Goal: Task Accomplishment & Management: Manage account settings

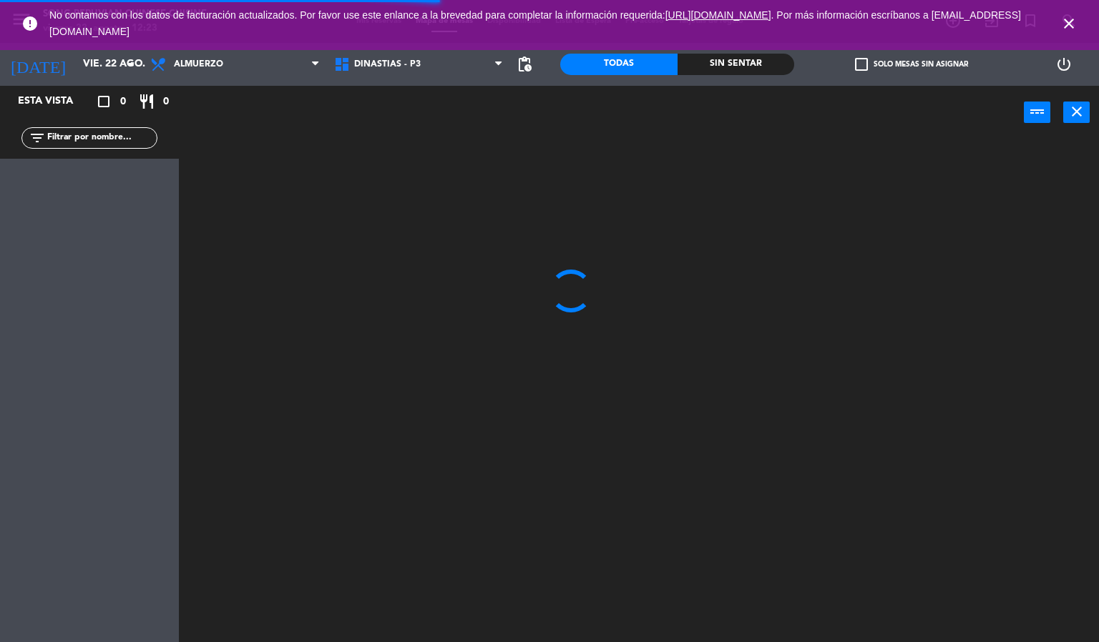
click at [1074, 24] on icon "close" at bounding box center [1068, 23] width 17 height 17
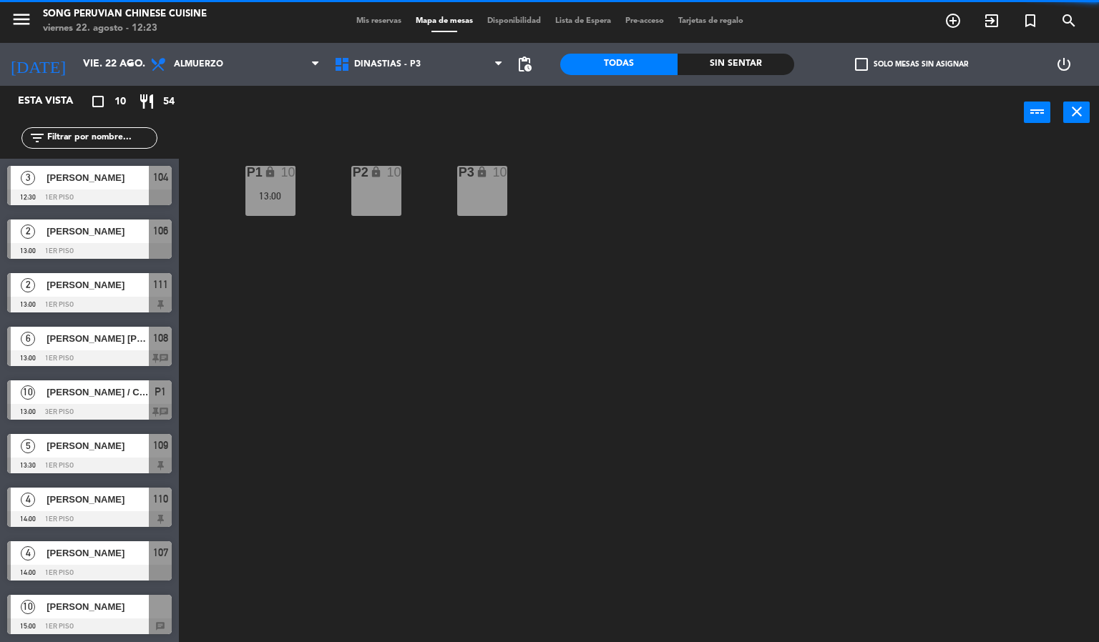
click at [702, 312] on div "P2 lock 10 P3 lock 10 P1 lock 10 13:00" at bounding box center [644, 391] width 909 height 503
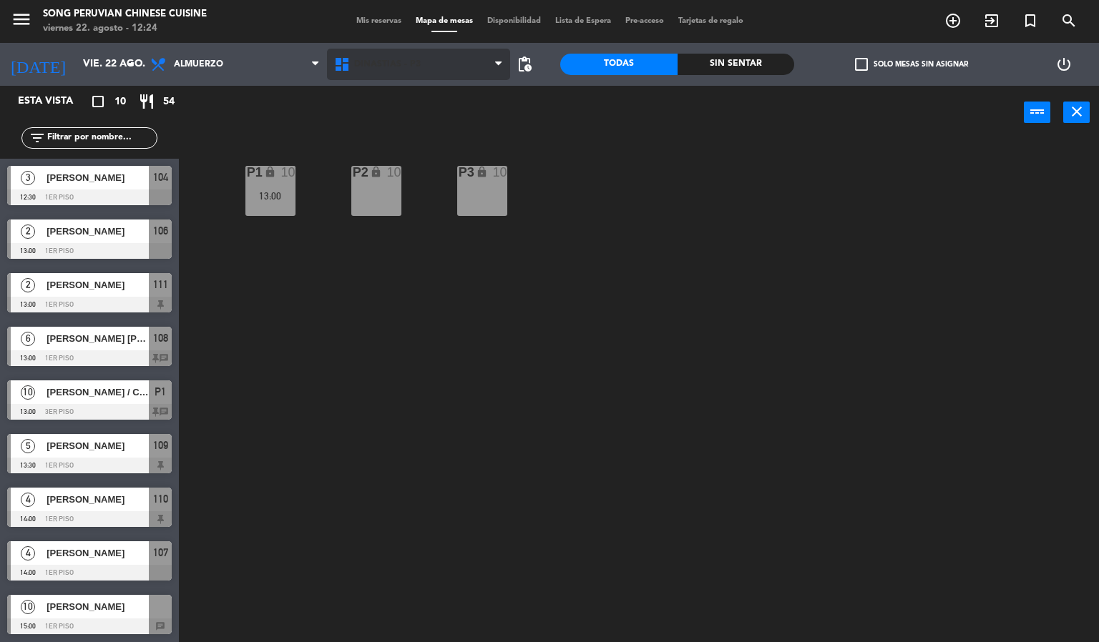
click at [401, 67] on span "DINASTIAS - P3" at bounding box center [387, 64] width 67 height 10
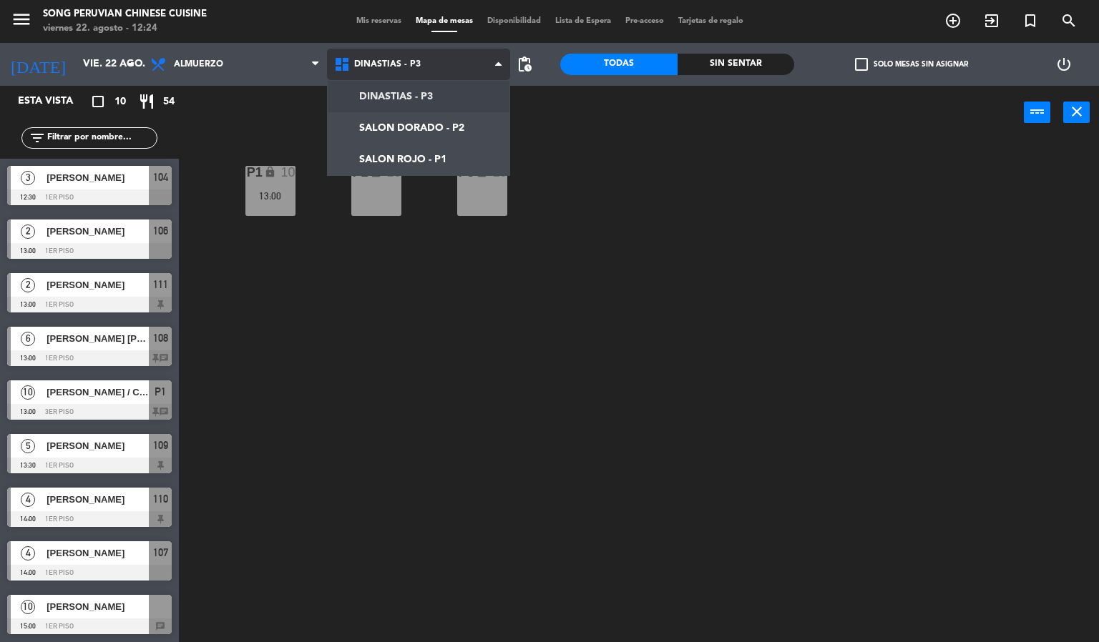
click at [459, 172] on ng-component "menu Song Peruvian Chinese Cuisine [DATE] 22. agosto - 12:24 Mis reservas Mapa …" at bounding box center [549, 321] width 1099 height 643
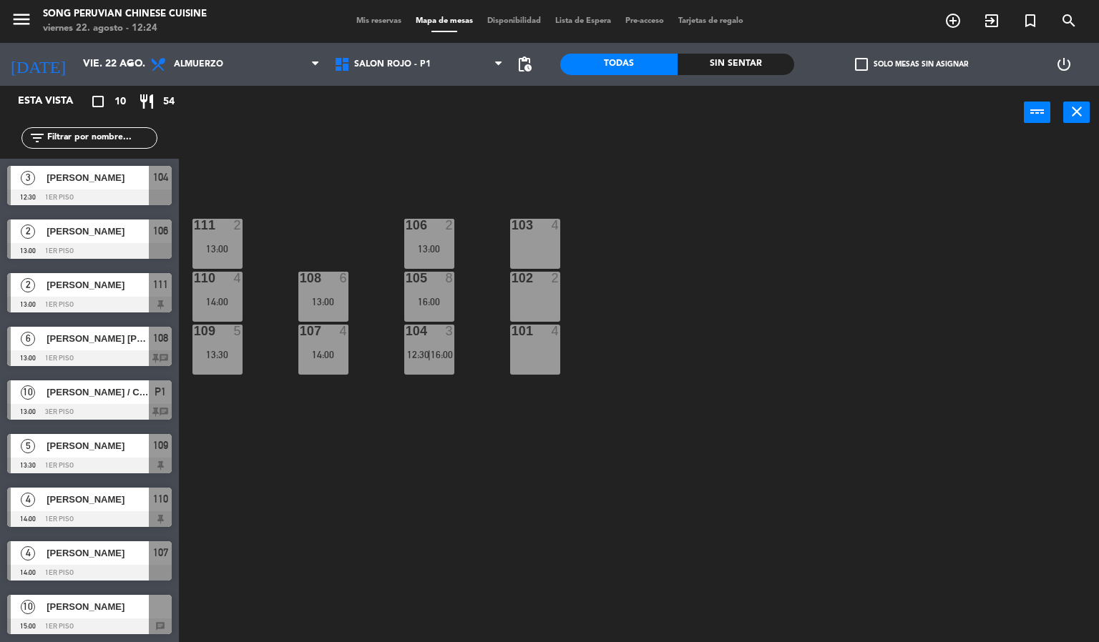
click at [732, 403] on div "103 4 106 2 13:00 111 2 13:00 102 2 105 8 16:00 108 6 13:00 110 4 14:00 101 4 1…" at bounding box center [644, 391] width 909 height 503
click at [427, 294] on div "105 8 16:00" at bounding box center [429, 297] width 50 height 50
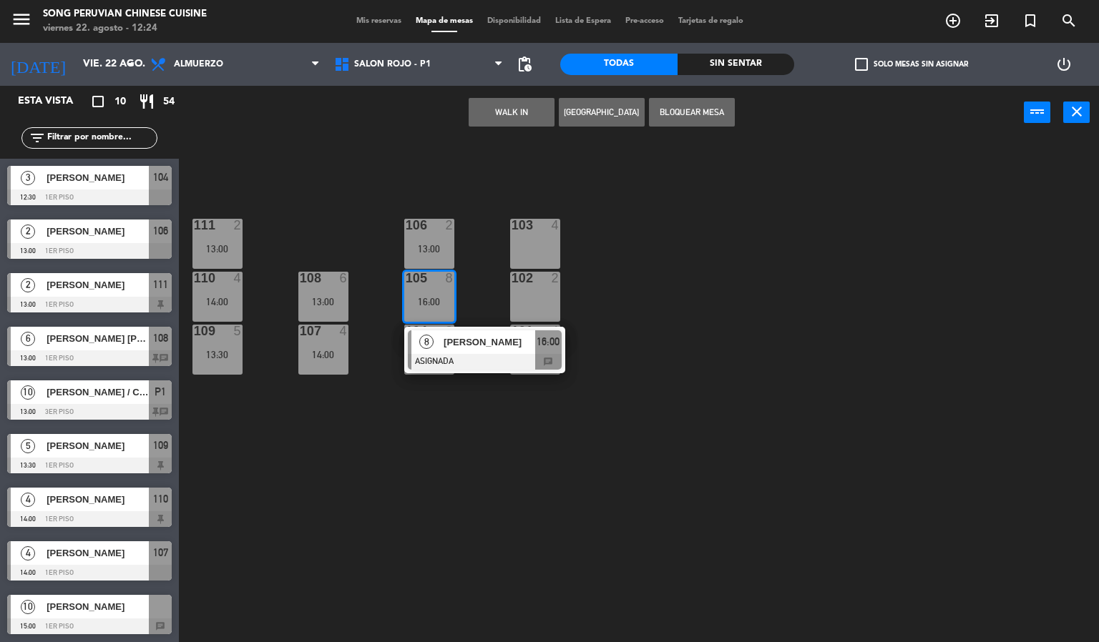
click at [520, 352] on div "[PERSON_NAME]" at bounding box center [488, 342] width 93 height 24
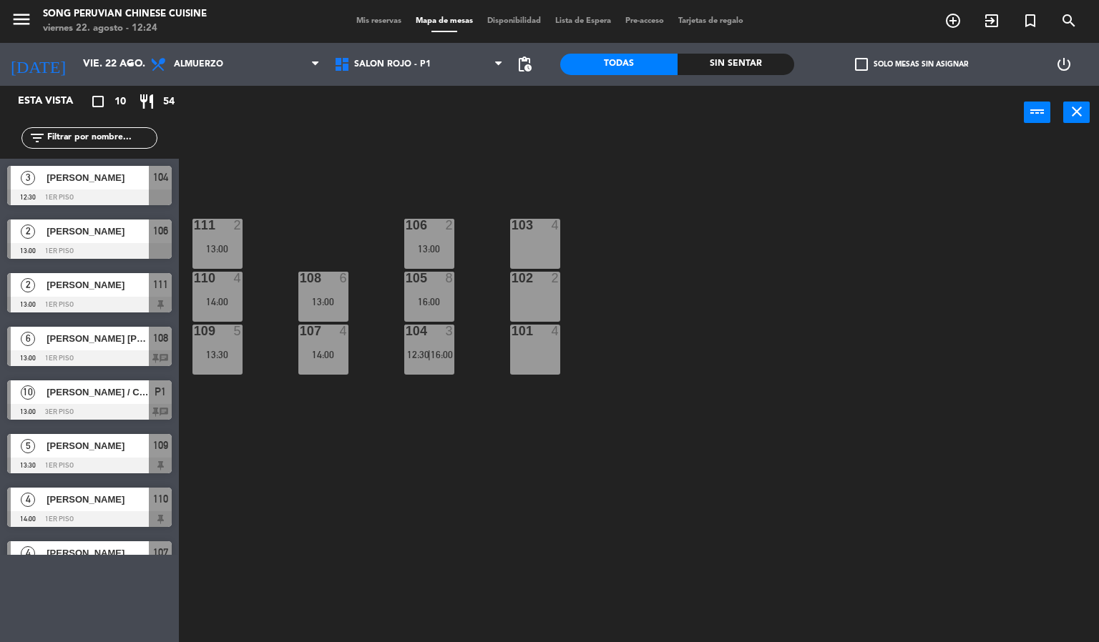
click at [328, 484] on div "103 4 106 2 13:00 111 2 13:00 102 2 105 8 16:00 108 6 13:00 110 4 14:00 101 4 1…" at bounding box center [644, 391] width 909 height 503
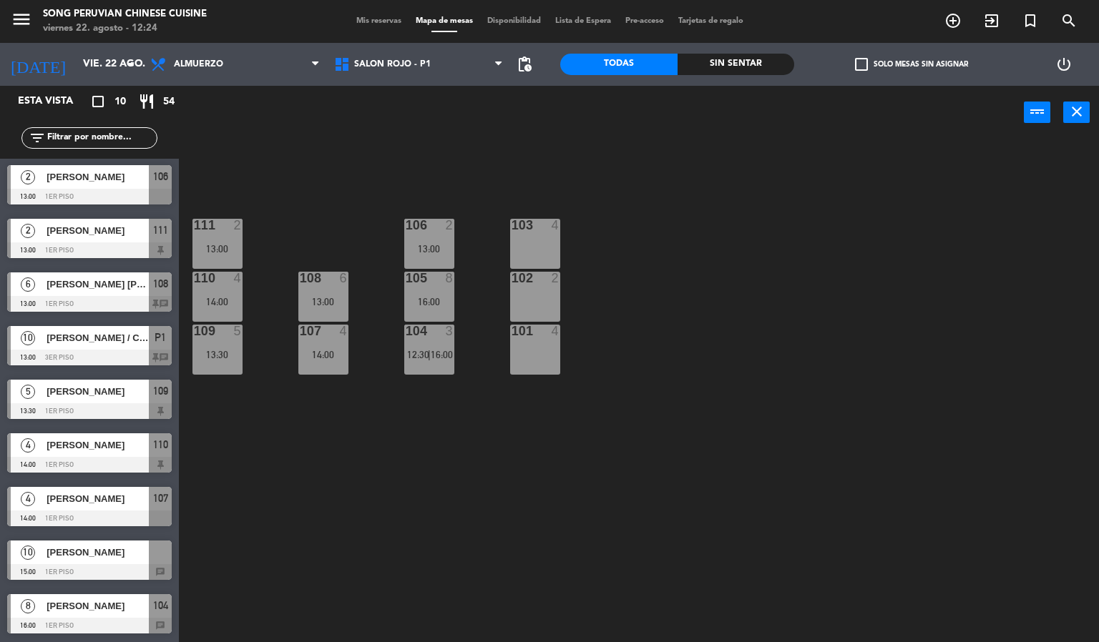
click at [413, 297] on div "16:00" at bounding box center [429, 302] width 50 height 10
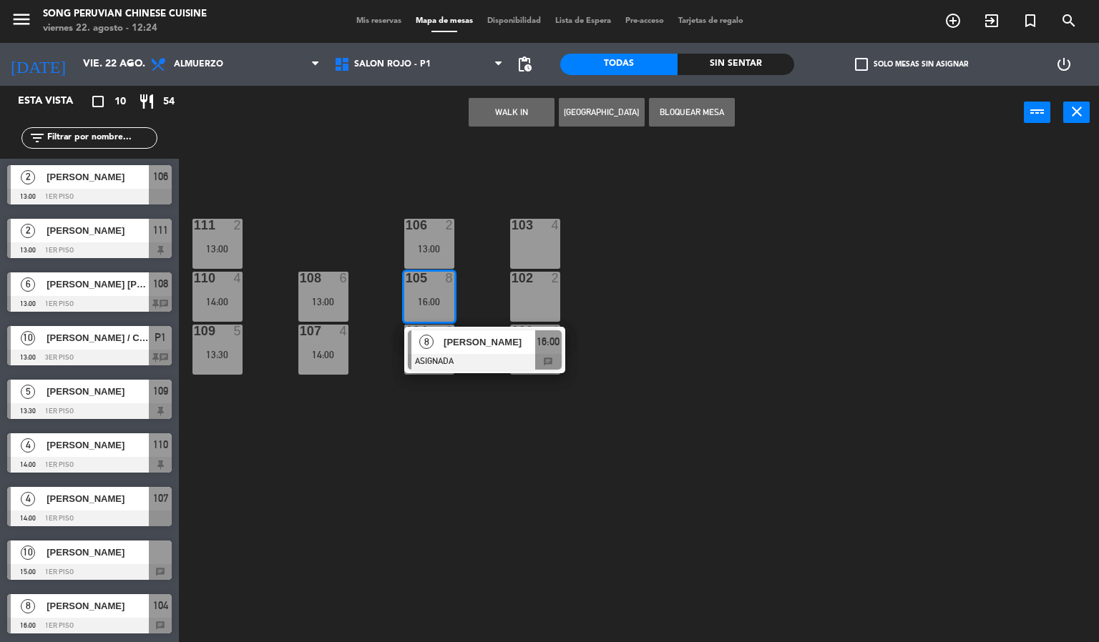
click at [501, 104] on button "WALK IN" at bounding box center [512, 112] width 86 height 29
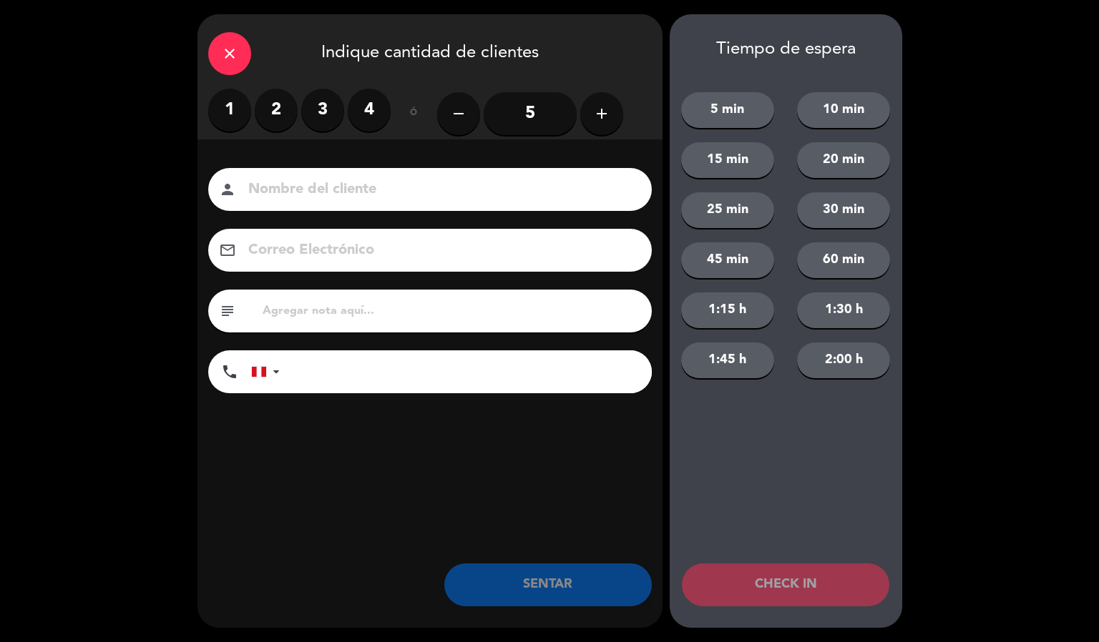
click at [275, 109] on label "2" at bounding box center [276, 110] width 43 height 43
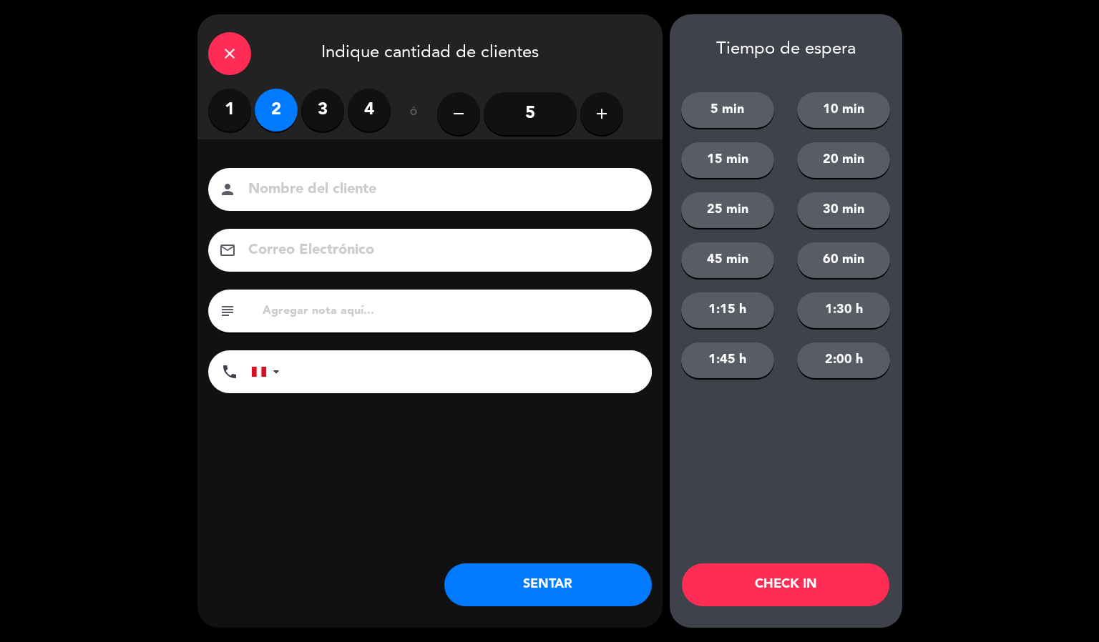
click at [352, 198] on input at bounding box center [440, 189] width 386 height 25
click at [238, 58] on div "close" at bounding box center [229, 53] width 43 height 43
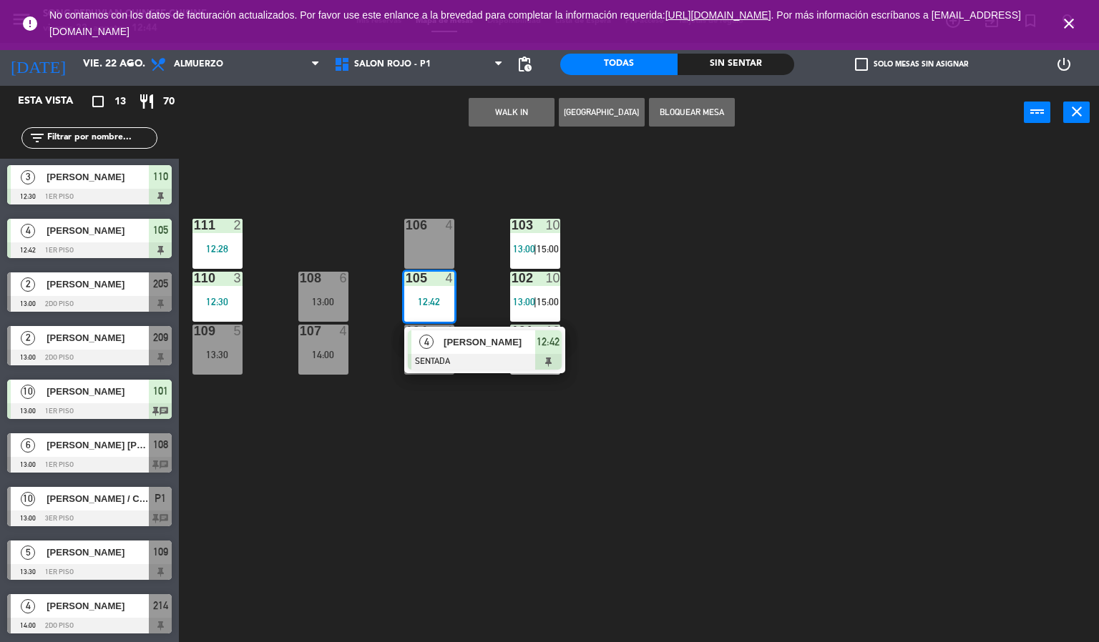
click at [906, 432] on div "103 10 13:00 | 15:00 106 4 111 2 12:28 102 10 13:00 | 15:00 105 4 12:42 4 [PERS…" at bounding box center [644, 391] width 909 height 503
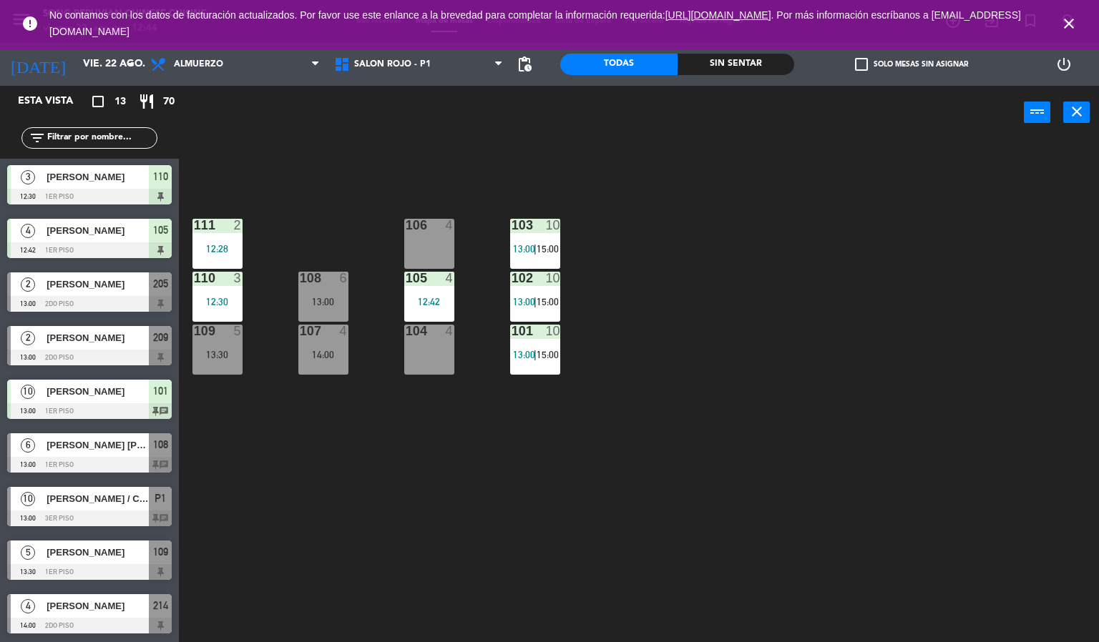
click at [1076, 17] on icon "close" at bounding box center [1068, 23] width 17 height 17
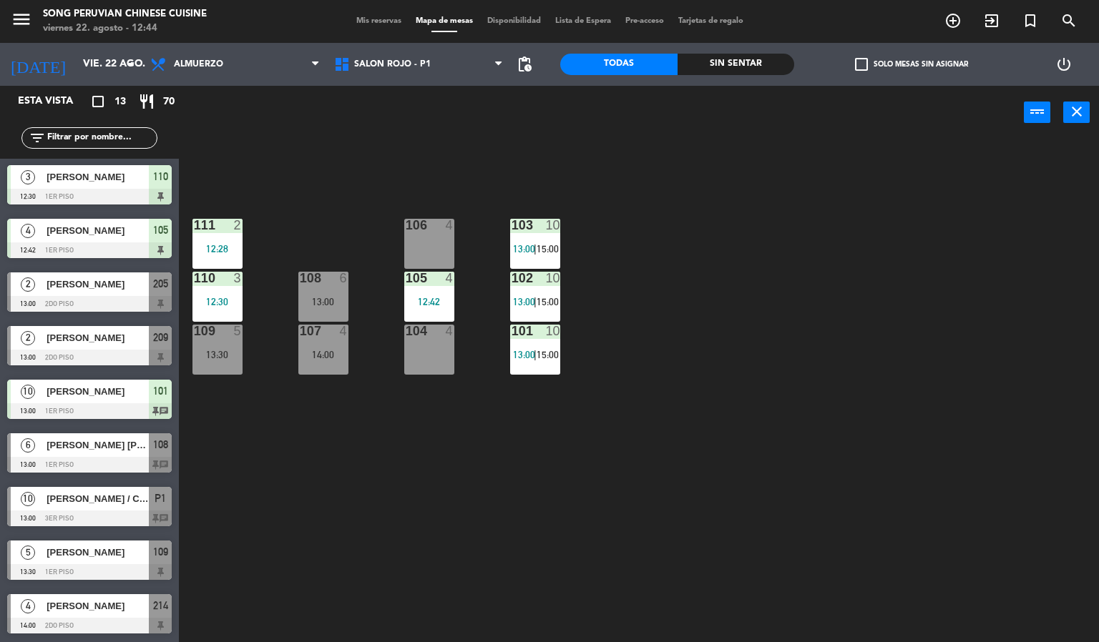
click at [891, 320] on div "103 10 13:00 | 15:00 106 4 111 2 12:28 102 10 13:00 | 15:00 105 4 12:42 108 6 1…" at bounding box center [644, 391] width 909 height 503
click at [740, 301] on div "103 10 13:00 | 15:00 106 4 111 2 12:28 102 10 13:00 | 15:00 105 4 12:42 108 6 1…" at bounding box center [644, 391] width 909 height 503
click at [526, 239] on div "103 10 13:00 | 15:00" at bounding box center [535, 244] width 50 height 50
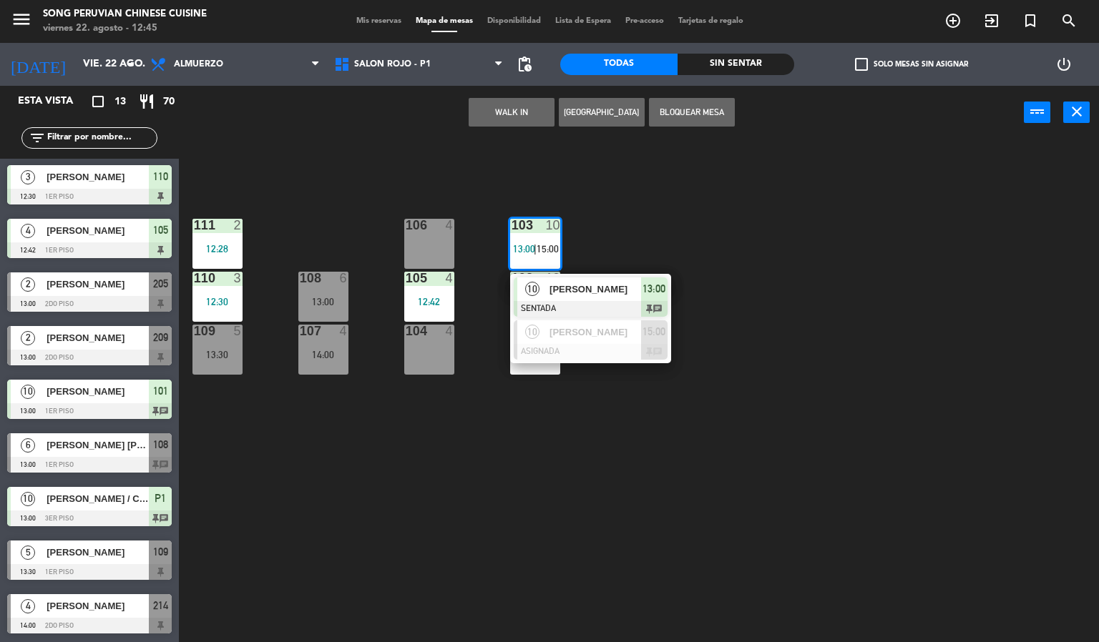
click at [608, 290] on span "[PERSON_NAME]" at bounding box center [595, 289] width 92 height 15
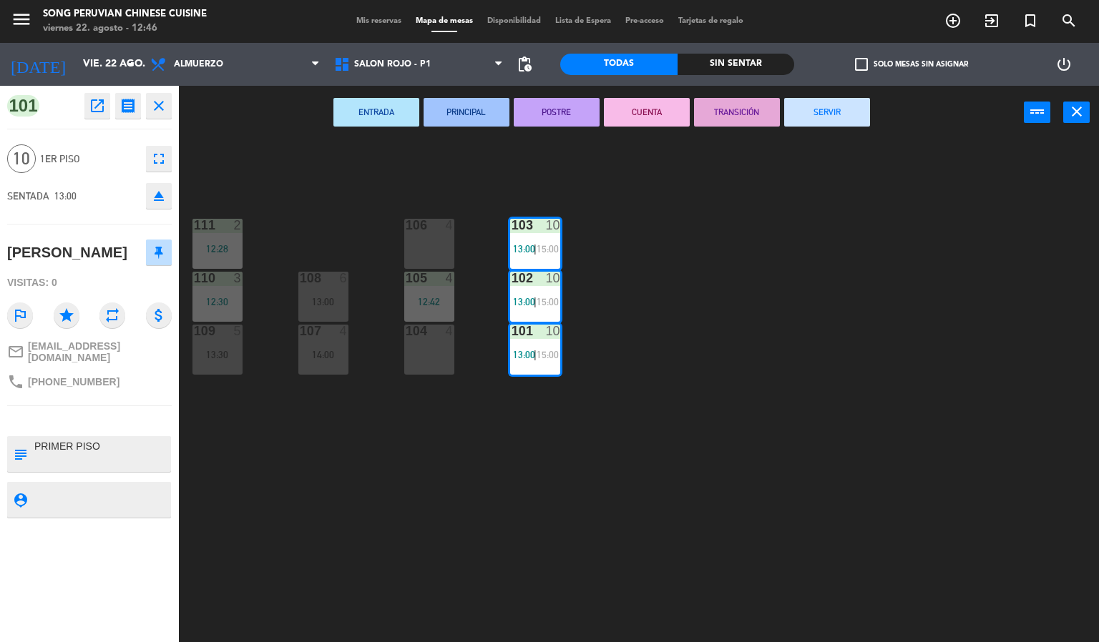
click at [730, 232] on div "103 10 13:00 | 15:00 106 4 111 2 12:28 102 10 13:00 | 15:00 105 4 12:42 108 6 1…" at bounding box center [644, 391] width 909 height 503
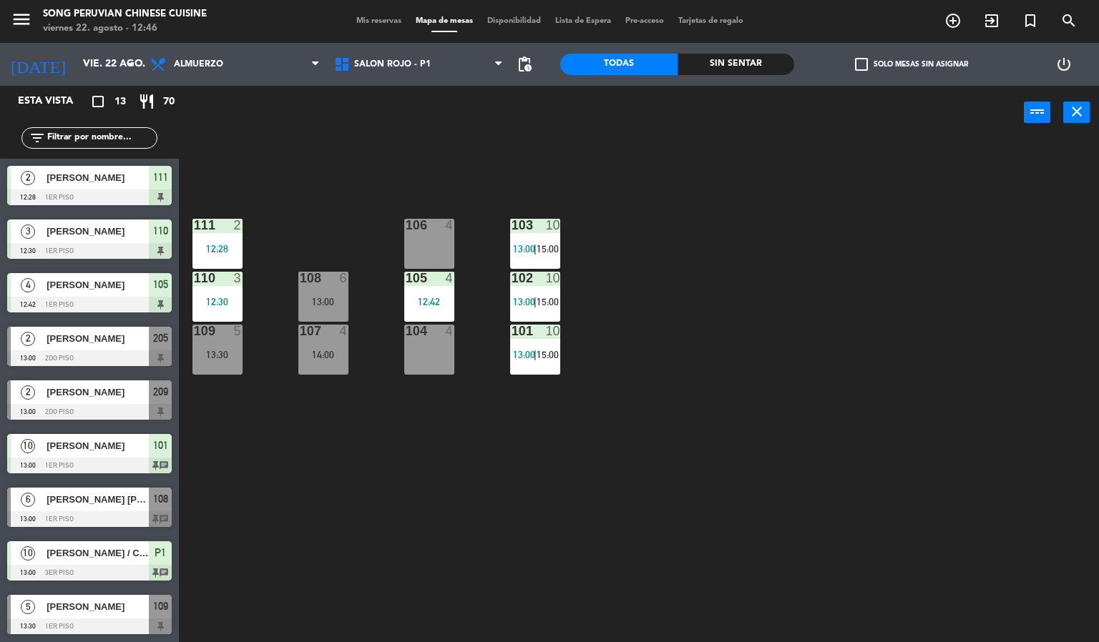
click at [715, 295] on div "103 10 13:00 | 15:00 106 4 111 2 12:28 102 10 13:00 | 15:00 105 4 12:42 108 6 1…" at bounding box center [644, 391] width 909 height 503
click at [683, 228] on div "103 10 13:00 | 15:00 106 4 111 2 12:28 102 10 13:00 | 15:00 105 4 12:42 108 6 1…" at bounding box center [644, 391] width 909 height 503
click at [416, 67] on span "SALON ROJO - P1" at bounding box center [392, 64] width 77 height 10
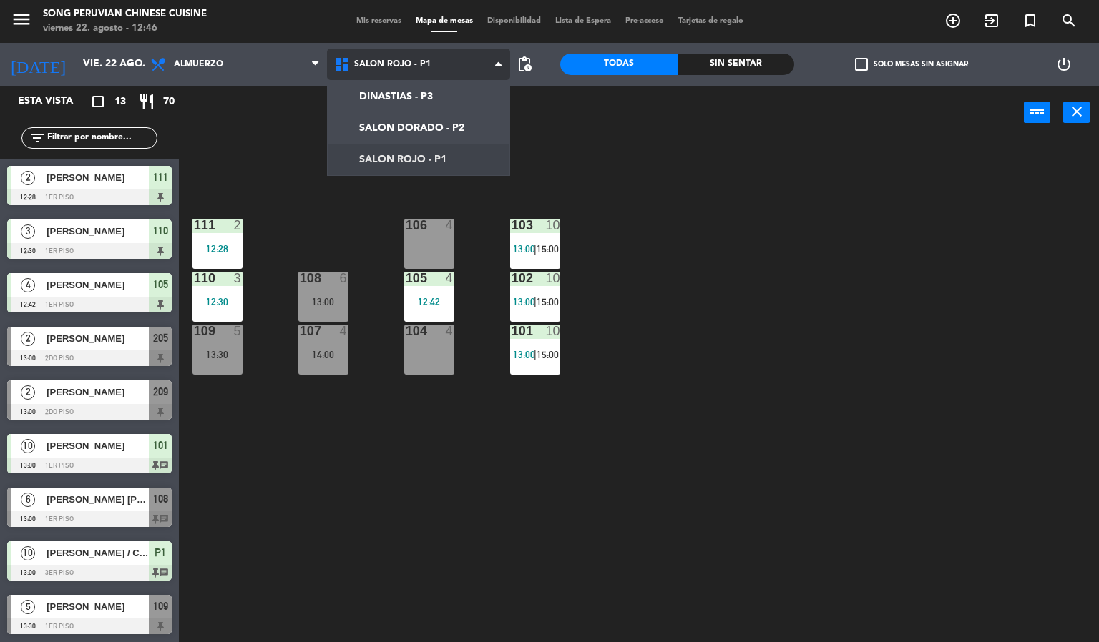
click at [436, 99] on ng-component "menu Song Peruvian Chinese Cuisine [DATE] 22. agosto - 12:46 Mis reservas Mapa …" at bounding box center [549, 321] width 1099 height 643
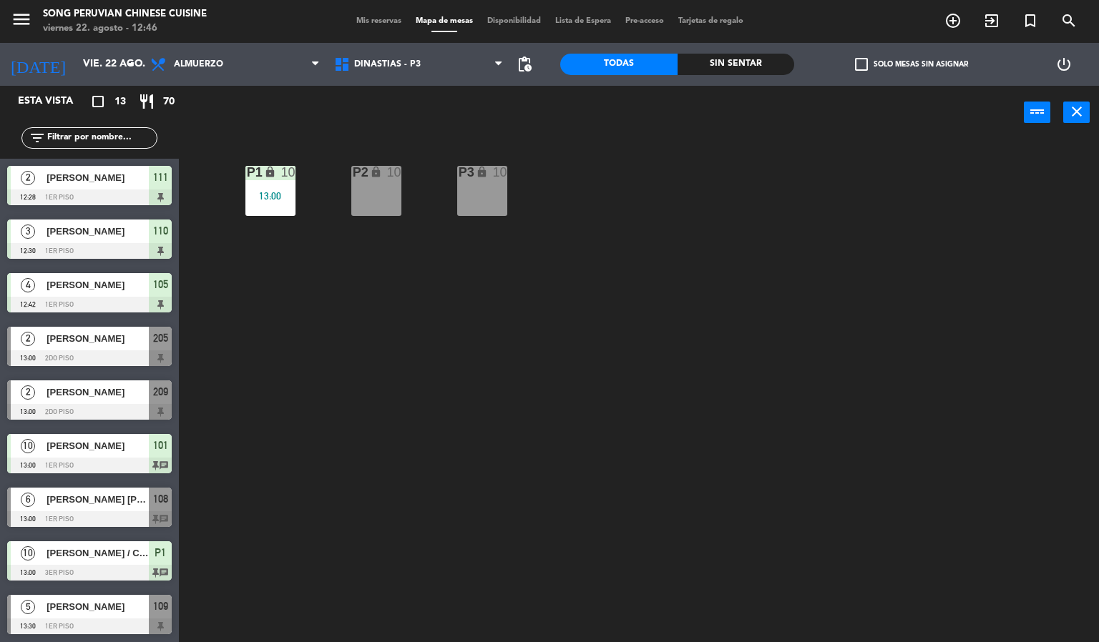
click at [297, 410] on div "P2 lock 10 P3 lock 10 P1 lock 10 13:00" at bounding box center [644, 391] width 909 height 503
click at [271, 191] on div "13:00" at bounding box center [270, 196] width 50 height 10
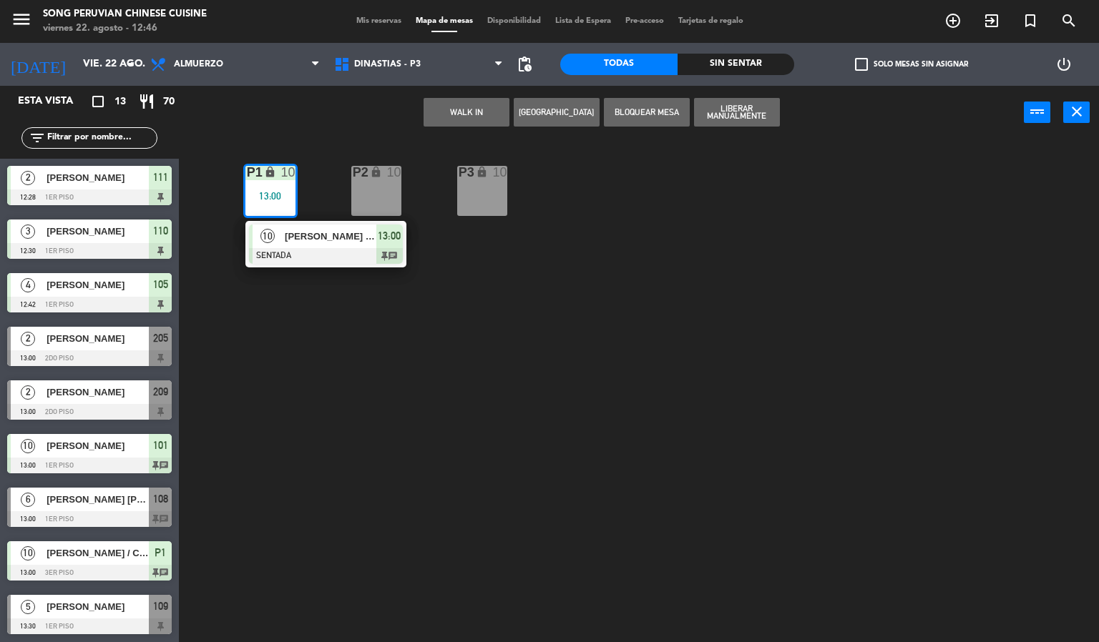
click at [322, 234] on span "[PERSON_NAME] / CHEF [PERSON_NAME]" at bounding box center [331, 236] width 92 height 15
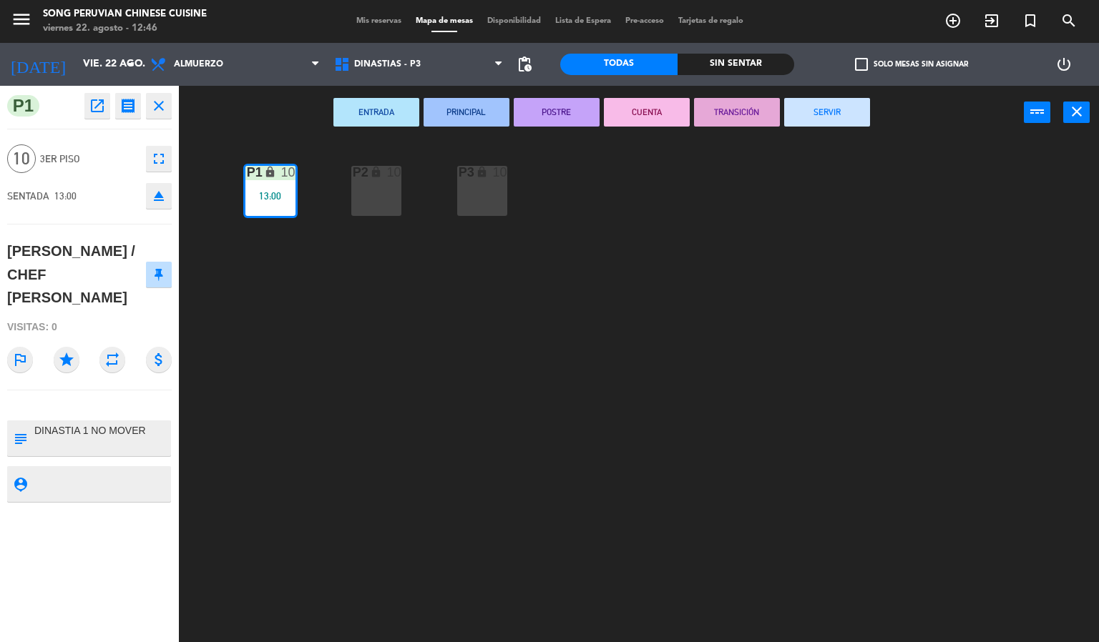
click at [165, 159] on icon "fullscreen" at bounding box center [158, 158] width 17 height 17
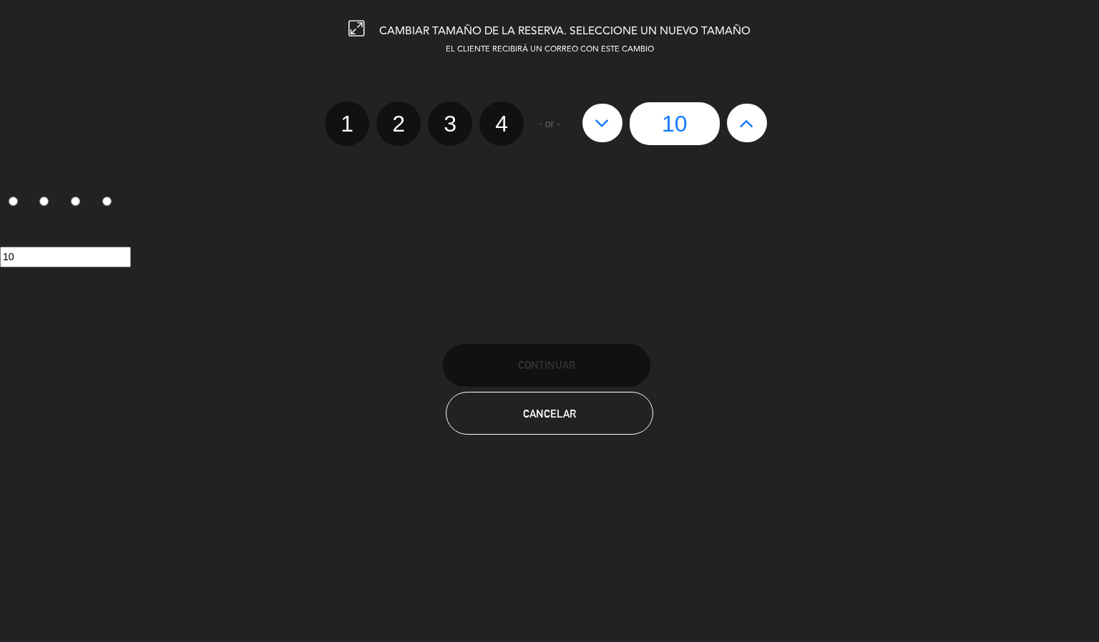
click at [751, 112] on icon at bounding box center [746, 123] width 15 height 23
type input "11"
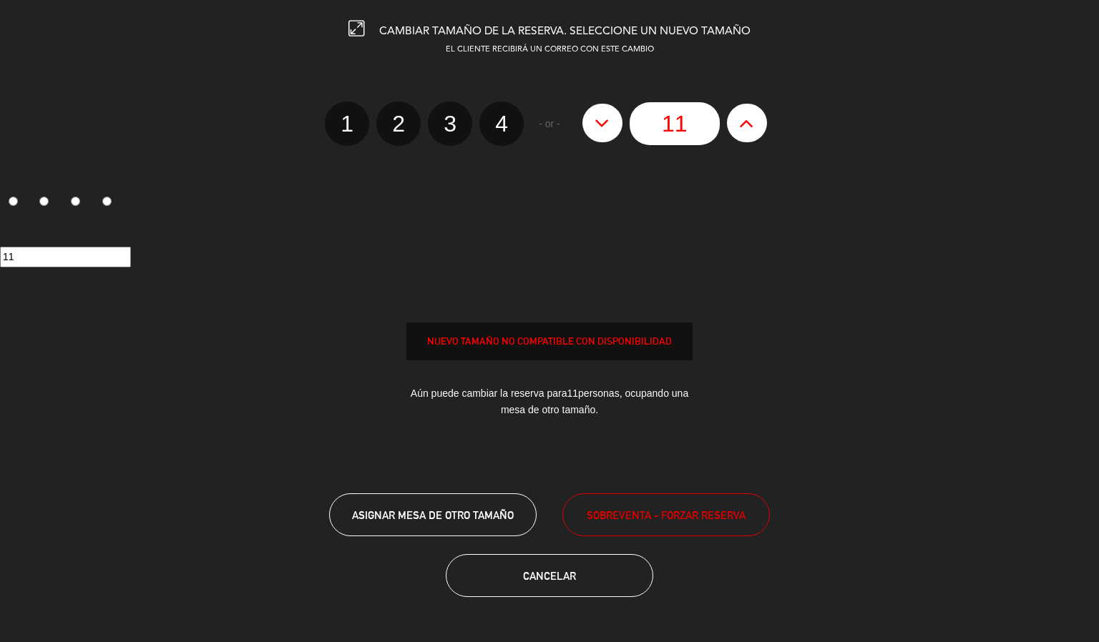
click at [748, 120] on icon at bounding box center [746, 123] width 15 height 23
type input "12"
click at [745, 119] on icon at bounding box center [746, 123] width 15 height 23
type input "13"
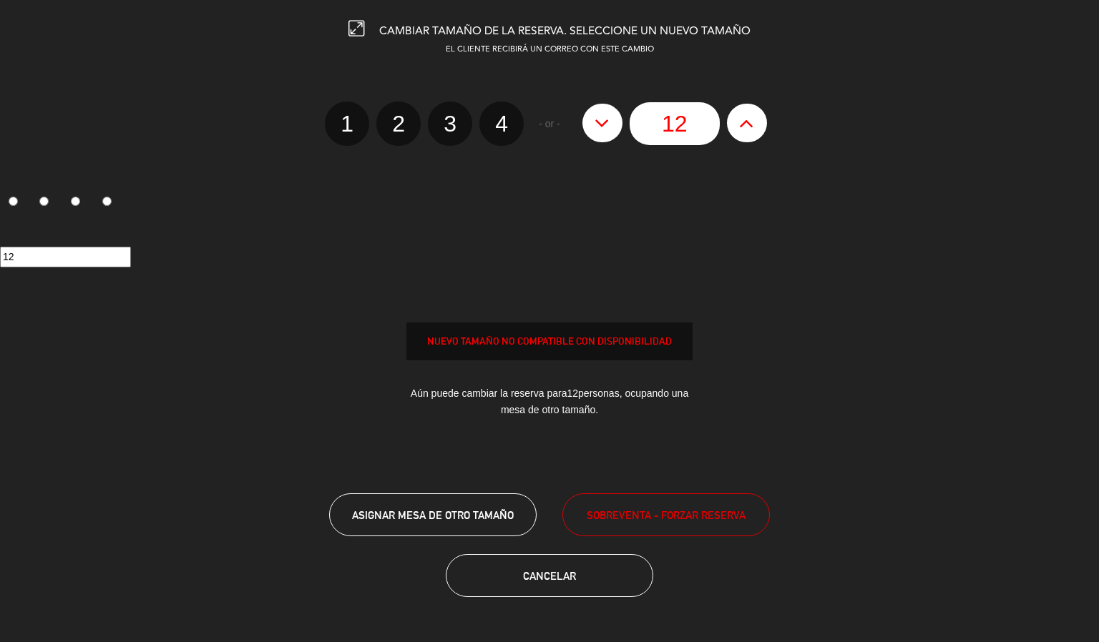
type input "13"
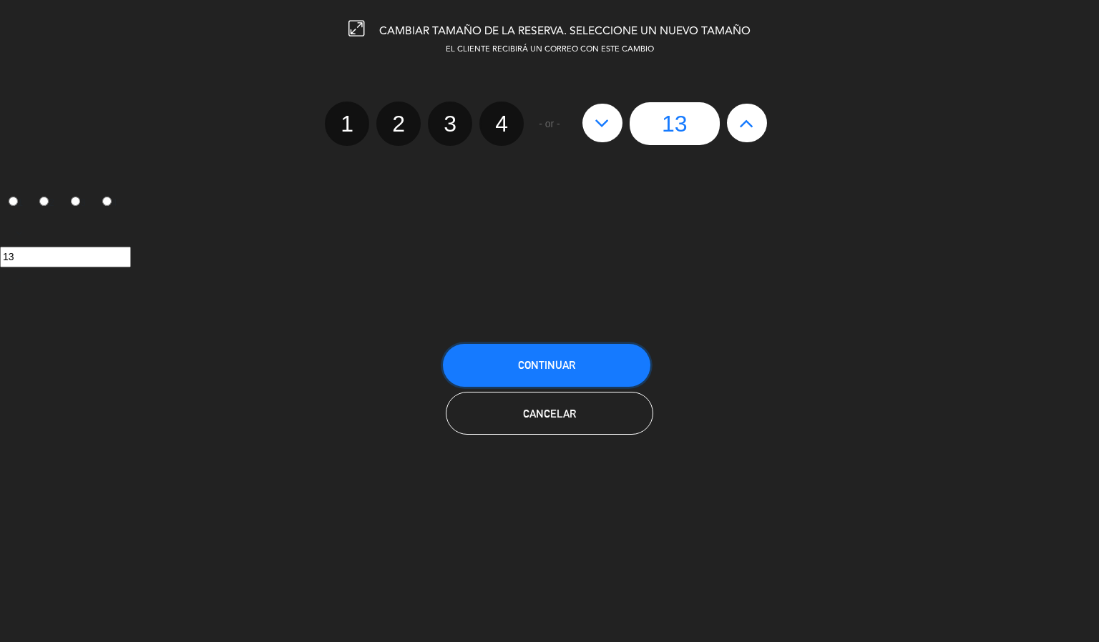
click at [587, 369] on button "Continuar" at bounding box center [546, 365] width 207 height 43
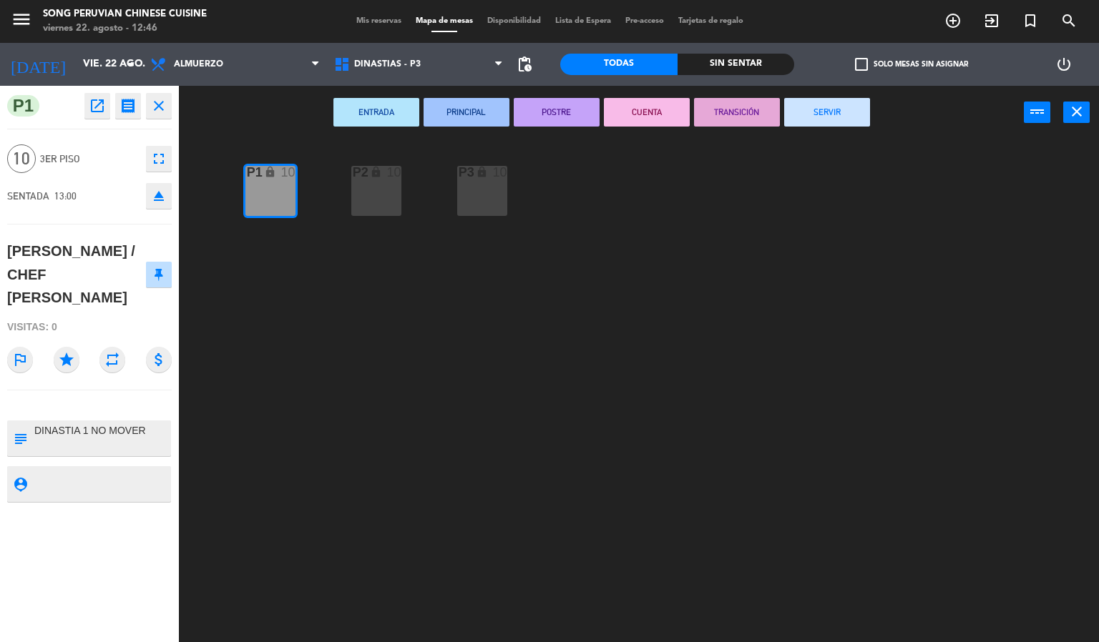
click at [635, 473] on div "P2 lock 10 P3 lock 10 P1 lock 10" at bounding box center [644, 391] width 909 height 503
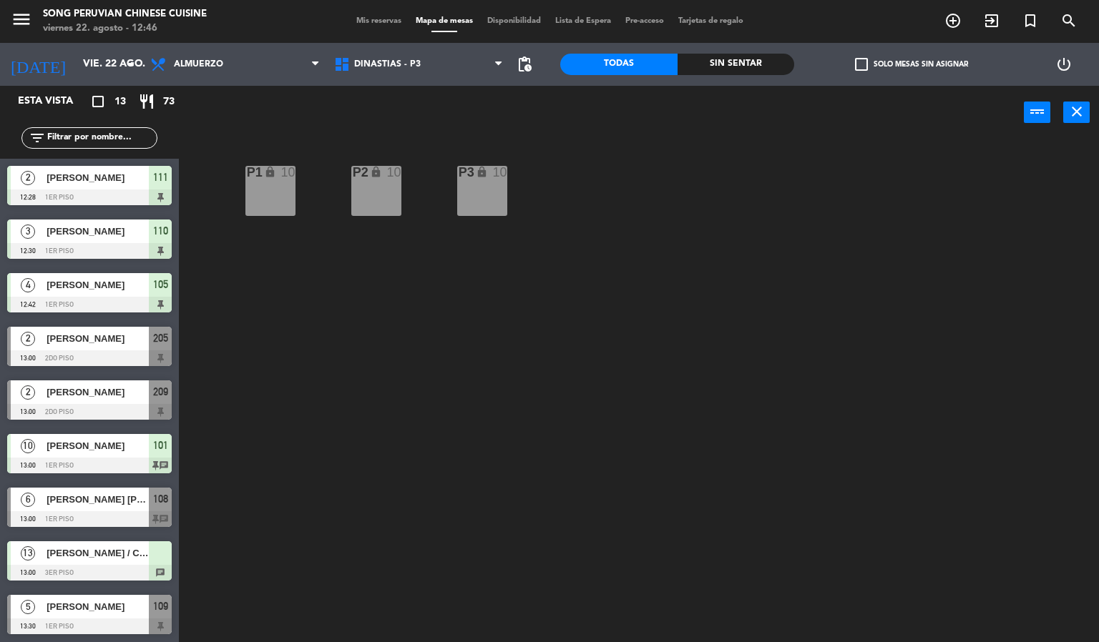
click at [273, 192] on div "P1 lock 10" at bounding box center [270, 191] width 50 height 50
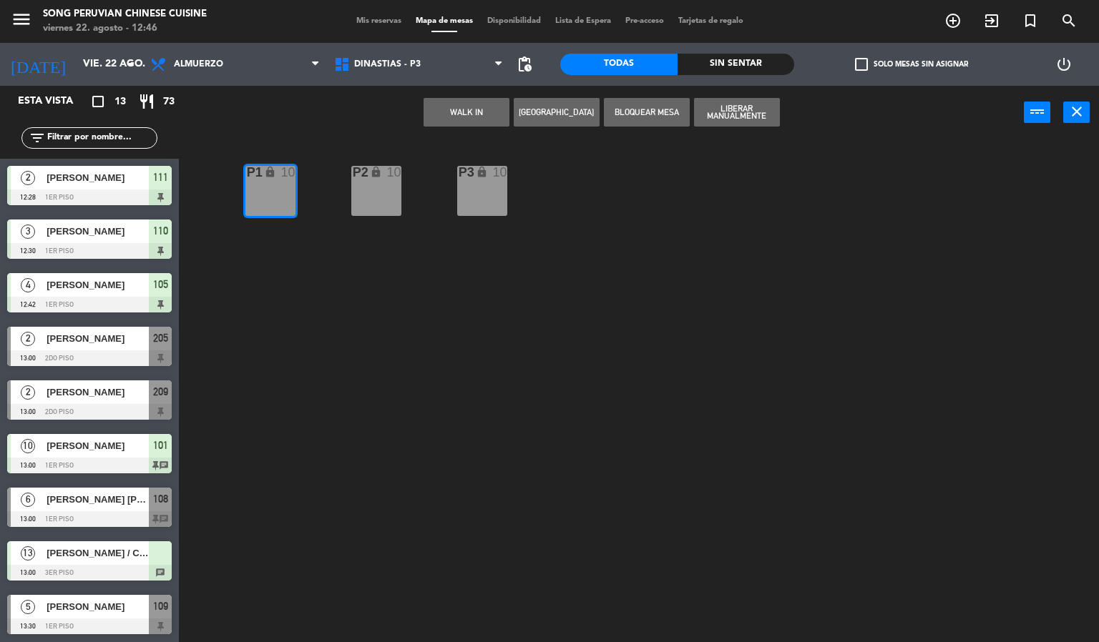
click at [127, 560] on span "[PERSON_NAME] / CHEF [PERSON_NAME]" at bounding box center [97, 553] width 102 height 15
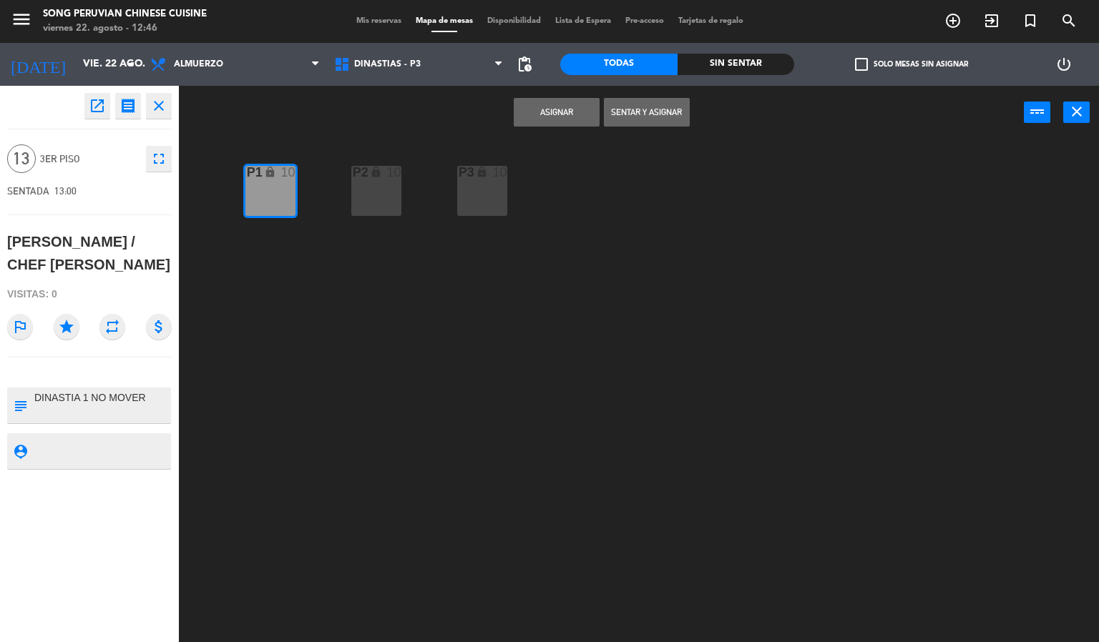
click at [569, 118] on button "Asignar" at bounding box center [557, 112] width 86 height 29
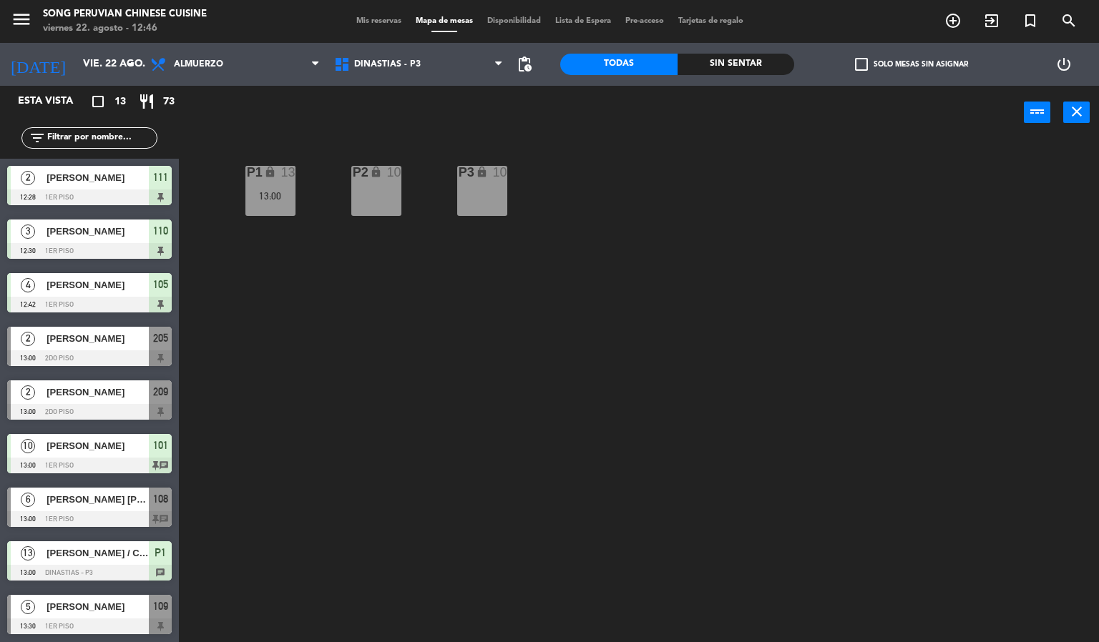
click at [301, 341] on div "P2 lock 10 P3 lock 10 P1 lock 13 13:00" at bounding box center [644, 391] width 909 height 503
click at [273, 187] on div "P1 lock 13 13:00" at bounding box center [270, 191] width 50 height 50
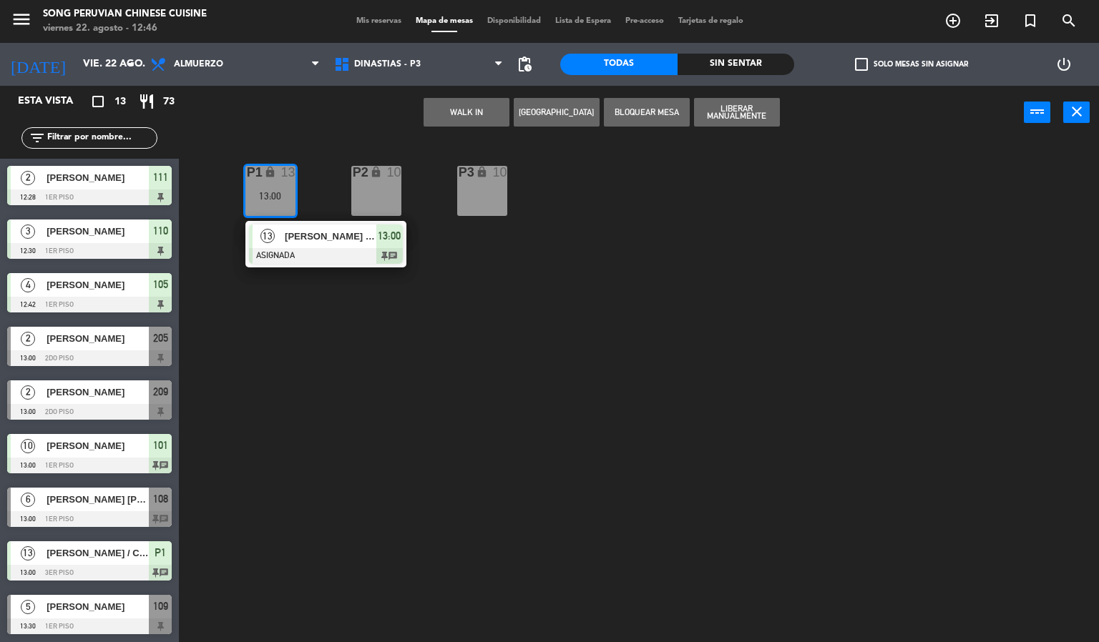
click at [357, 235] on span "[PERSON_NAME] / CHEF [PERSON_NAME]" at bounding box center [331, 236] width 92 height 15
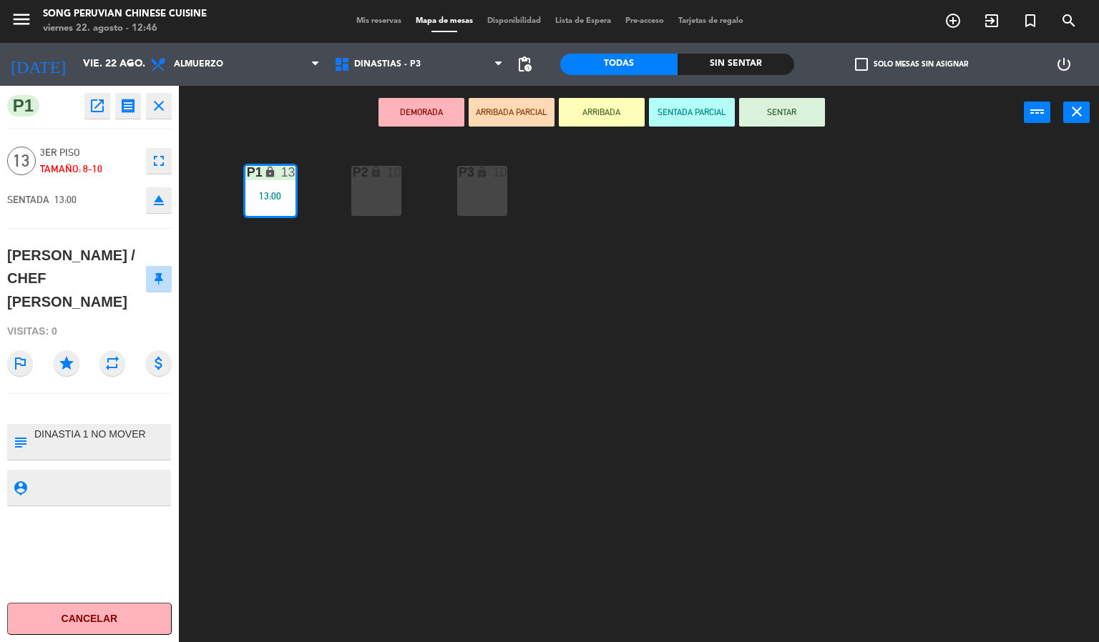
click at [792, 114] on button "SENTAR" at bounding box center [782, 112] width 86 height 29
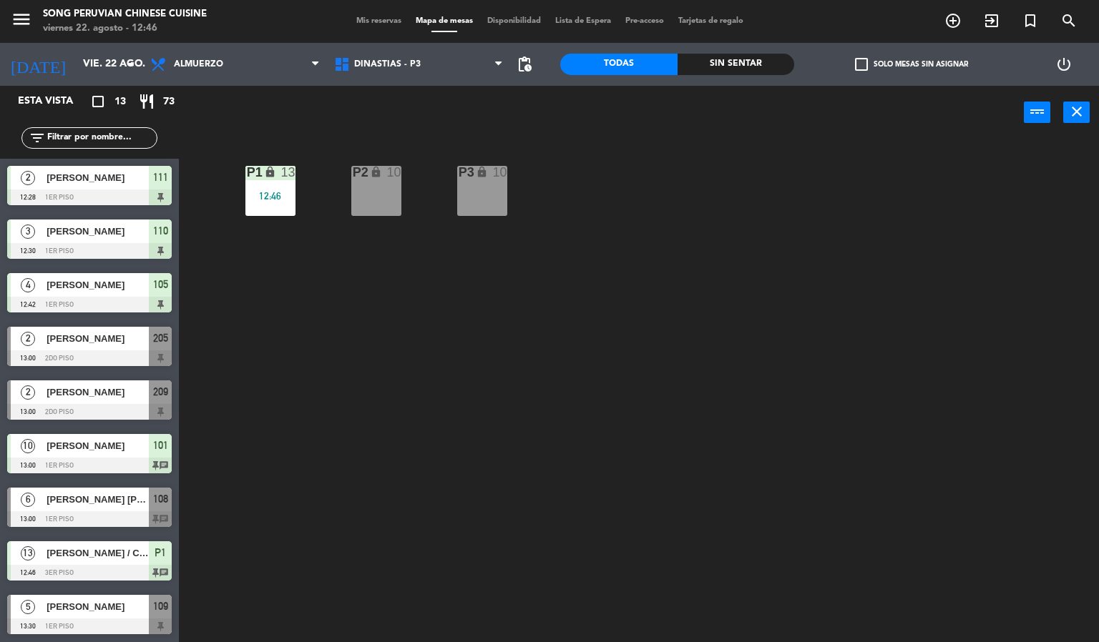
click at [554, 314] on div "P2 lock 10 P3 lock 10 P1 lock 13 12:46" at bounding box center [644, 391] width 909 height 503
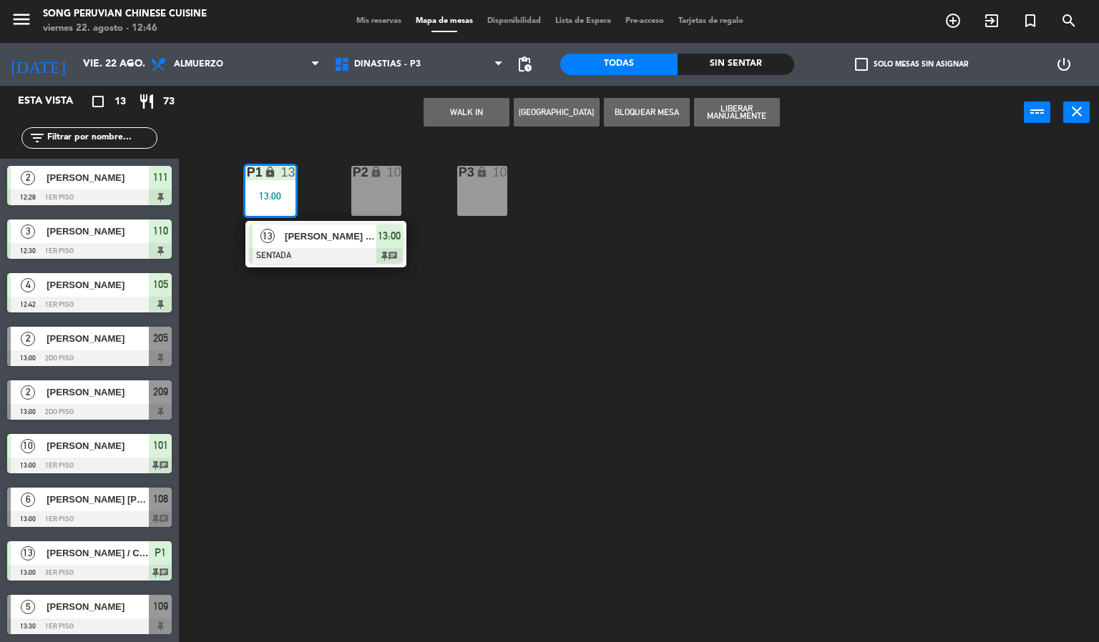
click at [348, 247] on div "[PERSON_NAME] / CHEF [PERSON_NAME]" at bounding box center [329, 237] width 93 height 24
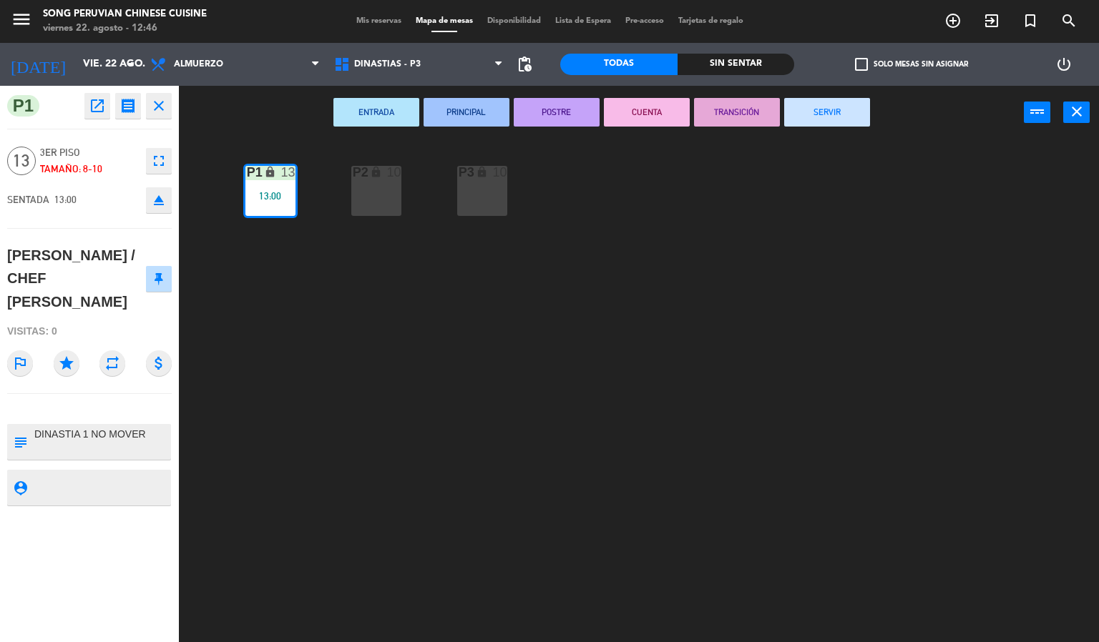
click at [557, 461] on div "P2 lock 10 P3 lock 10 P1 lock 13 13:00" at bounding box center [644, 391] width 909 height 503
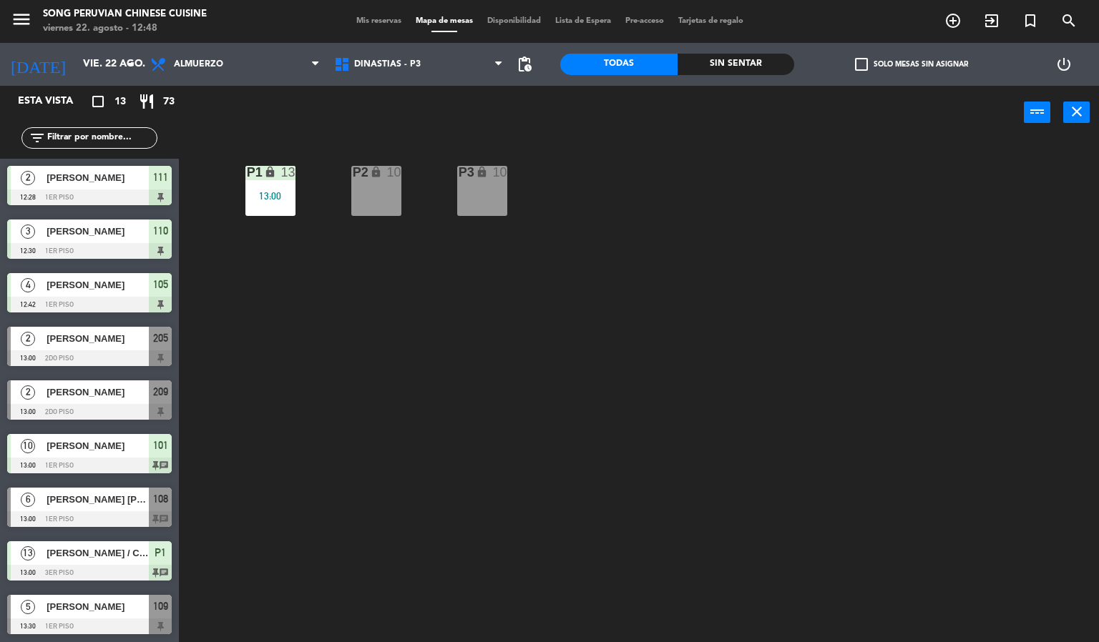
click at [582, 456] on div "P2 lock 10 P3 lock 10 P1 lock 13 13:00" at bounding box center [644, 391] width 909 height 503
click at [726, 232] on div "P2 lock 10 P3 lock 10 P1 lock 13 13:00" at bounding box center [644, 391] width 909 height 503
click at [425, 322] on div "P2 lock 10 P3 lock 10 P1 lock 13 13:00" at bounding box center [644, 391] width 909 height 503
click at [359, 346] on div "P2 lock 10 P3 lock 10 P1 lock 13 13:00" at bounding box center [644, 391] width 909 height 503
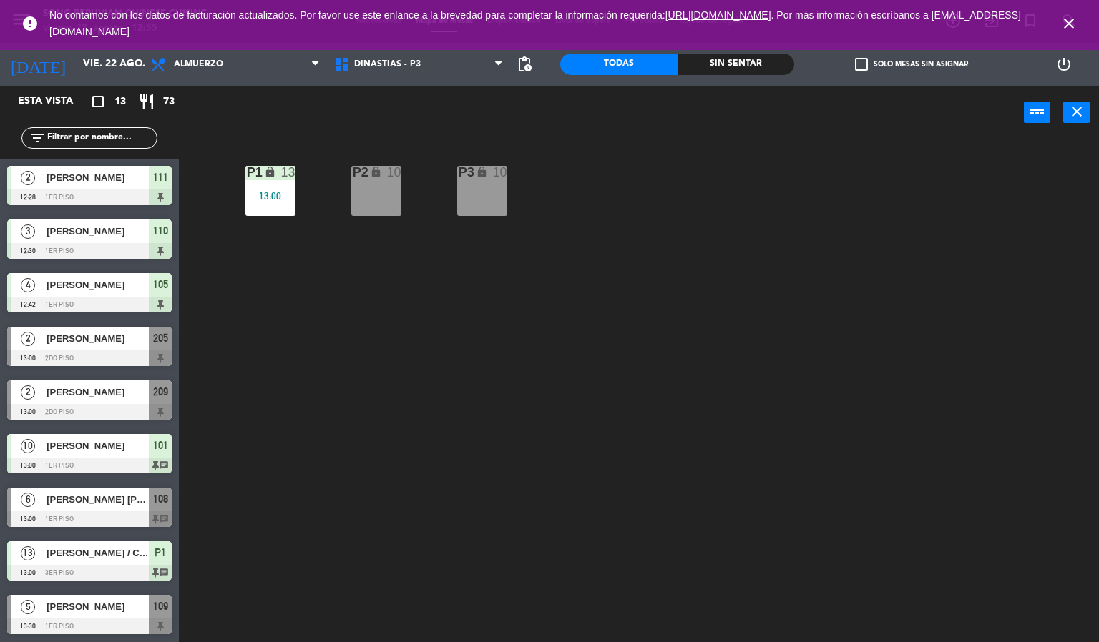
click at [786, 320] on div "P2 lock 10 P3 lock 10 P1 lock 13 13:00" at bounding box center [644, 391] width 909 height 503
click at [1069, 24] on icon "close" at bounding box center [1068, 23] width 17 height 17
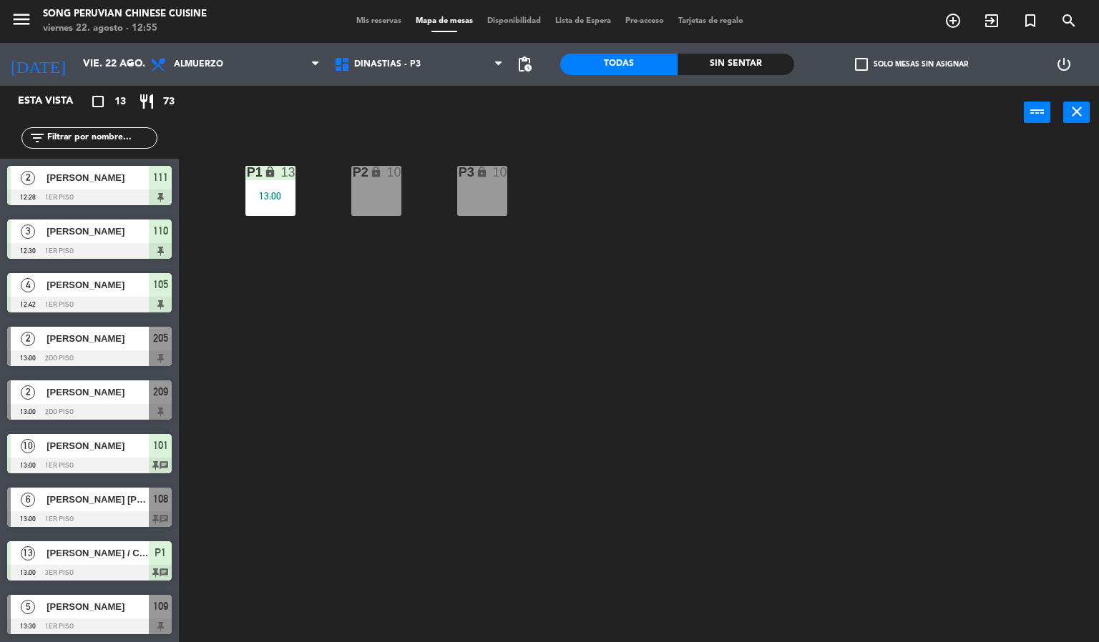
click at [743, 412] on div "P2 lock 10 P3 lock 10 P1 lock 13 13:00" at bounding box center [644, 391] width 909 height 503
click at [269, 185] on div "P1 lock 13 13:00" at bounding box center [270, 191] width 50 height 50
click at [552, 358] on div "P2 lock 10 P3 lock 10 P1 lock 13 13:00" at bounding box center [644, 391] width 909 height 503
click at [645, 415] on div "P2 lock 10 P3 lock 10 P1 lock 13 13:00" at bounding box center [644, 391] width 909 height 503
click at [612, 263] on div "P2 lock 10 P3 lock 10 P1 lock 13 13:00" at bounding box center [644, 391] width 909 height 503
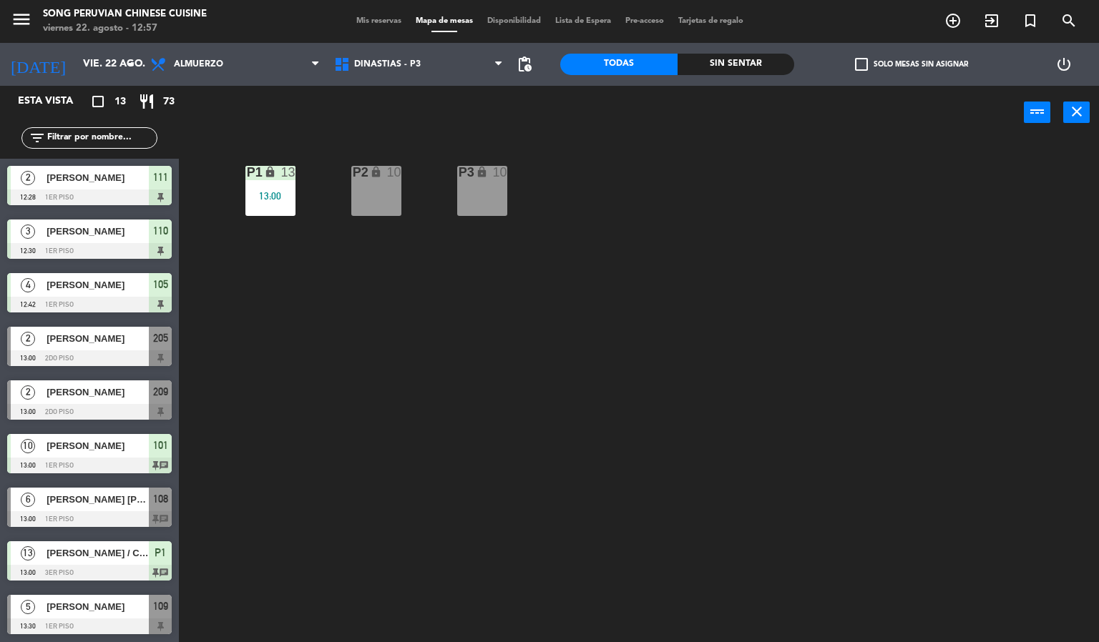
click at [764, 395] on div "P2 lock 10 P3 lock 10 P1 lock 13 13:00" at bounding box center [644, 391] width 909 height 503
click at [258, 189] on div "P1 lock 13 13:00" at bounding box center [270, 191] width 50 height 50
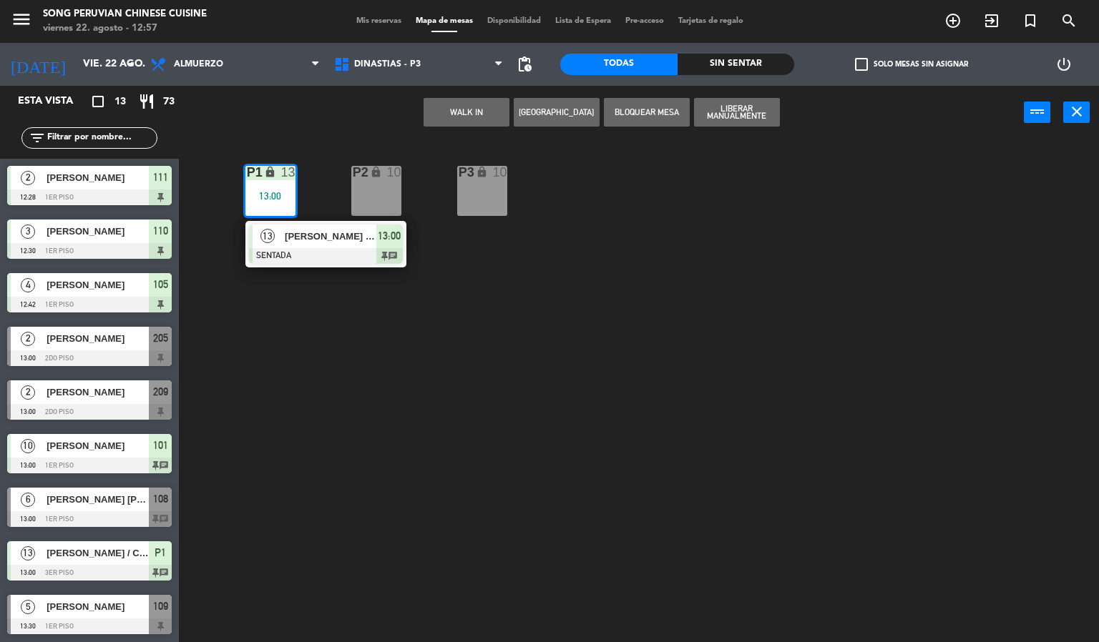
click at [348, 236] on span "[PERSON_NAME] / CHEF [PERSON_NAME]" at bounding box center [331, 236] width 92 height 15
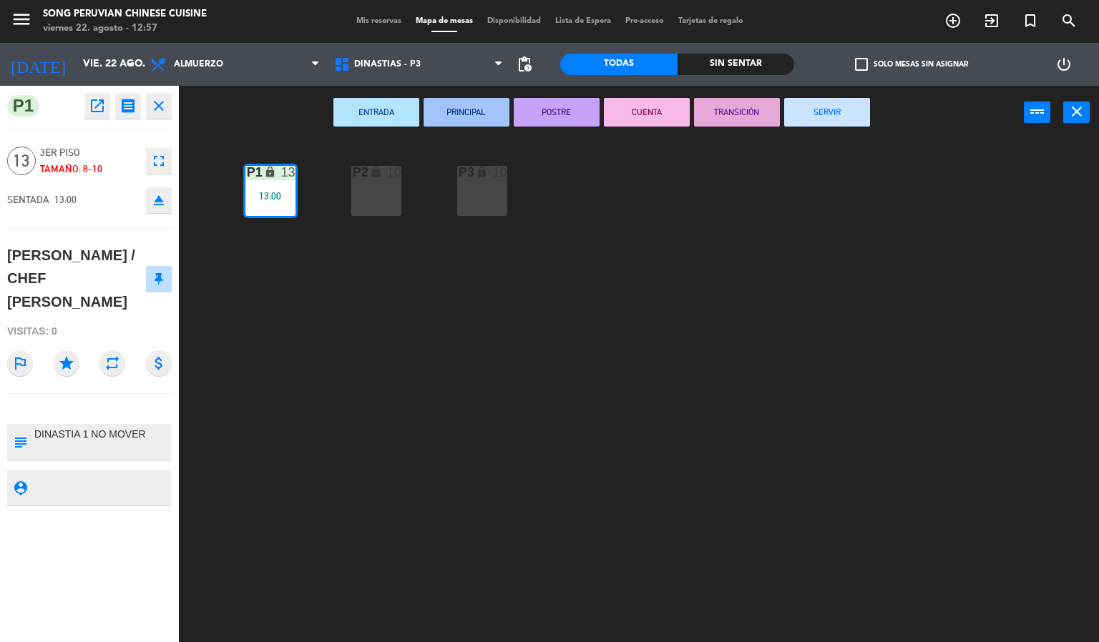
click at [295, 415] on div "P2 lock 10 P3 lock 10 P1 lock 13 13:00" at bounding box center [644, 391] width 909 height 503
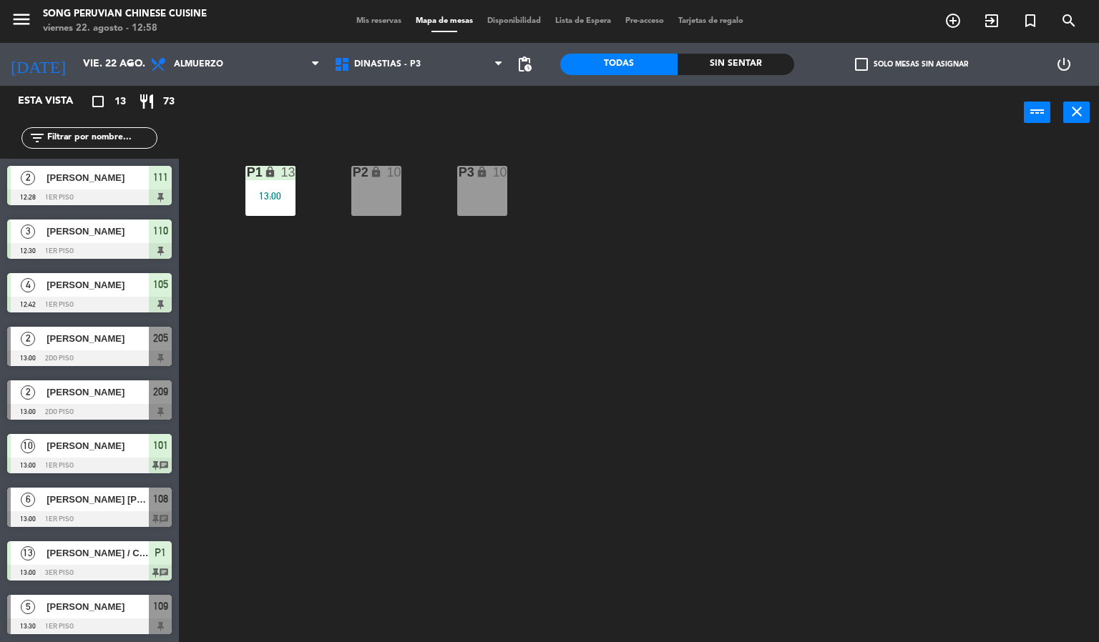
click at [683, 340] on div "P2 lock 10 P3 lock 10 P1 lock 13 13:00" at bounding box center [644, 391] width 909 height 503
click at [127, 395] on span "[PERSON_NAME]" at bounding box center [97, 392] width 102 height 15
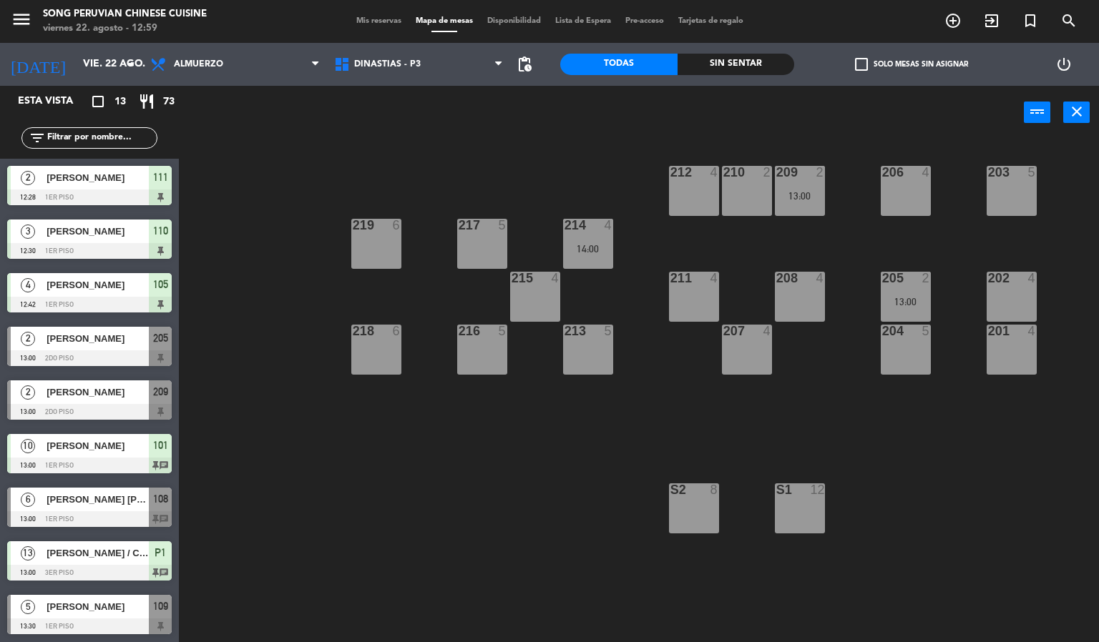
click at [434, 443] on div "203 5 206 4 210 2 212 4 209 2 13:00 214 4 14:00 217 5 219 6 202 4 205 2 13:00 2…" at bounding box center [644, 391] width 909 height 503
click at [135, 284] on span "[PERSON_NAME]" at bounding box center [97, 285] width 102 height 15
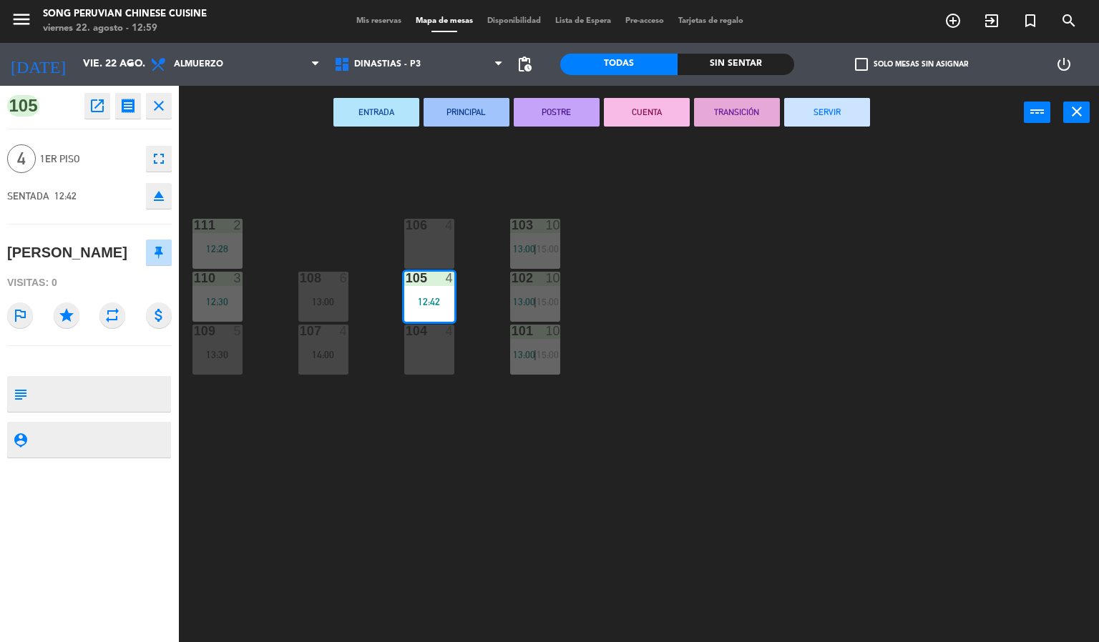
click at [661, 333] on div "103 10 13:00 | 15:00 106 4 111 2 12:28 102 10 13:00 | 15:00 105 4 12:42 108 6 1…" at bounding box center [644, 391] width 909 height 503
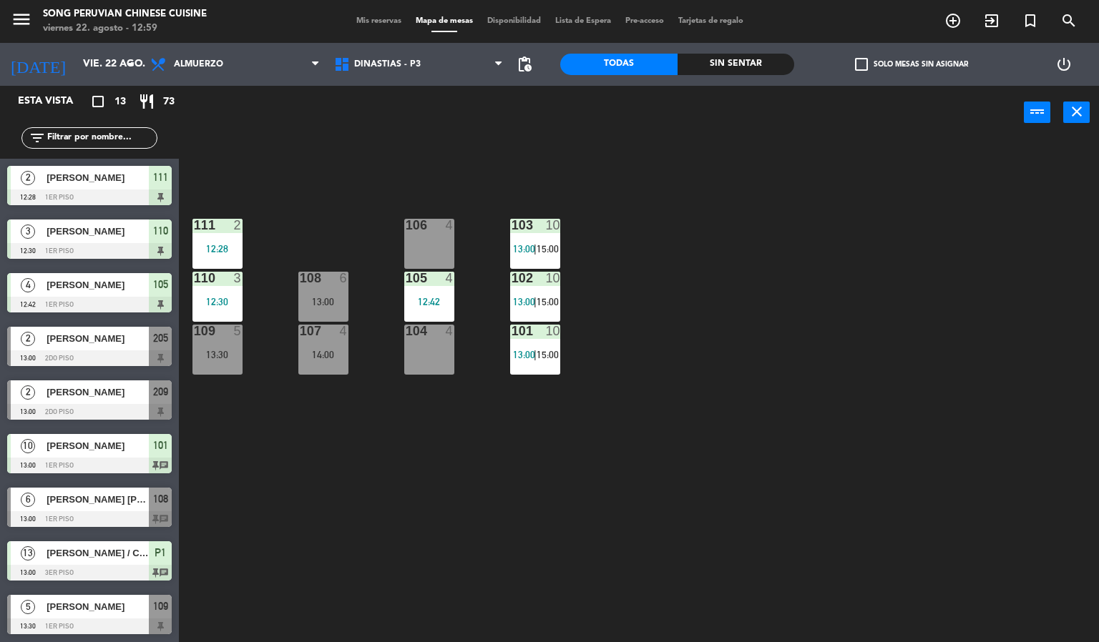
click at [408, 17] on span "Mapa de mesas" at bounding box center [444, 21] width 72 height 8
click at [374, 26] on div "Mis reservas Mapa de mesas Disponibilidad Lista de Espera Pre-acceso Tarjetas d…" at bounding box center [549, 21] width 401 height 13
click at [363, 19] on span "Mis reservas" at bounding box center [378, 21] width 59 height 8
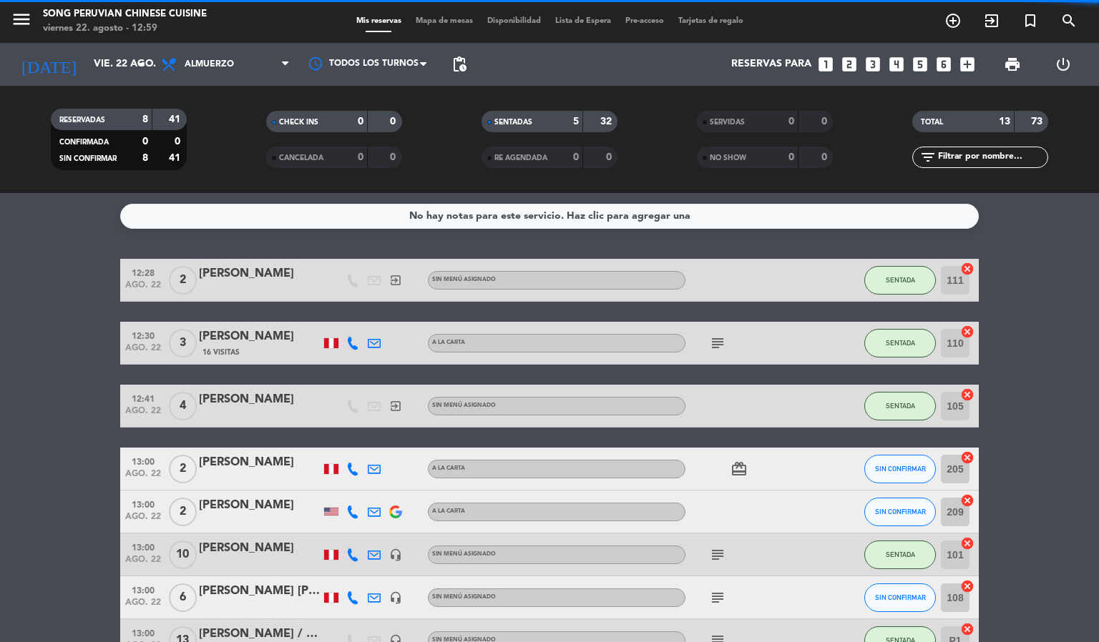
click at [273, 400] on div "[PERSON_NAME]" at bounding box center [260, 400] width 122 height 19
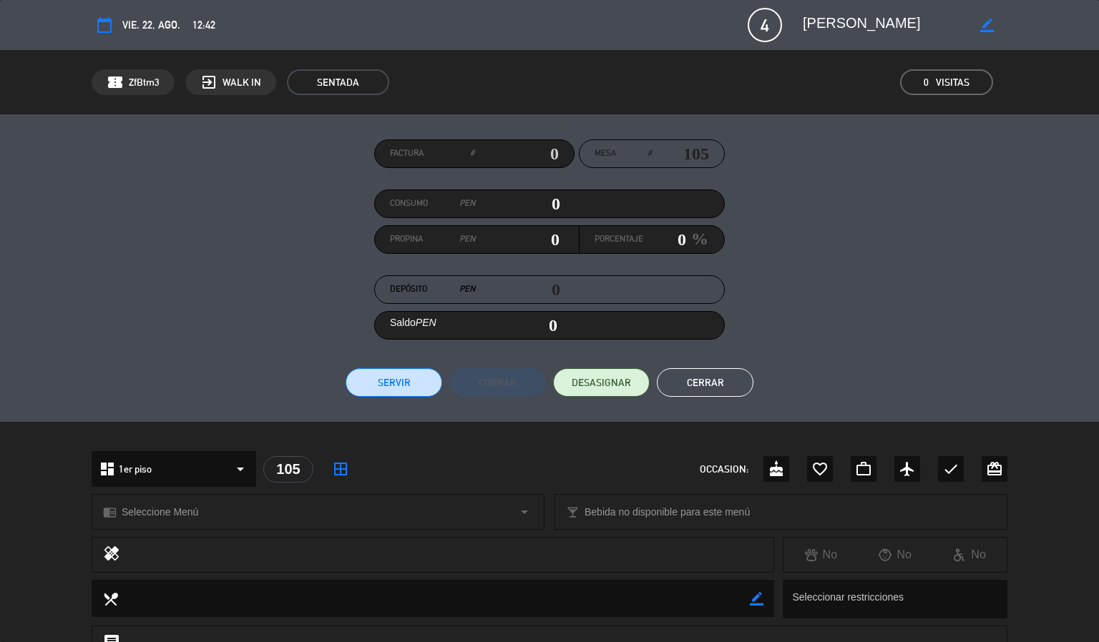
click at [986, 24] on icon "border_color" at bounding box center [987, 26] width 14 height 14
click at [865, 26] on textarea at bounding box center [885, 25] width 164 height 26
type textarea "[PERSON_NAME]"
click at [988, 14] on div at bounding box center [986, 25] width 41 height 26
click at [991, 19] on icon at bounding box center [987, 26] width 14 height 14
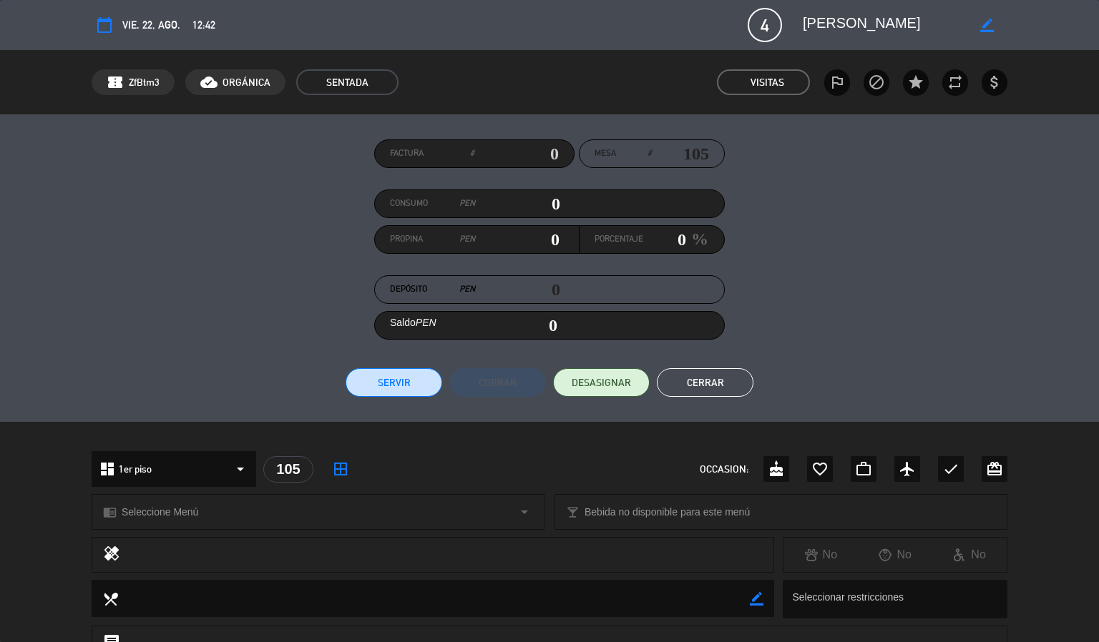
click at [737, 383] on button "Cerrar" at bounding box center [705, 382] width 97 height 29
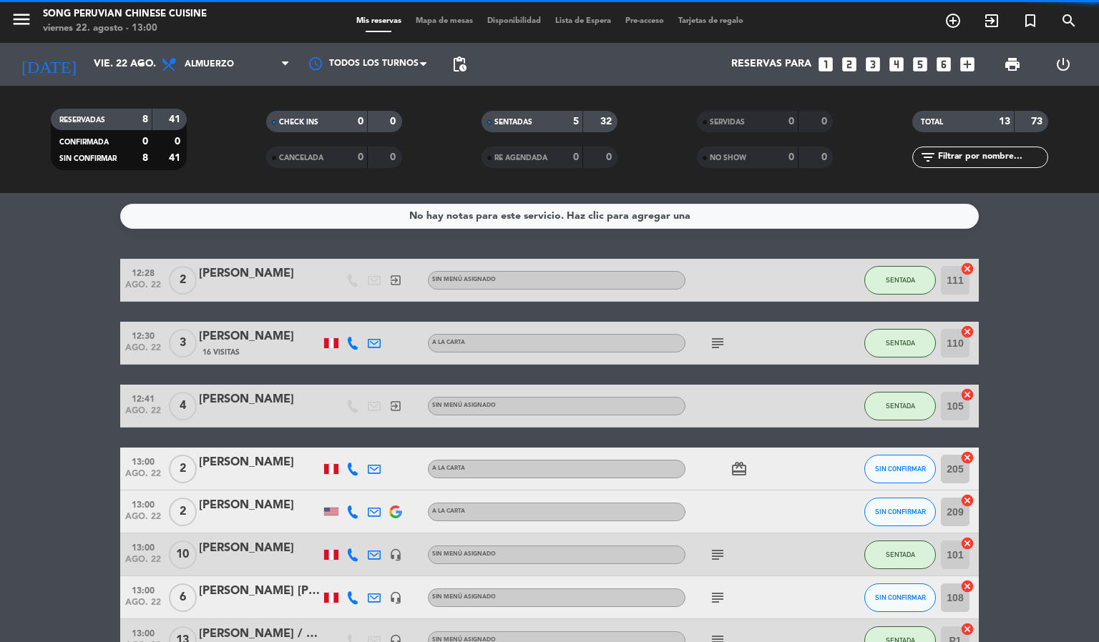
click at [446, 21] on span "Mapa de mesas" at bounding box center [444, 21] width 72 height 8
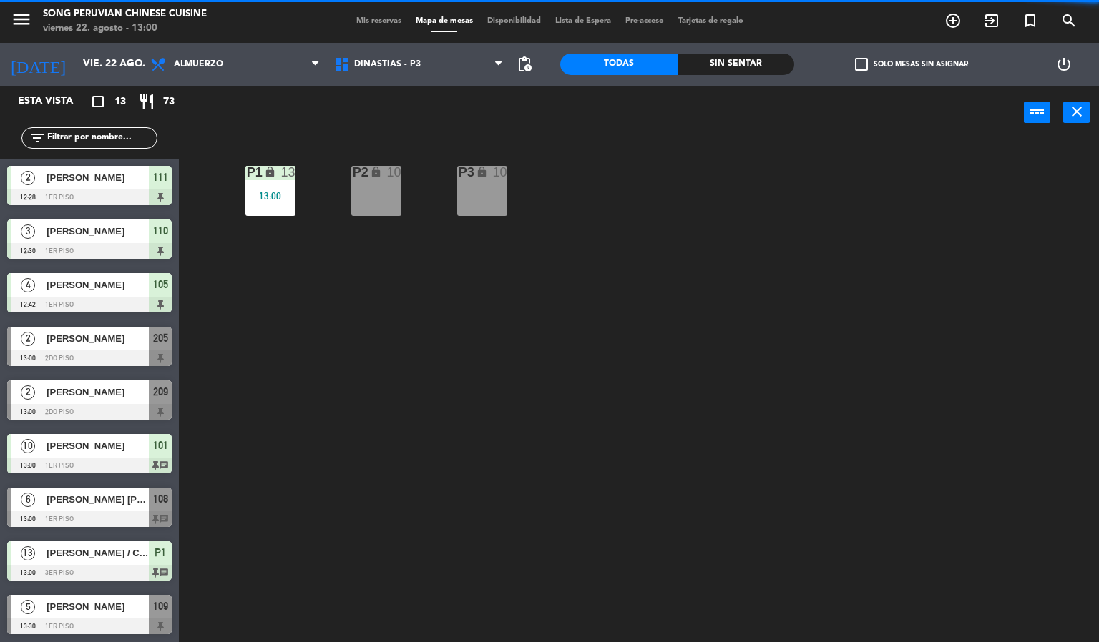
click at [369, 438] on div "P2 lock 10 P3 lock 10 P1 lock 13 13:00" at bounding box center [644, 391] width 909 height 503
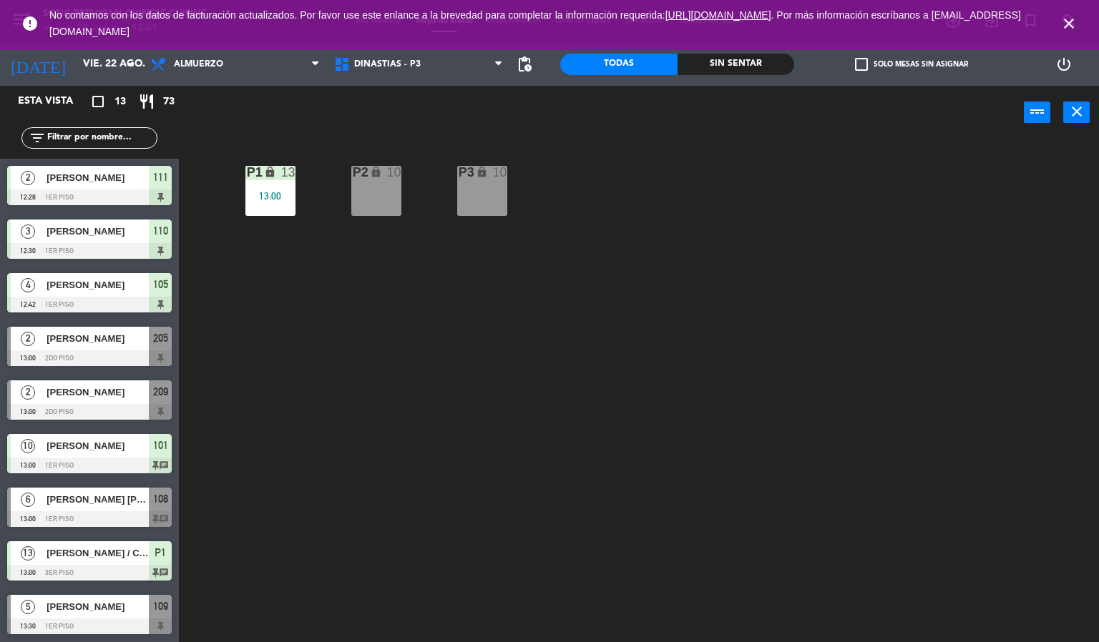
click at [1069, 22] on icon "close" at bounding box center [1068, 23] width 17 height 17
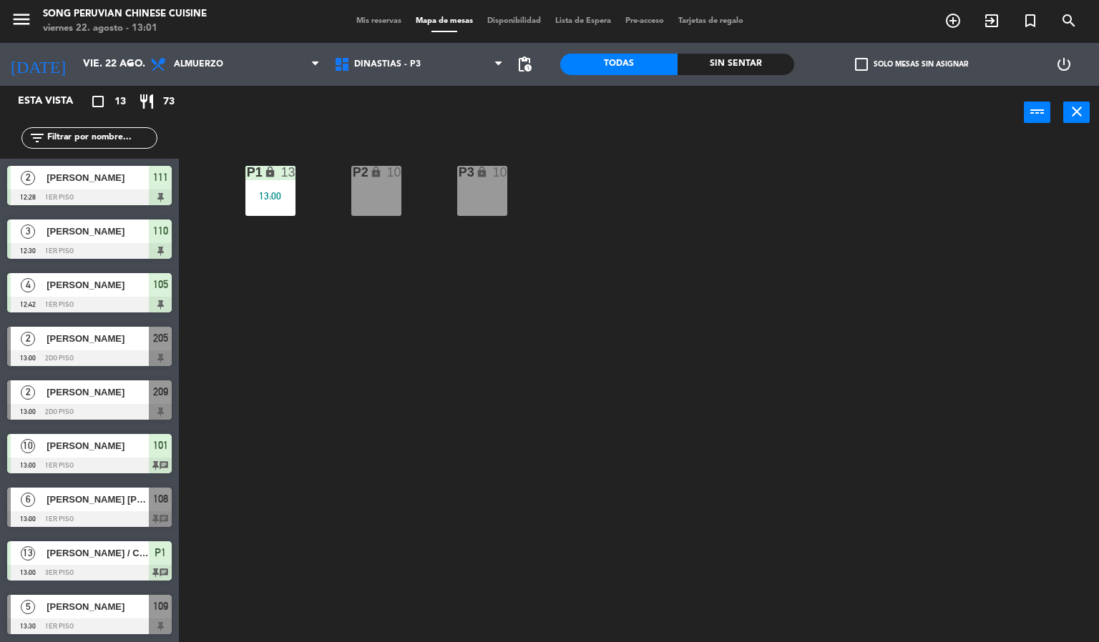
click at [889, 320] on div "P2 lock 10 P3 lock 10 P1 lock 13 13:00" at bounding box center [644, 391] width 909 height 503
click at [648, 361] on div "P2 lock 10 P3 lock 10 P1 lock 13 13:00" at bounding box center [644, 391] width 909 height 503
click at [415, 52] on span "DINASTIAS - P3" at bounding box center [419, 64] width 184 height 31
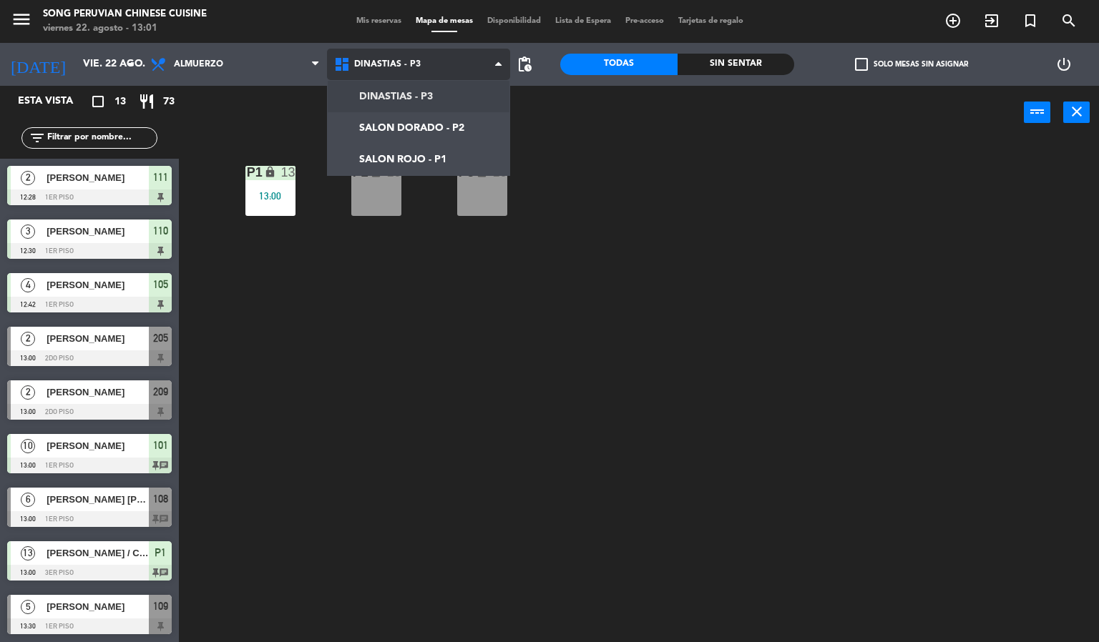
click at [451, 160] on ng-component "menu Song Peruvian Chinese Cuisine [DATE] 22. agosto - 13:01 Mis reservas Mapa …" at bounding box center [549, 321] width 1099 height 643
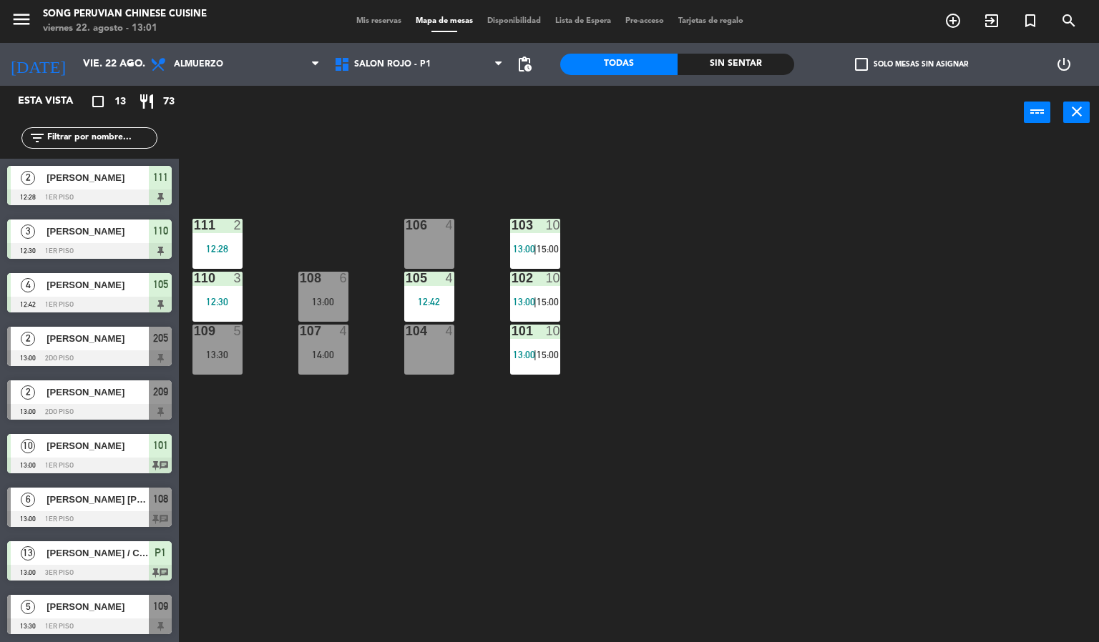
click at [449, 524] on div "103 10 13:00 | 15:00 106 4 111 2 12:28 102 10 13:00 | 15:00 105 4 12:42 108 6 1…" at bounding box center [644, 391] width 909 height 503
click at [418, 239] on div "106 4" at bounding box center [429, 244] width 50 height 50
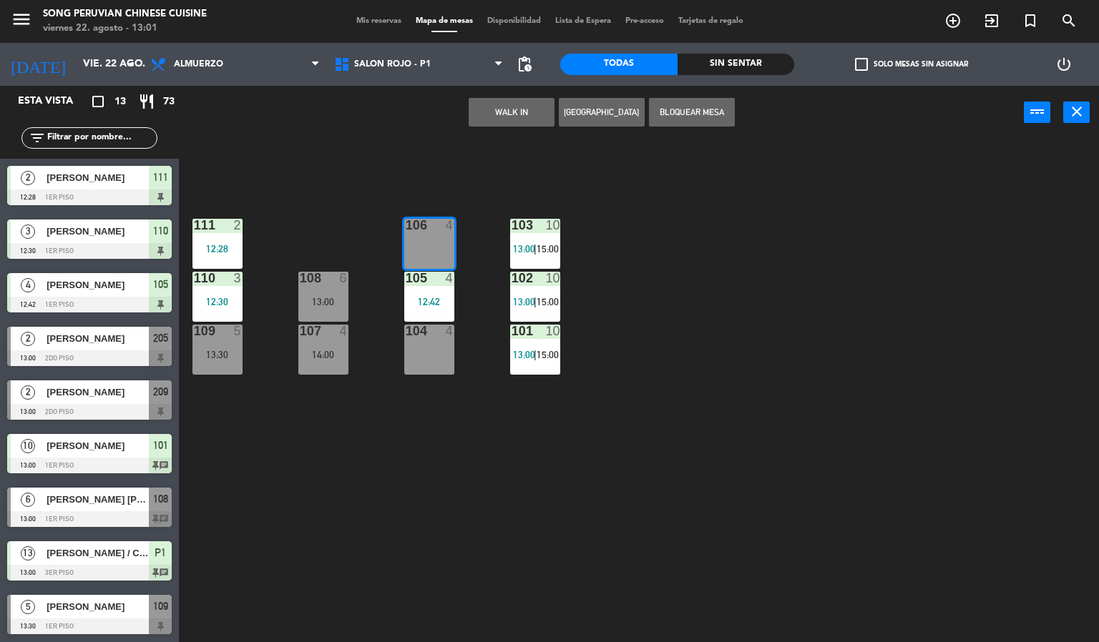
click at [511, 110] on button "WALK IN" at bounding box center [512, 112] width 86 height 29
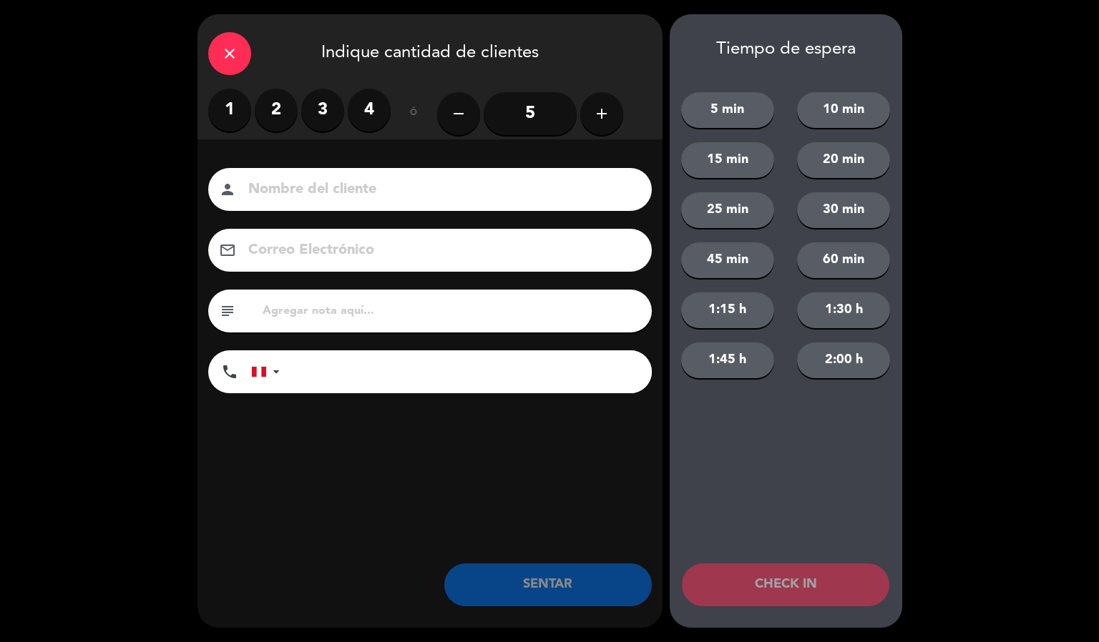
click at [322, 108] on label "3" at bounding box center [322, 110] width 43 height 43
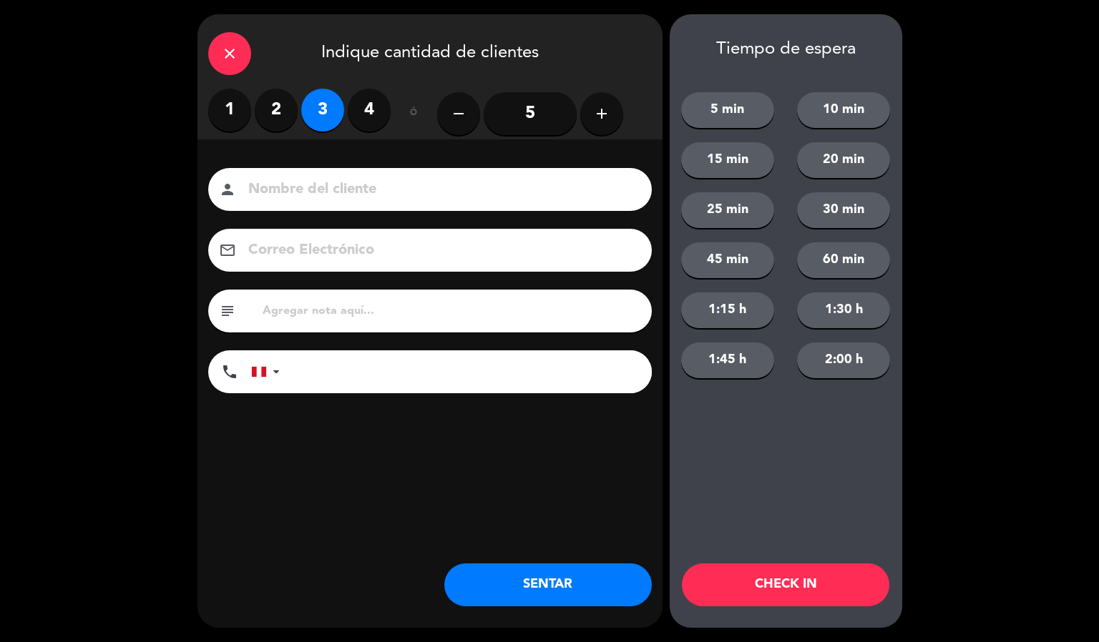
click at [388, 183] on input at bounding box center [440, 189] width 386 height 25
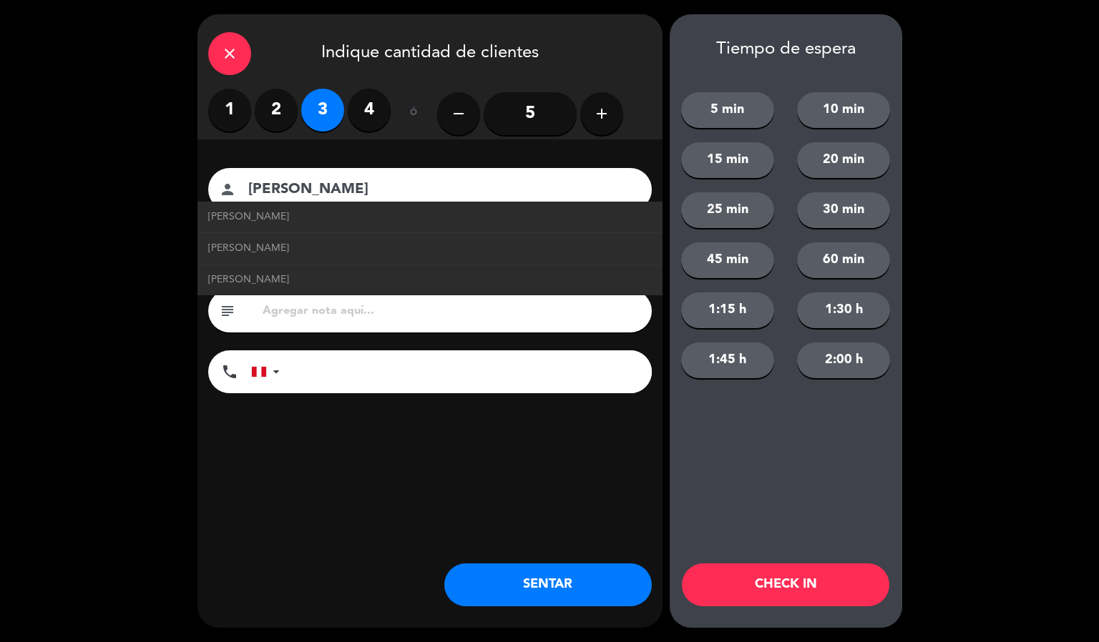
type input "[PERSON_NAME]"
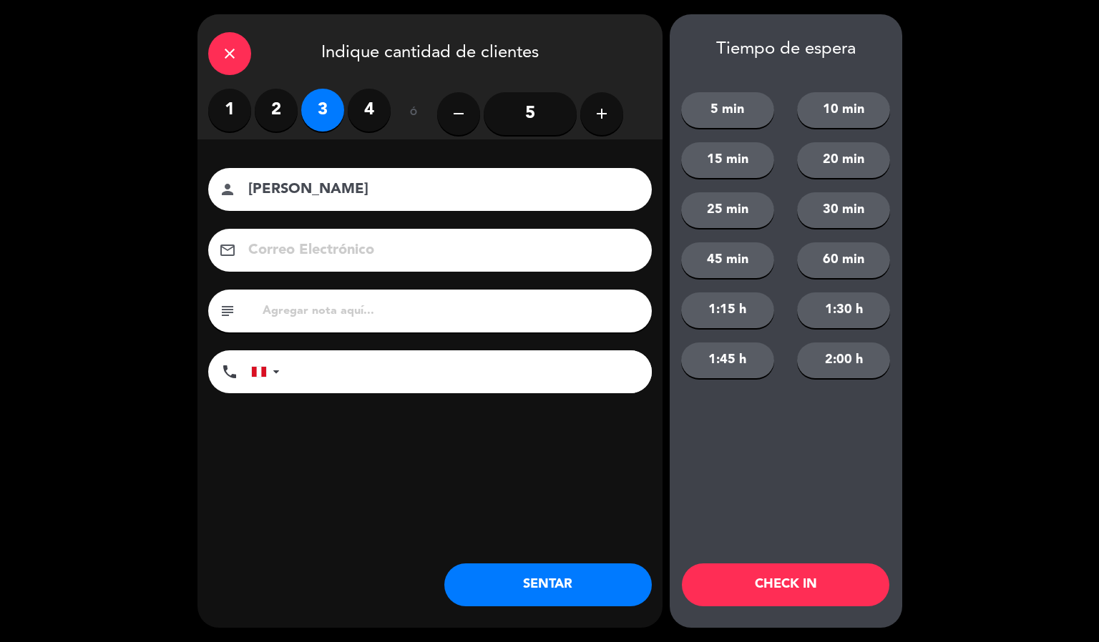
click at [808, 578] on button "CHECK IN" at bounding box center [785, 585] width 207 height 43
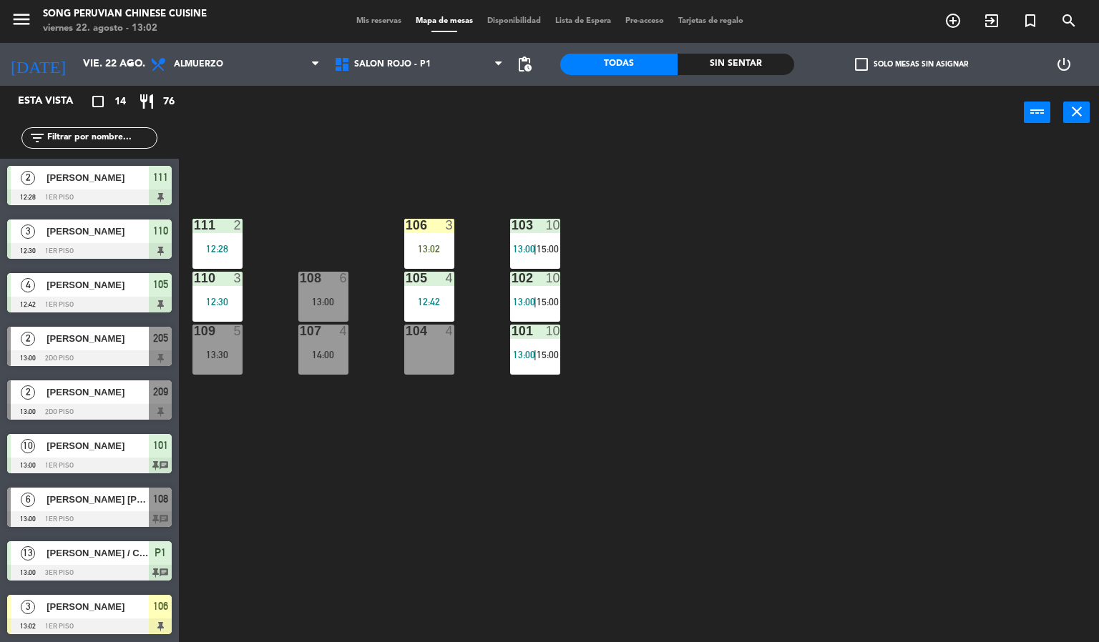
click at [723, 383] on div "103 10 13:00 | 15:00 106 3 13:02 111 2 12:28 102 10 13:00 | 15:00 105 4 12:42 1…" at bounding box center [644, 391] width 909 height 503
click at [99, 64] on input "vie. 22 ago." at bounding box center [144, 65] width 136 height 26
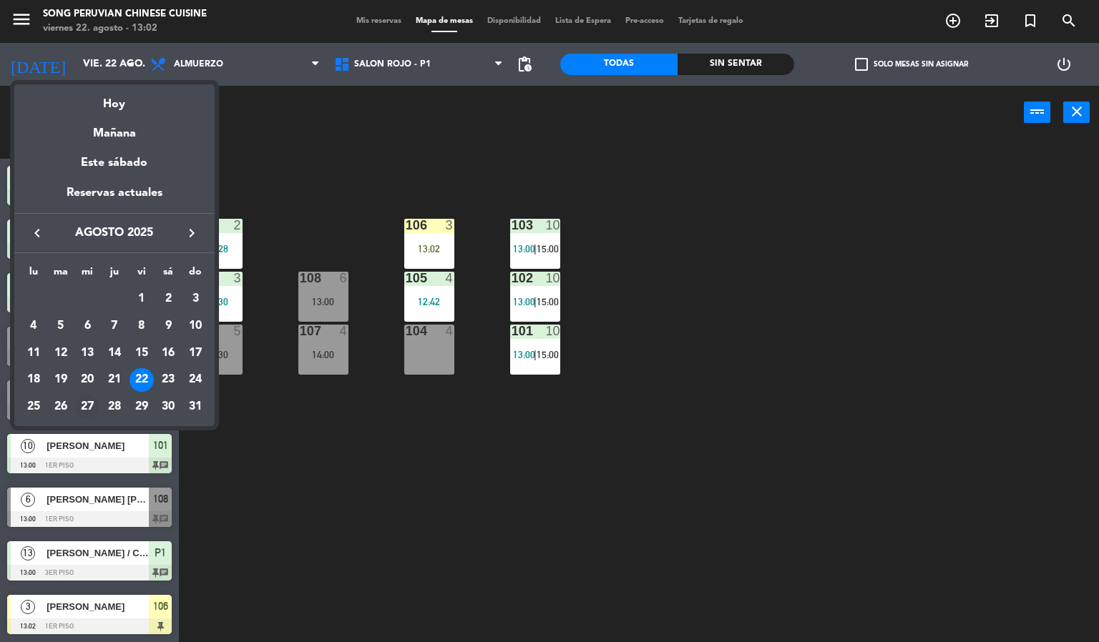
click at [87, 408] on div "27" at bounding box center [87, 407] width 24 height 24
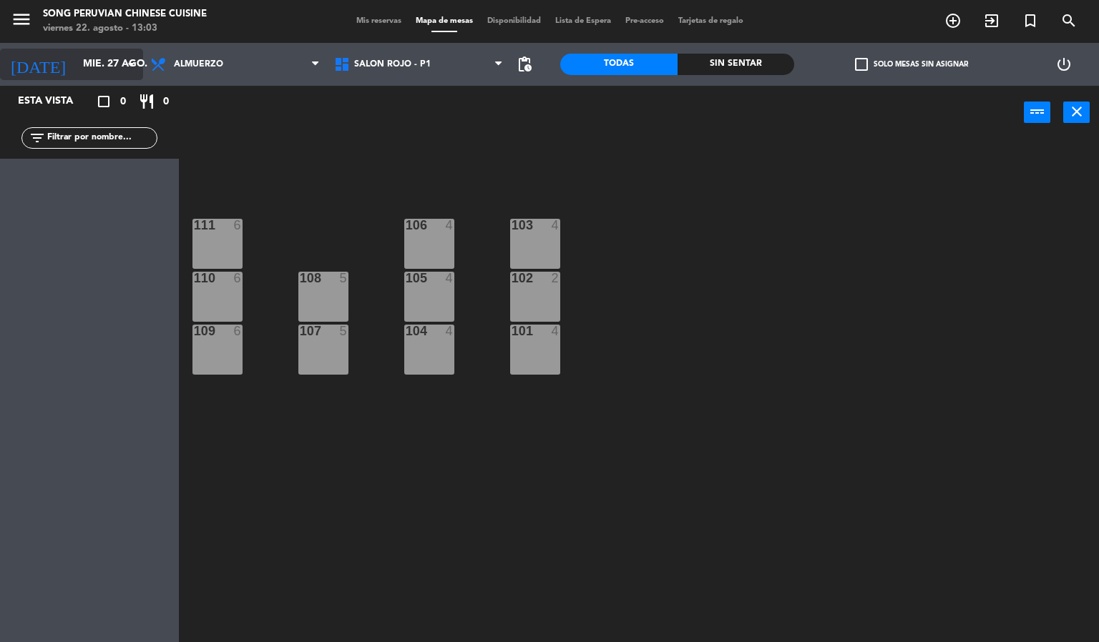
click at [106, 64] on input "mié. 27 ago." at bounding box center [144, 65] width 136 height 26
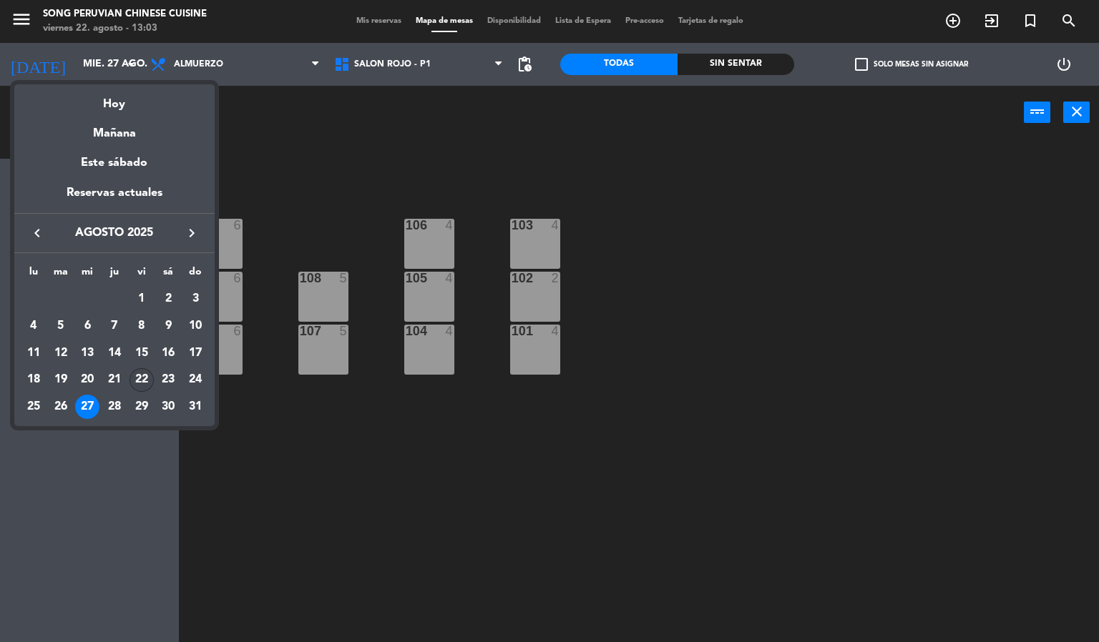
click at [142, 380] on div "22" at bounding box center [141, 380] width 24 height 24
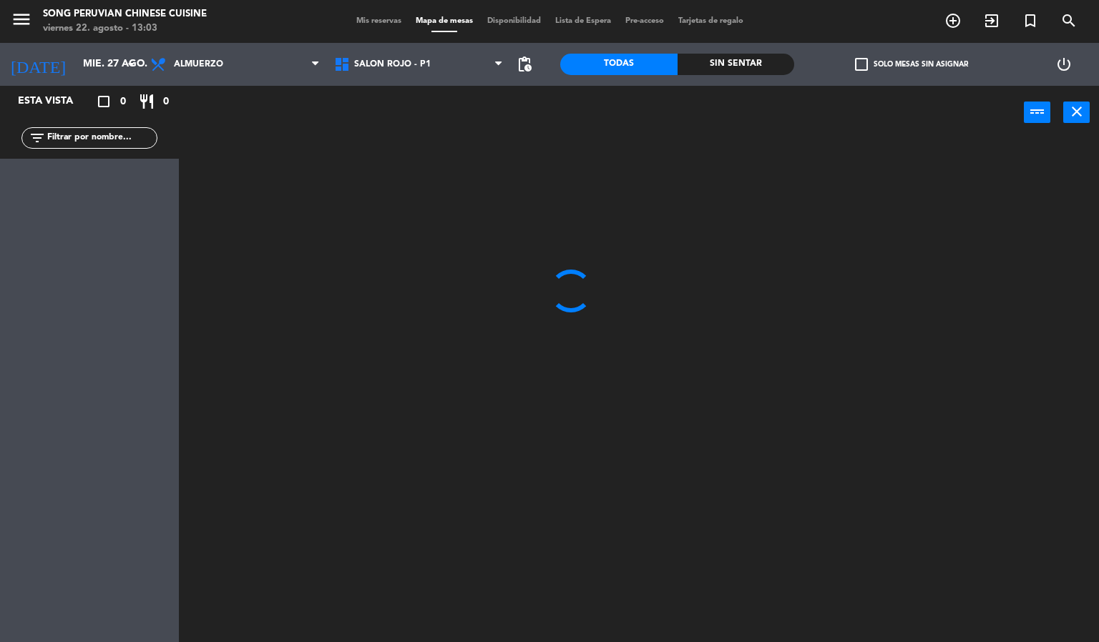
type input "vie. 22 ago."
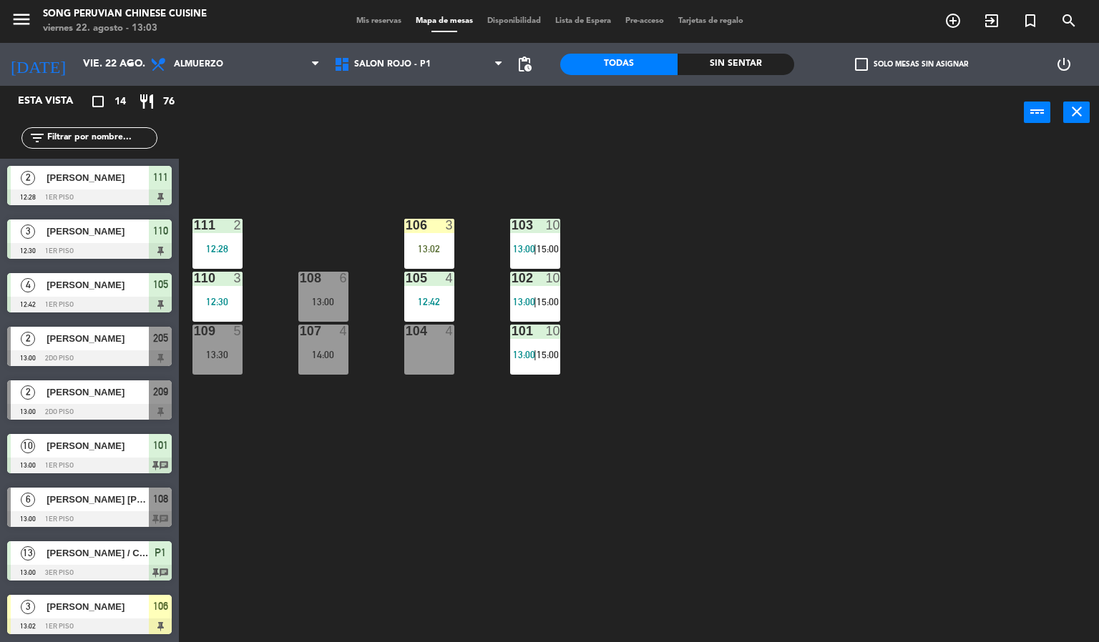
click at [341, 488] on div "103 10 13:00 | 15:00 106 3 13:02 111 2 12:28 102 10 13:00 | 15:00 105 4 12:42 1…" at bounding box center [644, 391] width 909 height 503
click at [124, 412] on div at bounding box center [89, 412] width 165 height 16
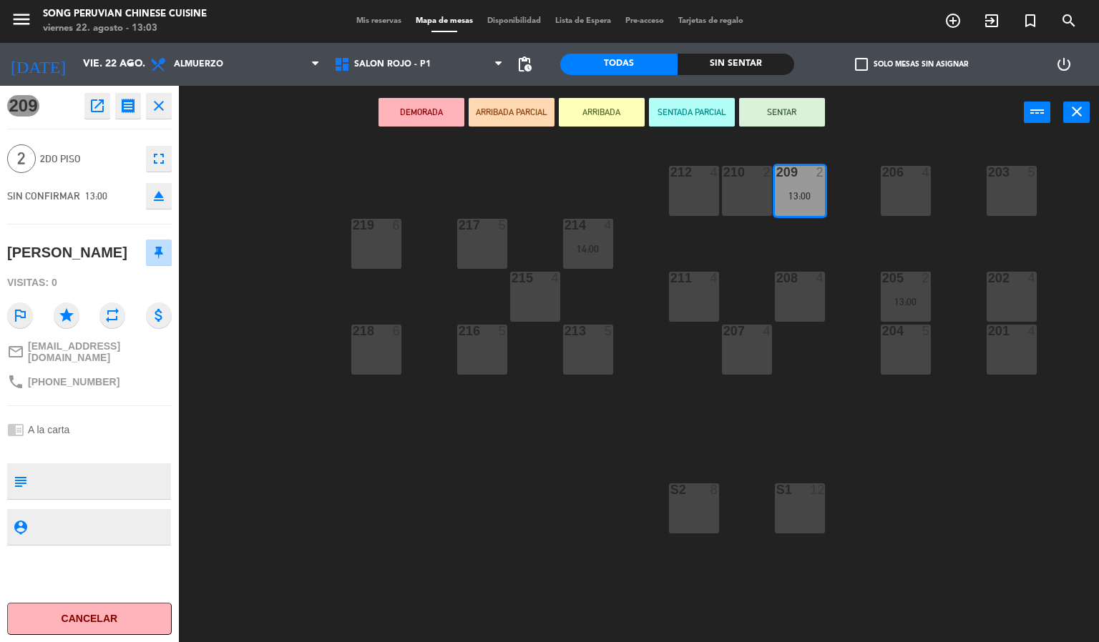
click at [677, 106] on button "SENTADA PARCIAL" at bounding box center [692, 112] width 86 height 29
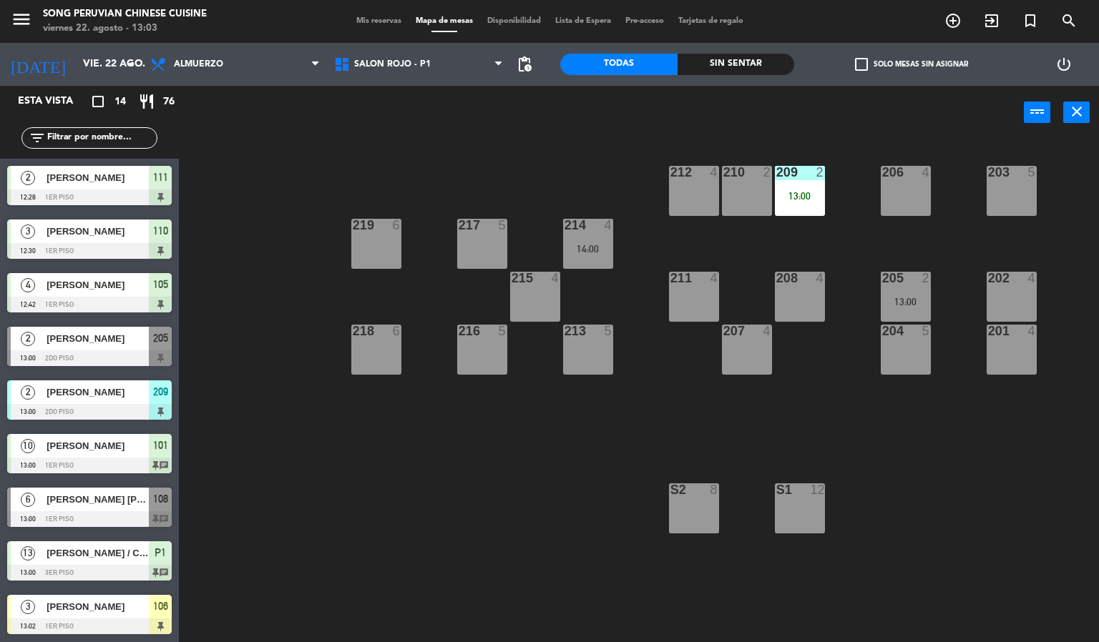
click at [401, 533] on div "203 5 206 4 210 2 212 4 209 2 13:00 214 4 14:00 217 5 219 6 202 4 205 2 13:00 2…" at bounding box center [644, 391] width 909 height 503
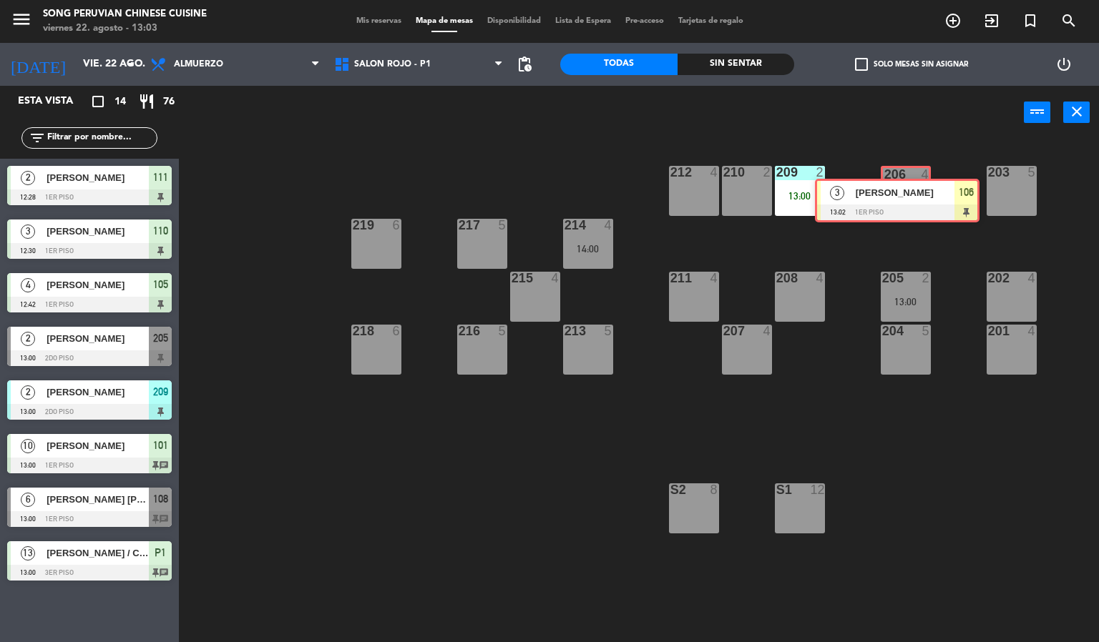
drag, startPoint x: 116, startPoint y: 621, endPoint x: 923, endPoint y: 205, distance: 908.6
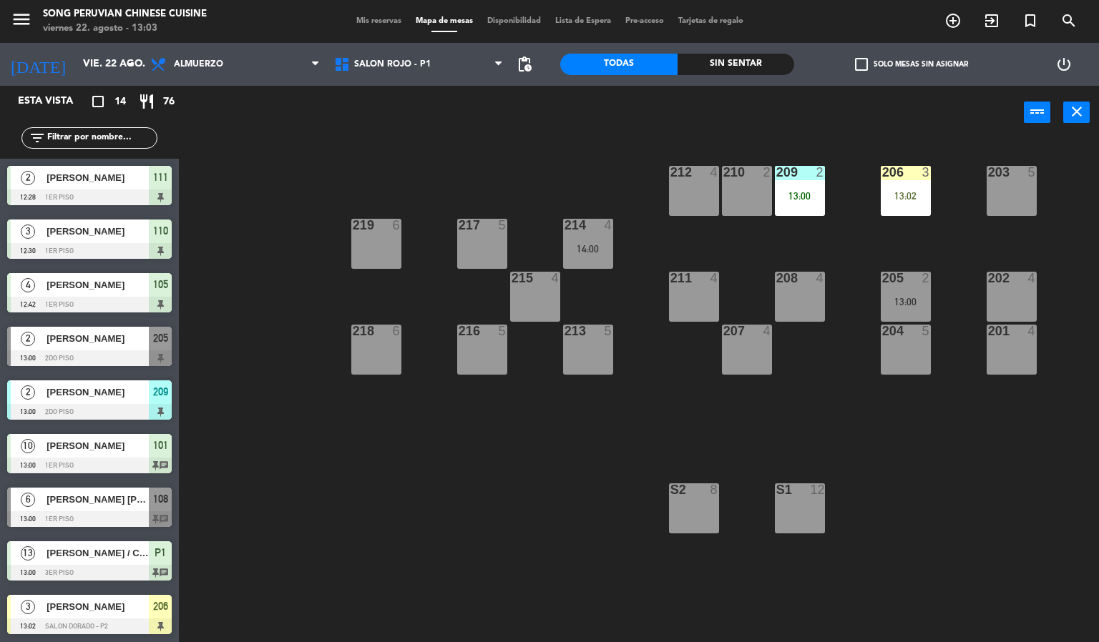
click at [897, 183] on div "206 3 13:02" at bounding box center [906, 191] width 50 height 50
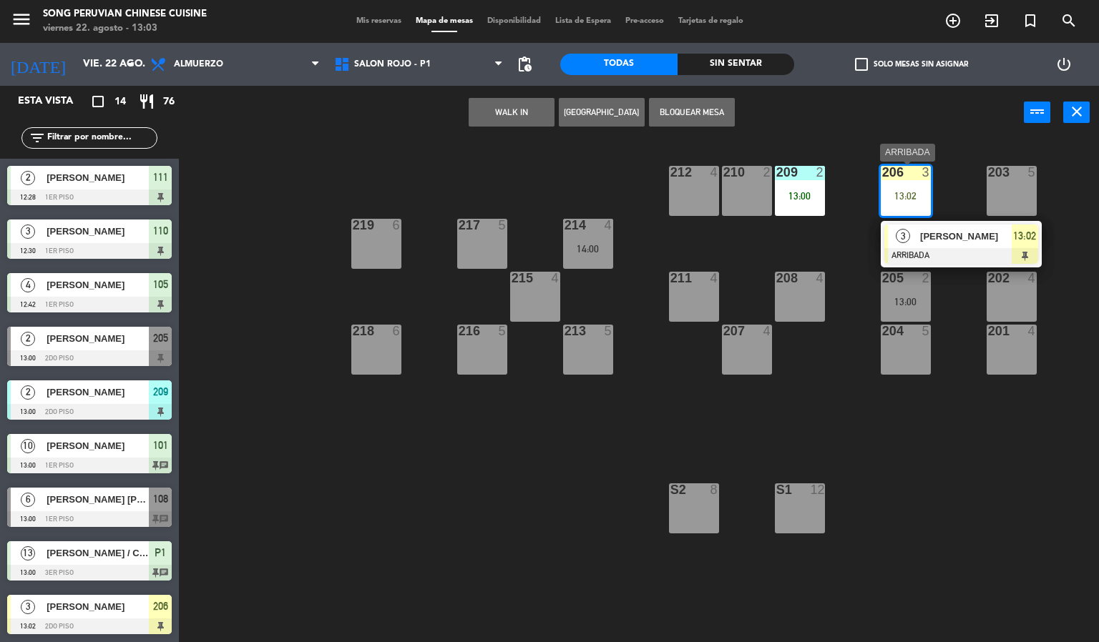
drag, startPoint x: 959, startPoint y: 256, endPoint x: 939, endPoint y: 230, distance: 33.1
click at [956, 250] on div "3 [PERSON_NAME] ARRIBADA 13:02" at bounding box center [961, 244] width 182 height 46
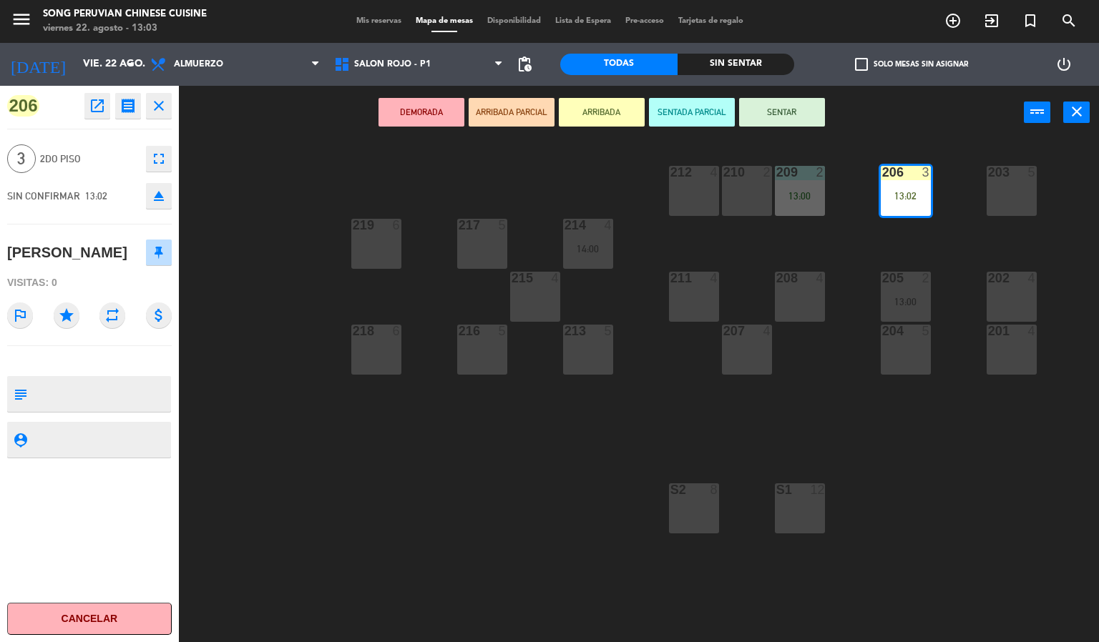
click at [773, 84] on div "Todas Sin sentar" at bounding box center [677, 64] width 234 height 43
click at [775, 102] on button "SENTAR" at bounding box center [782, 112] width 86 height 29
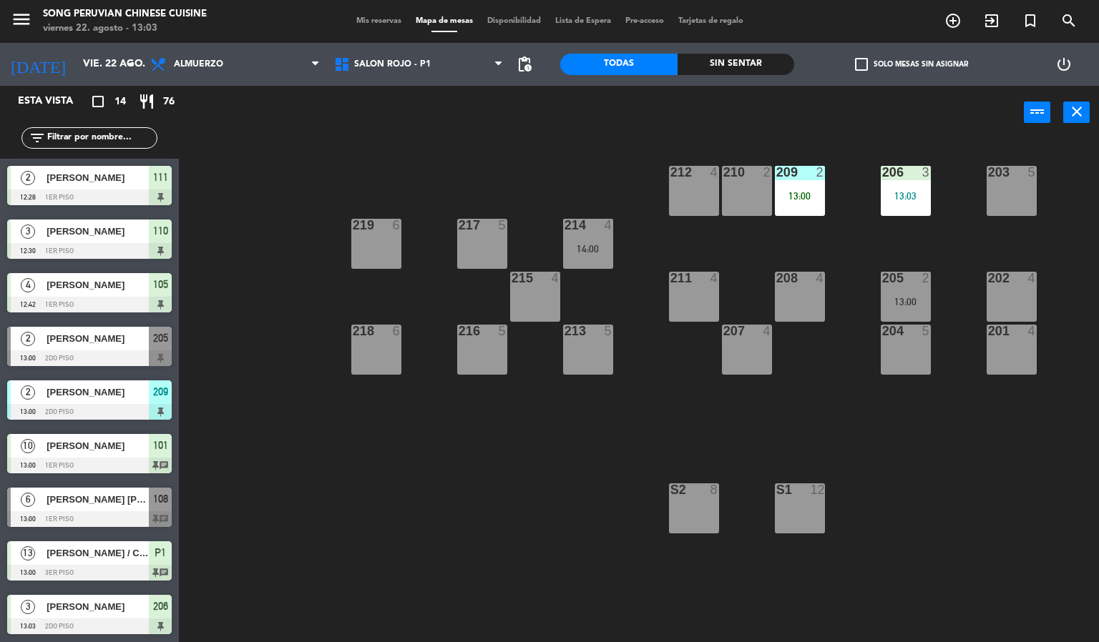
click at [518, 459] on div "203 5 206 3 13:03 210 2 212 4 209 2 13:00 214 4 14:00 217 5 219 6 202 4 205 2 1…" at bounding box center [644, 391] width 909 height 503
click at [790, 193] on div "13:00" at bounding box center [800, 196] width 50 height 10
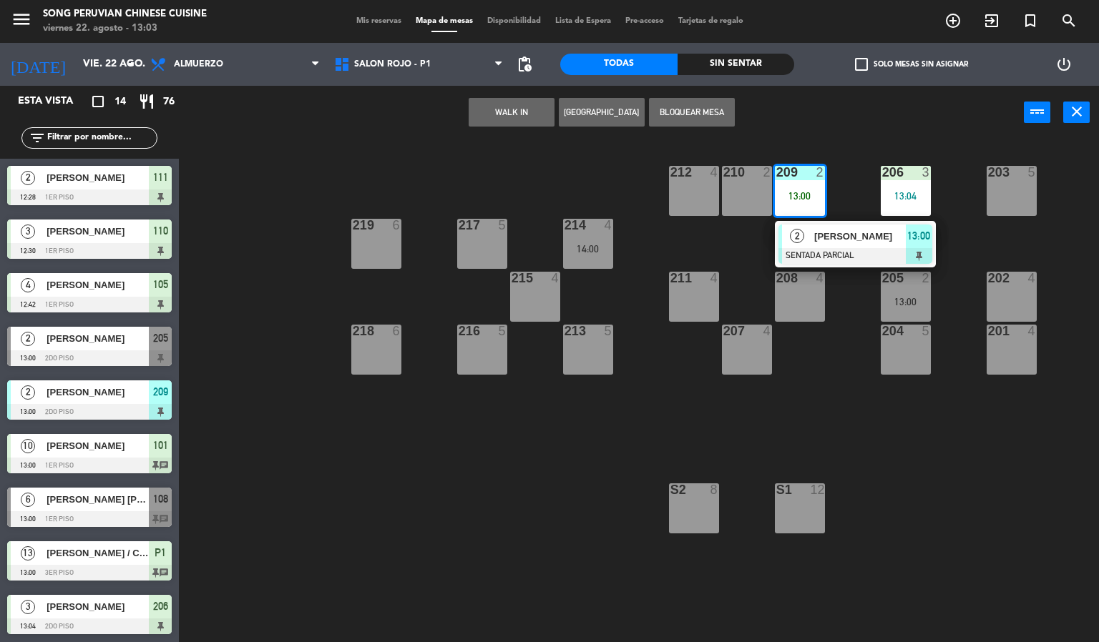
click at [685, 194] on div "212 4" at bounding box center [694, 191] width 50 height 50
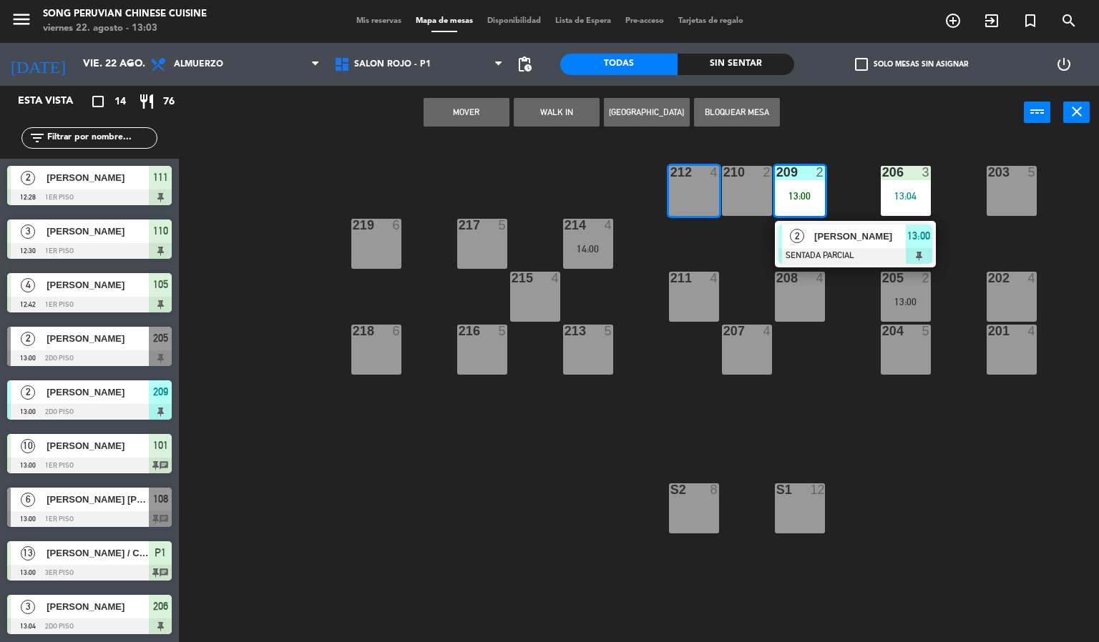
click at [490, 112] on button "Mover" at bounding box center [466, 112] width 86 height 29
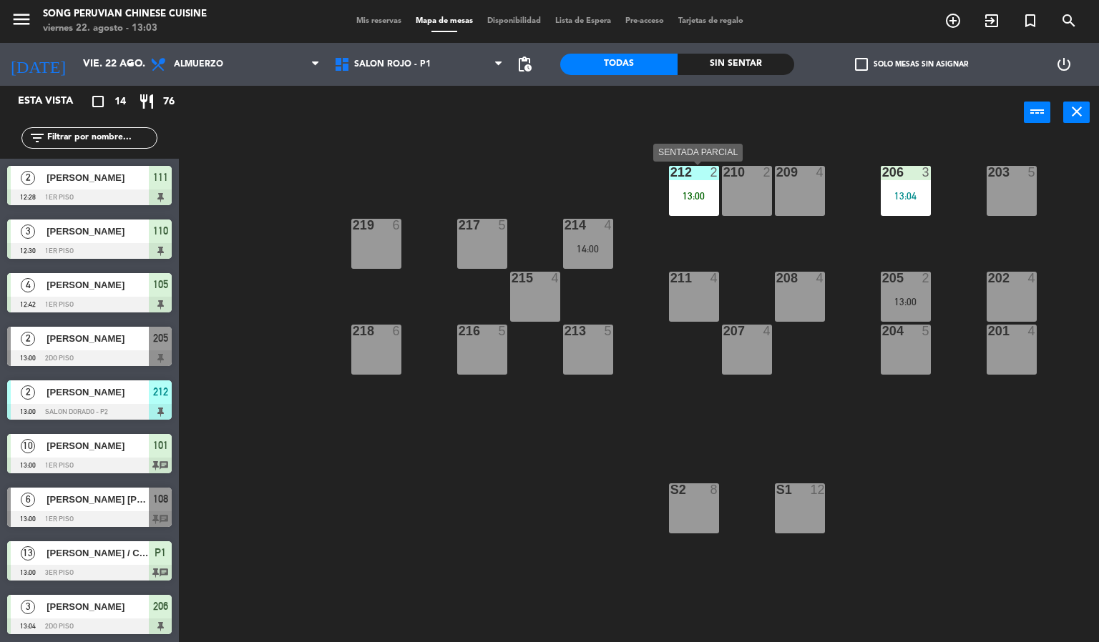
click at [689, 181] on div "212 2 13:00" at bounding box center [694, 191] width 50 height 50
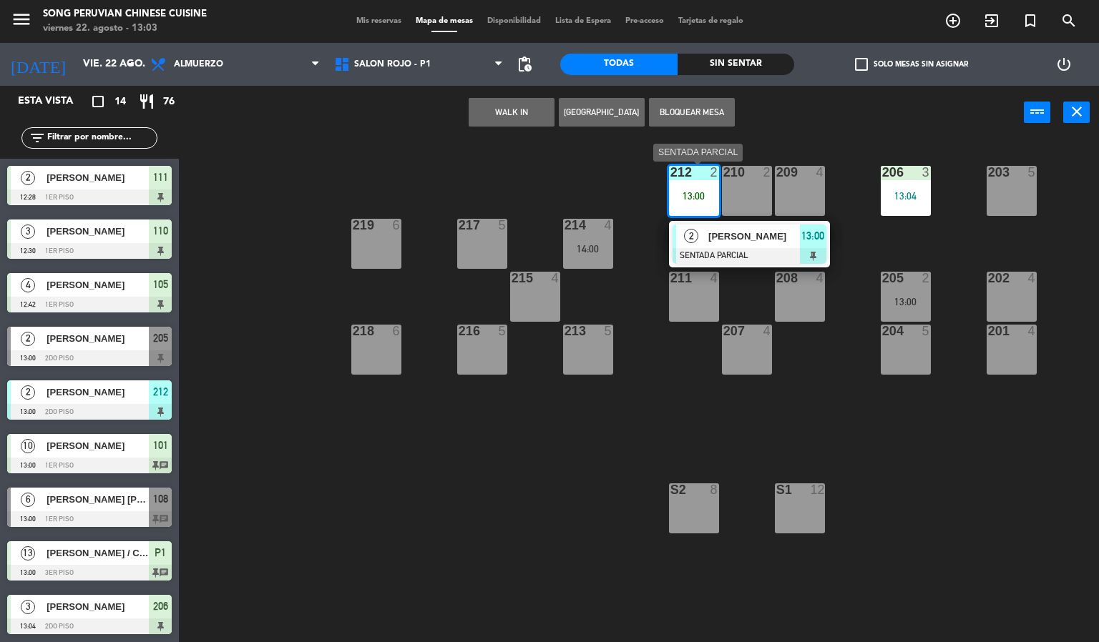
click at [719, 236] on span "[PERSON_NAME]" at bounding box center [754, 236] width 92 height 15
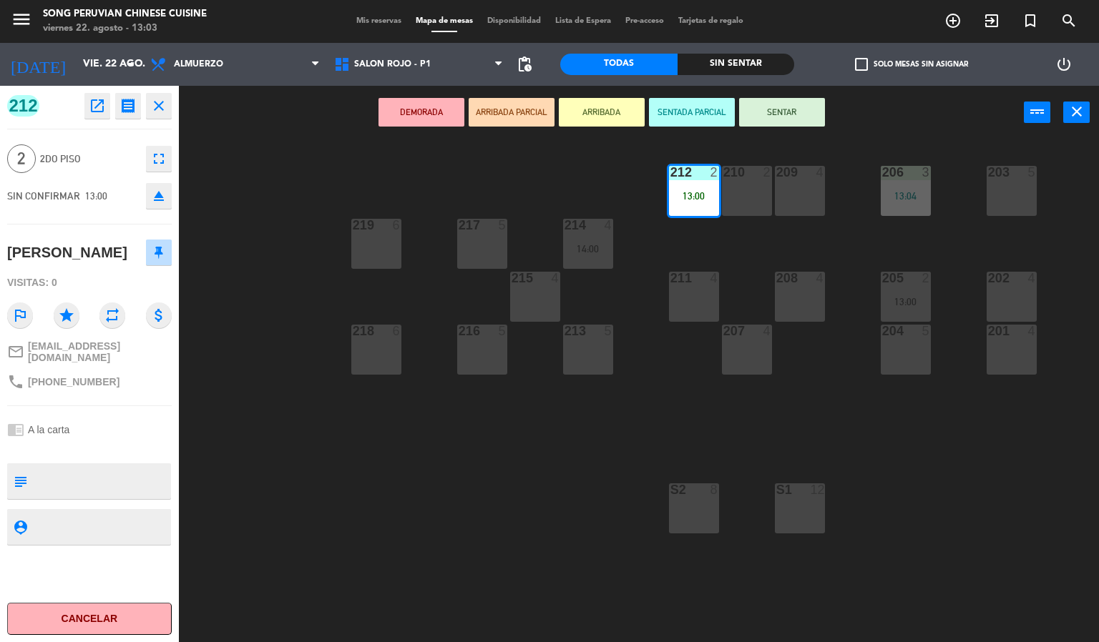
click at [782, 110] on button "SENTAR" at bounding box center [782, 112] width 86 height 29
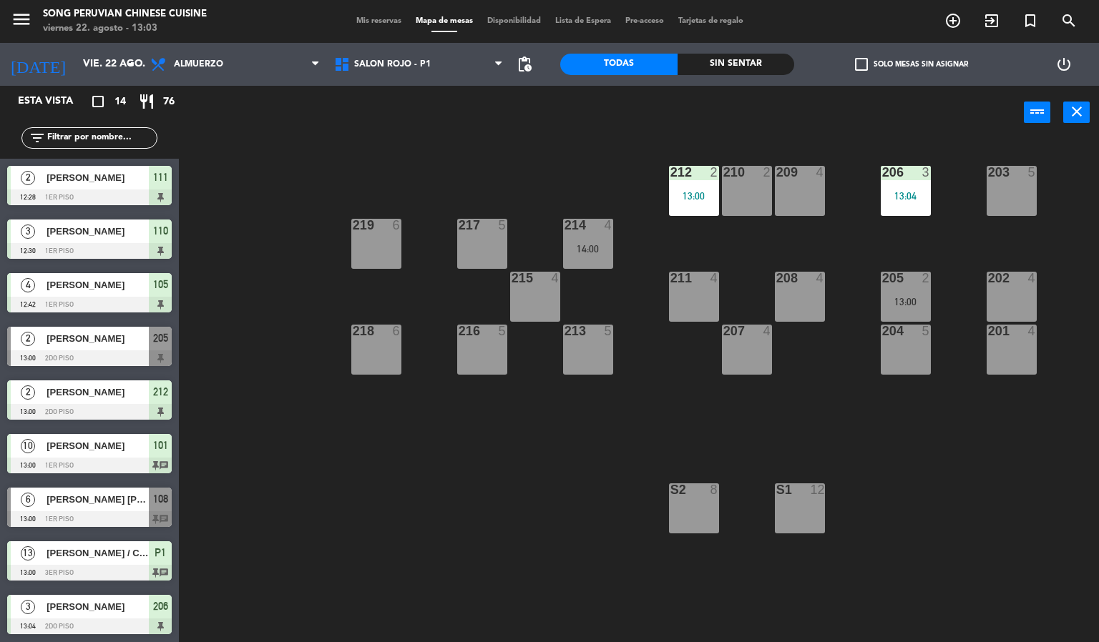
click at [391, 471] on div "203 5 206 3 13:04 210 2 212 2 13:00 209 4 214 4 14:00 217 5 219 6 202 4 205 2 1…" at bounding box center [644, 391] width 909 height 503
click at [474, 534] on div "203 5 206 3 13:04 210 2 212 2 13:00 209 4 214 4 14:00 217 5 219 6 202 4 205 2 1…" at bounding box center [644, 391] width 909 height 503
click at [541, 559] on div "203 5 206 3 13:04 210 2 212 2 13:00 209 4 214 4 14:00 217 5 219 6 202 4 205 2 1…" at bounding box center [644, 391] width 909 height 503
click at [412, 481] on div "203 5 206 3 13:04 210 2 212 2 13:00 209 4 214 4 14:00 217 5 219 6 202 4 205 2 1…" at bounding box center [644, 391] width 909 height 503
click at [458, 485] on div "203 5 206 3 13:04 210 2 212 2 13:00 209 4 214 4 14:00 217 5 219 6 202 4 205 2 1…" at bounding box center [644, 391] width 909 height 503
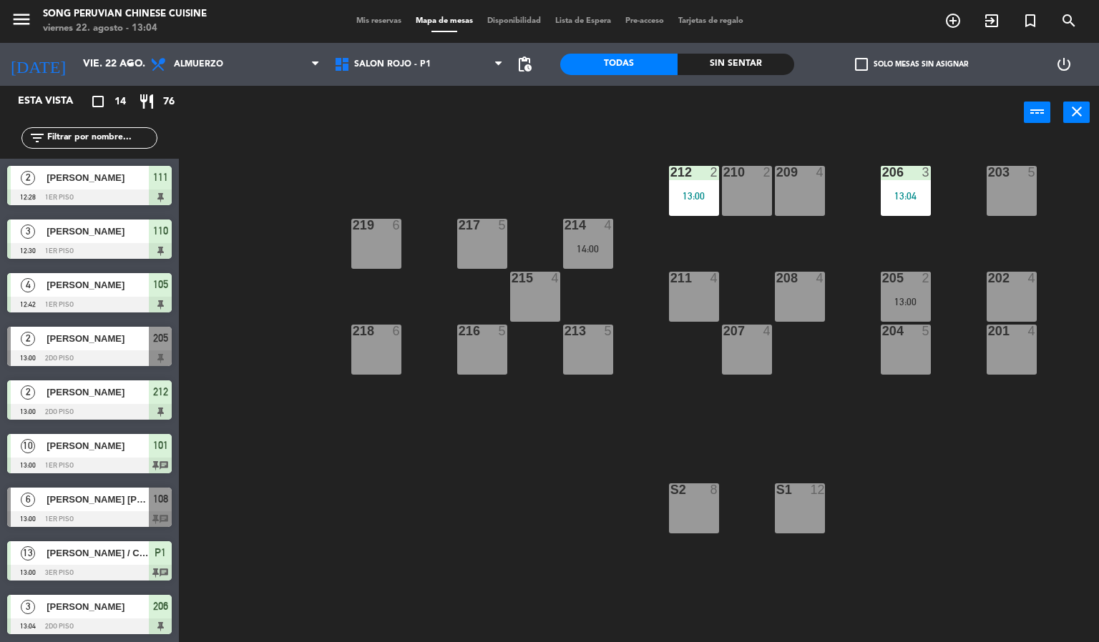
click at [474, 227] on div at bounding box center [482, 225] width 24 height 13
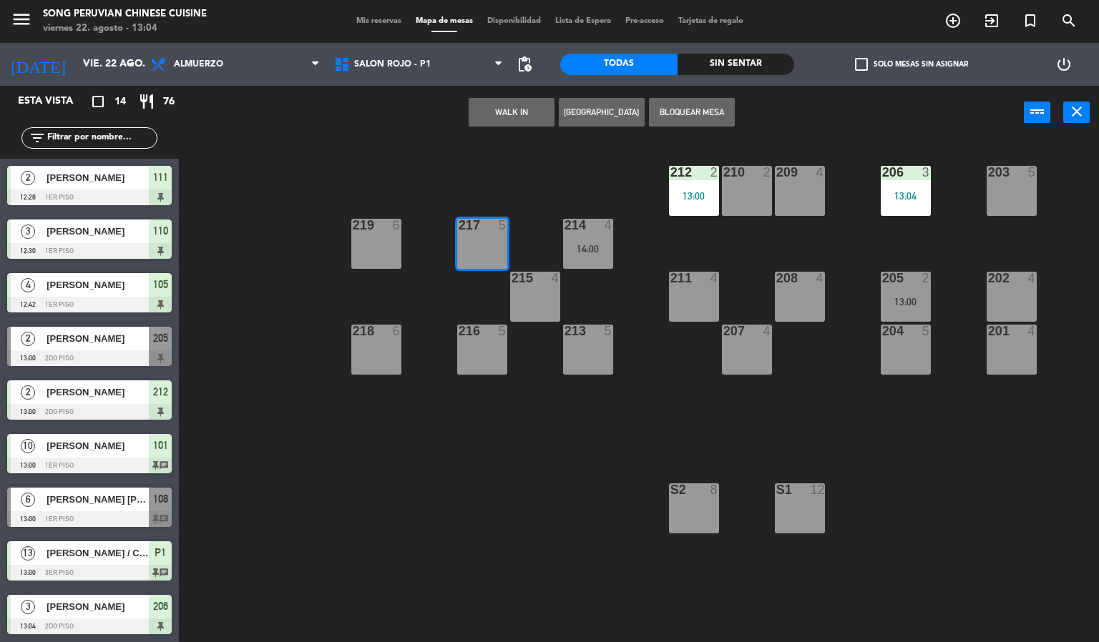
click at [516, 107] on button "WALK IN" at bounding box center [512, 112] width 86 height 29
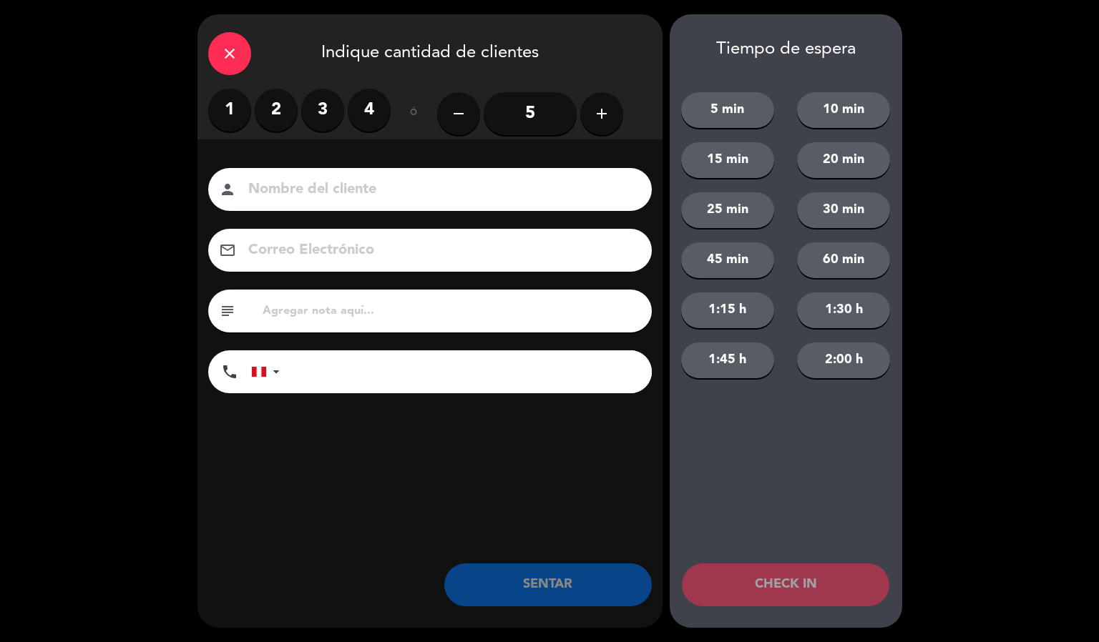
click at [368, 109] on label "4" at bounding box center [369, 110] width 43 height 43
click at [400, 194] on input at bounding box center [440, 189] width 386 height 25
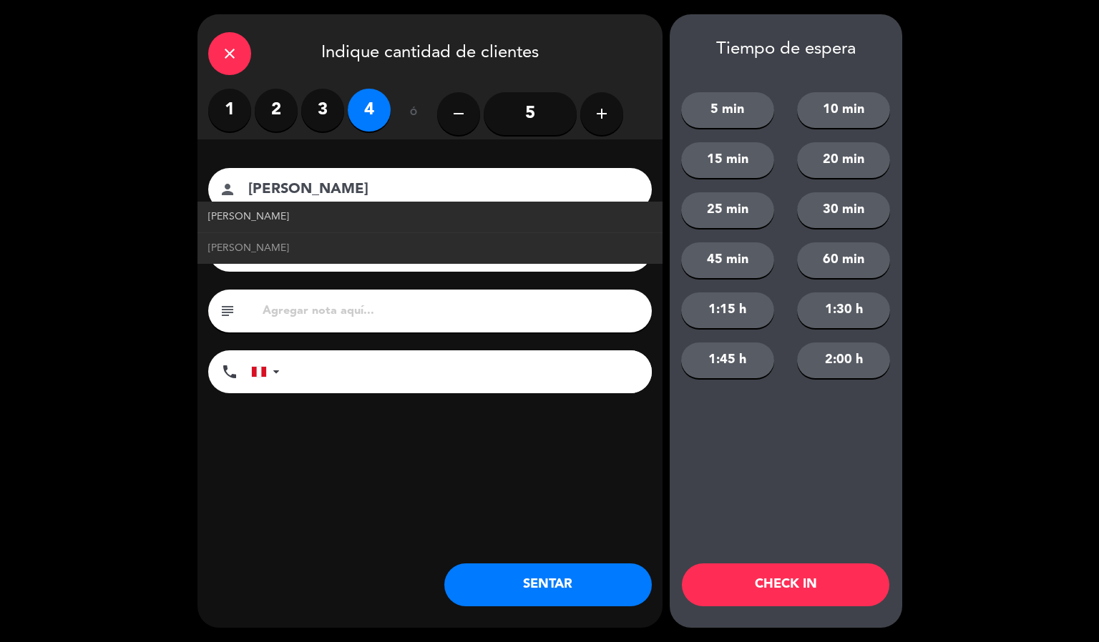
click at [310, 220] on link "[PERSON_NAME]" at bounding box center [430, 217] width 444 height 16
type input "[PERSON_NAME]"
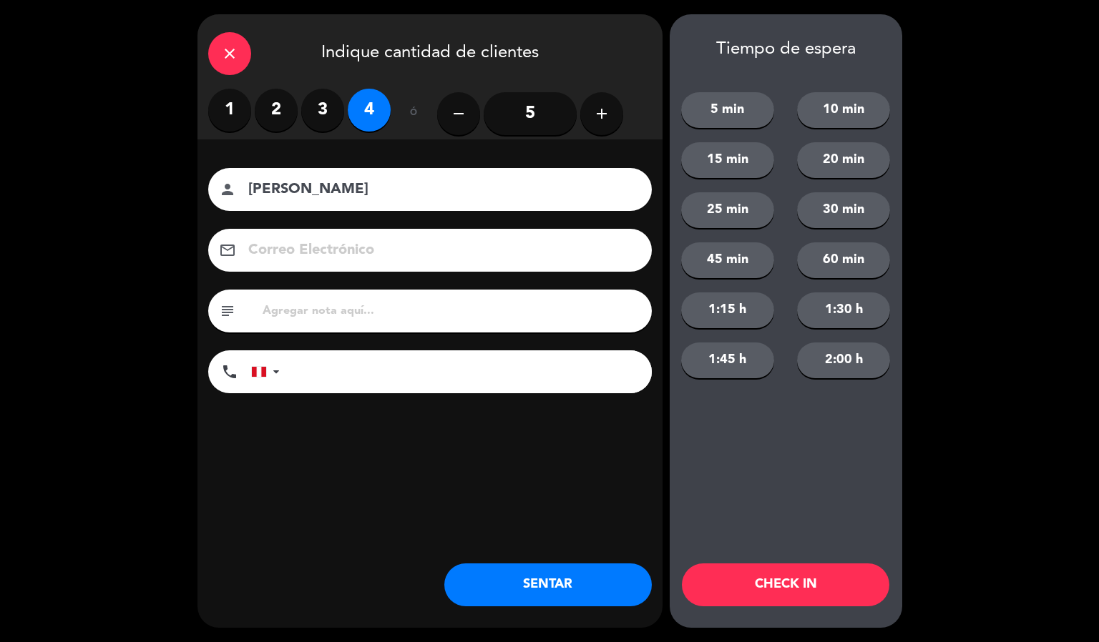
click at [795, 580] on button "CHECK IN" at bounding box center [785, 585] width 207 height 43
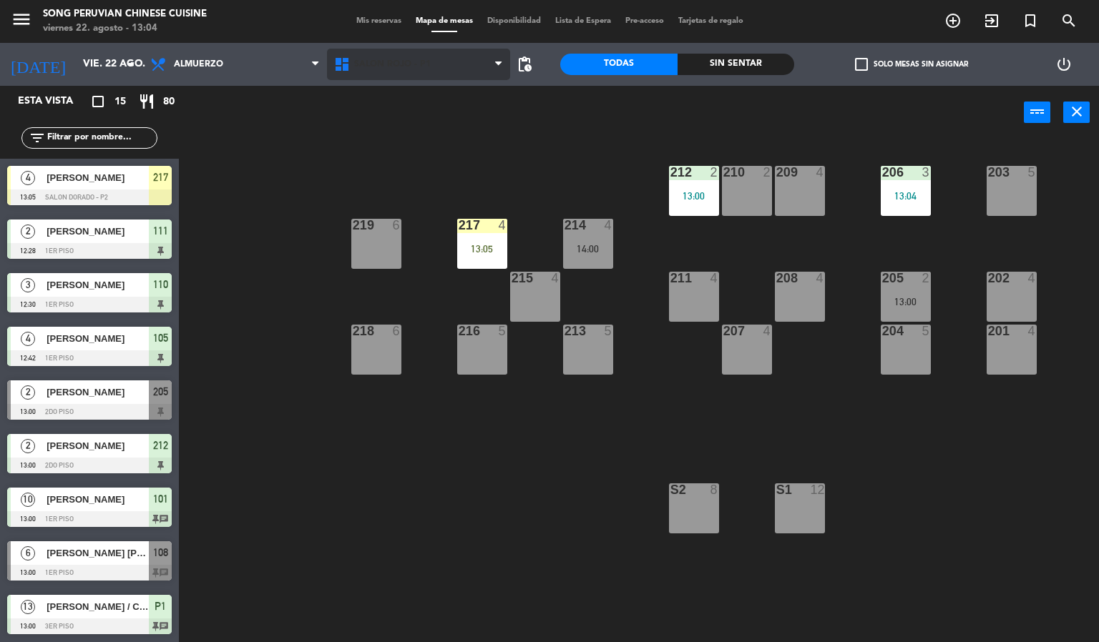
click at [412, 63] on span "SALON ROJO - P1" at bounding box center [392, 64] width 77 height 10
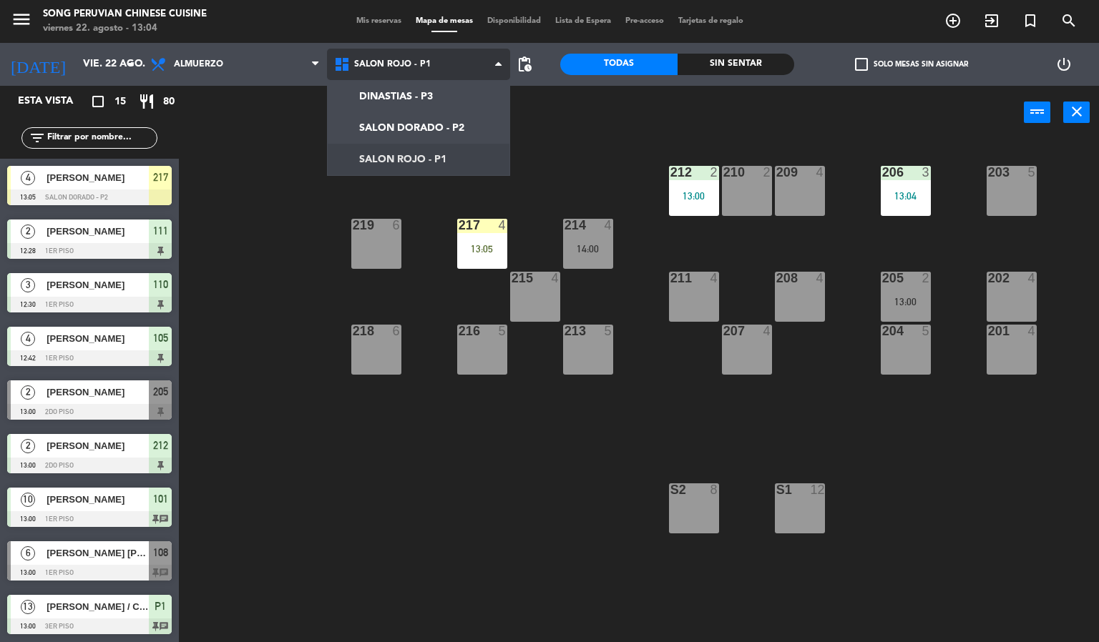
click at [444, 144] on ng-component "menu Song Peruvian Chinese Cuisine [DATE] 22. agosto - 13:04 Mis reservas Mapa …" at bounding box center [549, 321] width 1099 height 643
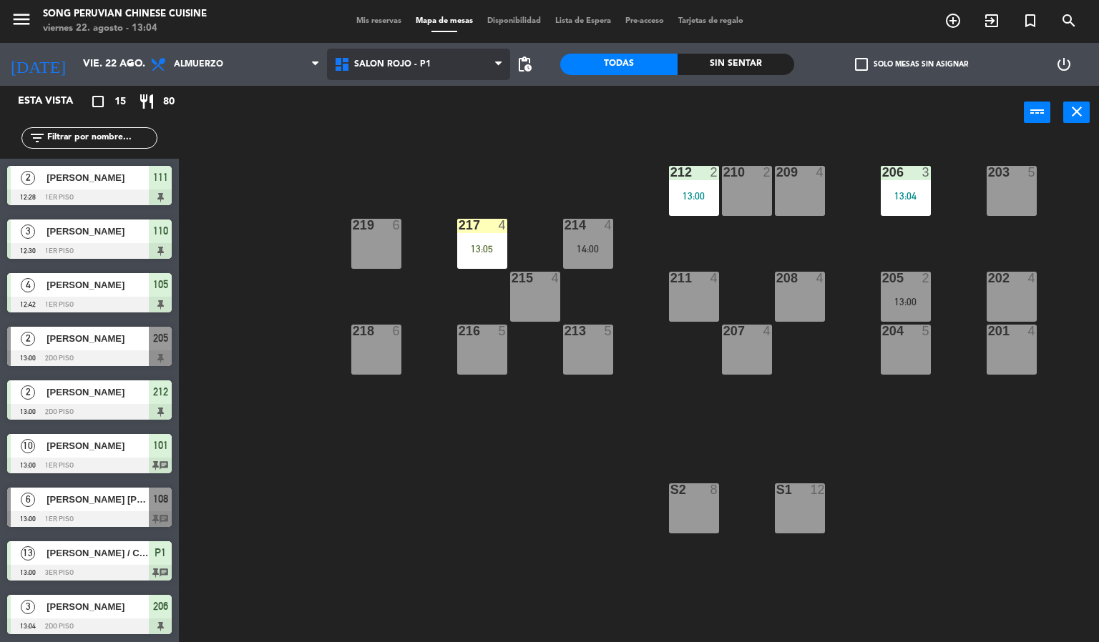
click at [453, 62] on span "SALON ROJO - P1" at bounding box center [419, 64] width 184 height 31
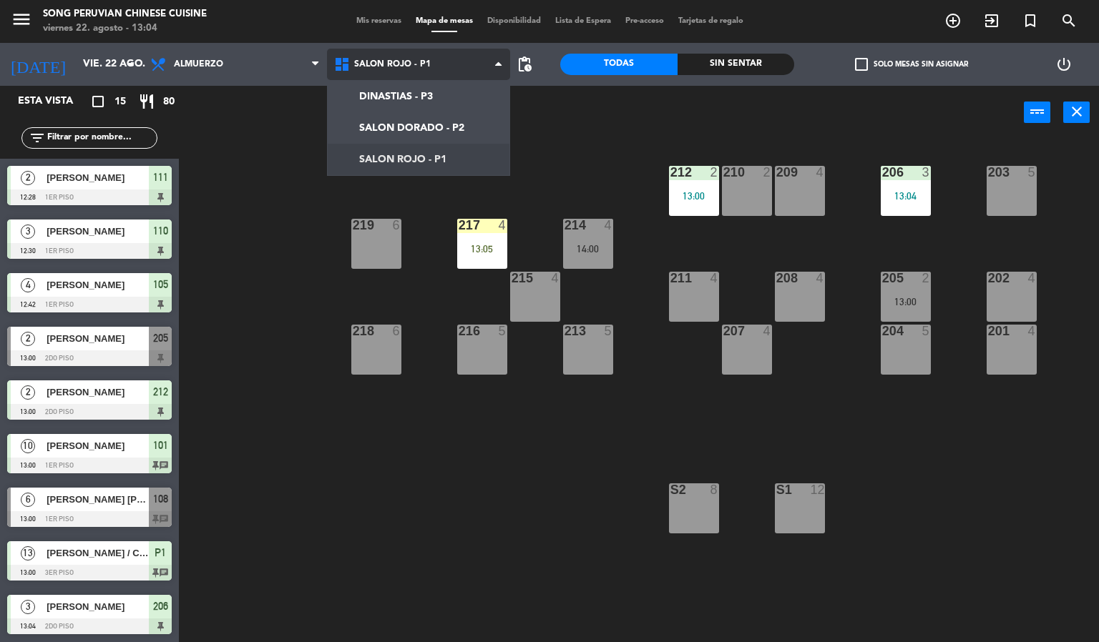
click at [460, 125] on ng-component "menu Song Peruvian Chinese Cuisine [DATE] 22. agosto - 13:04 Mis reservas Mapa …" at bounding box center [549, 321] width 1099 height 643
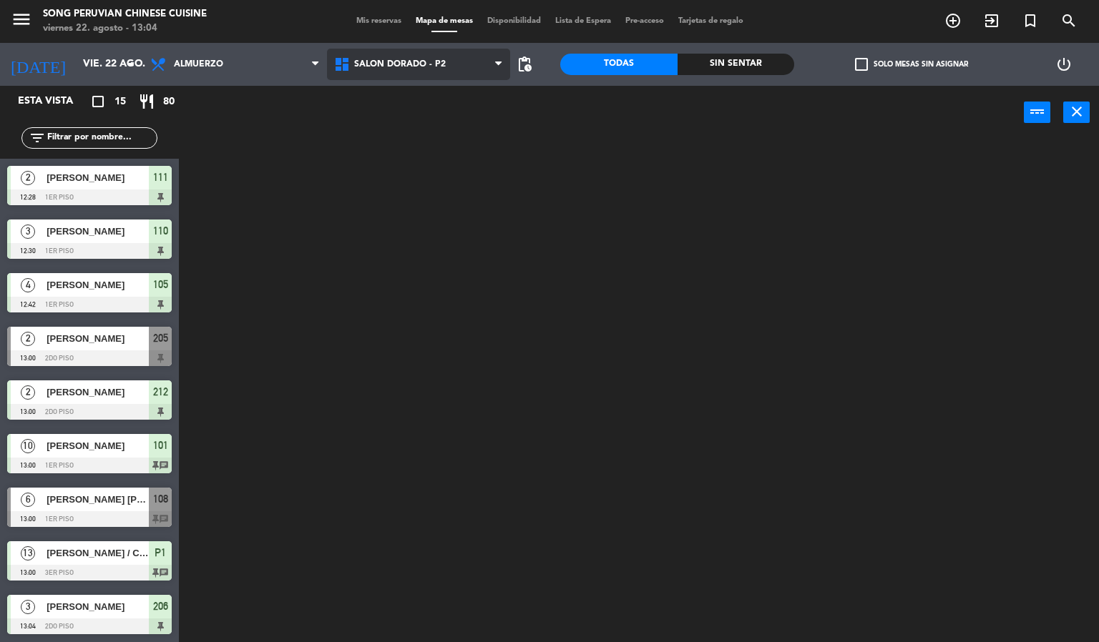
click at [464, 57] on span "SALON DORADO - P2" at bounding box center [419, 64] width 184 height 31
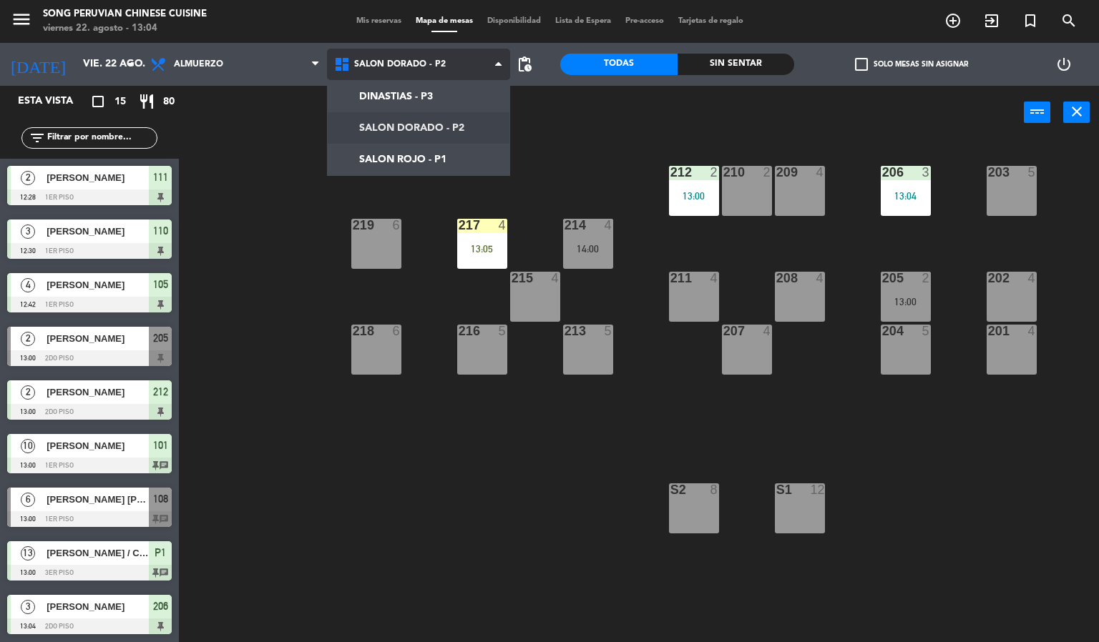
click at [454, 157] on ng-component "menu Song Peruvian Chinese Cuisine [DATE] 22. agosto - 13:04 Mis reservas Mapa …" at bounding box center [549, 321] width 1099 height 643
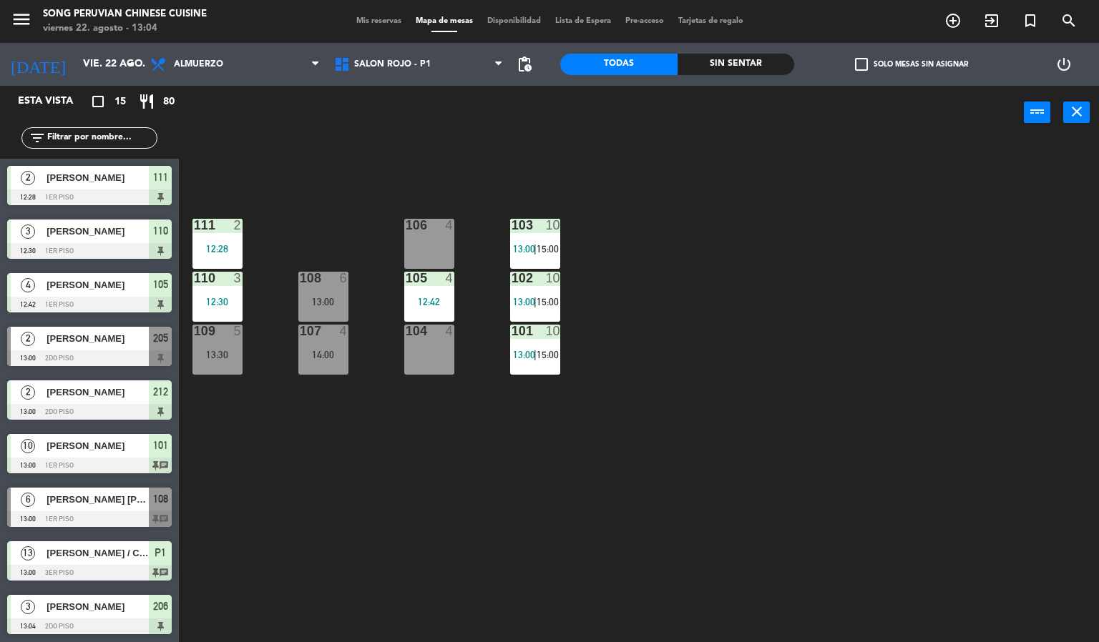
scroll to position [323, 0]
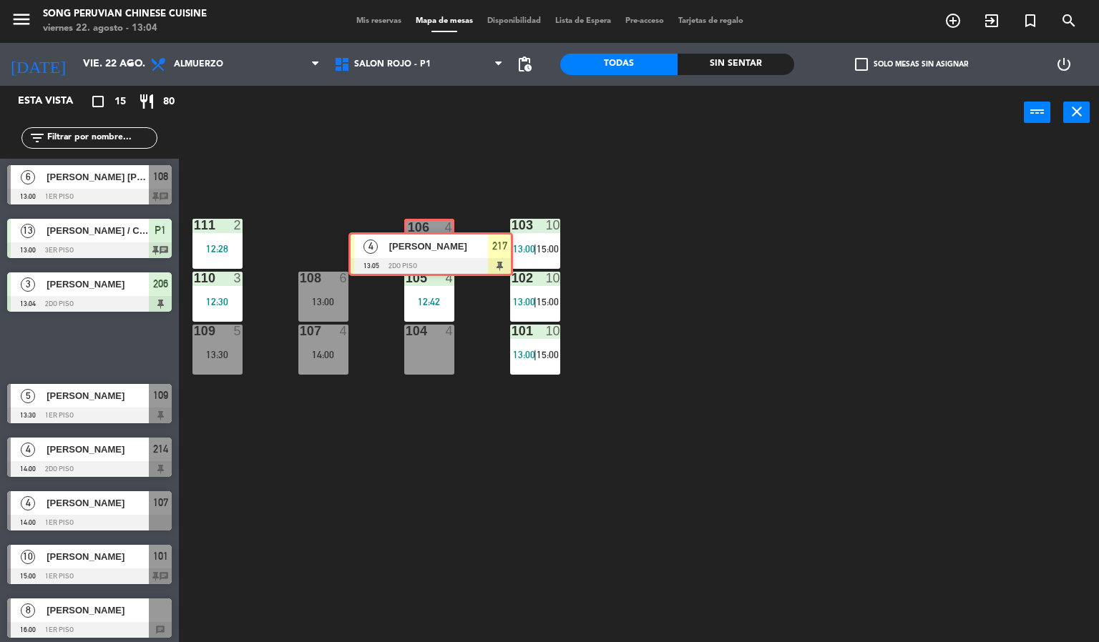
drag, startPoint x: 79, startPoint y: 346, endPoint x: 421, endPoint y: 253, distance: 353.7
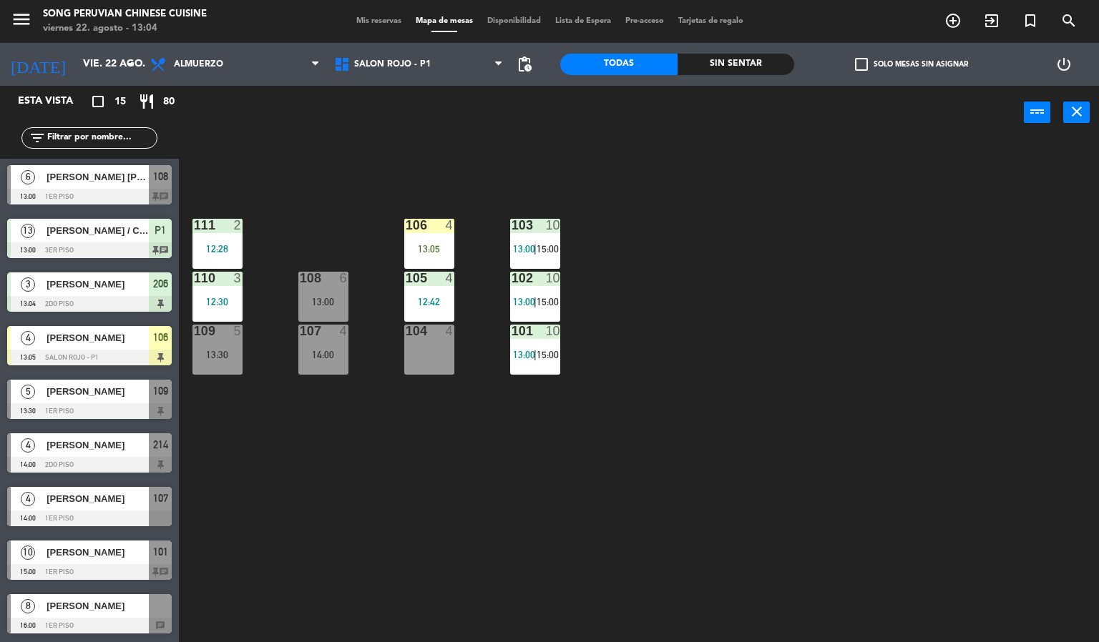
click at [433, 244] on div "13:05" at bounding box center [429, 249] width 50 height 10
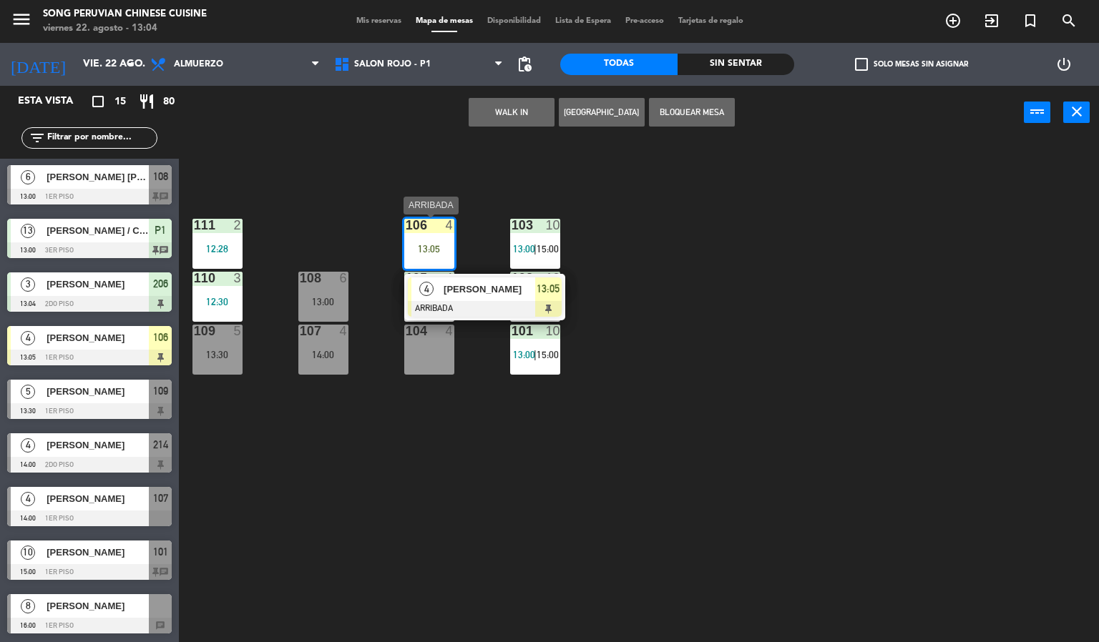
click at [451, 301] on div at bounding box center [485, 309] width 154 height 16
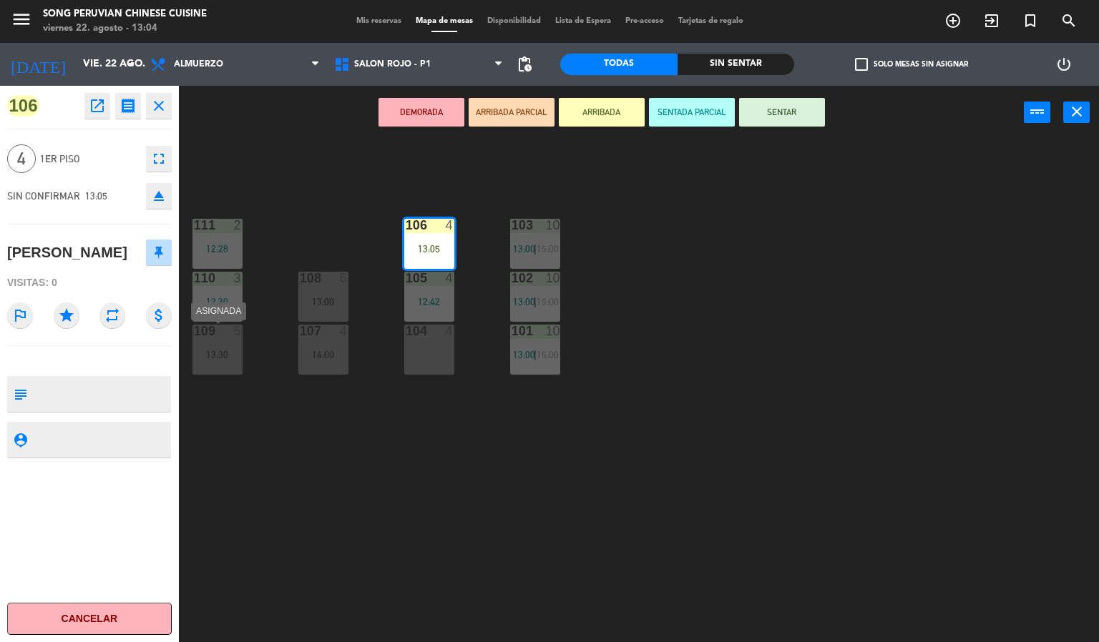
click at [221, 361] on div "109 5 13:30" at bounding box center [217, 350] width 50 height 50
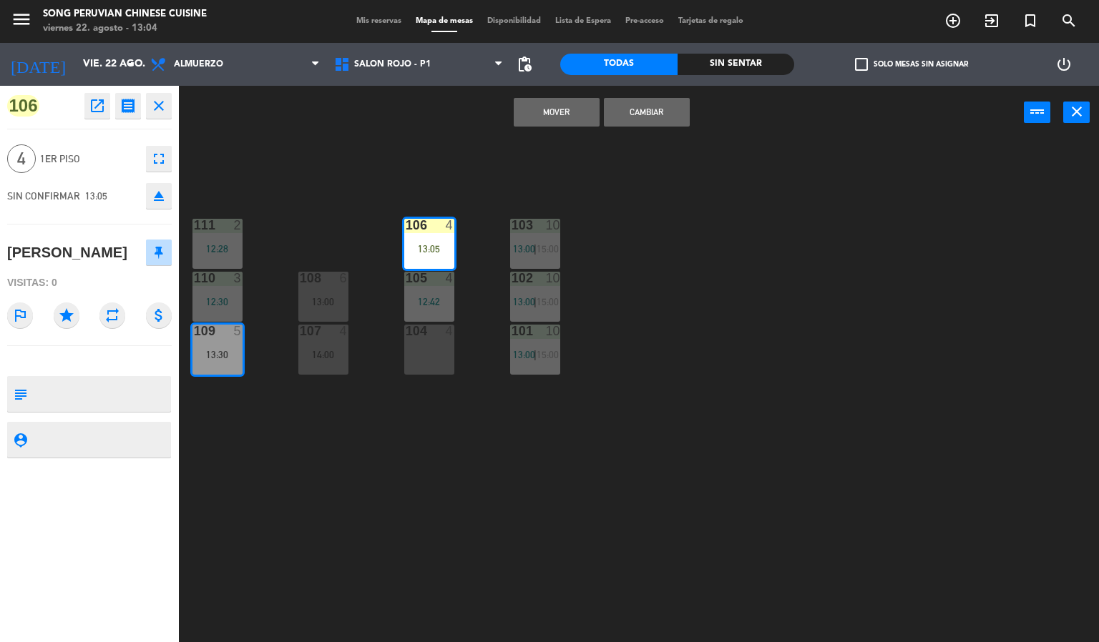
click at [539, 114] on button "Mover" at bounding box center [557, 112] width 86 height 29
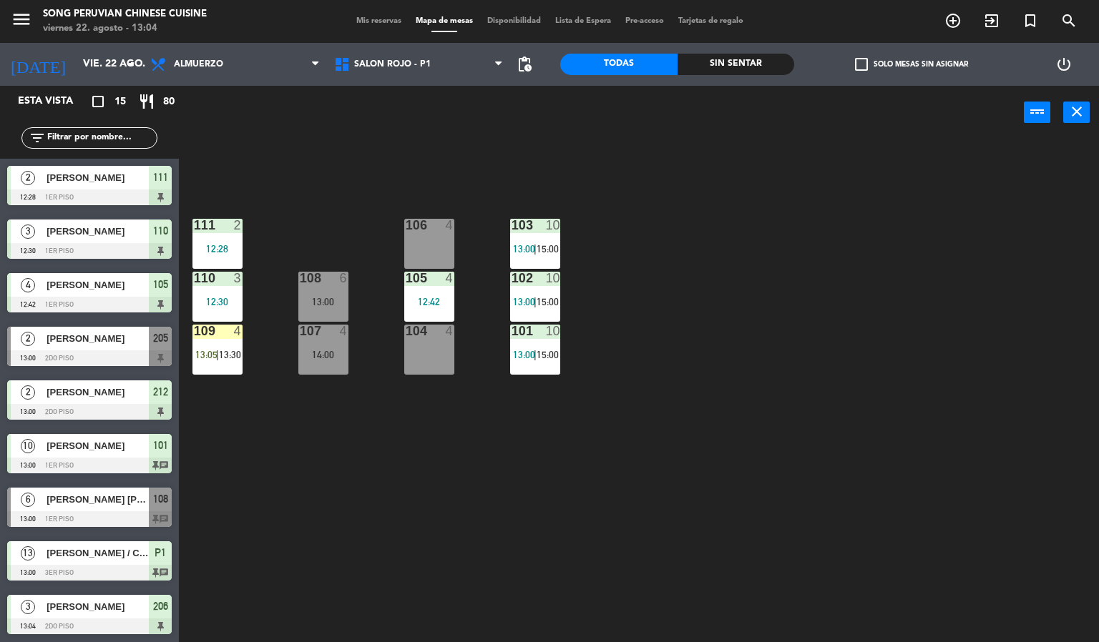
scroll to position [1, 0]
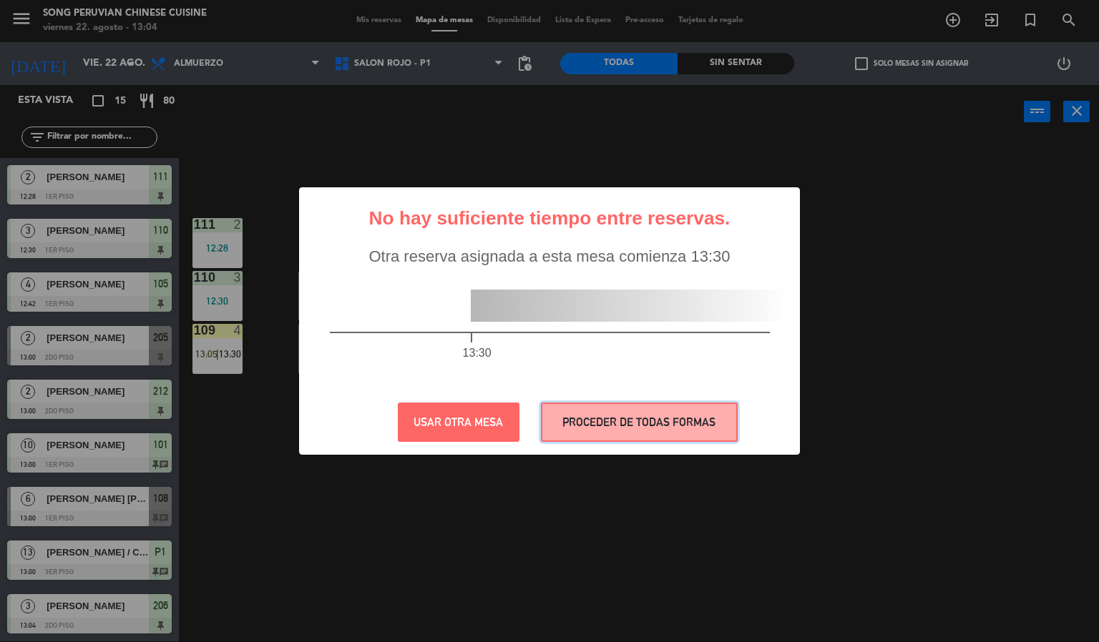
click at [597, 426] on button "PROCEDER DE TODAS FORMAS" at bounding box center [639, 422] width 197 height 39
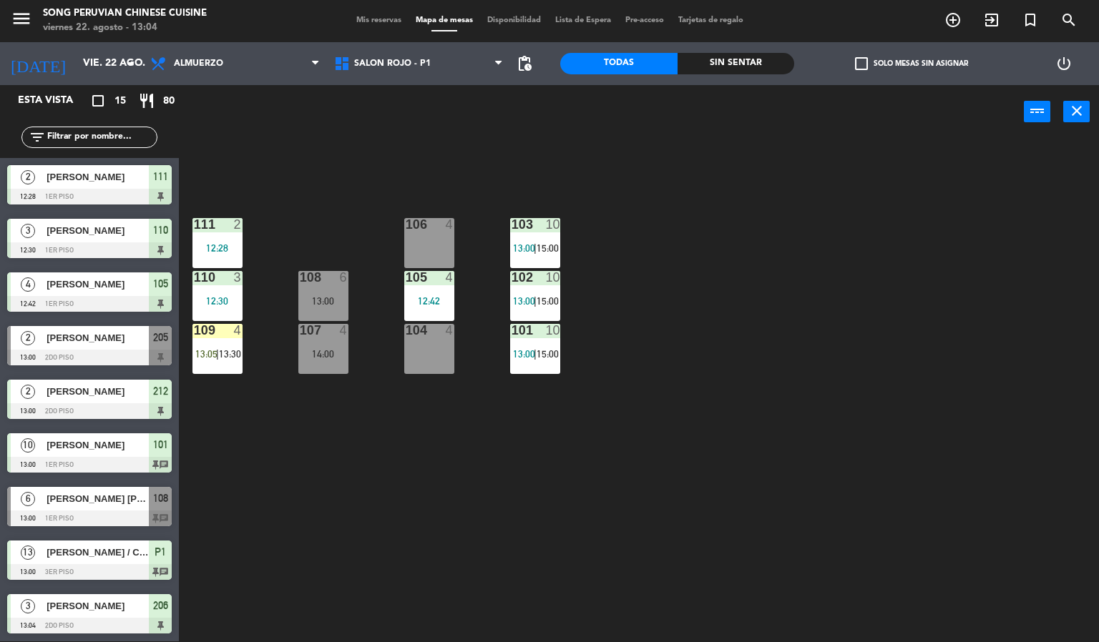
click at [343, 477] on div "103 10 13:00 | 15:00 106 4 111 2 12:28 102 10 13:00 | 15:00 105 4 12:42 108 6 1…" at bounding box center [644, 390] width 909 height 503
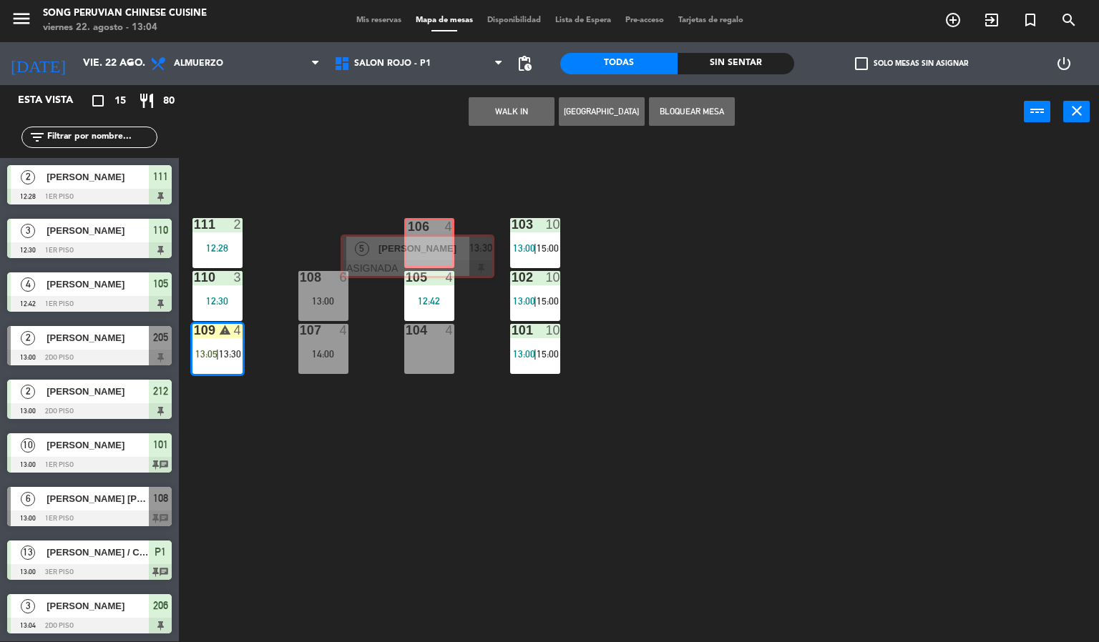
drag, startPoint x: 273, startPoint y: 431, endPoint x: 417, endPoint y: 241, distance: 238.9
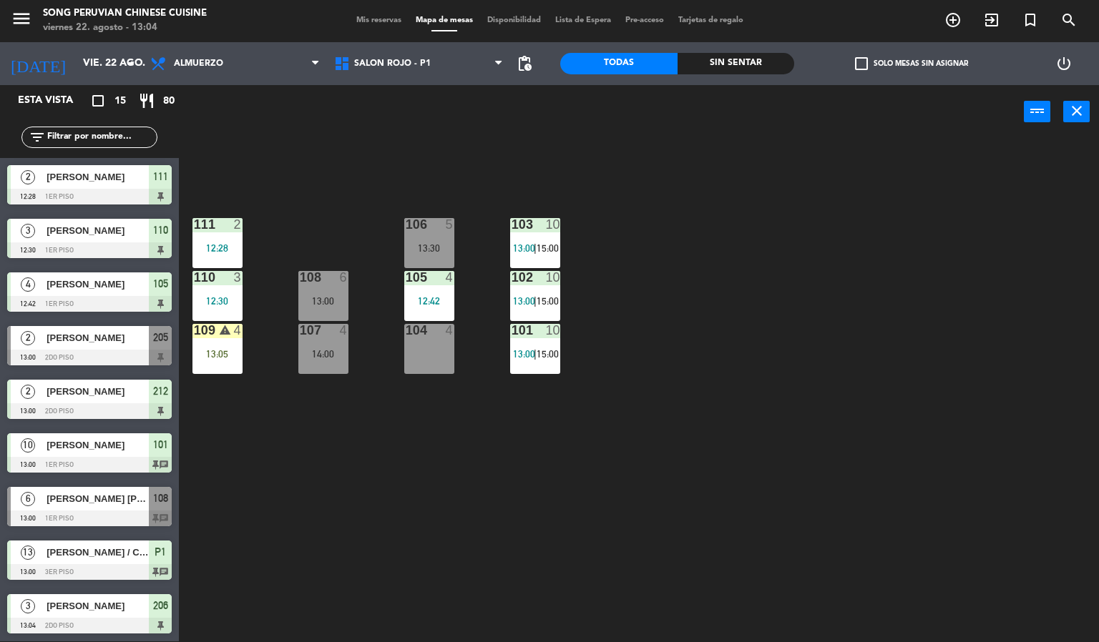
scroll to position [107, 0]
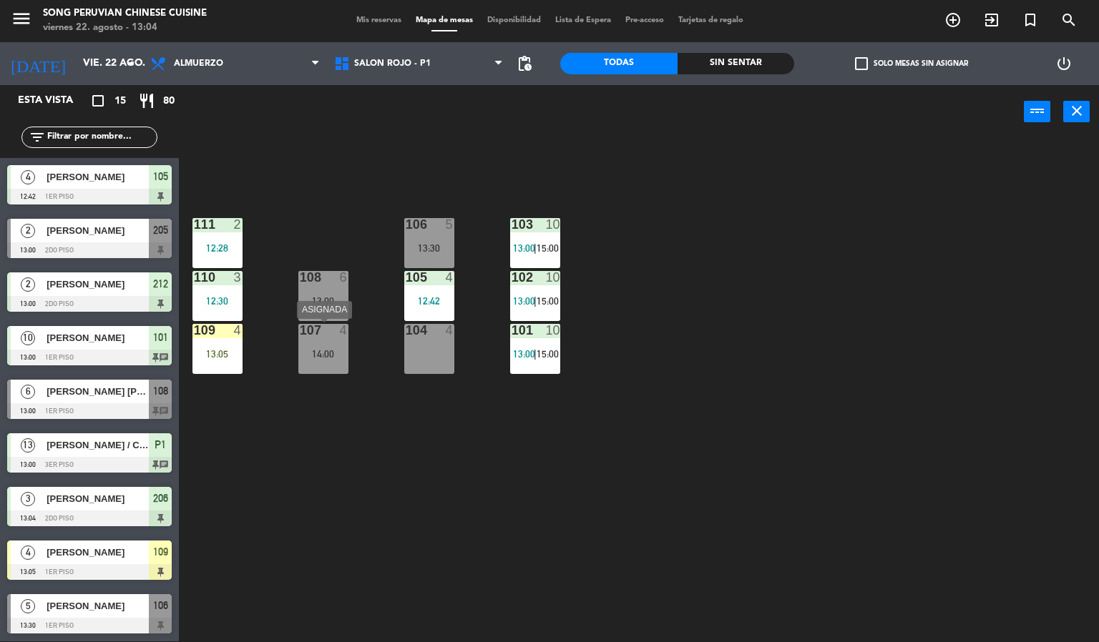
click at [311, 342] on div "107 4 14:00" at bounding box center [323, 349] width 50 height 50
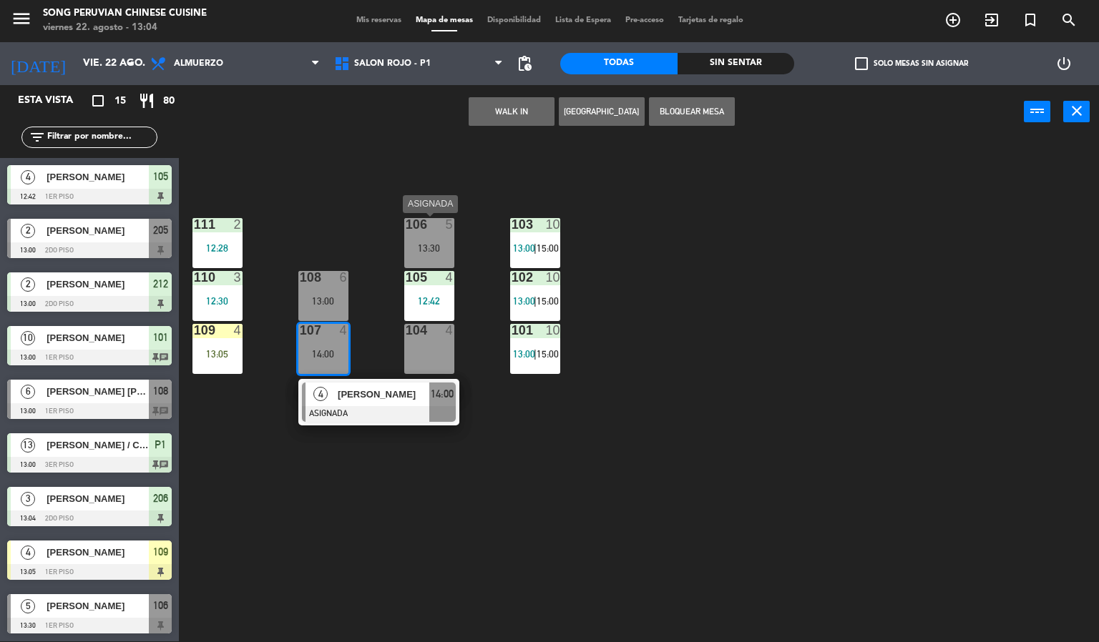
click at [416, 240] on div "106 5 13:30" at bounding box center [429, 243] width 50 height 50
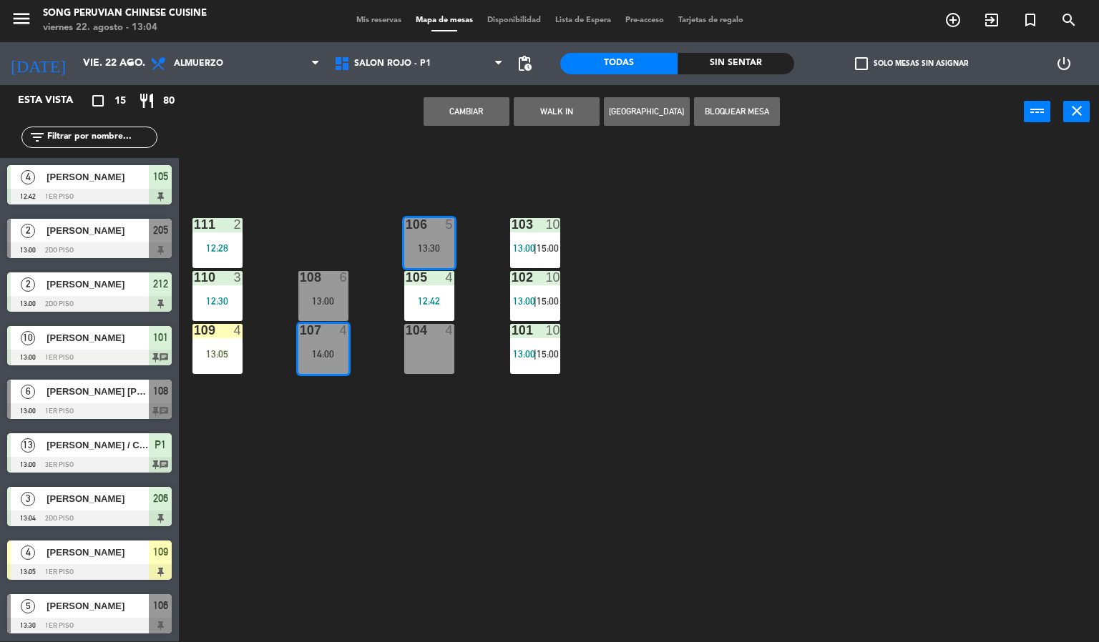
click at [458, 101] on button "Cambiar" at bounding box center [466, 111] width 86 height 29
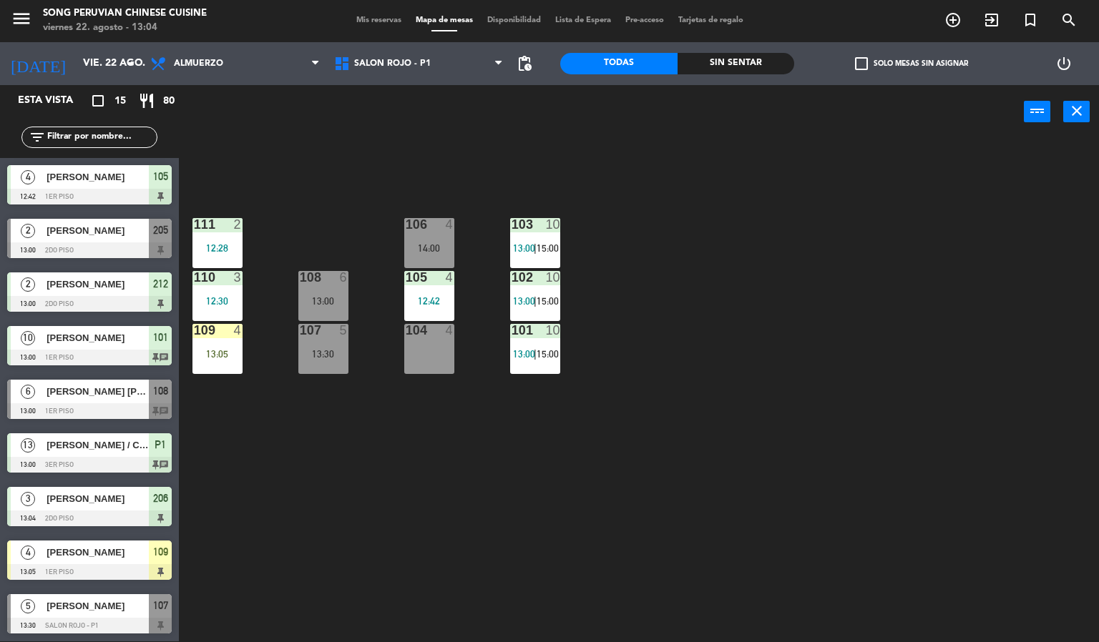
click at [292, 519] on div "103 10 13:00 | 15:00 106 4 14:00 111 2 12:28 102 10 13:00 | 15:00 105 4 12:42 1…" at bounding box center [644, 390] width 909 height 503
click at [208, 352] on div "13:05" at bounding box center [217, 354] width 50 height 10
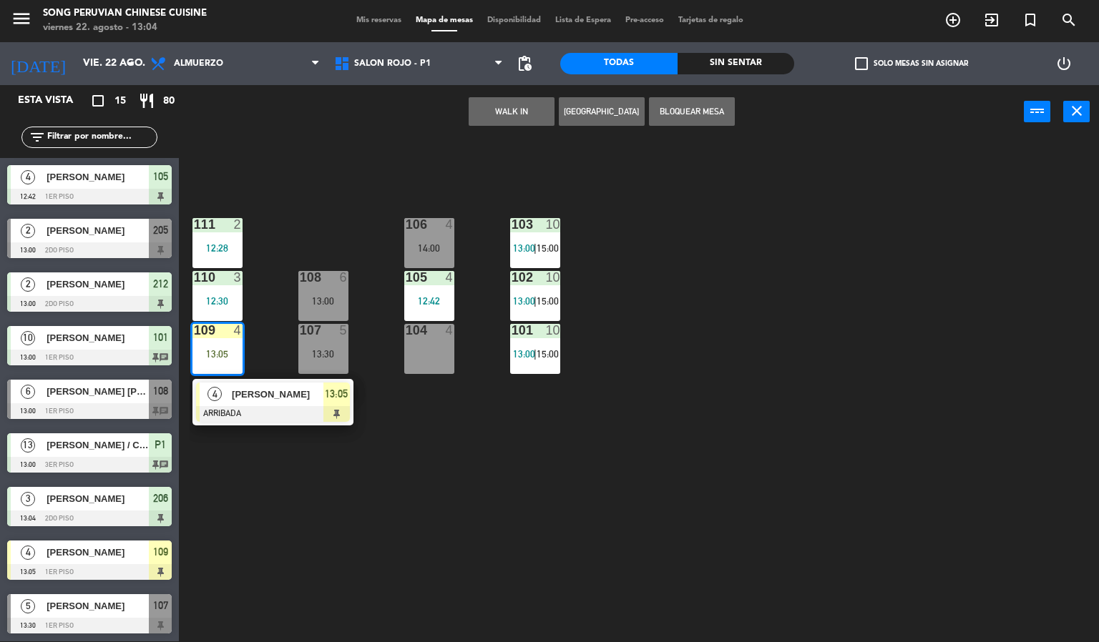
click at [258, 406] on div at bounding box center [273, 414] width 154 height 16
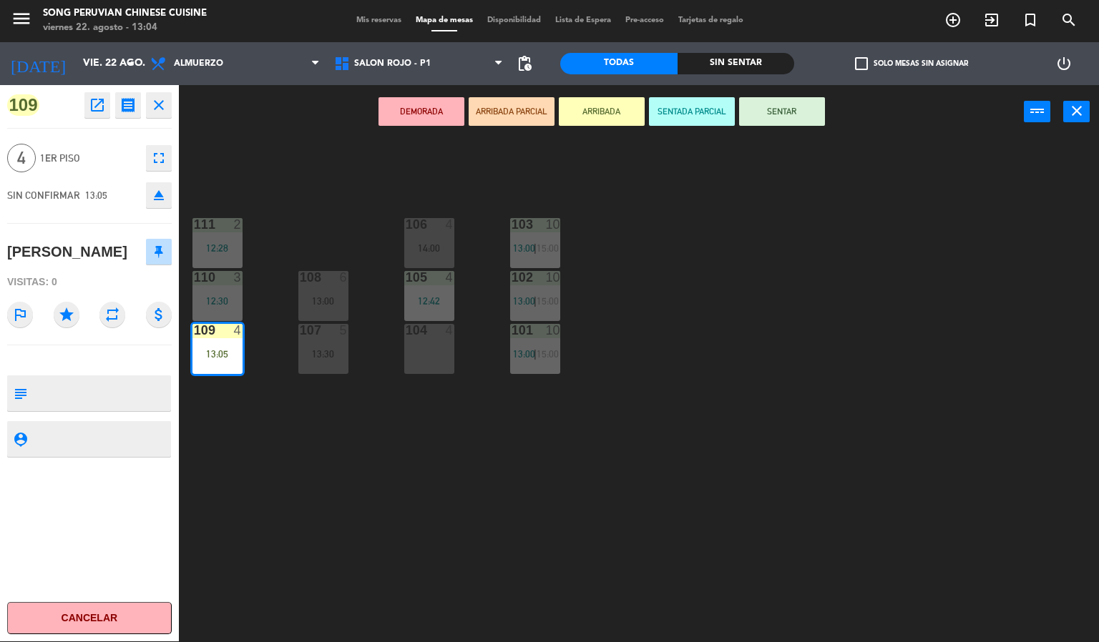
click at [672, 112] on button "SENTADA PARCIAL" at bounding box center [692, 111] width 86 height 29
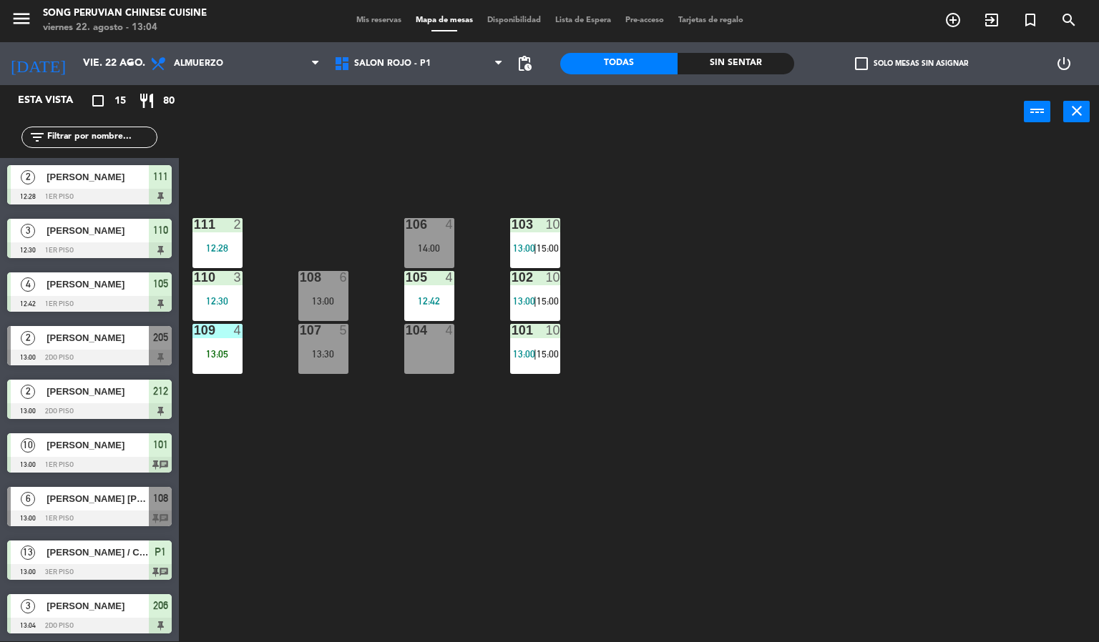
scroll to position [1, 0]
drag, startPoint x: 438, startPoint y: 208, endPoint x: 440, endPoint y: 245, distance: 36.5
click at [438, 242] on div "103 10 13:00 | 15:00 106 4 14:00 111 2 12:28 102 10 13:00 | 15:00 105 4 12:42 1…" at bounding box center [644, 390] width 909 height 503
click at [432, 341] on div "104 4" at bounding box center [429, 349] width 50 height 50
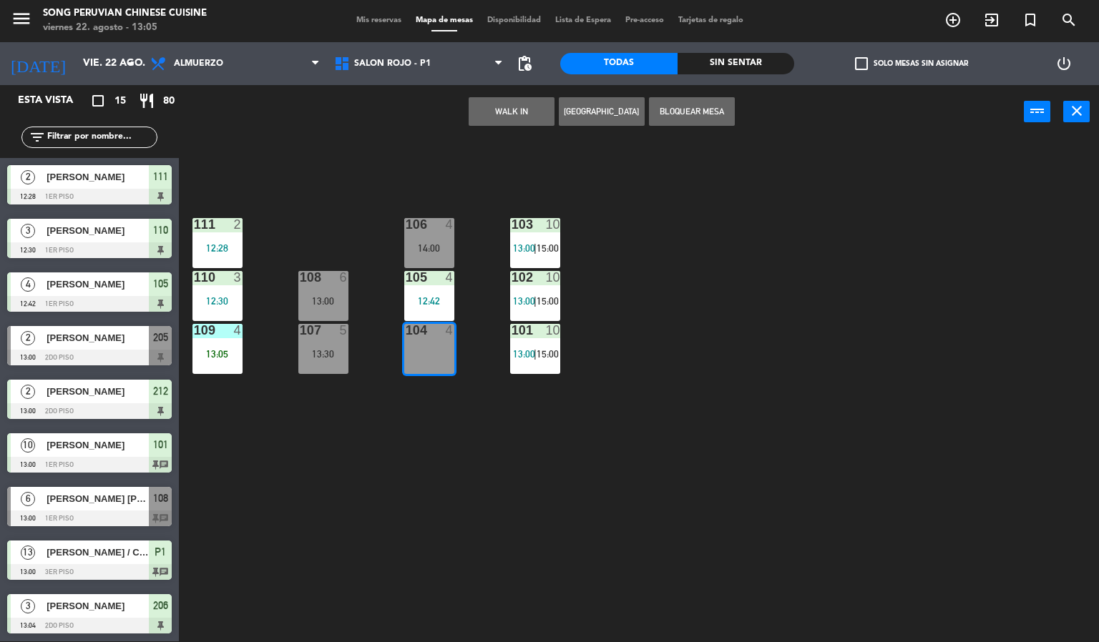
click at [506, 95] on div "WALK IN [GEOGRAPHIC_DATA] Bloquear Mesa power_input close" at bounding box center [601, 112] width 845 height 54
click at [490, 125] on div "WALK IN [GEOGRAPHIC_DATA] Bloquear Mesa power_input close" at bounding box center [601, 112] width 845 height 54
click at [490, 116] on button "WALK IN" at bounding box center [512, 111] width 86 height 29
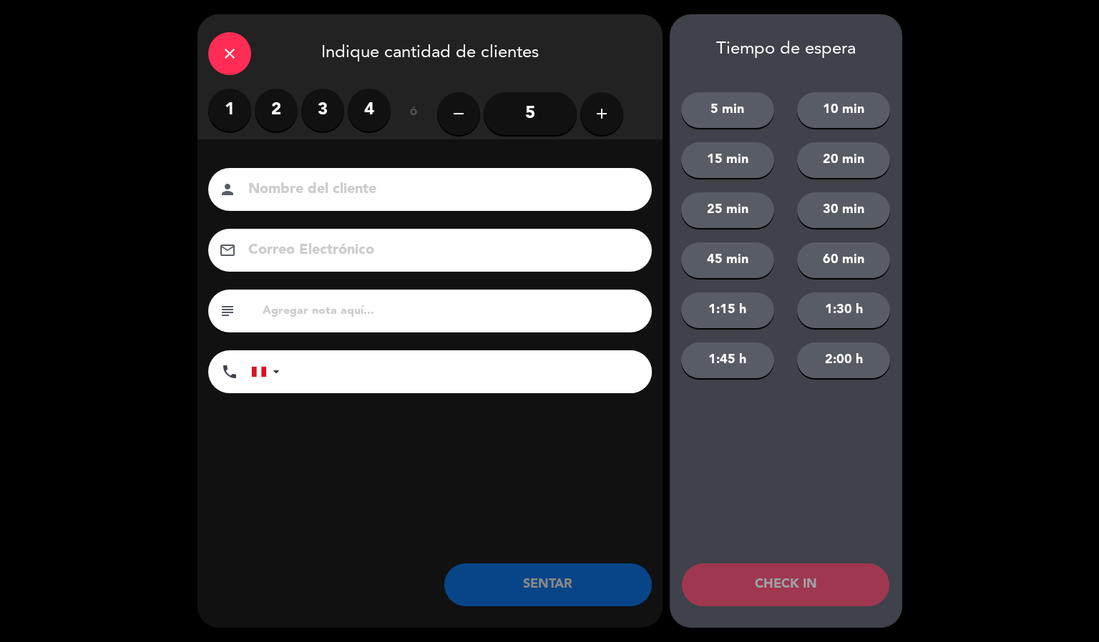
click at [258, 112] on label "2" at bounding box center [276, 110] width 43 height 43
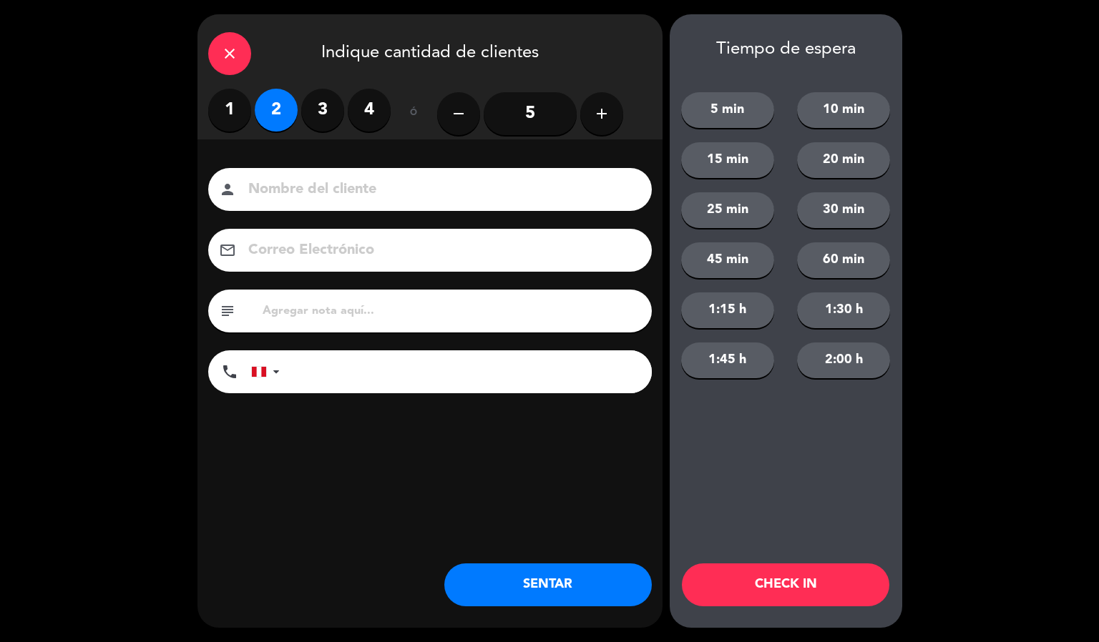
click at [339, 202] on input at bounding box center [440, 189] width 386 height 25
type input "[PERSON_NAME]"
click at [770, 590] on button "CHECK IN" at bounding box center [785, 585] width 207 height 43
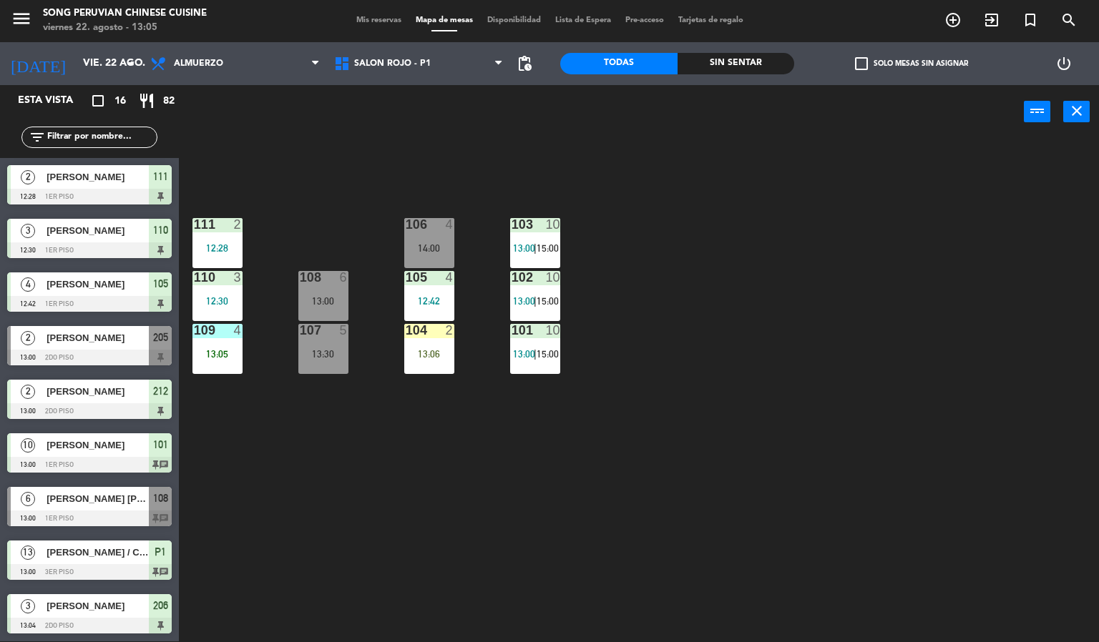
click at [503, 168] on div "103 10 13:00 | 15:00 106 4 14:00 111 2 12:28 102 10 13:00 | 15:00 105 4 12:42 1…" at bounding box center [644, 390] width 909 height 503
click at [693, 166] on div "103 10 13:00 | 15:00 106 4 14:00 111 2 12:28 102 10 13:00 | 15:00 105 4 12:42 1…" at bounding box center [644, 390] width 909 height 503
click at [438, 354] on div "13:06" at bounding box center [429, 354] width 50 height 10
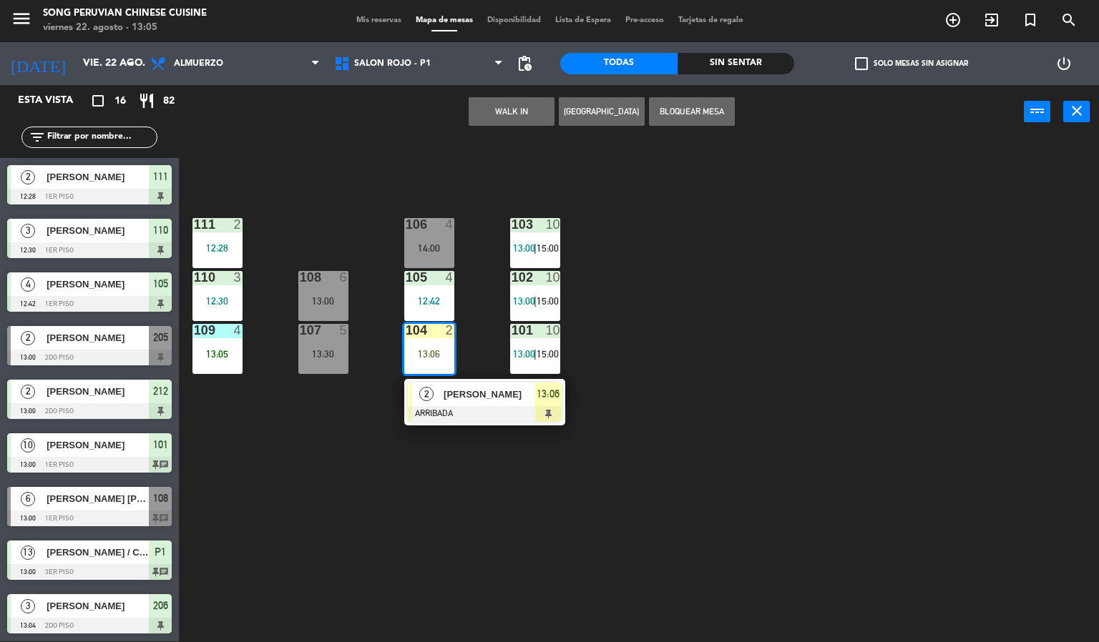
click at [323, 489] on div "103 10 13:00 | 15:00 106 4 14:00 111 2 12:28 102 10 13:00 | 15:00 105 4 12:42 1…" at bounding box center [644, 390] width 909 height 503
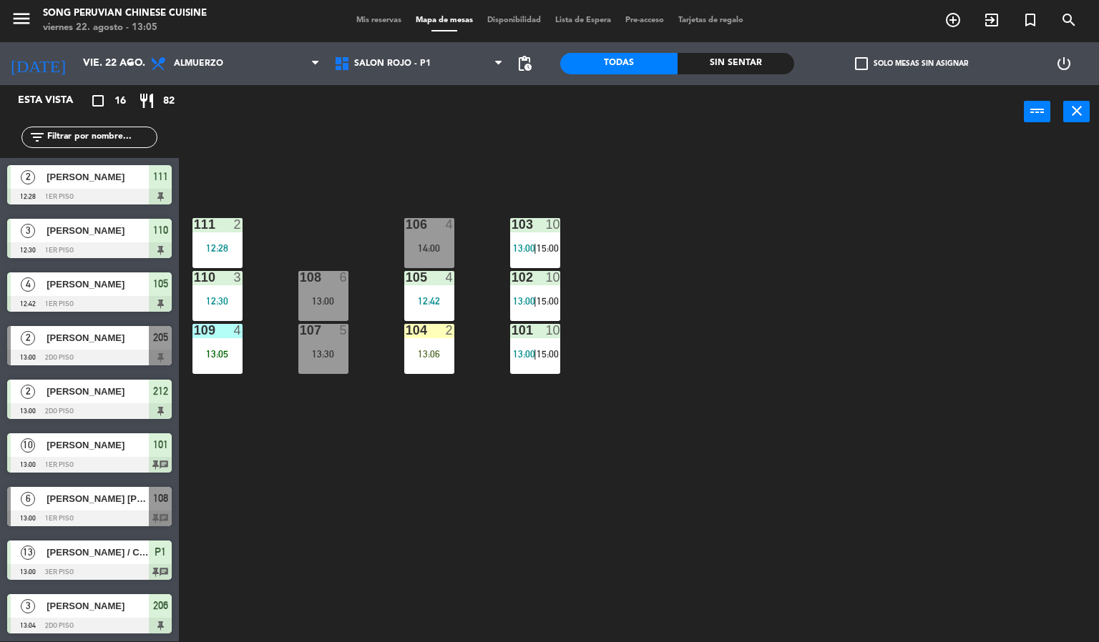
click at [498, 503] on div "103 10 13:00 | 15:00 106 4 14:00 111 2 12:28 102 10 13:00 | 15:00 105 4 12:42 1…" at bounding box center [644, 390] width 909 height 503
click at [449, 330] on div "2" at bounding box center [450, 330] width 9 height 13
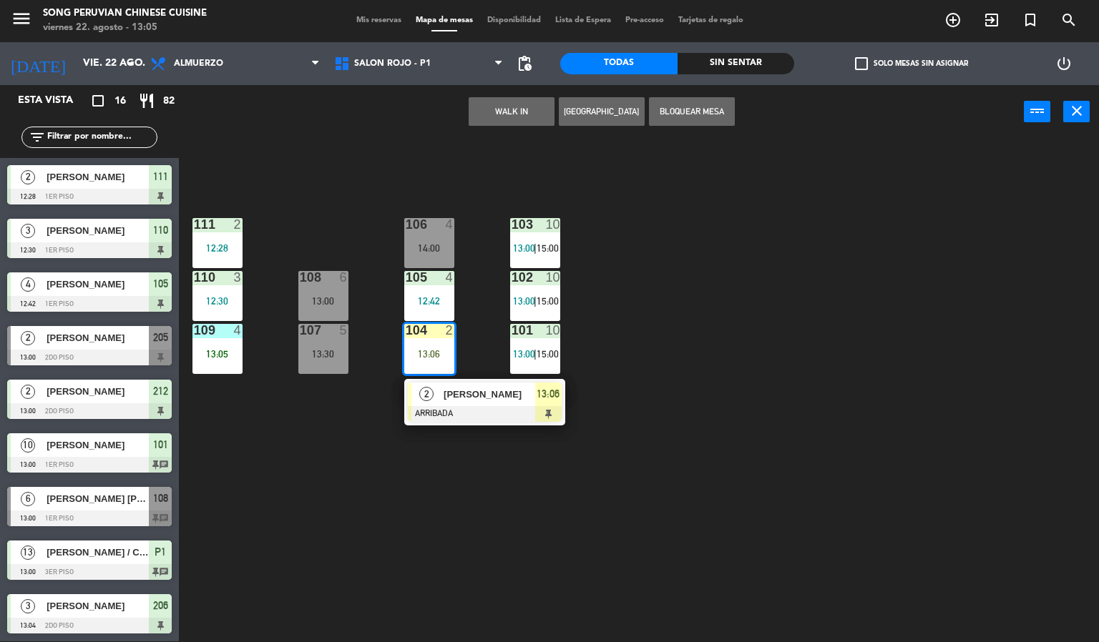
click at [730, 433] on div "103 10 13:00 | 15:00 106 4 14:00 111 2 12:28 102 10 13:00 | 15:00 105 4 12:42 1…" at bounding box center [644, 390] width 909 height 503
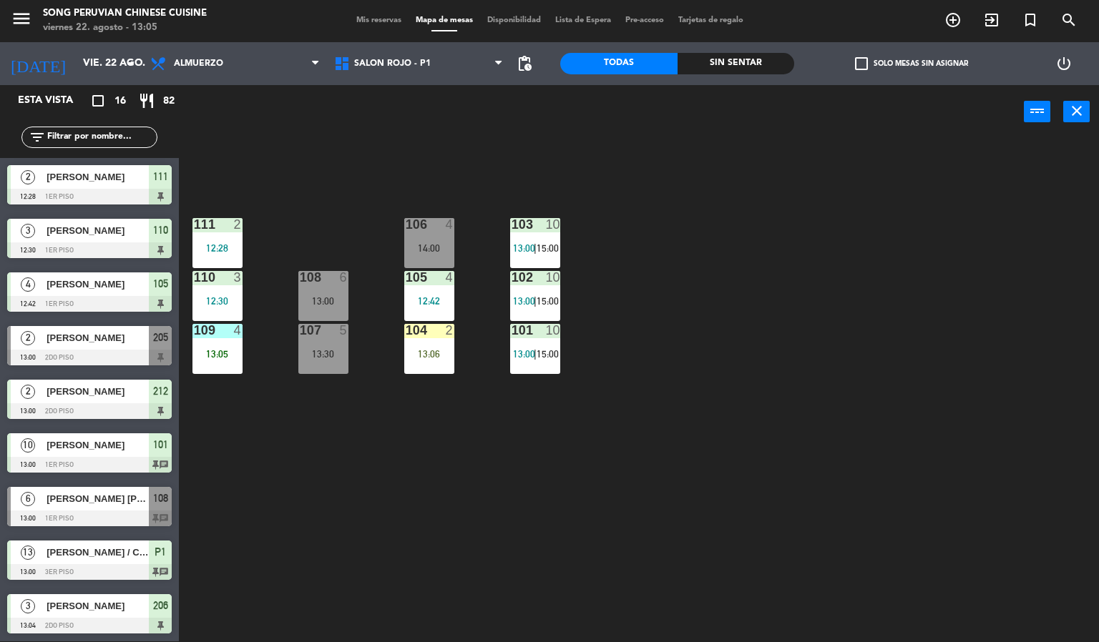
click at [599, 475] on div "103 10 13:00 | 15:00 106 4 14:00 111 2 12:28 102 10 13:00 | 15:00 105 4 12:42 1…" at bounding box center [644, 390] width 909 height 503
click at [796, 418] on div "103 10 13:00 | 15:00 106 4 14:00 111 2 12:28 102 10 13:00 | 15:00 105 4 12:42 1…" at bounding box center [644, 390] width 909 height 503
click at [446, 357] on div "13:06" at bounding box center [429, 354] width 50 height 10
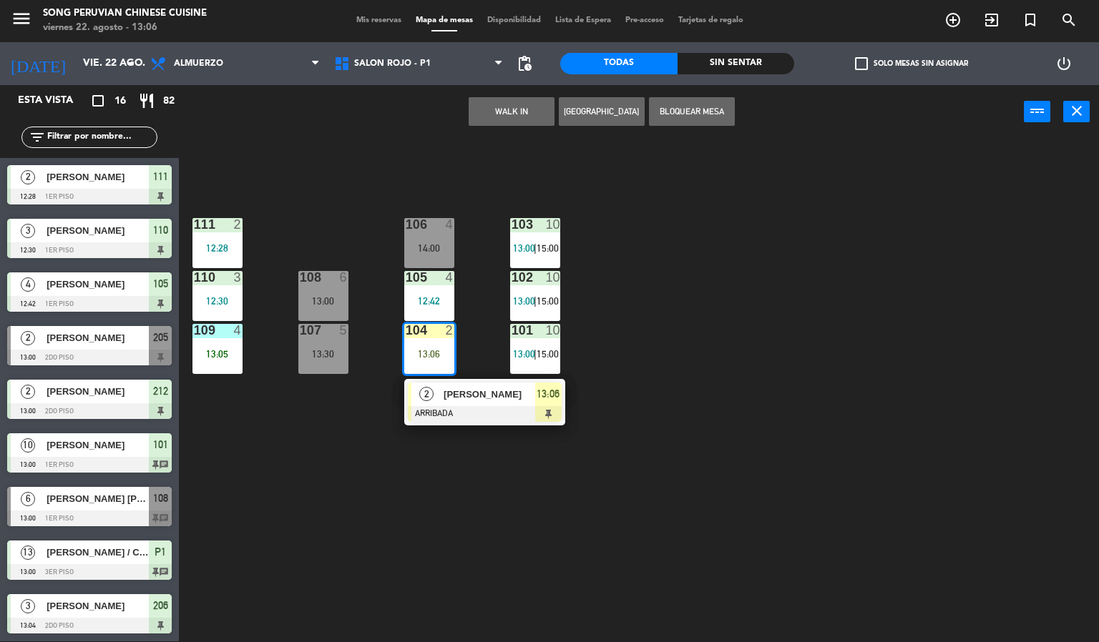
click at [496, 411] on div at bounding box center [485, 414] width 154 height 16
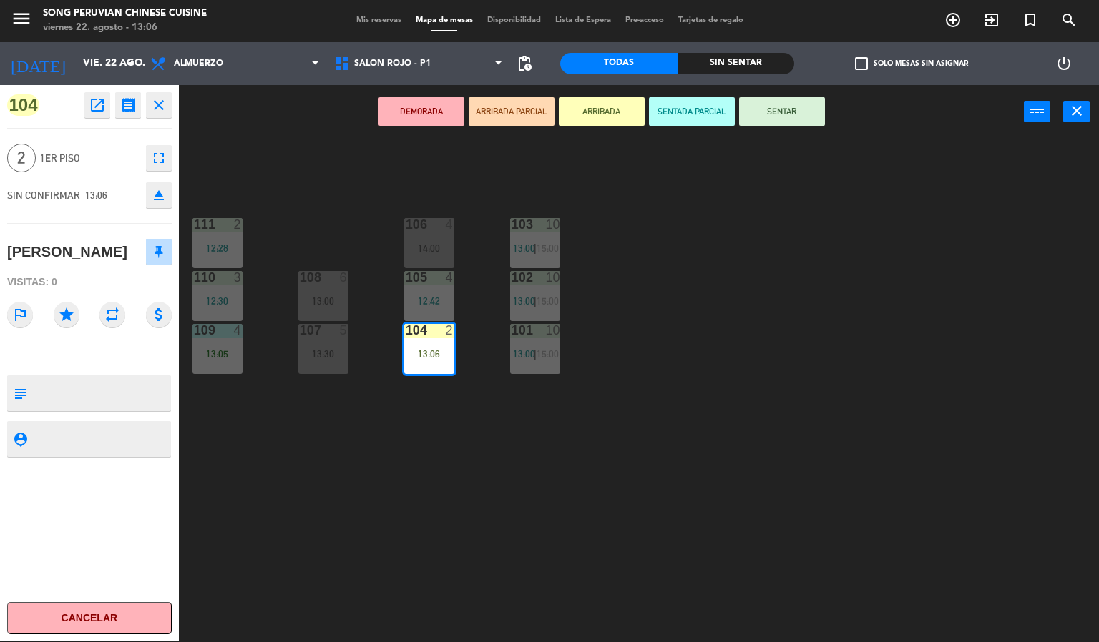
click at [773, 313] on div "103 10 13:00 | 15:00 106 4 14:00 111 2 12:28 102 10 13:00 | 15:00 105 4 12:42 1…" at bounding box center [644, 390] width 909 height 503
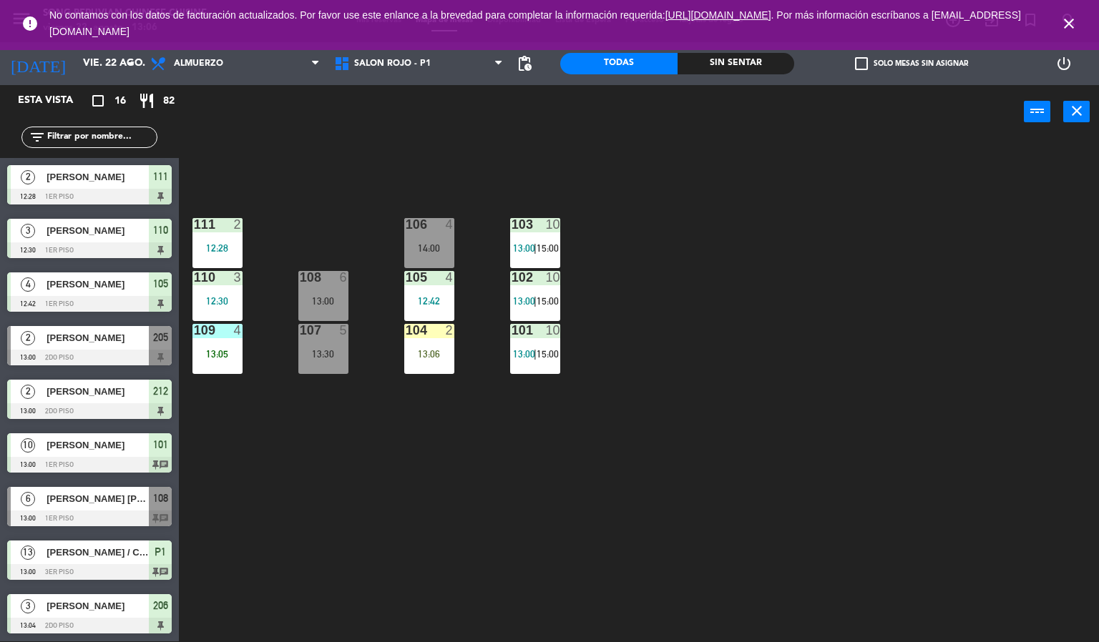
click at [406, 230] on div "106" at bounding box center [406, 224] width 1 height 13
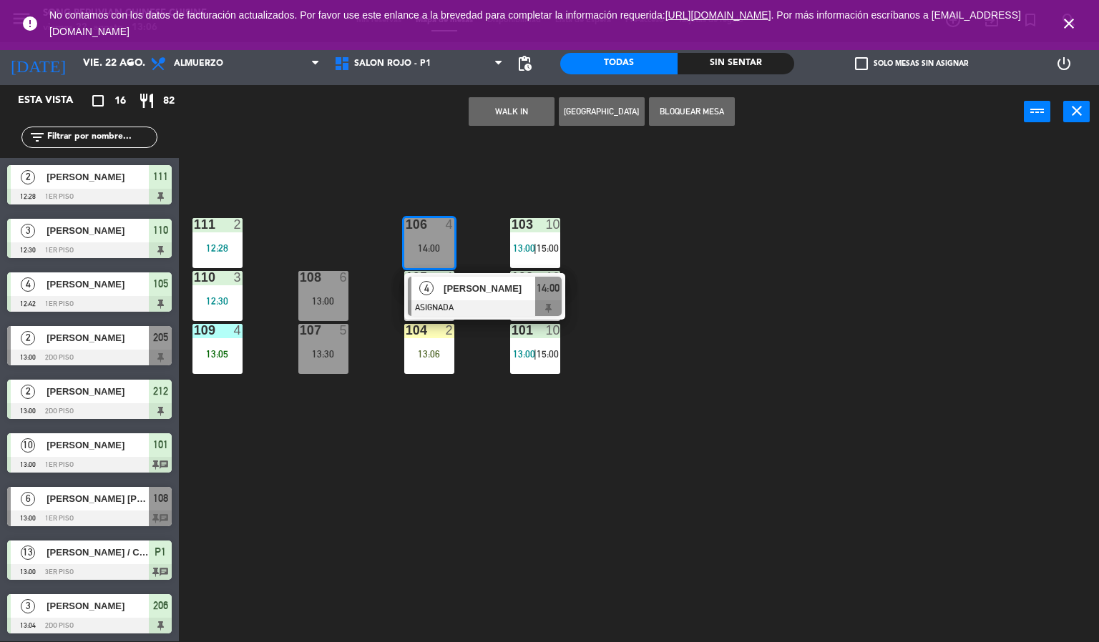
drag, startPoint x: 211, startPoint y: 341, endPoint x: 356, endPoint y: 275, distance: 159.4
click at [212, 342] on div "109 4 13:05" at bounding box center [217, 349] width 50 height 50
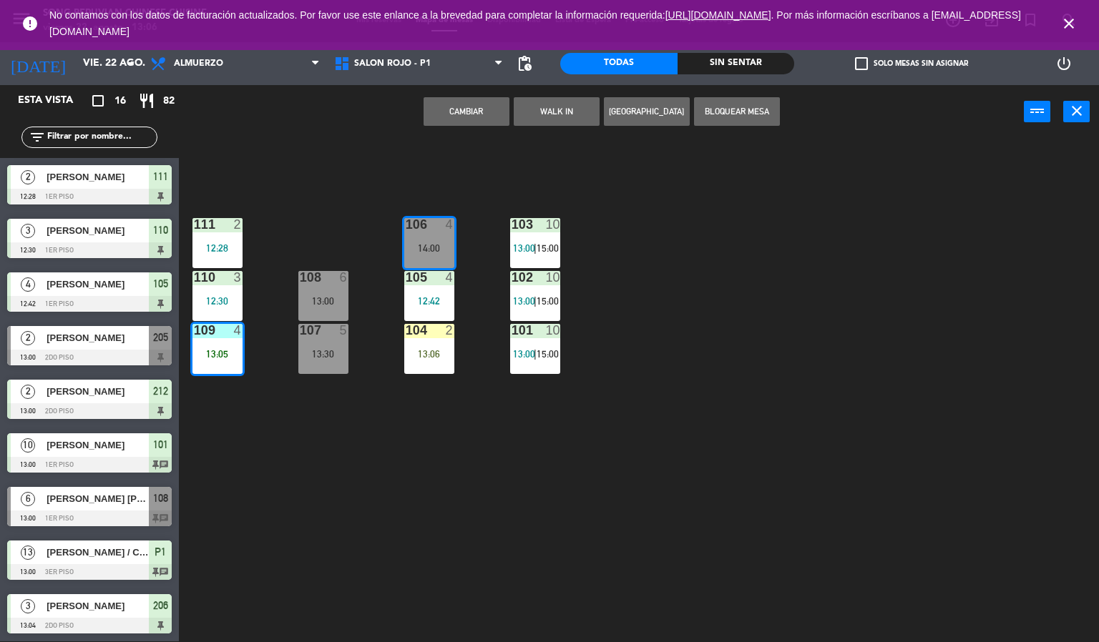
click at [457, 109] on button "Cambiar" at bounding box center [466, 111] width 86 height 29
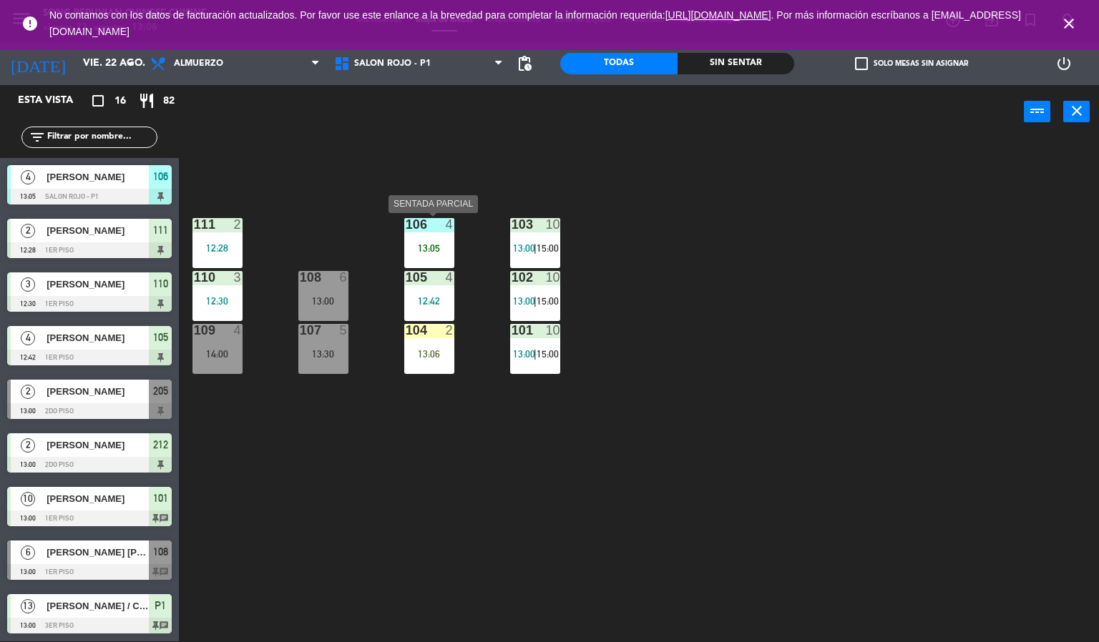
click at [433, 228] on div at bounding box center [429, 224] width 24 height 13
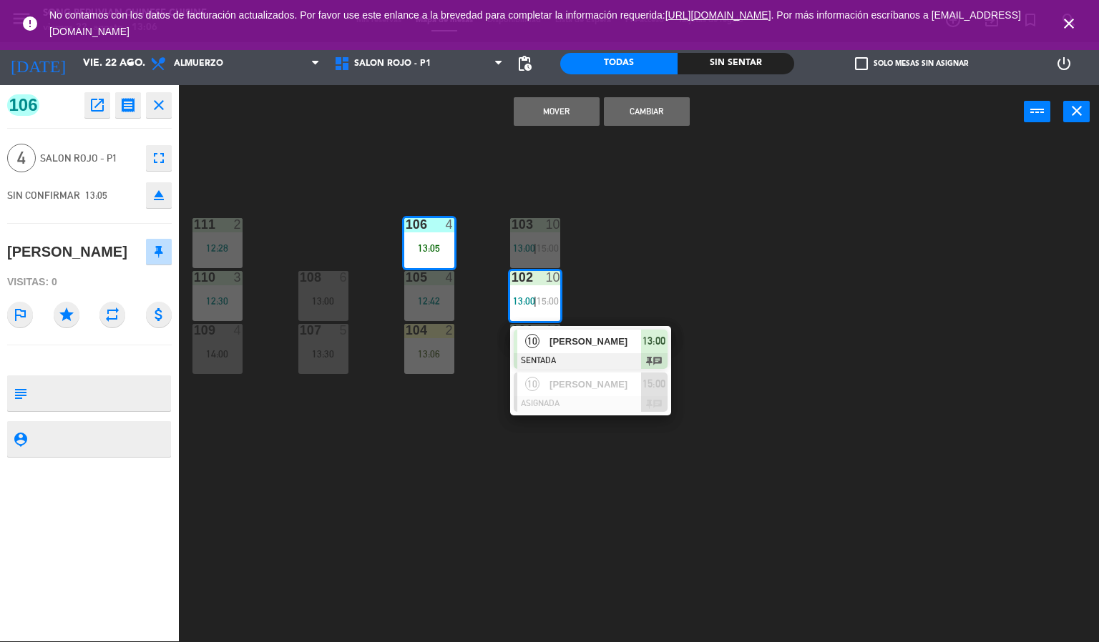
drag, startPoint x: 741, startPoint y: 245, endPoint x: 436, endPoint y: 230, distance: 305.1
click at [737, 245] on div "103 10 13:00 | 15:00 106 4 13:05 111 2 12:28 102 10 13:00 | 15:00 10 [PERSON_NA…" at bounding box center [644, 390] width 909 height 503
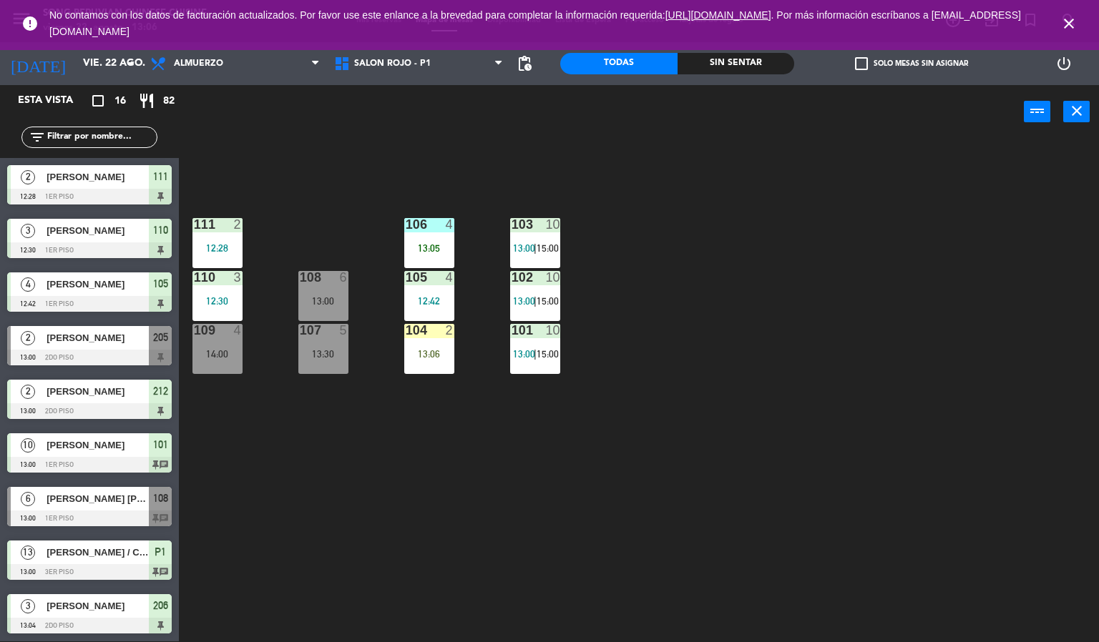
click at [431, 235] on div "106 4 13:05" at bounding box center [429, 243] width 50 height 50
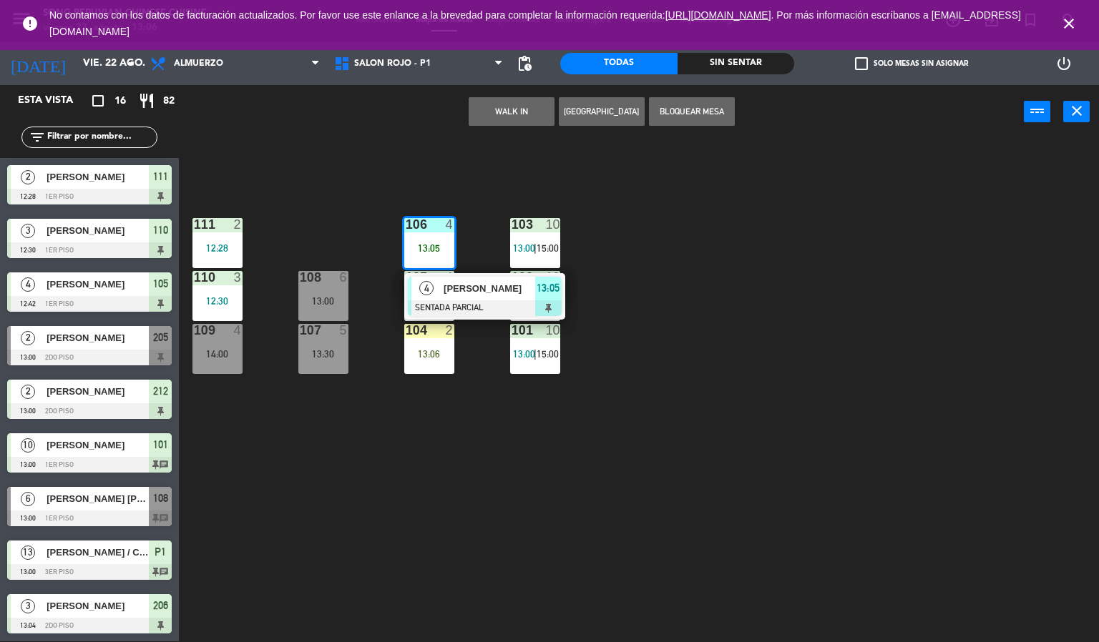
click at [455, 275] on div "4 [PERSON_NAME] SENTADA PARCIAL 13:05" at bounding box center [484, 296] width 161 height 46
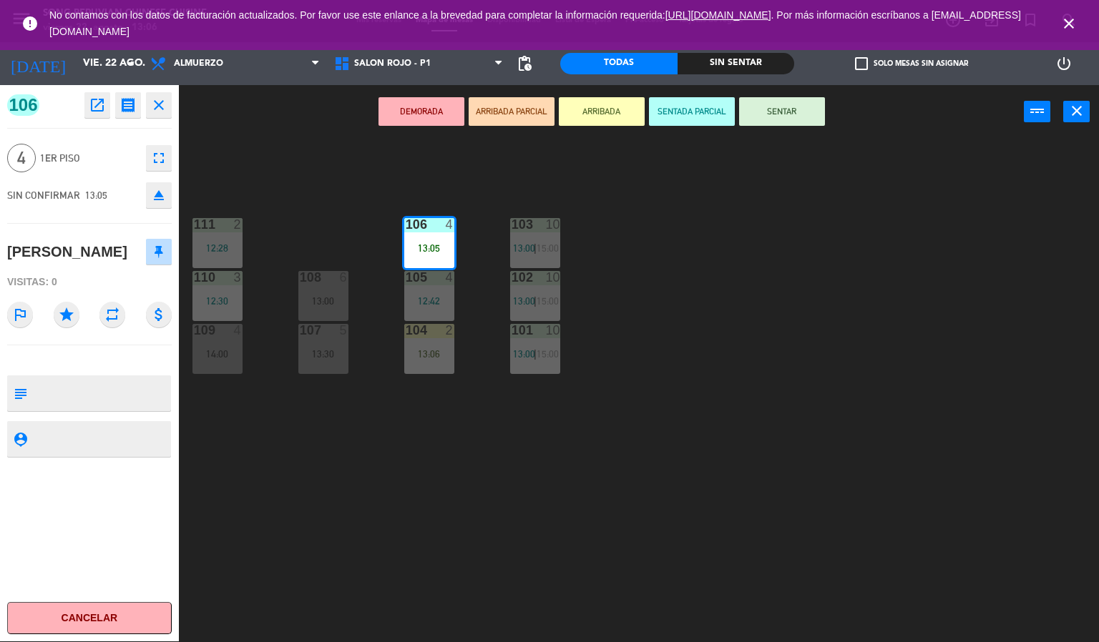
click at [760, 101] on button "SENTAR" at bounding box center [782, 111] width 86 height 29
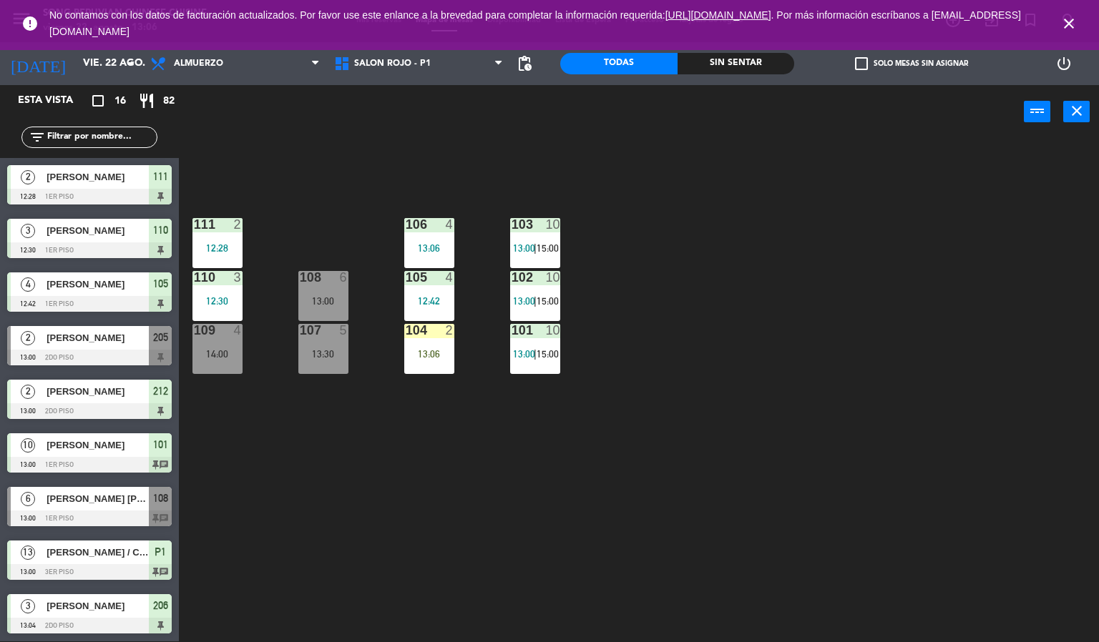
click at [1071, 19] on icon "close" at bounding box center [1068, 23] width 17 height 17
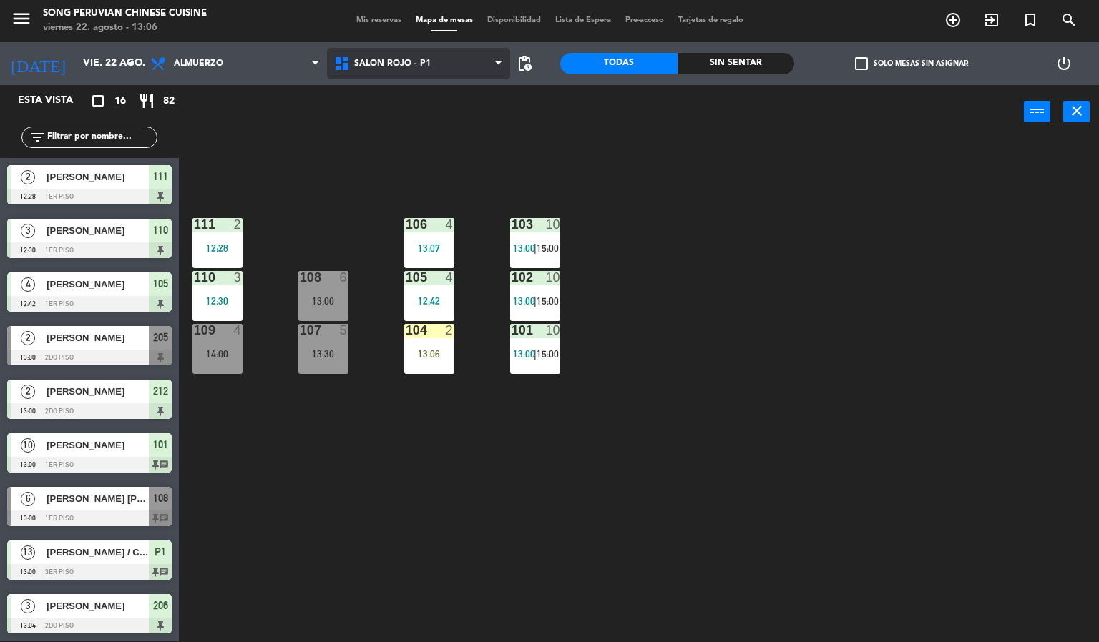
click at [391, 54] on span "SALON ROJO - P1" at bounding box center [419, 63] width 184 height 31
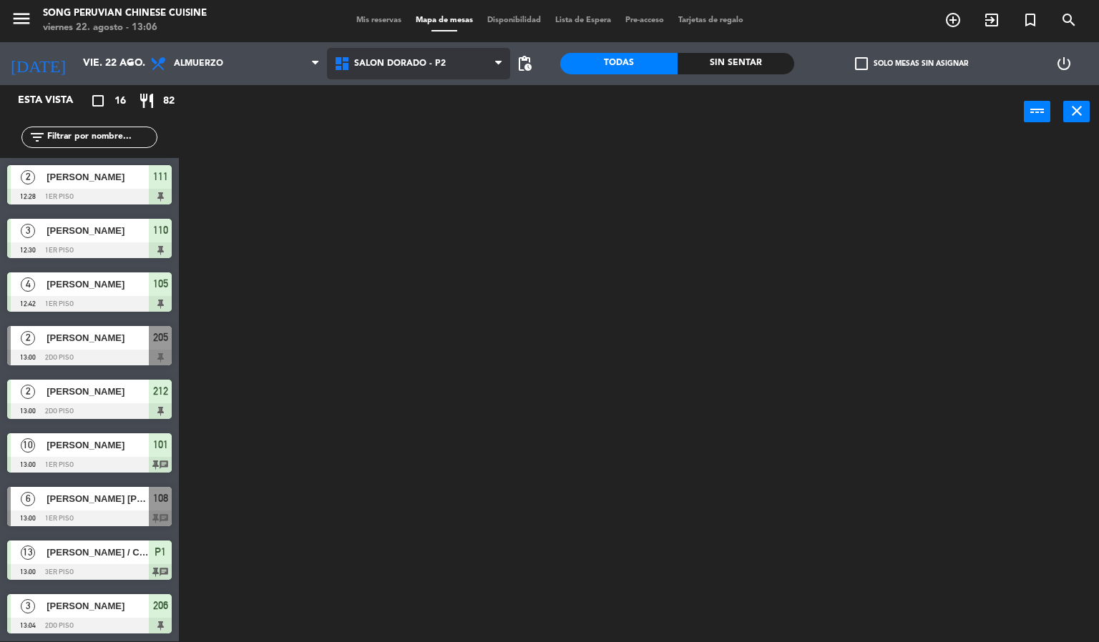
click at [430, 122] on ng-component "menu Song Peruvian Chinese Cuisine [DATE] 22. agosto - 13:06 Mis reservas Mapa …" at bounding box center [549, 320] width 1099 height 643
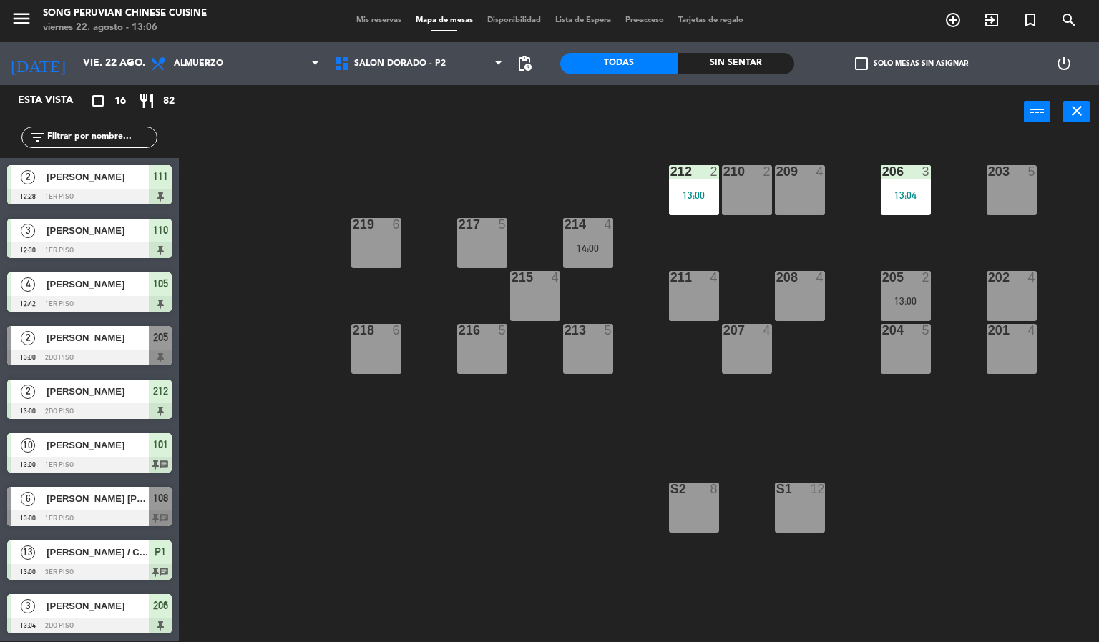
click at [708, 52] on div "Todas Sin sentar" at bounding box center [677, 63] width 234 height 43
click at [722, 54] on div "Sin sentar" at bounding box center [735, 63] width 117 height 21
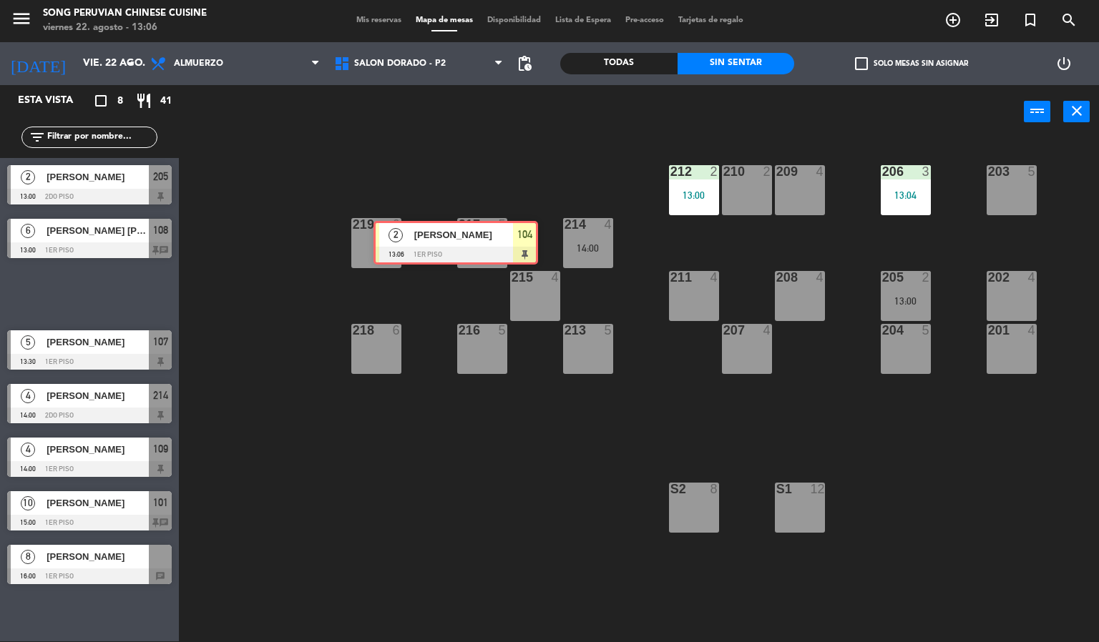
drag, startPoint x: 147, startPoint y: 285, endPoint x: 513, endPoint y: 235, distance: 369.8
click at [513, 235] on div "Esta vista crop_square 8 restaurant 41 filter_list 2 [PERSON_NAME] 13:00 2do pi…" at bounding box center [549, 363] width 1099 height 557
drag, startPoint x: 136, startPoint y: 288, endPoint x: 489, endPoint y: 240, distance: 356.6
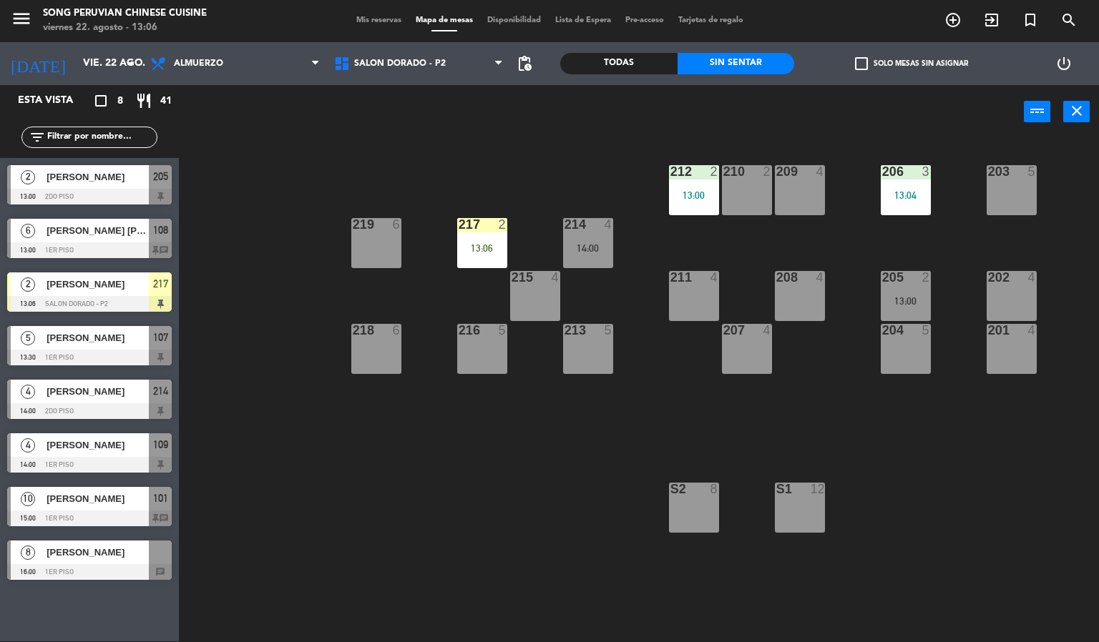
click at [489, 240] on div "217 2 13:06" at bounding box center [482, 243] width 50 height 50
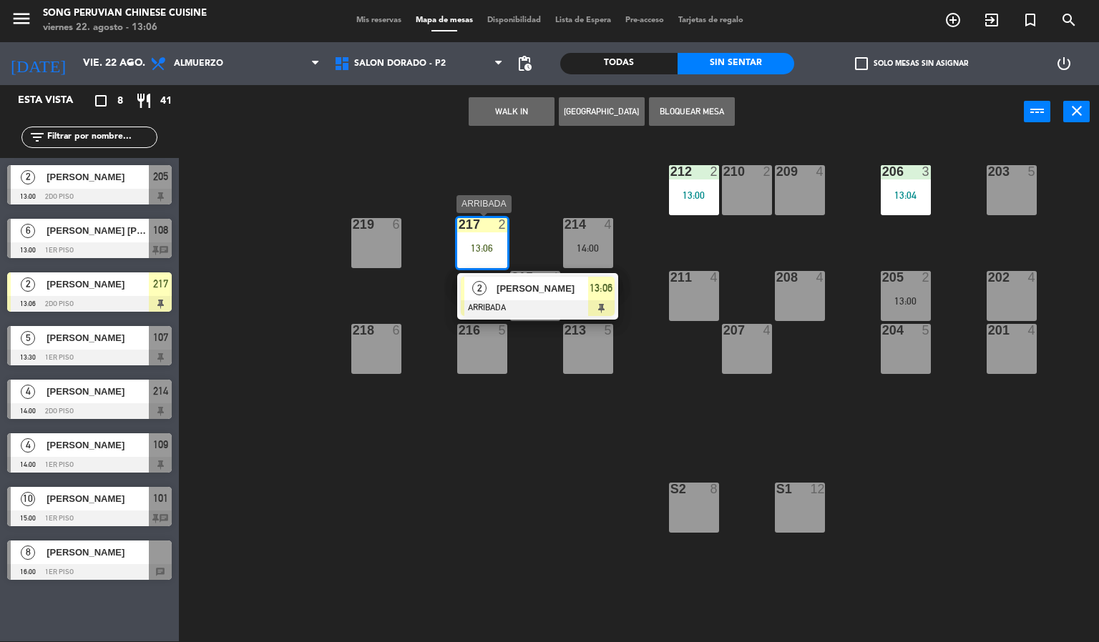
click at [516, 305] on div at bounding box center [538, 308] width 154 height 16
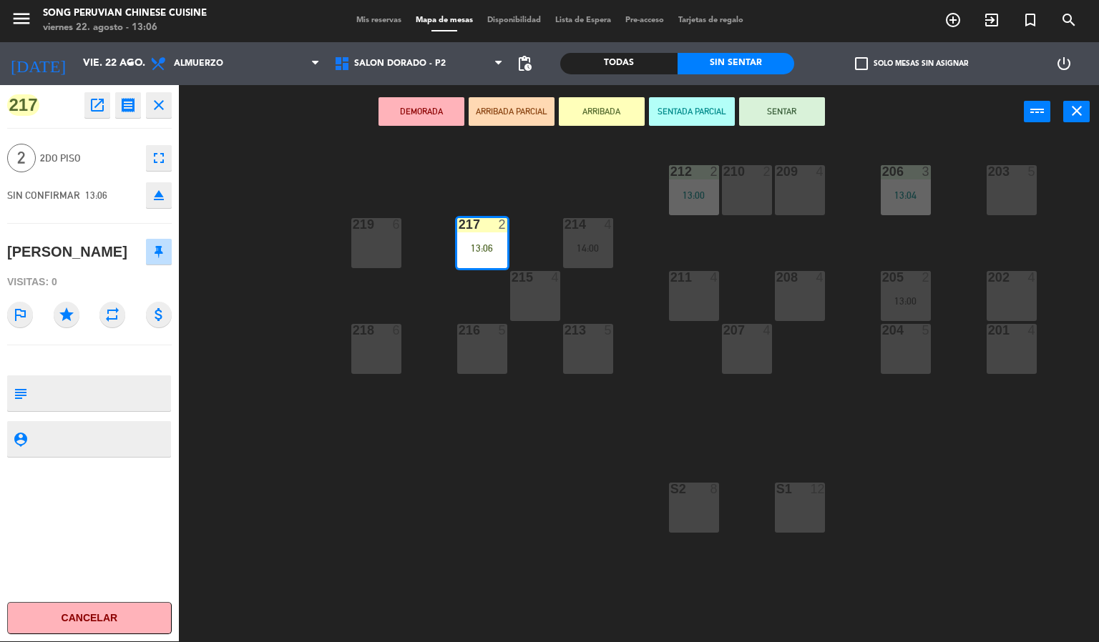
click at [773, 108] on button "SENTAR" at bounding box center [782, 111] width 86 height 29
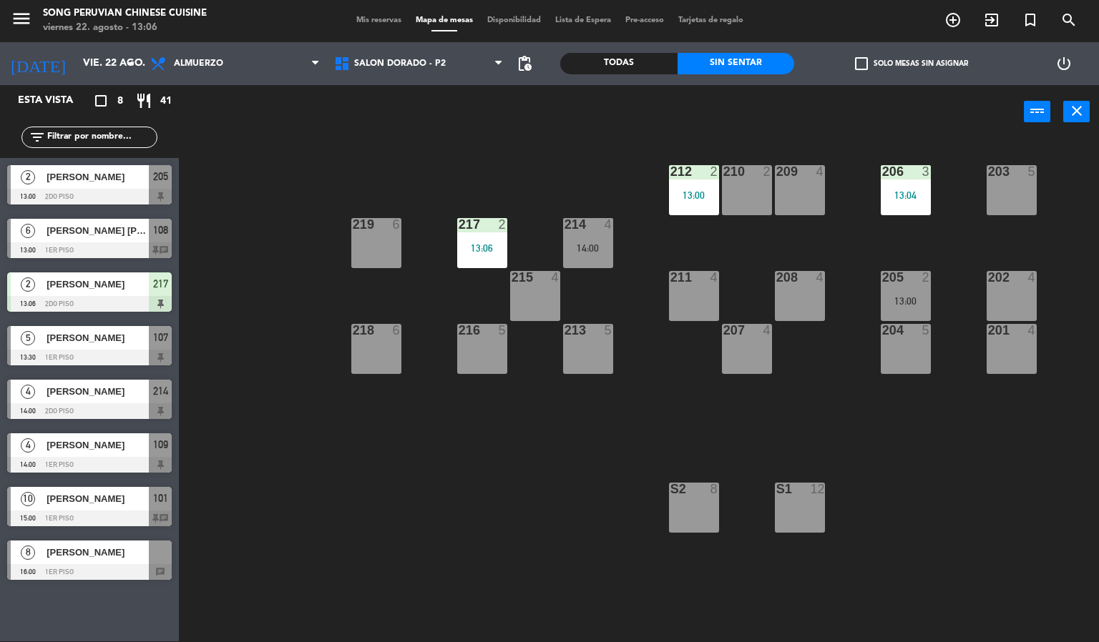
click at [464, 451] on div "203 5 206 3 13:04 210 2 212 2 13:00 209 4 214 4 14:00 217 2 13:06 219 6 202 4 2…" at bounding box center [644, 390] width 909 height 503
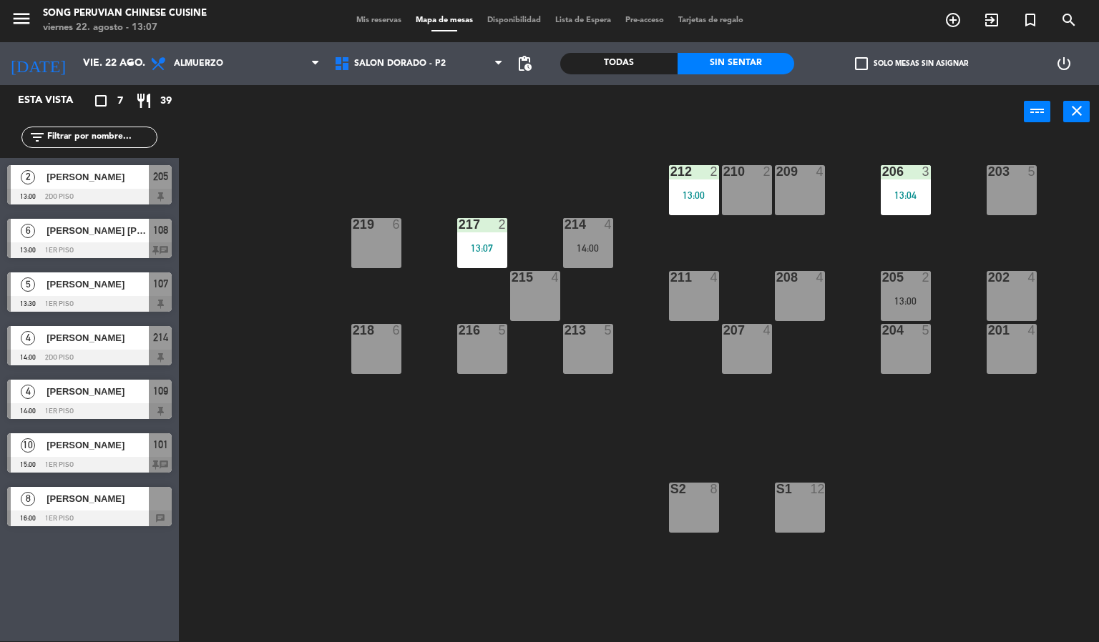
click at [500, 550] on div "203 5 206 3 13:04 210 2 212 2 13:00 209 4 214 4 14:00 217 2 13:07 219 6 202 4 2…" at bounding box center [644, 390] width 909 height 503
click at [488, 481] on div "203 5 206 3 13:04 210 2 212 2 13:00 209 4 214 4 14:00 217 2 13:07 219 6 202 4 2…" at bounding box center [644, 390] width 909 height 503
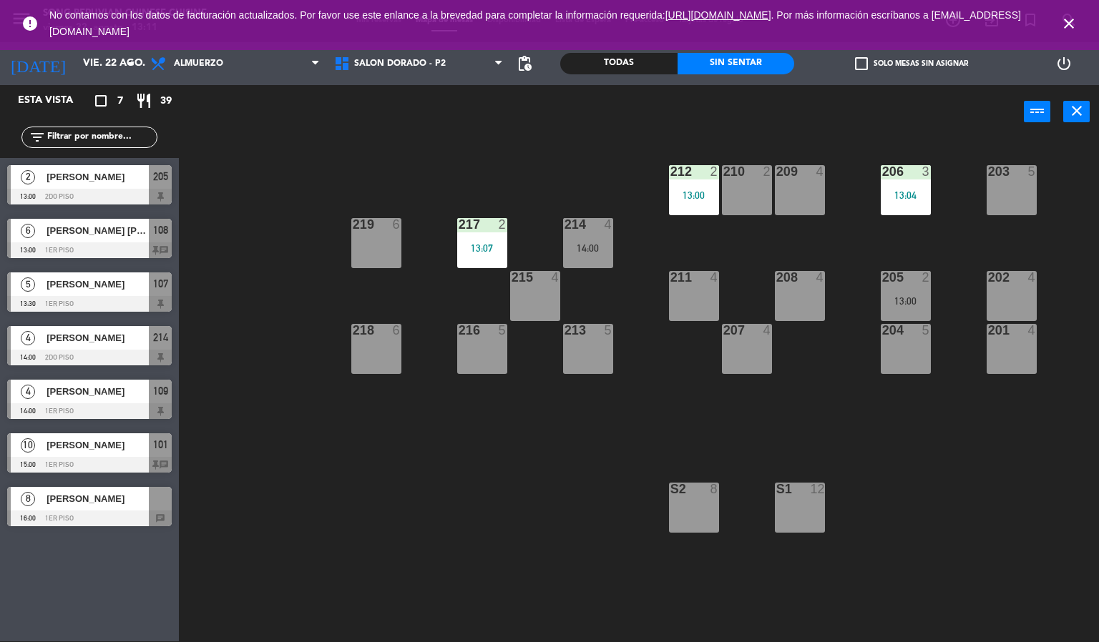
click at [1069, 28] on icon "close" at bounding box center [1068, 23] width 17 height 17
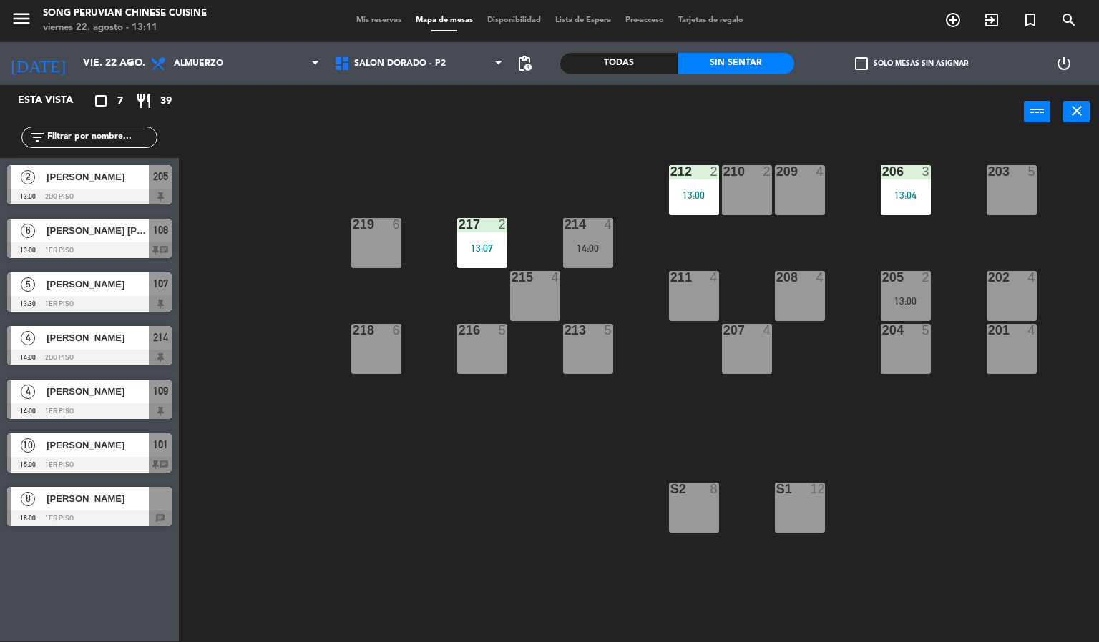
click at [472, 499] on div "203 5 206 3 13:04 210 2 212 2 13:00 209 4 214 4 14:00 217 2 13:07 219 6 202 4 2…" at bounding box center [644, 390] width 909 height 503
click at [114, 228] on span "[PERSON_NAME] [PERSON_NAME]" at bounding box center [97, 230] width 102 height 15
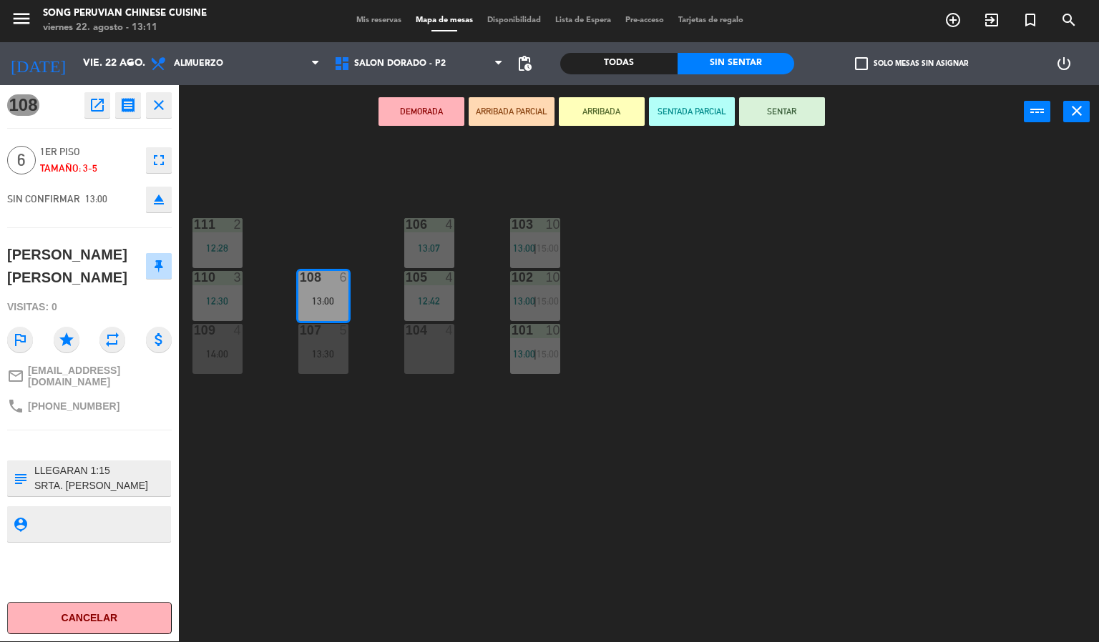
click at [698, 109] on button "SENTADA PARCIAL" at bounding box center [692, 111] width 86 height 29
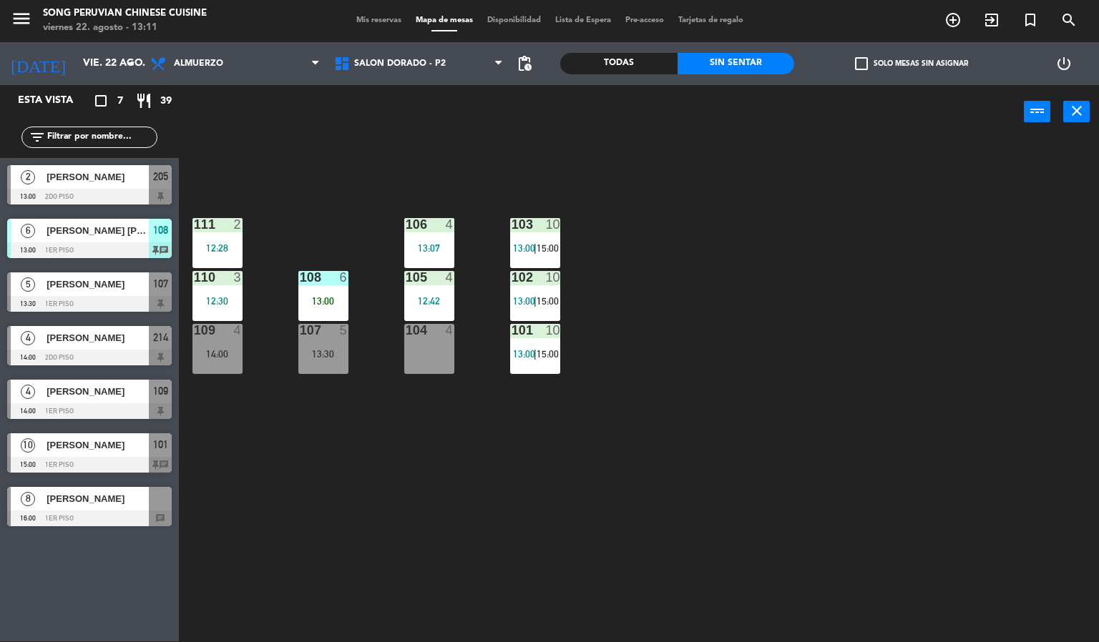
click at [752, 325] on div "103 10 13:00 | 15:00 106 4 13:07 111 2 12:28 102 10 13:00 | 15:00 105 4 12:42 1…" at bounding box center [644, 390] width 909 height 503
click at [719, 309] on div "103 10 13:00 | 15:00 106 4 13:07 111 2 12:28 102 10 13:00 | 15:00 105 4 12:42 1…" at bounding box center [644, 390] width 909 height 503
click at [320, 294] on div "108 6 13:00" at bounding box center [323, 296] width 50 height 50
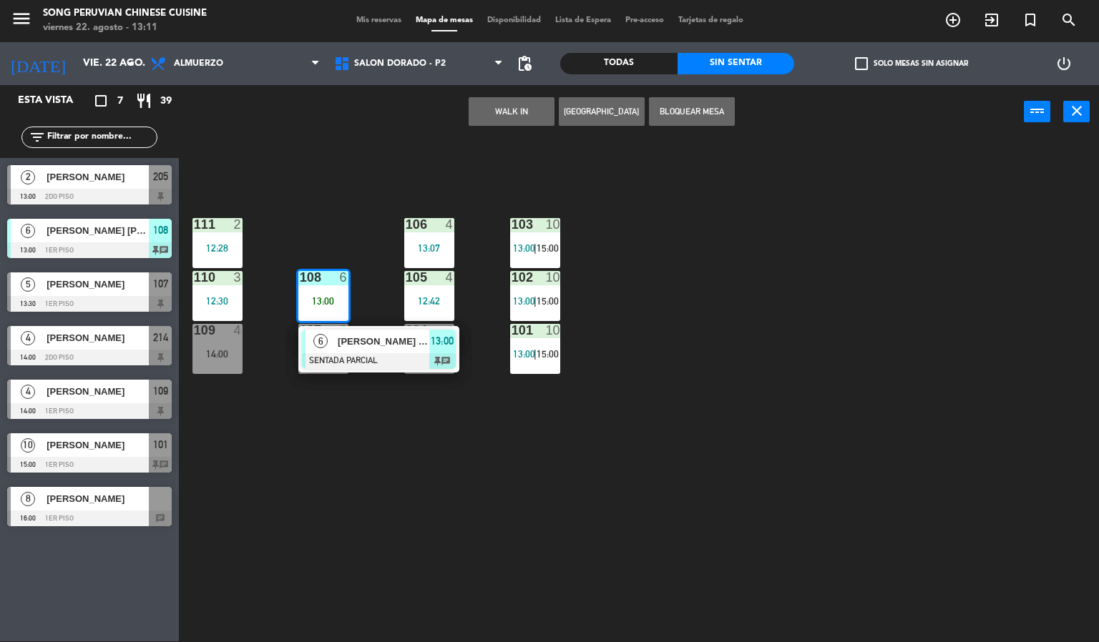
click at [388, 348] on span "[PERSON_NAME] [PERSON_NAME]" at bounding box center [384, 341] width 92 height 15
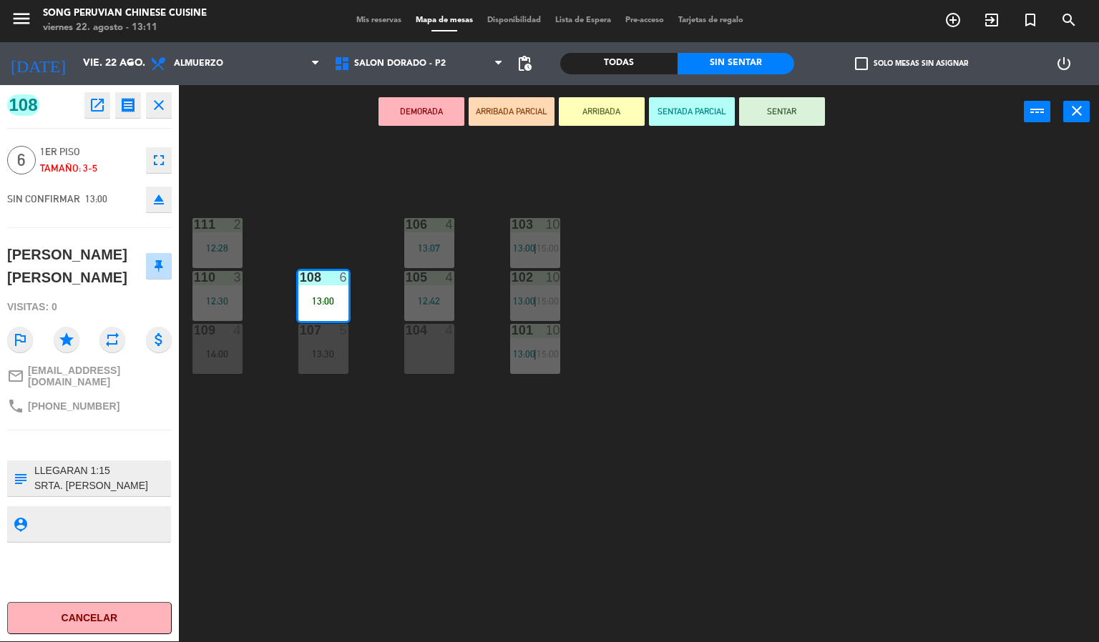
click at [788, 116] on button "SENTAR" at bounding box center [782, 111] width 86 height 29
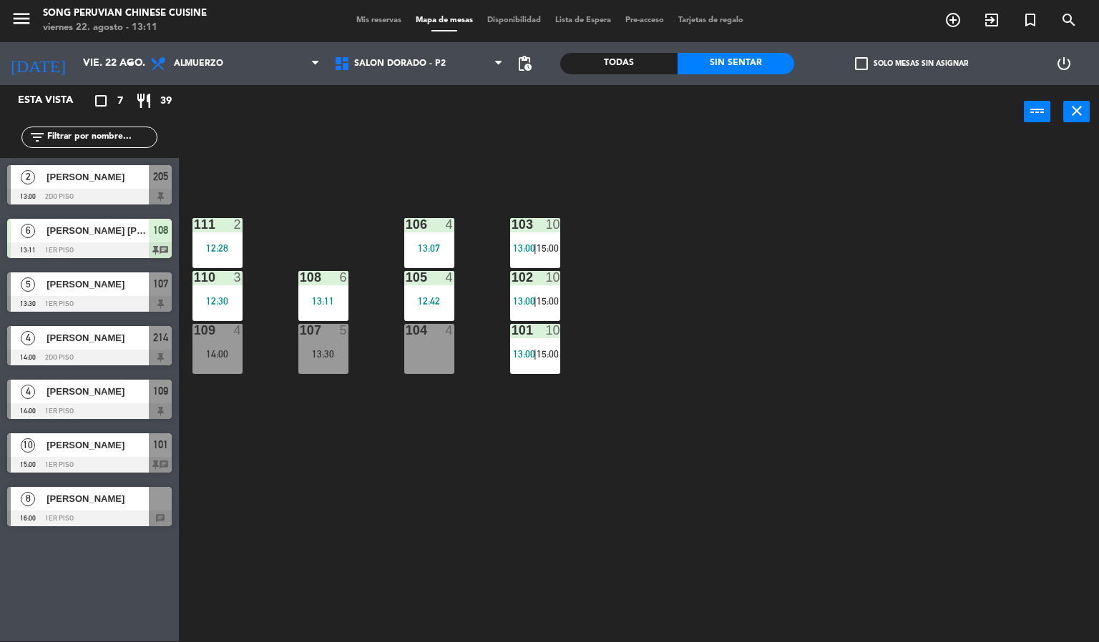
click at [775, 431] on div "103 10 13:00 | 15:00 106 4 13:07 111 2 12:28 102 10 13:00 | 15:00 105 4 12:42 1…" at bounding box center [644, 390] width 909 height 503
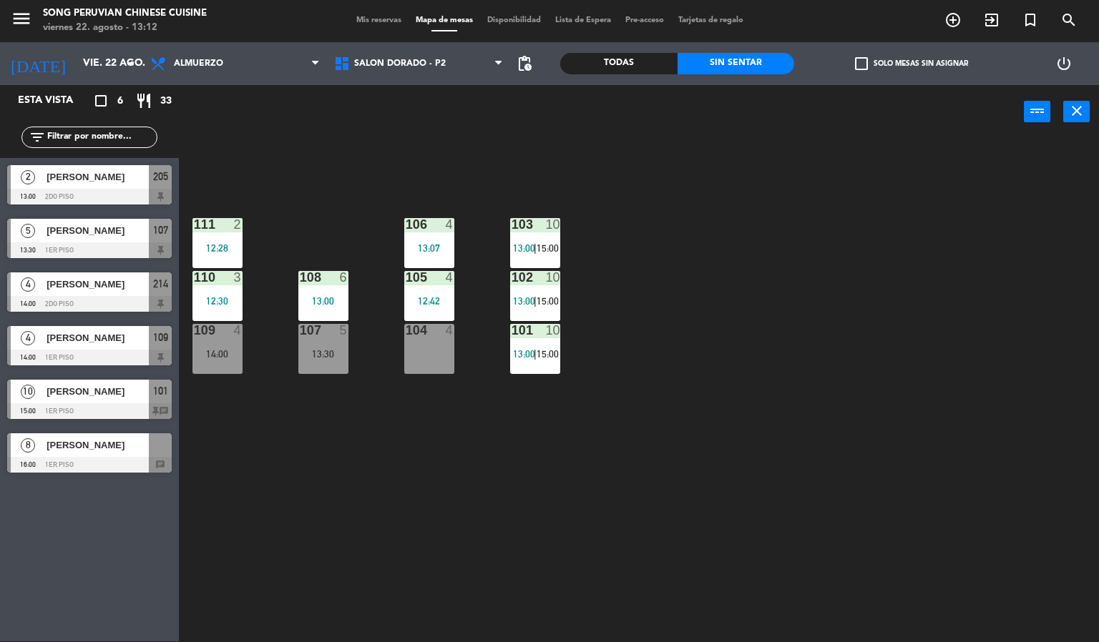
click at [512, 225] on div "103" at bounding box center [511, 224] width 1 height 13
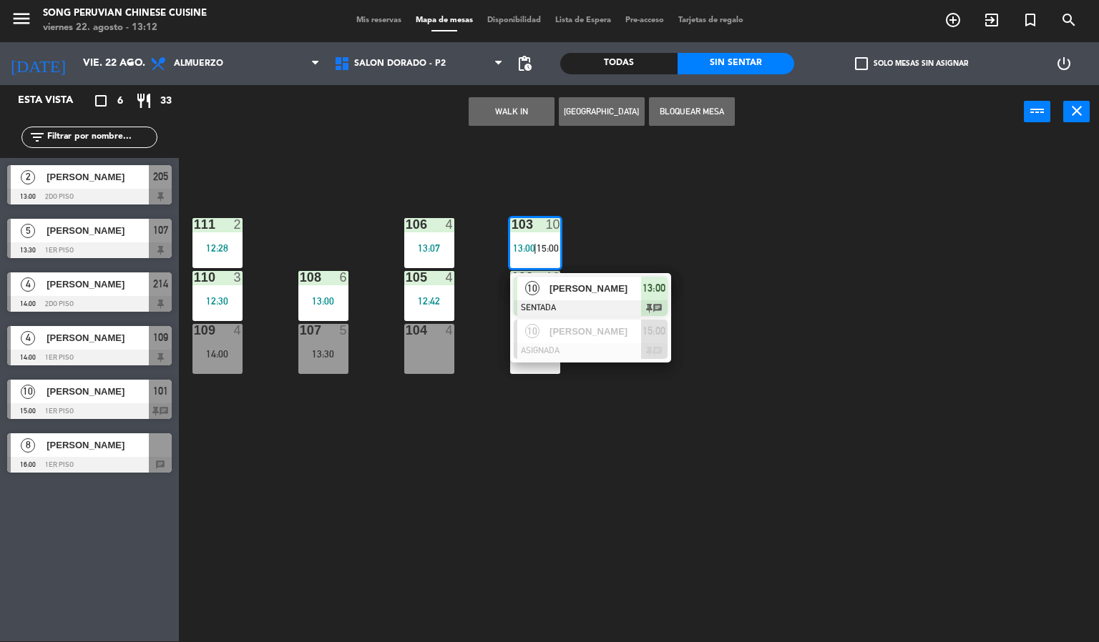
click at [850, 322] on div "103 10 13:00 | 15:00 10 [PERSON_NAME] SENTADA 13:00 chat 10 [PERSON_NAME] ASIGN…" at bounding box center [644, 390] width 909 height 503
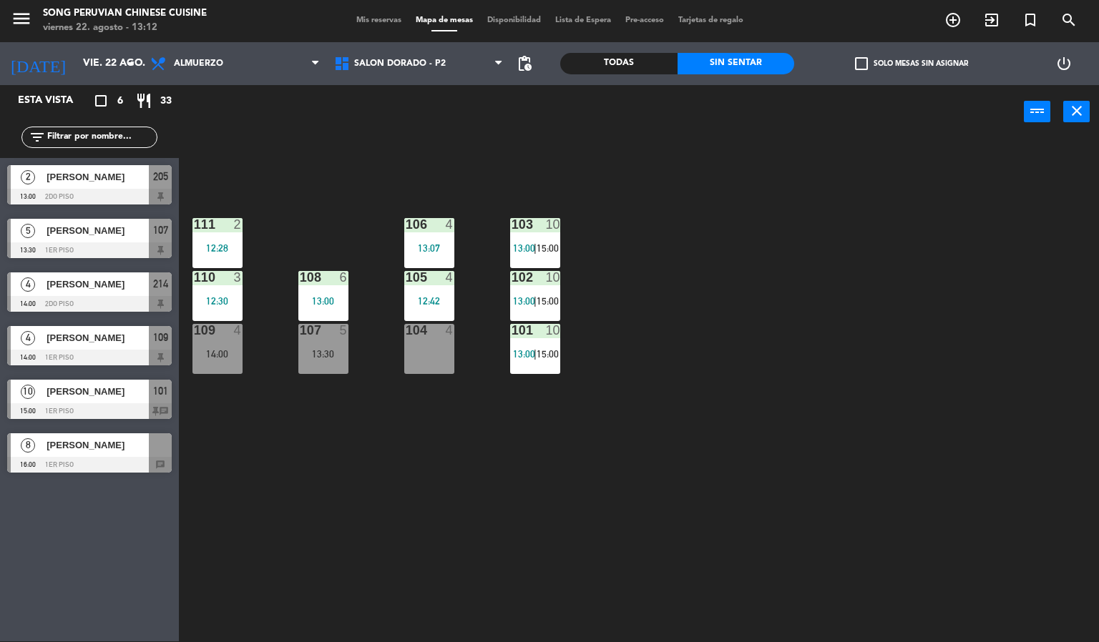
click at [765, 399] on div "103 10 13:00 | 15:00 106 4 13:07 111 2 12:28 102 10 13:00 | 15:00 105 4 12:42 1…" at bounding box center [644, 390] width 909 height 503
click at [323, 300] on div "13:00" at bounding box center [323, 301] width 50 height 10
click at [460, 503] on div "103 10 13:00 | 15:00 106 4 13:07 111 2 12:28 102 10 13:00 | 15:00 105 4 12:42 1…" at bounding box center [644, 390] width 909 height 503
click at [740, 399] on div "103 10 13:00 | 15:00 106 4 13:07 111 2 12:28 102 10 13:00 | 15:00 105 4 12:42 1…" at bounding box center [644, 390] width 909 height 503
click at [771, 354] on div "103 10 13:00 | 15:00 106 4 13:07 111 2 12:28 102 10 13:00 | 15:00 105 4 12:42 1…" at bounding box center [644, 390] width 909 height 503
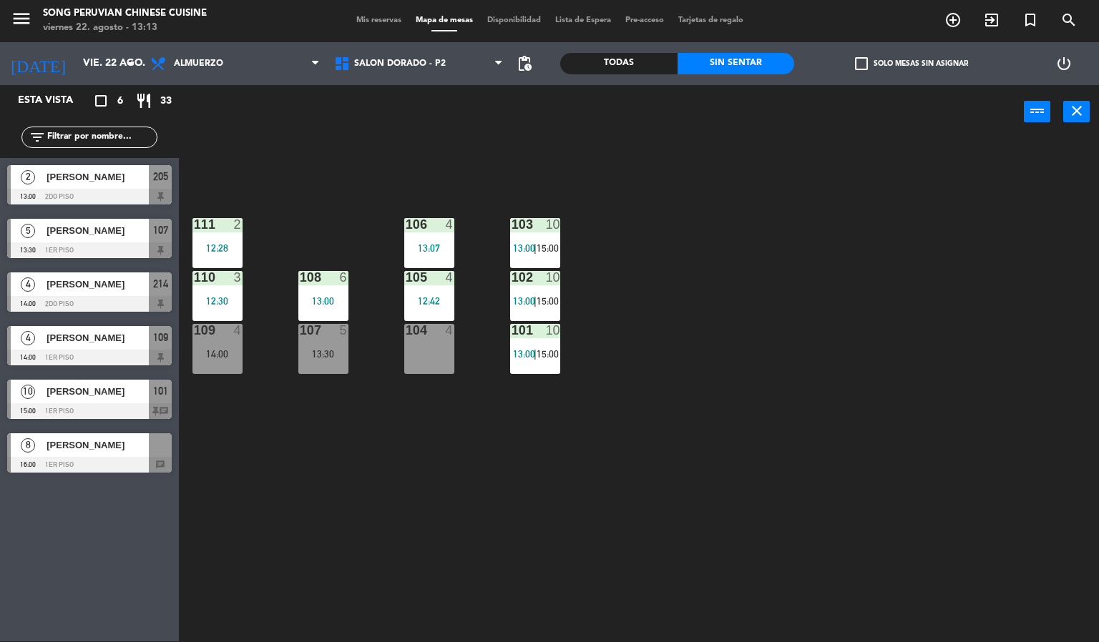
click at [550, 227] on div "10" at bounding box center [553, 224] width 14 height 13
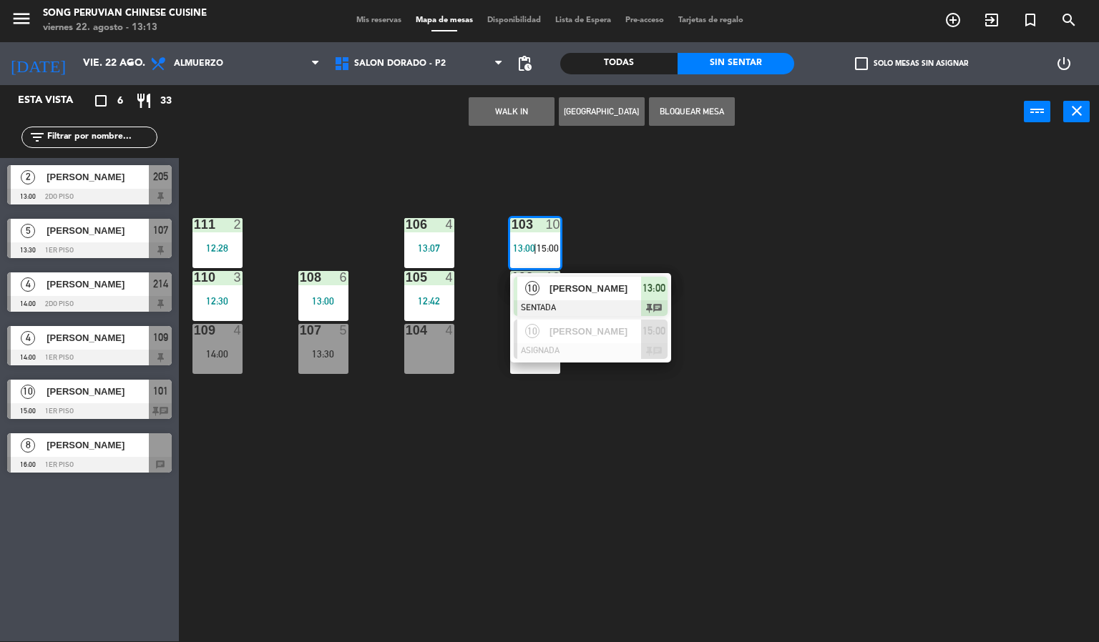
click at [578, 509] on div "103 10 13:00 | 15:00 10 [PERSON_NAME] SENTADA 13:00 chat 10 [PERSON_NAME] ASIGN…" at bounding box center [644, 390] width 909 height 503
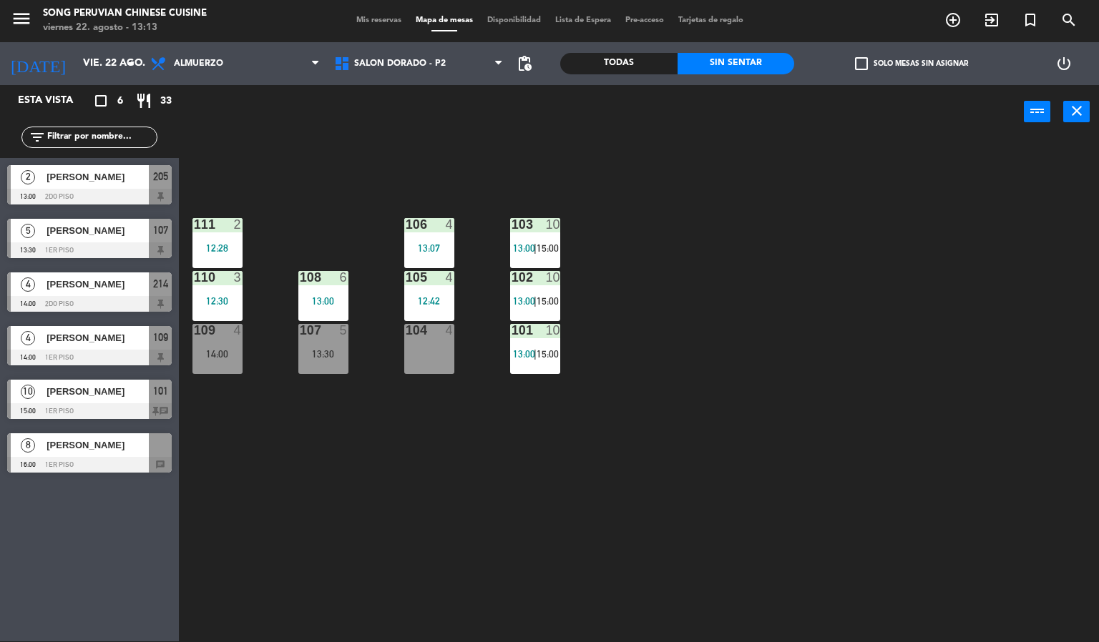
click at [438, 225] on div at bounding box center [429, 224] width 24 height 13
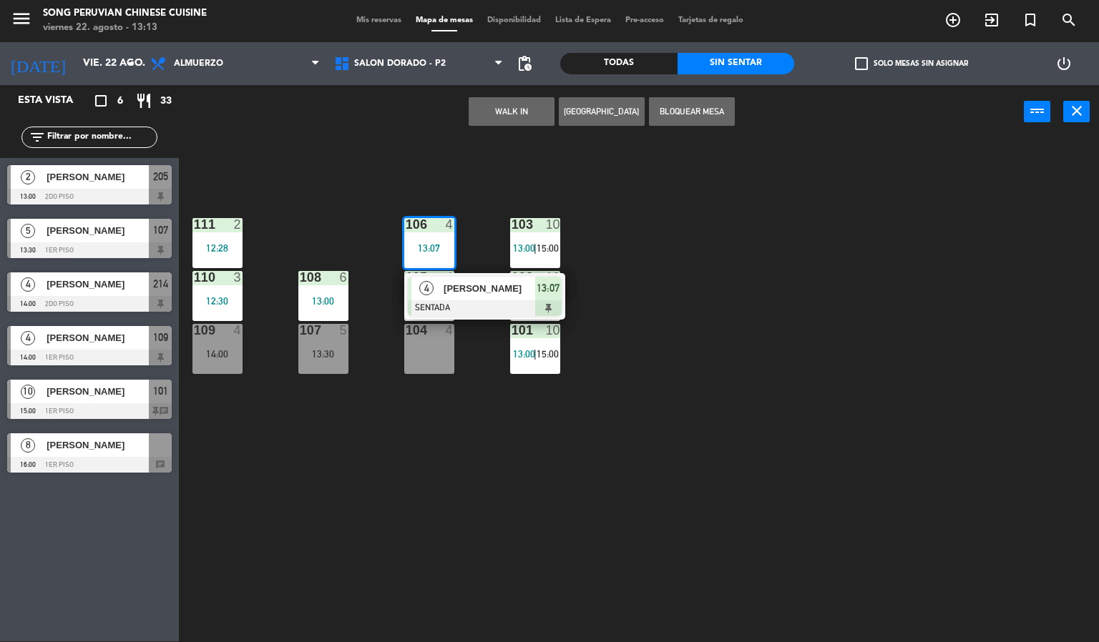
click at [399, 524] on div "103 10 13:00 | 15:00 106 4 13:07 4 [PERSON_NAME] SENTADA 13:07 111 2 12:28 102 …" at bounding box center [644, 390] width 909 height 503
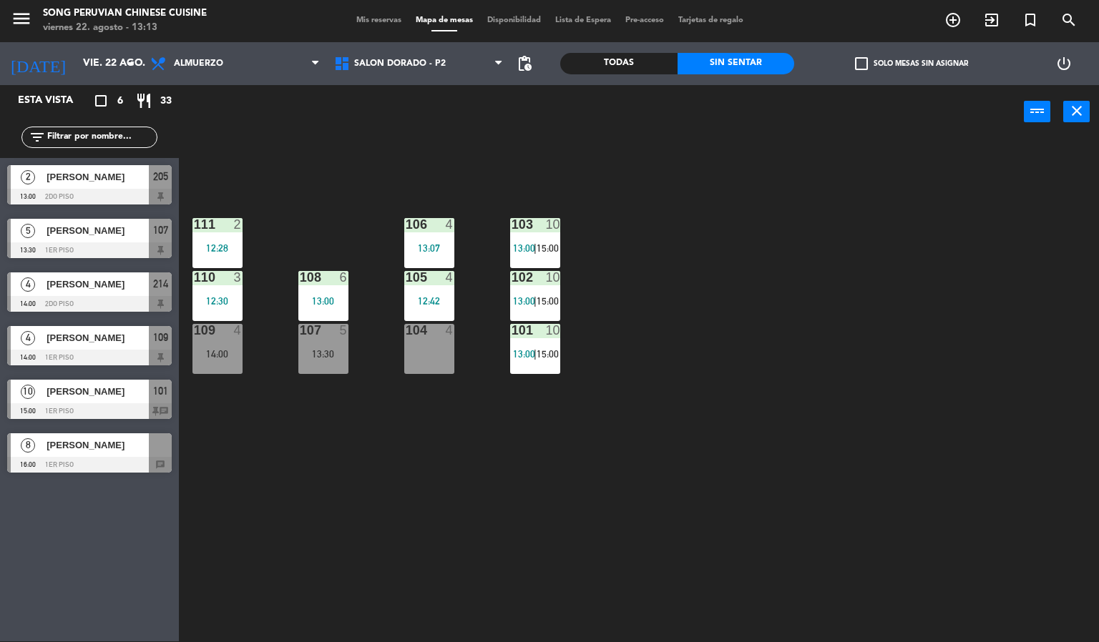
click at [440, 554] on div "103 10 13:00 | 15:00 106 4 13:07 111 2 12:28 102 10 13:00 | 15:00 105 4 12:42 1…" at bounding box center [644, 390] width 909 height 503
click at [427, 335] on div at bounding box center [429, 330] width 24 height 13
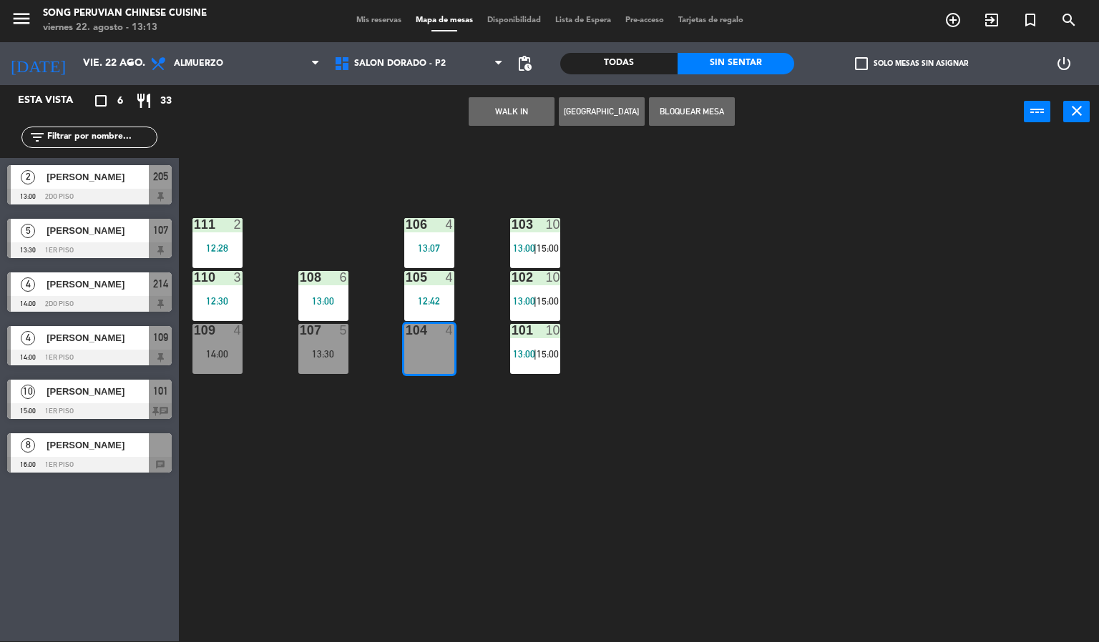
click at [381, 502] on div "103 10 13:00 | 15:00 106 4 13:07 111 2 12:28 102 10 13:00 | 15:00 105 4 12:42 1…" at bounding box center [644, 390] width 909 height 503
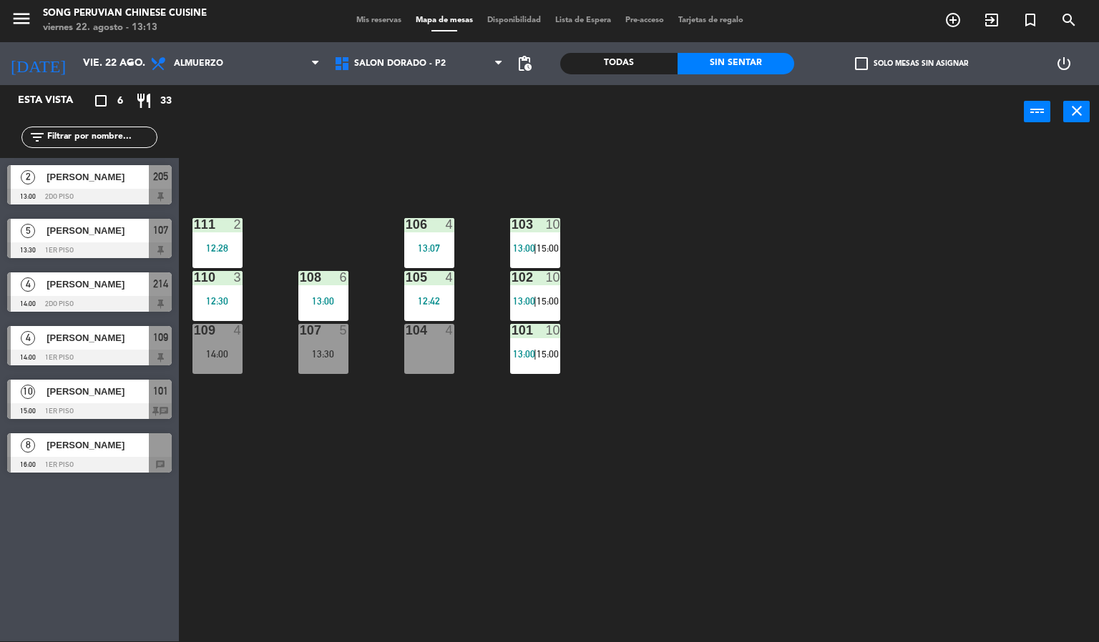
click at [444, 355] on div "104 4" at bounding box center [429, 349] width 50 height 50
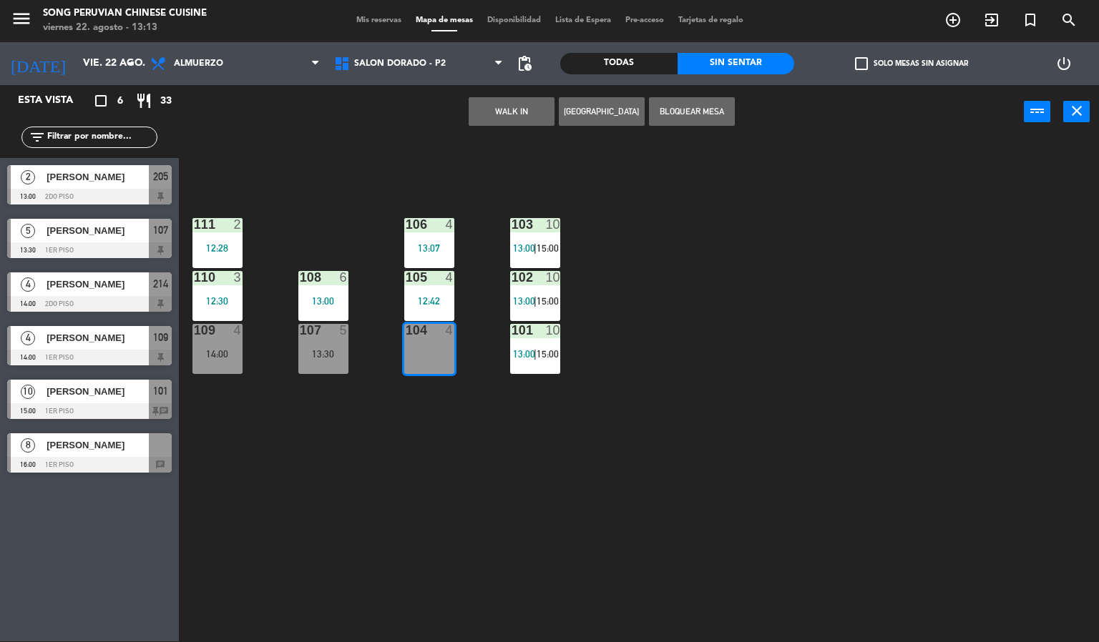
click at [543, 522] on div "103 10 13:00 | 15:00 106 4 13:07 111 2 12:28 102 10 13:00 | 15:00 105 4 12:42 1…" at bounding box center [644, 390] width 909 height 503
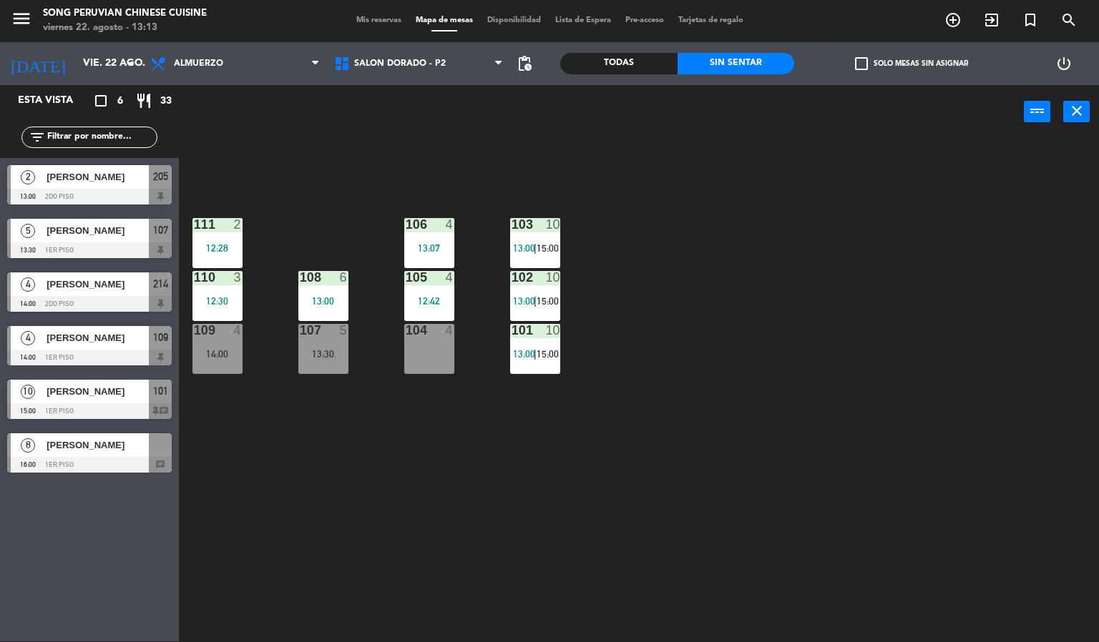
click at [444, 486] on div "103 10 13:00 | 15:00 106 4 13:07 111 2 12:28 102 10 13:00 | 15:00 105 4 12:42 1…" at bounding box center [644, 390] width 909 height 503
click at [430, 341] on div "104 4" at bounding box center [429, 349] width 50 height 50
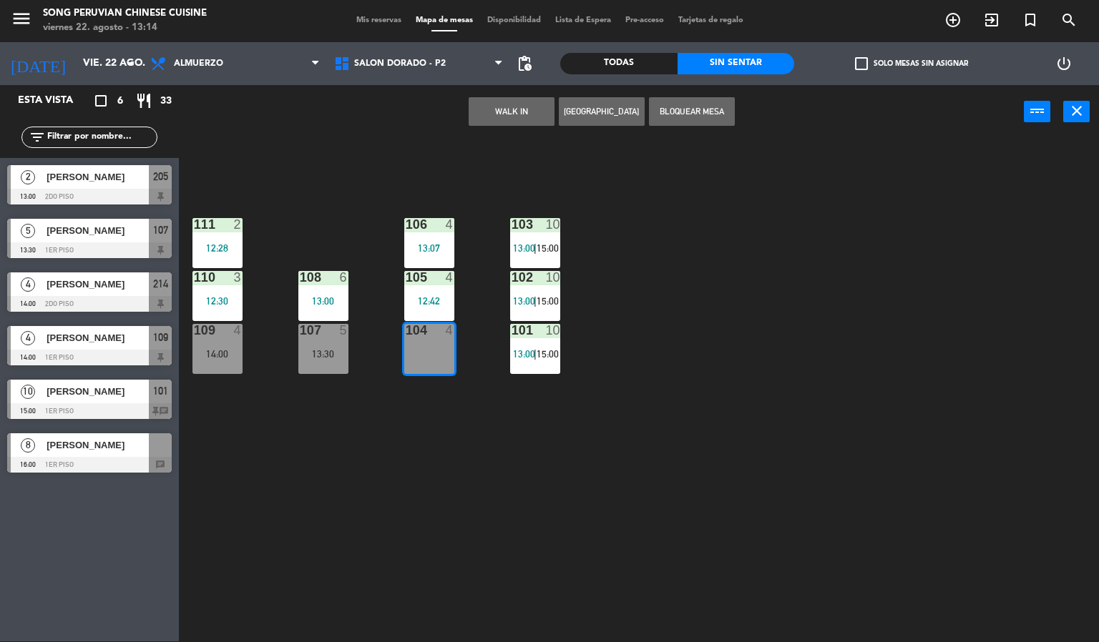
click at [557, 542] on div "103 10 13:00 | 15:00 106 4 13:07 111 2 12:28 102 10 13:00 | 15:00 105 4 12:42 1…" at bounding box center [644, 390] width 909 height 503
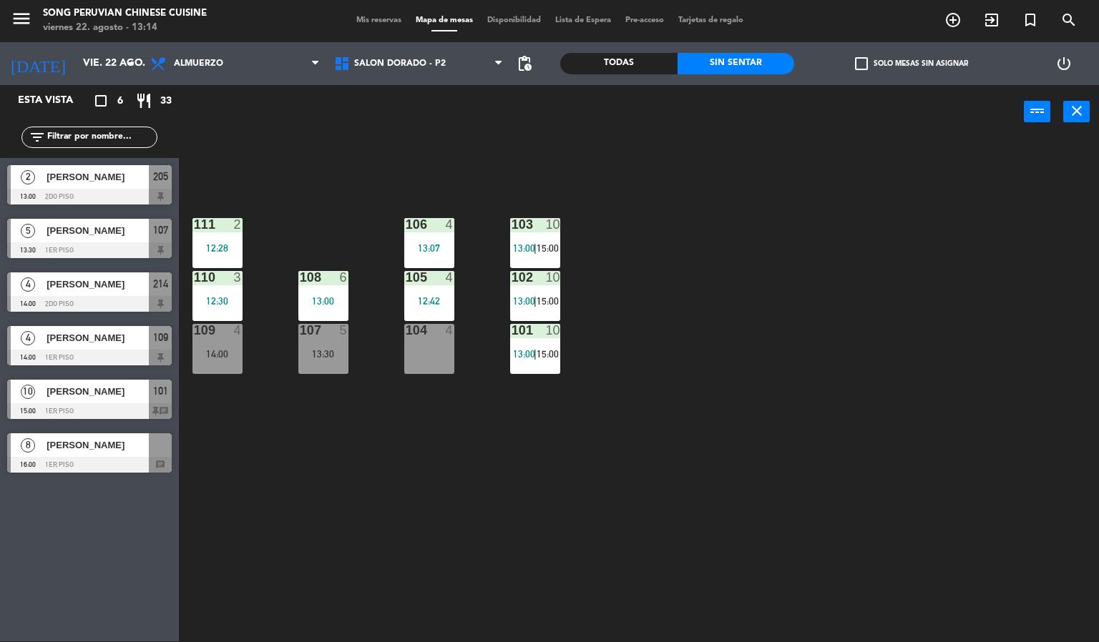
click at [428, 328] on div at bounding box center [429, 330] width 24 height 13
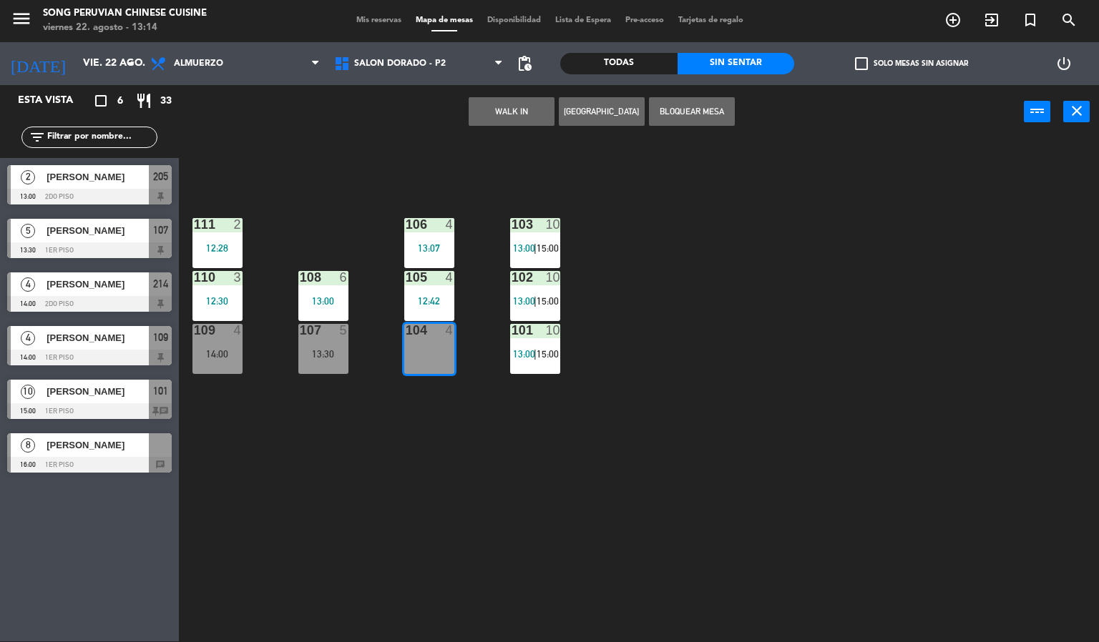
click at [464, 534] on div "103 10 13:00 | 15:00 106 4 13:07 111 2 12:28 102 10 13:00 | 15:00 105 4 12:42 1…" at bounding box center [644, 390] width 909 height 503
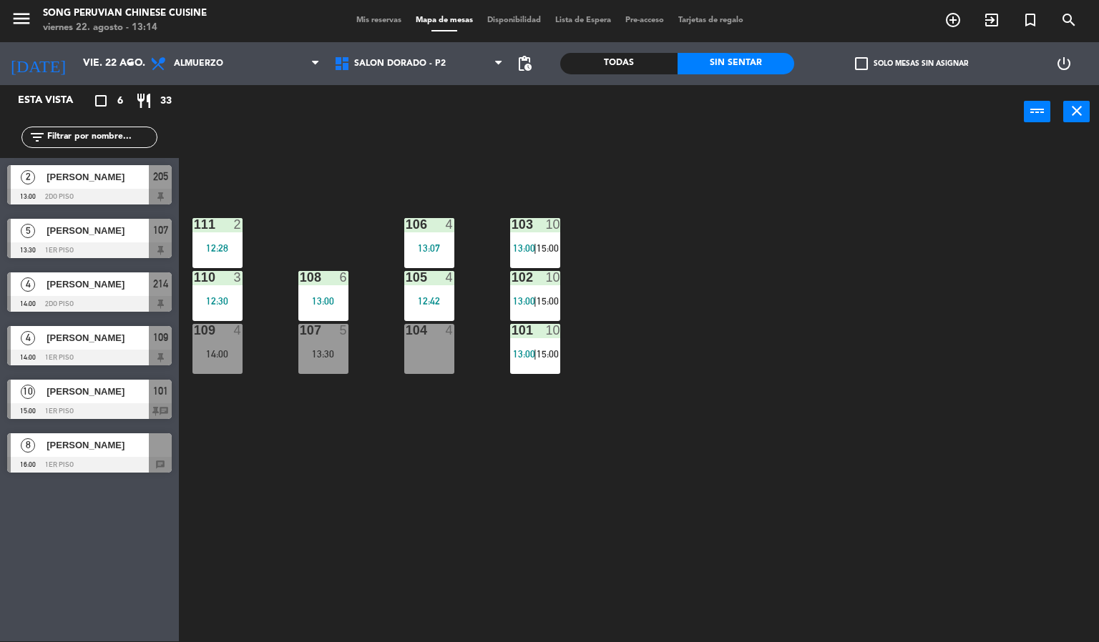
click at [443, 342] on div "104 4" at bounding box center [429, 349] width 50 height 50
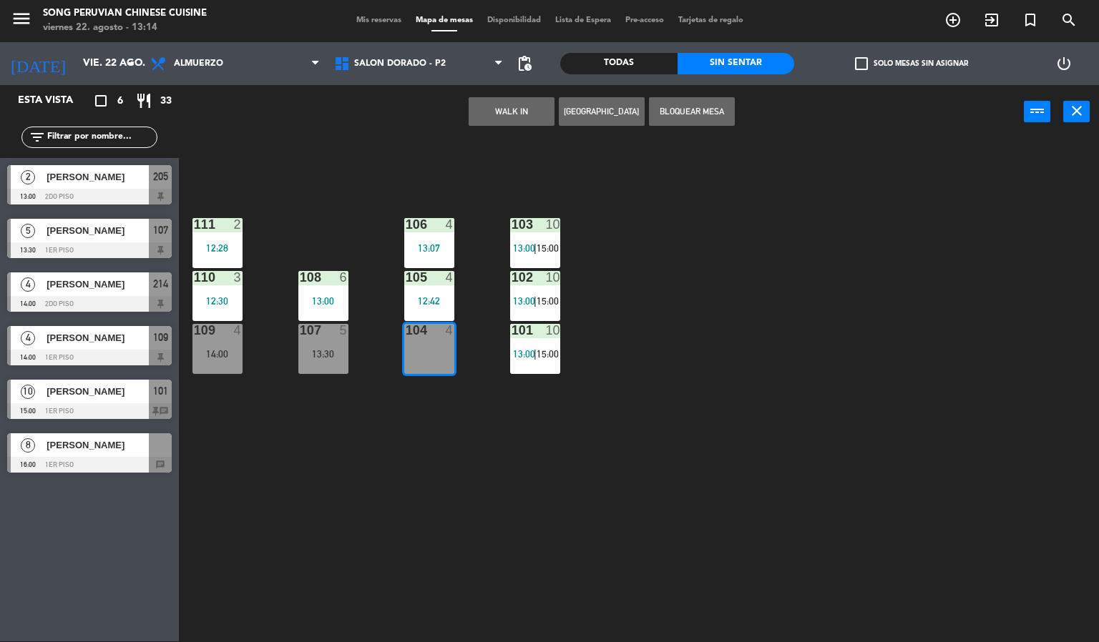
click at [425, 535] on div "103 10 13:00 | 15:00 106 4 13:07 111 2 12:28 102 10 13:00 | 15:00 105 4 12:42 1…" at bounding box center [644, 390] width 909 height 503
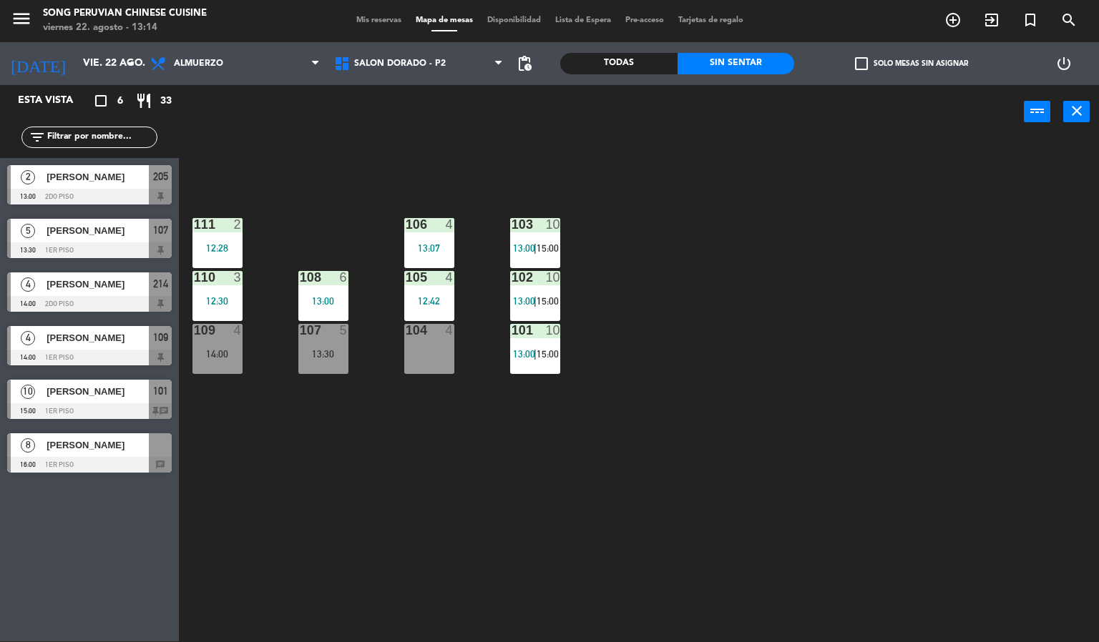
click at [459, 509] on div "103 10 13:00 | 15:00 106 4 13:07 111 2 12:28 102 10 13:00 | 15:00 105 4 12:42 1…" at bounding box center [644, 390] width 909 height 503
click at [564, 228] on div "10" at bounding box center [559, 224] width 24 height 13
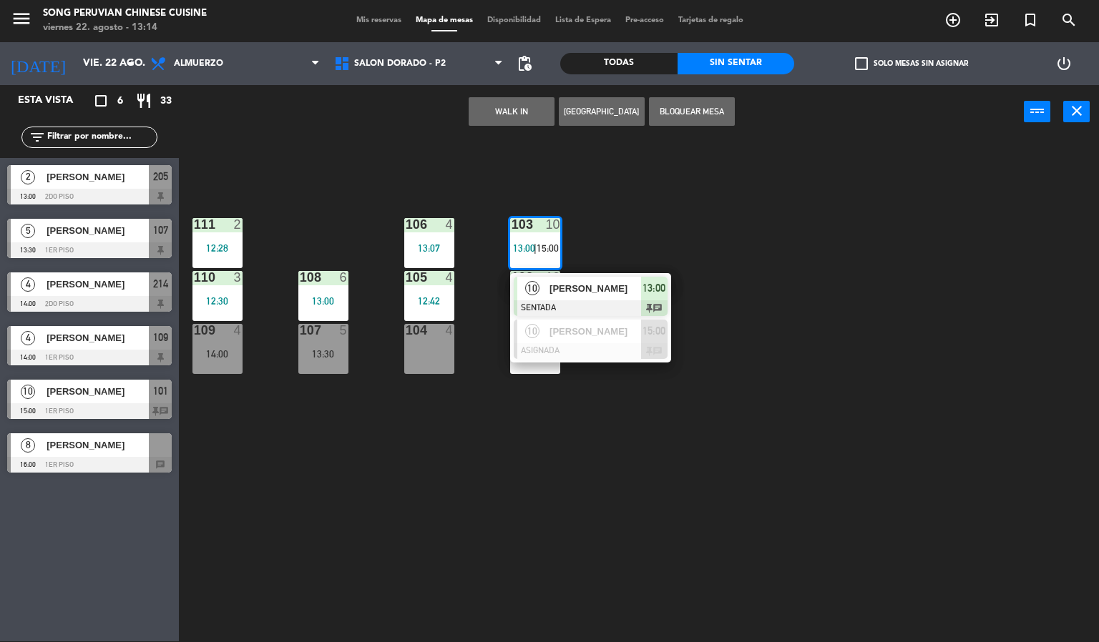
click at [501, 500] on div "103 10 13:00 | 15:00 10 [PERSON_NAME] SENTADA 13:00 chat 10 [PERSON_NAME] ASIGN…" at bounding box center [644, 390] width 909 height 503
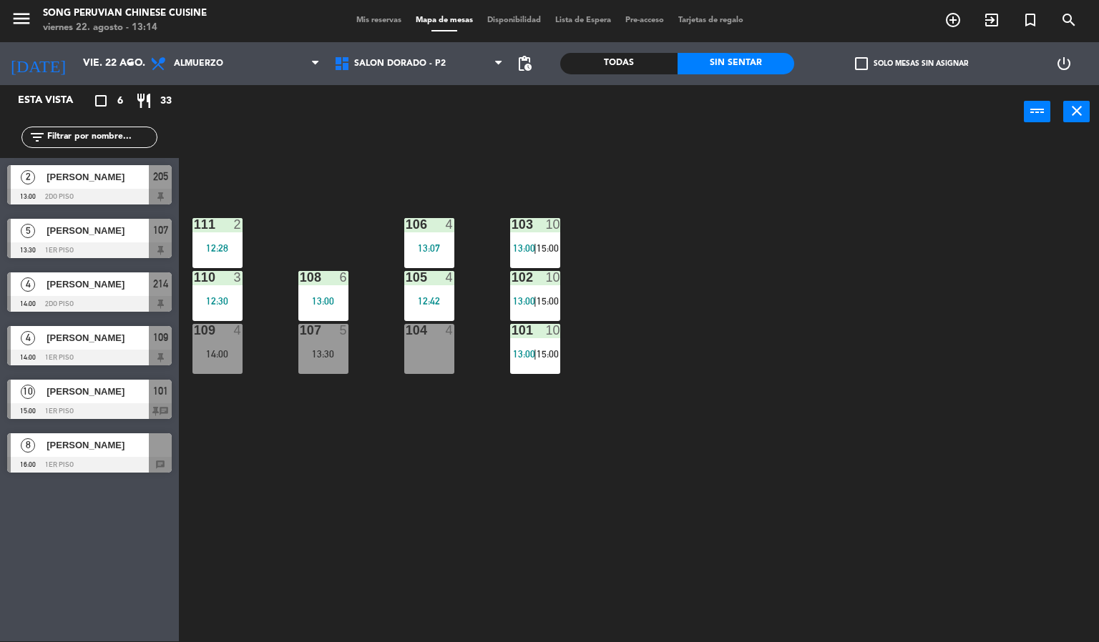
click at [458, 528] on div "103 10 13:00 | 15:00 106 4 13:07 111 2 12:28 102 10 13:00 | 15:00 105 4 12:42 1…" at bounding box center [644, 390] width 909 height 503
click at [606, 445] on div "103 10 13:00 | 15:00 106 4 13:07 111 2 12:28 102 10 13:00 | 15:00 105 4 12:42 1…" at bounding box center [644, 390] width 909 height 503
click at [133, 177] on span "[PERSON_NAME]" at bounding box center [97, 177] width 102 height 15
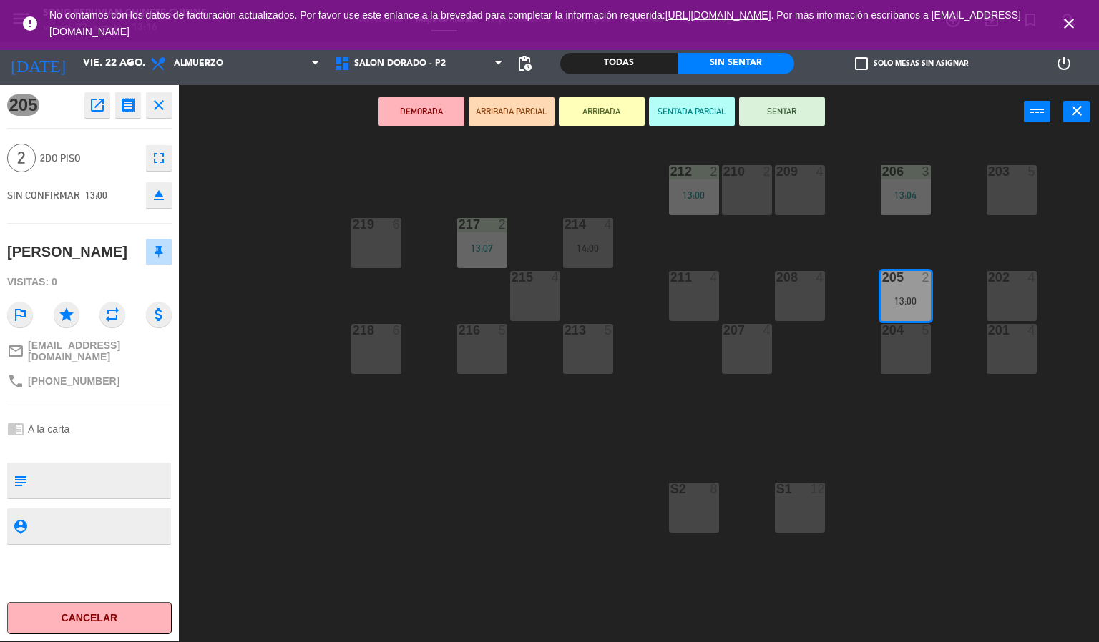
click at [350, 491] on div "203 5 206 3 13:04 210 2 212 2 13:00 209 4 214 4 14:00 217 2 13:07 219 6 202 4 2…" at bounding box center [644, 390] width 909 height 503
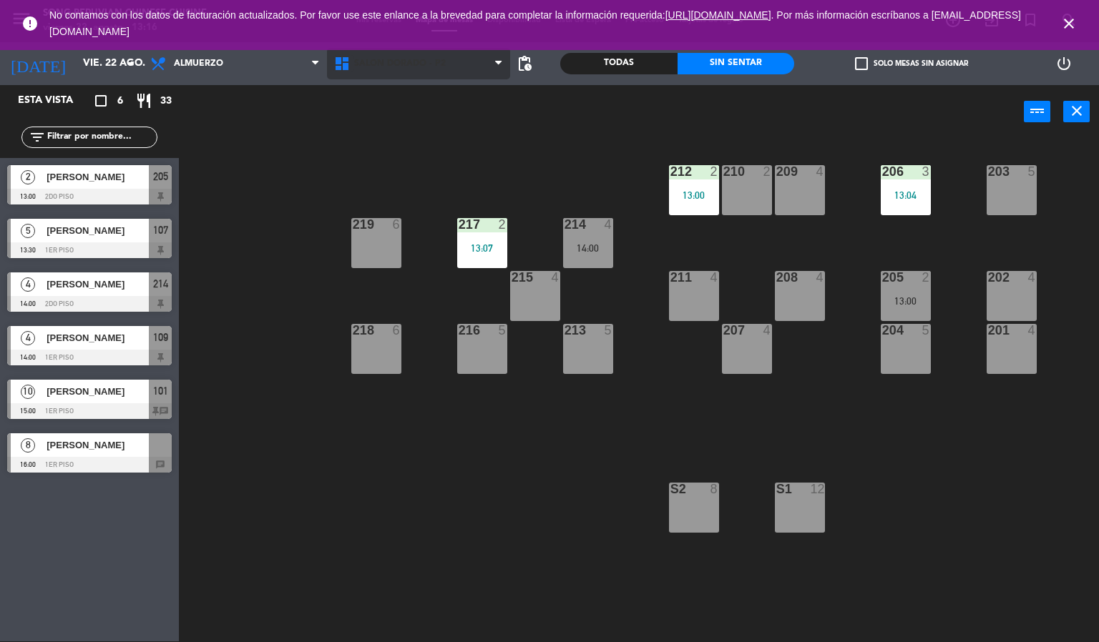
click at [346, 62] on icon at bounding box center [343, 63] width 21 height 17
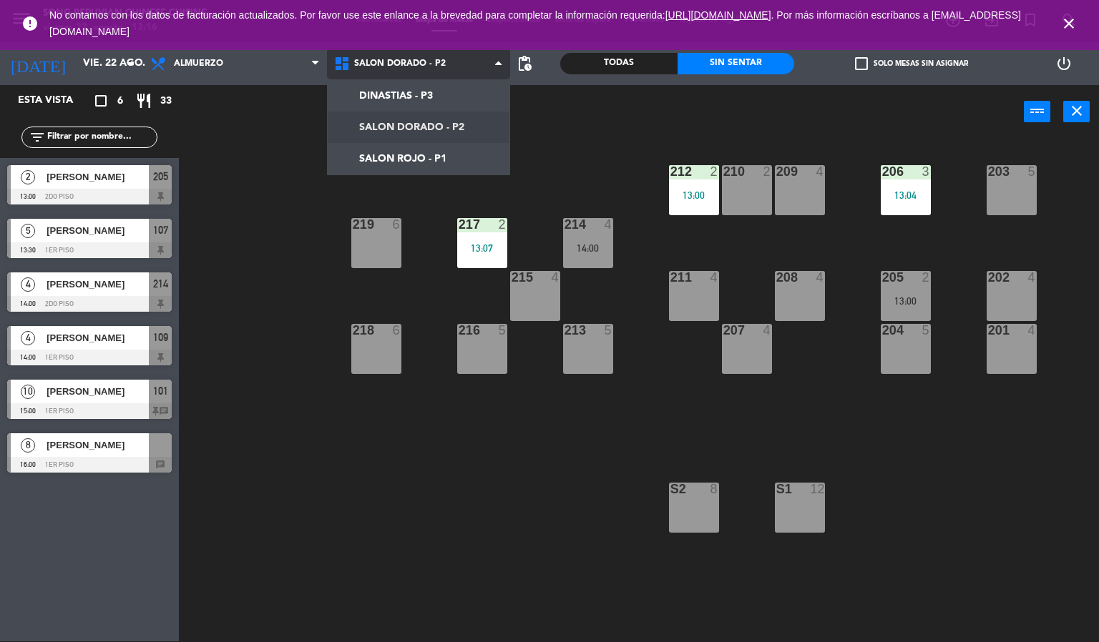
click at [403, 94] on ng-component "menu Song Peruvian Chinese Cuisine [DATE] 22. agosto - 13:16 Mis reservas Mapa …" at bounding box center [549, 320] width 1099 height 643
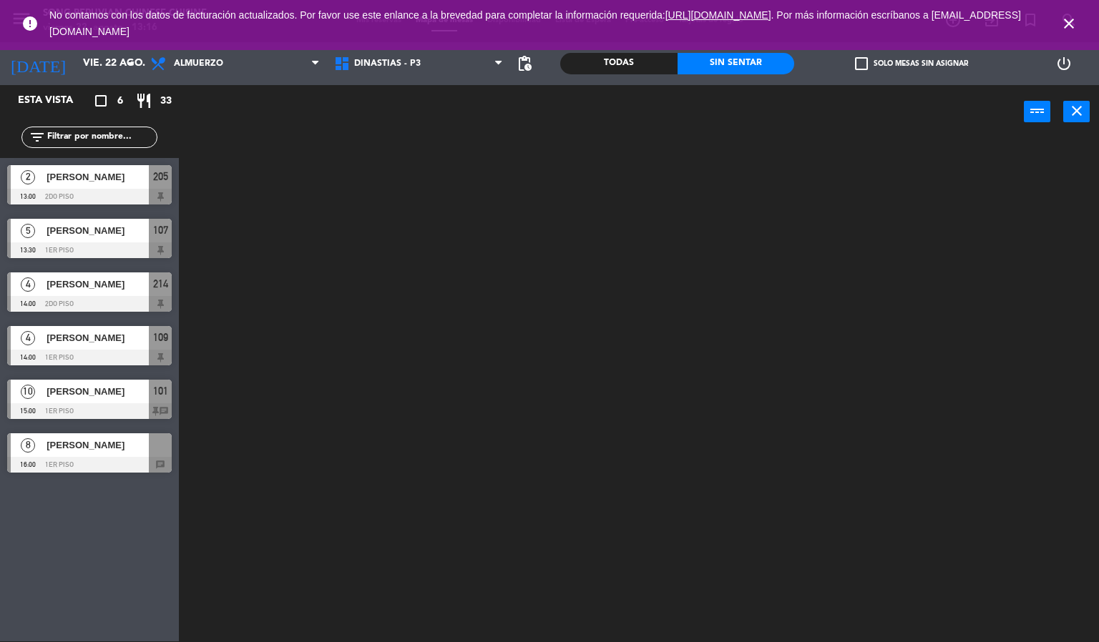
click at [301, 325] on div at bounding box center [644, 390] width 909 height 503
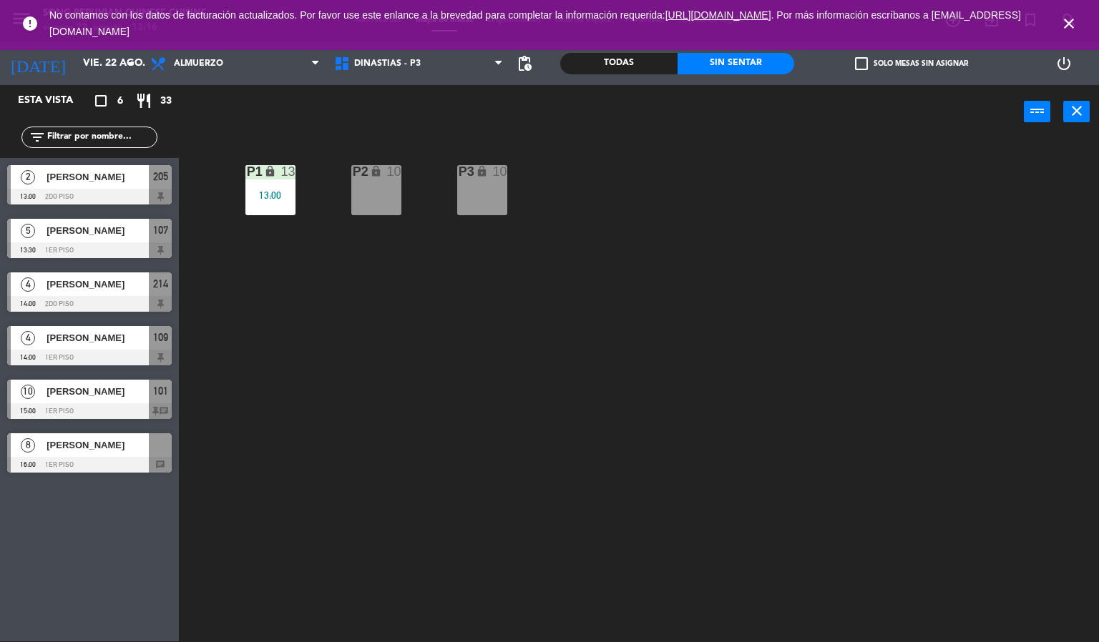
click at [275, 178] on div "lock" at bounding box center [270, 172] width 24 height 14
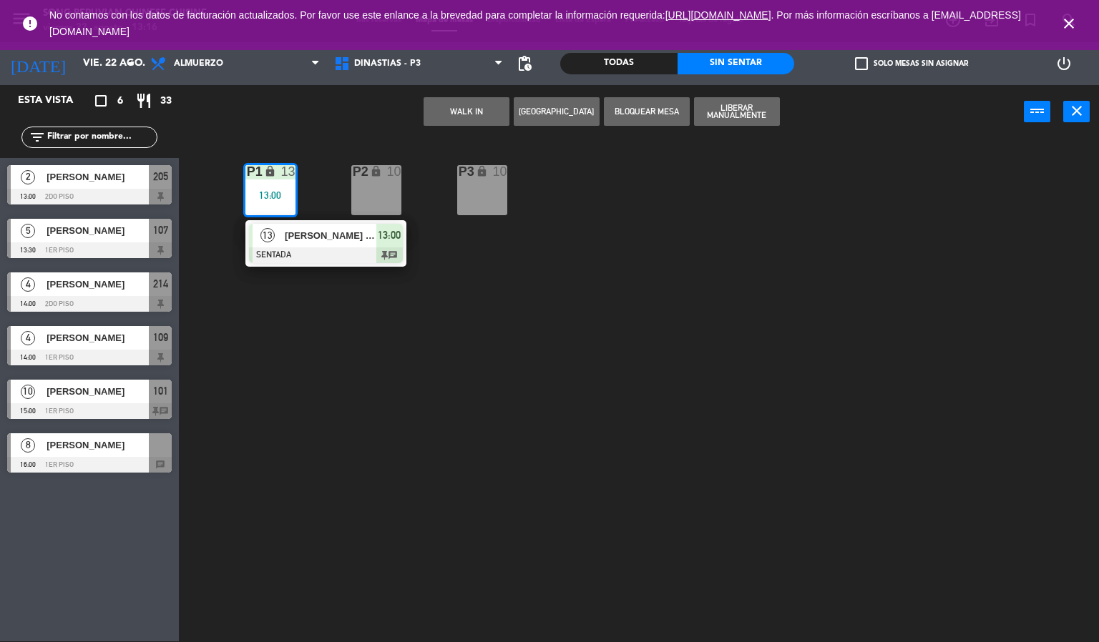
click at [333, 234] on span "[PERSON_NAME] / CHEF [PERSON_NAME]" at bounding box center [331, 235] width 92 height 15
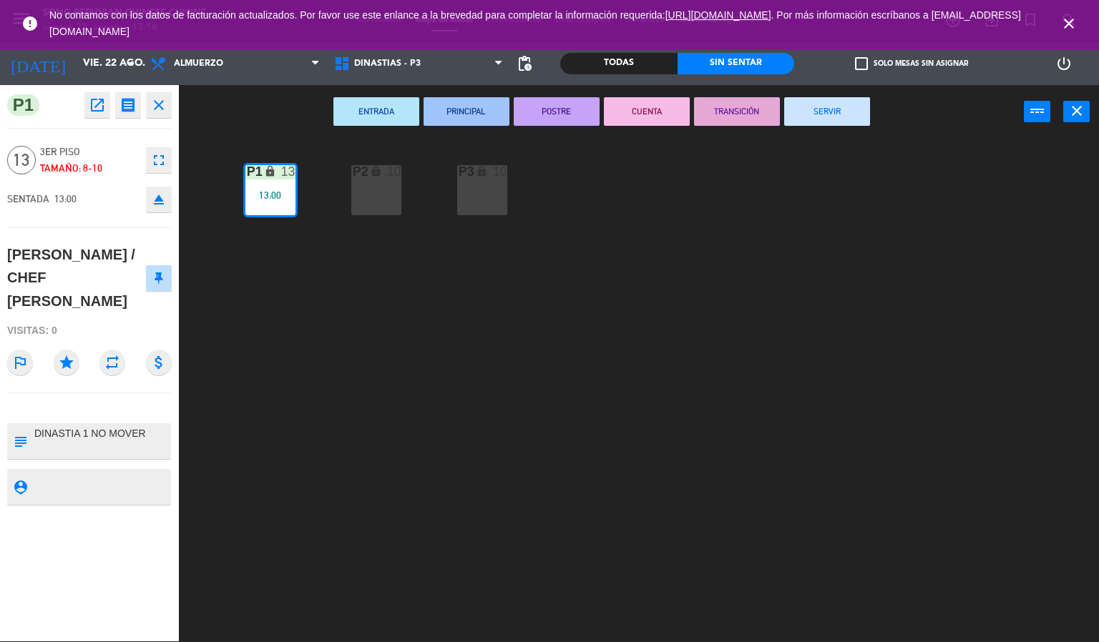
click at [161, 168] on icon "fullscreen" at bounding box center [158, 160] width 17 height 17
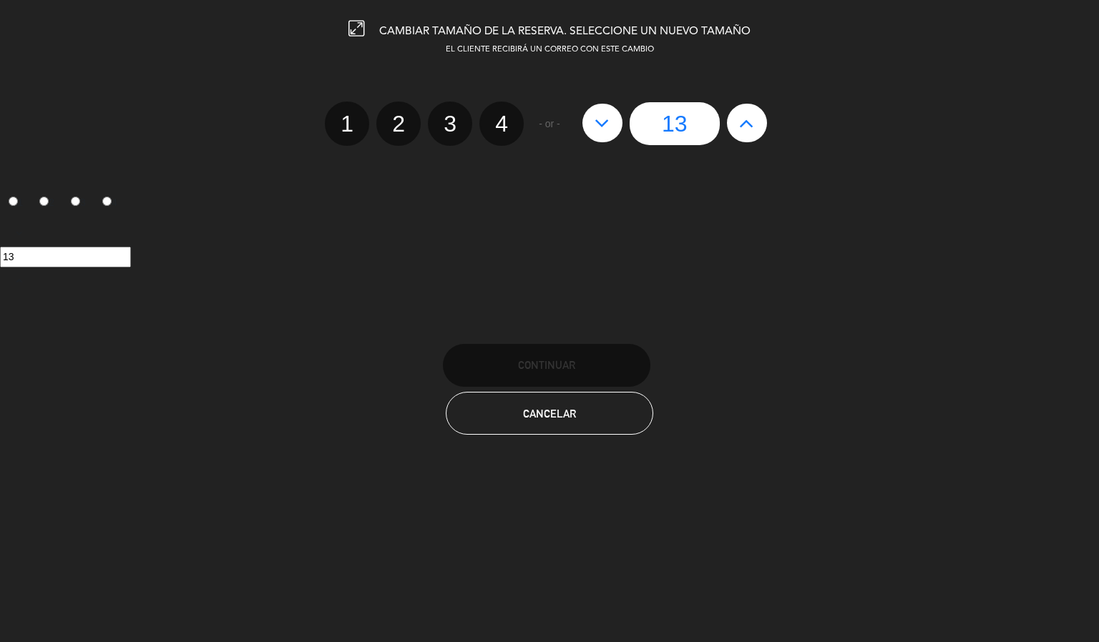
click at [601, 127] on icon at bounding box center [601, 123] width 15 height 23
type input "12"
click at [609, 127] on icon at bounding box center [601, 123] width 15 height 23
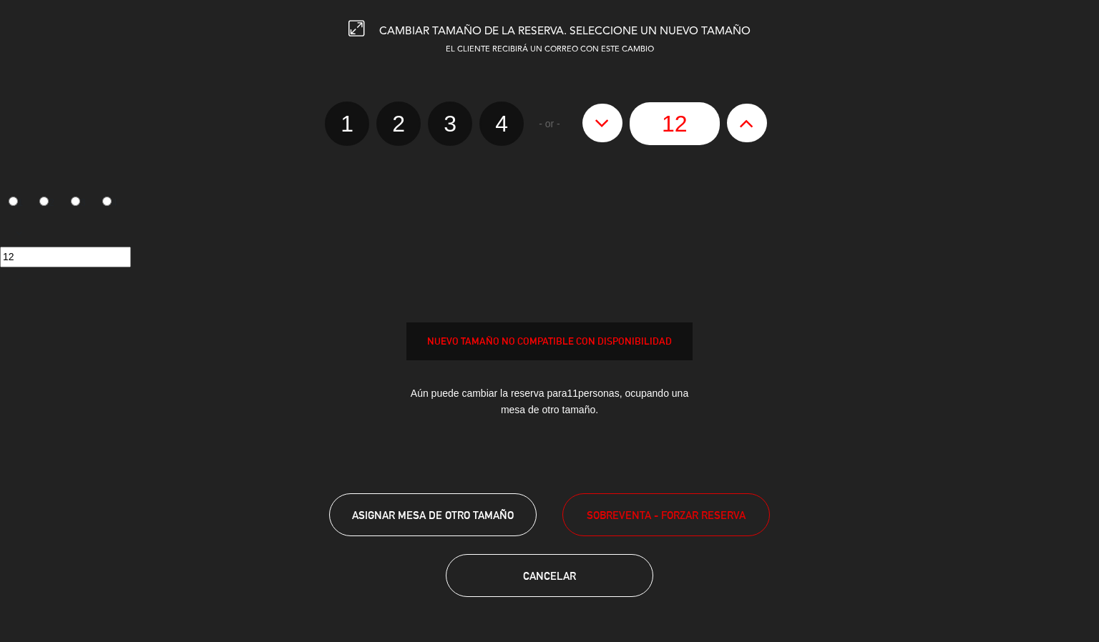
type input "11"
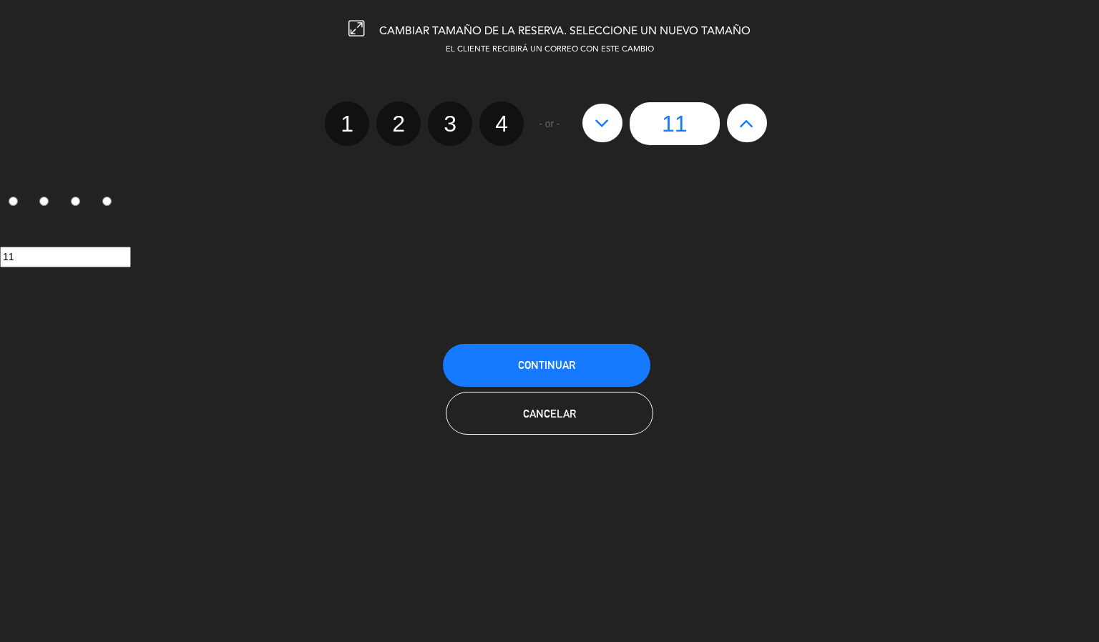
click at [571, 370] on span "Continuar" at bounding box center [546, 365] width 57 height 12
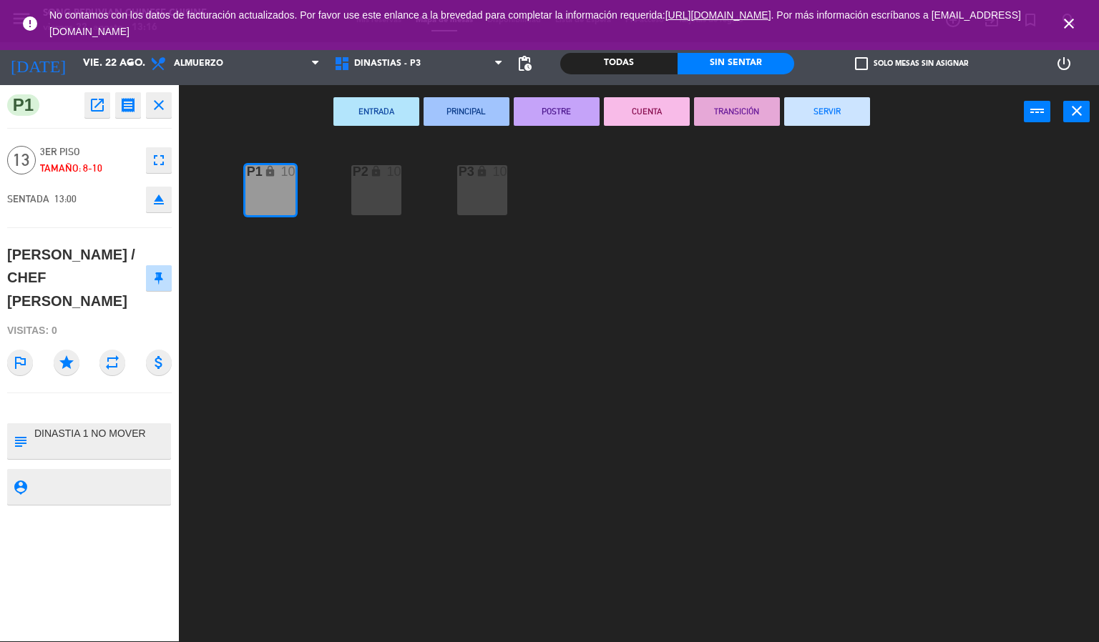
click at [433, 418] on div "P2 lock 10 P3 lock 10 P1 lock 10" at bounding box center [644, 390] width 909 height 503
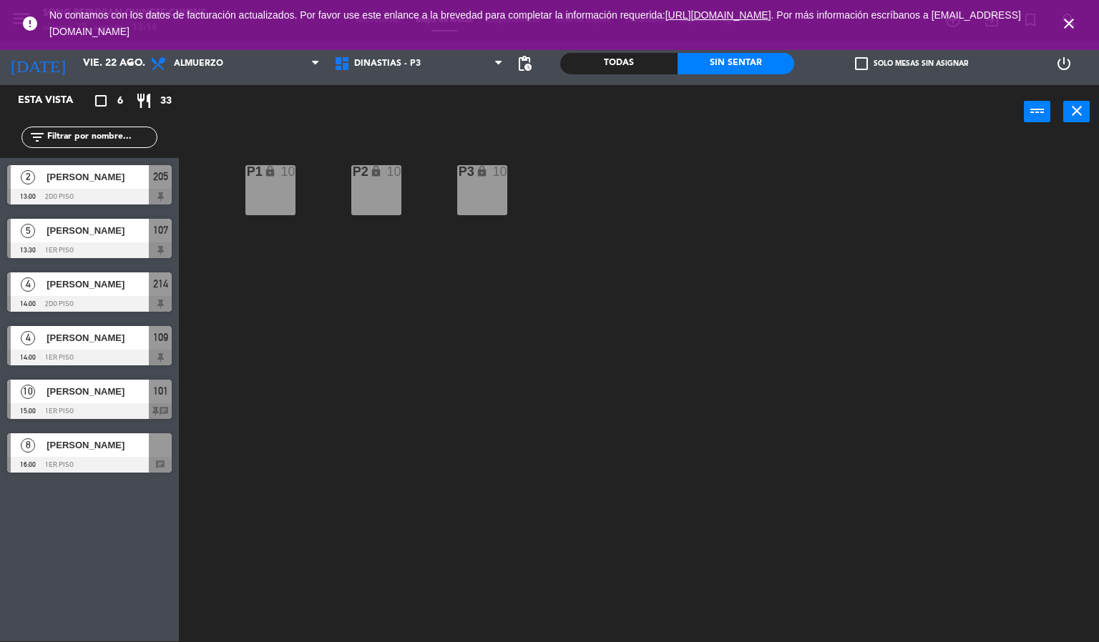
click at [627, 72] on div "Todas" at bounding box center [618, 63] width 117 height 21
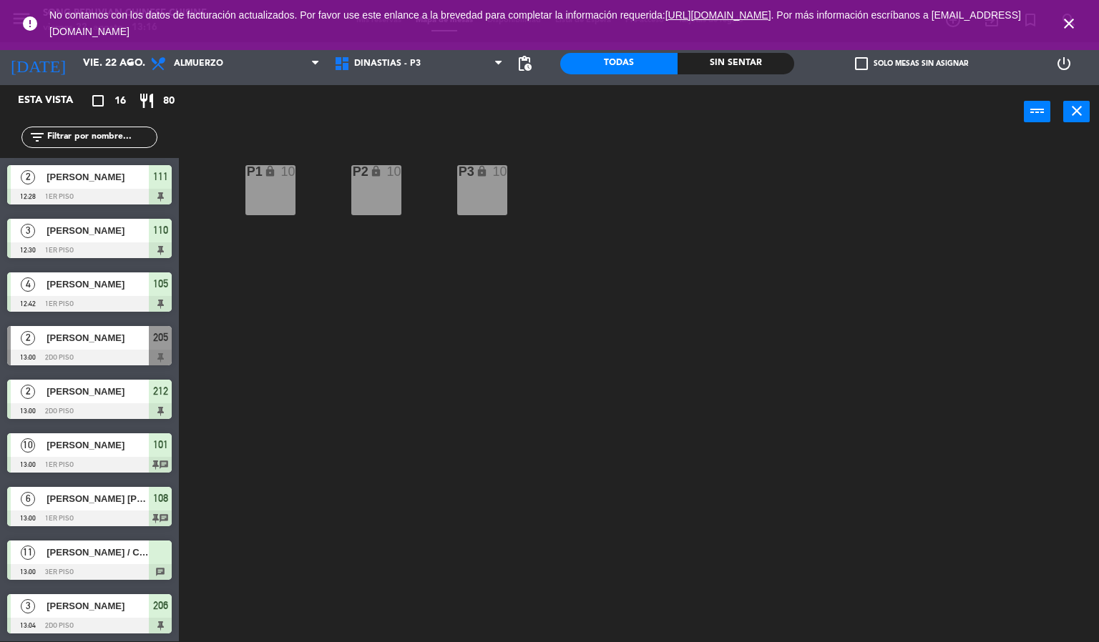
click at [108, 195] on div at bounding box center [89, 197] width 165 height 16
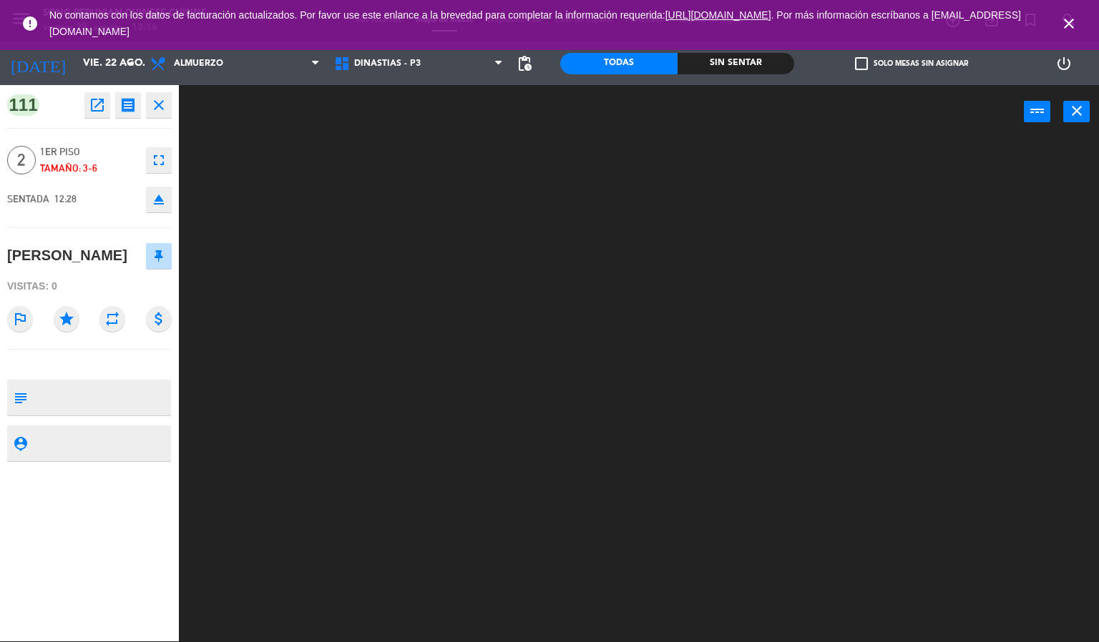
click at [385, 361] on div at bounding box center [644, 390] width 909 height 503
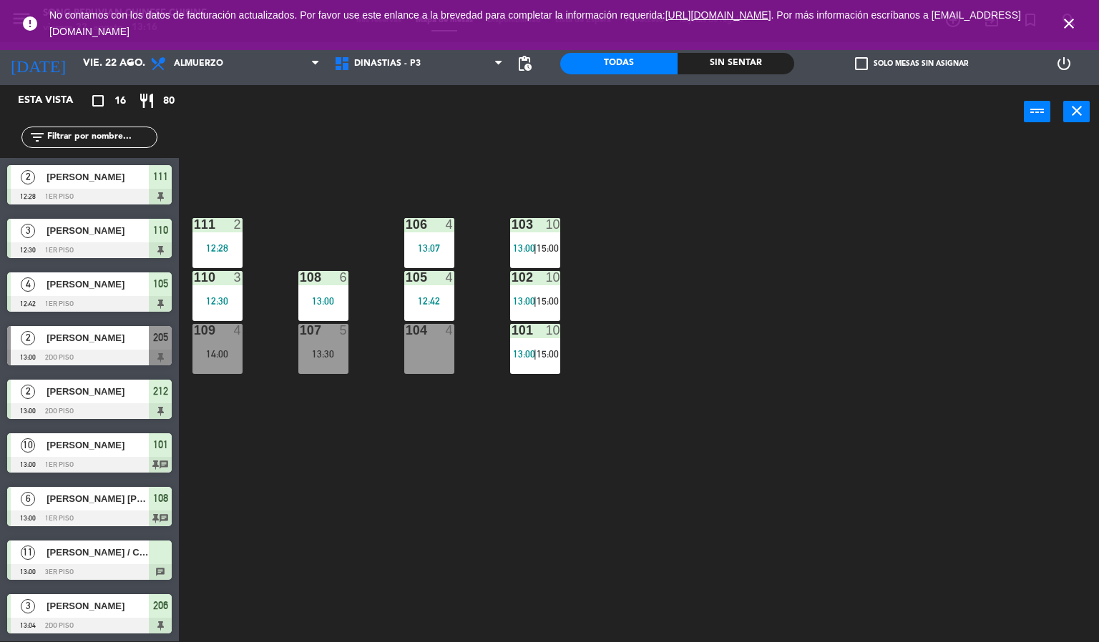
click at [337, 498] on div "103 10 13:00 | 15:00 106 4 13:07 111 2 12:28 102 10 13:00 | 15:00 105 4 12:42 1…" at bounding box center [644, 390] width 909 height 503
click at [381, 62] on span "DINASTIAS - P3" at bounding box center [387, 64] width 67 height 10
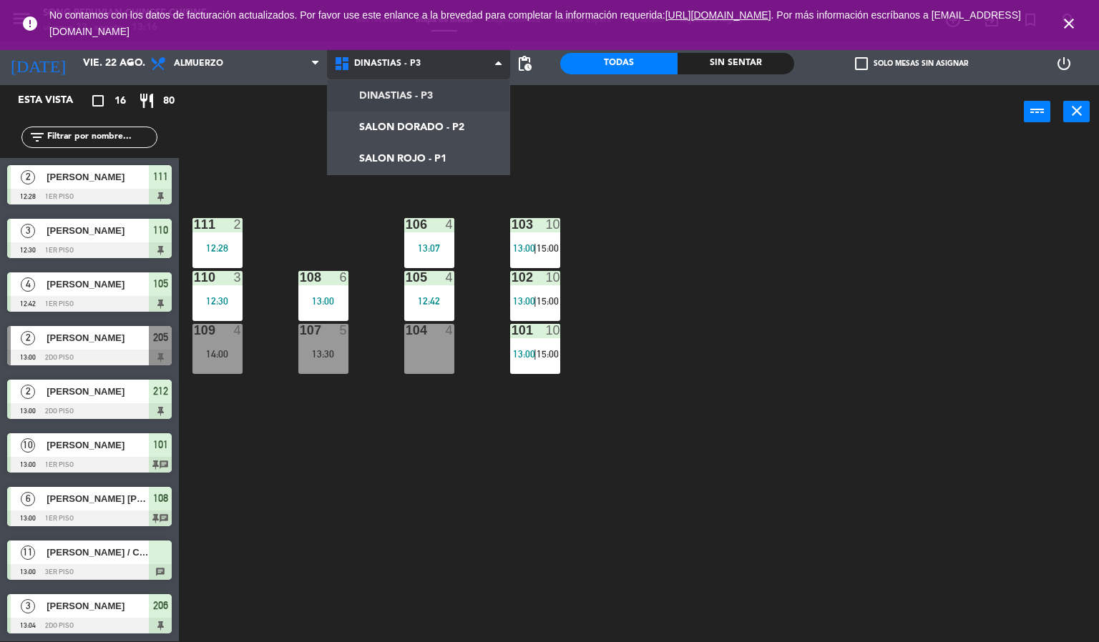
click at [412, 99] on ng-component "menu Song Peruvian Chinese Cuisine [DATE] 22. agosto - 13:16 Mis reservas Mapa …" at bounding box center [549, 320] width 1099 height 643
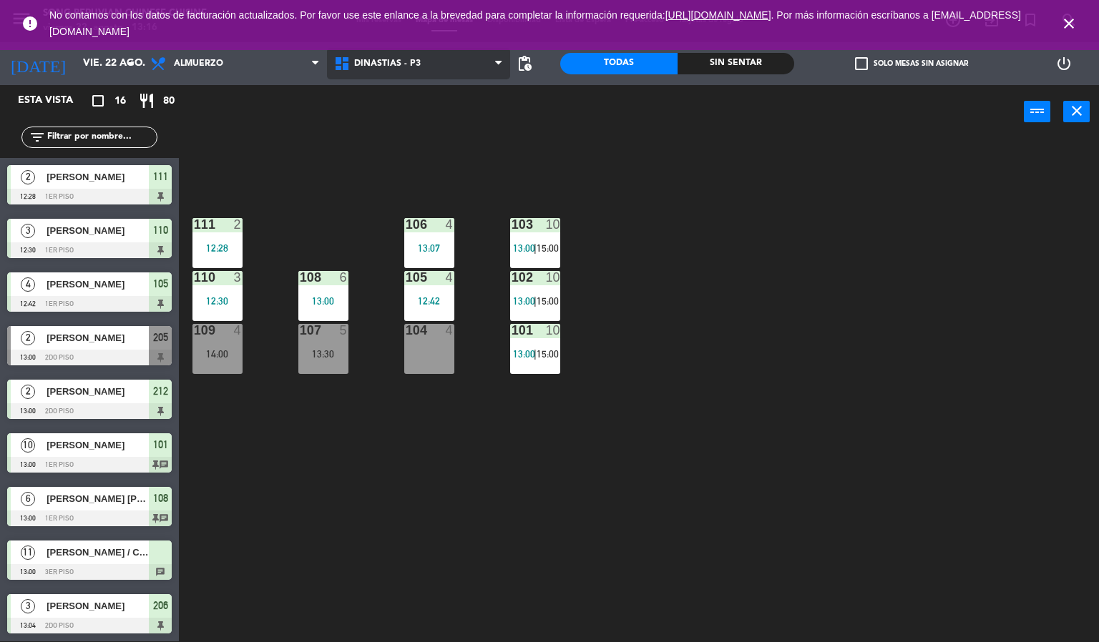
click at [396, 62] on span "DINASTIAS - P3" at bounding box center [387, 64] width 67 height 10
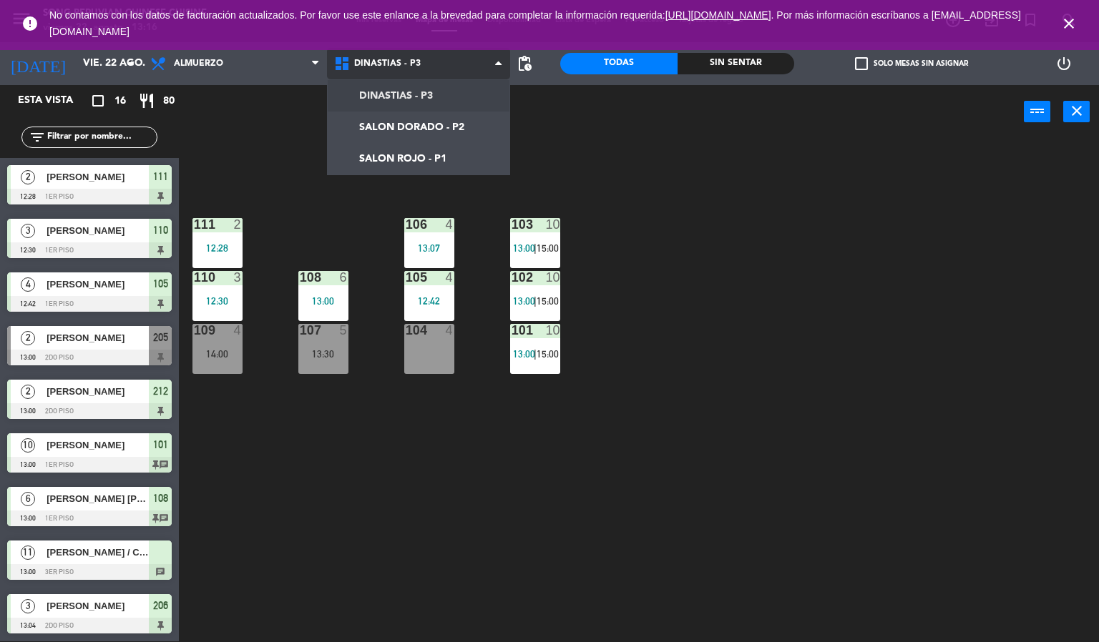
click at [418, 157] on ng-component "menu Song Peruvian Chinese Cuisine [DATE] 22. agosto - 13:16 Mis reservas Mapa …" at bounding box center [549, 320] width 1099 height 643
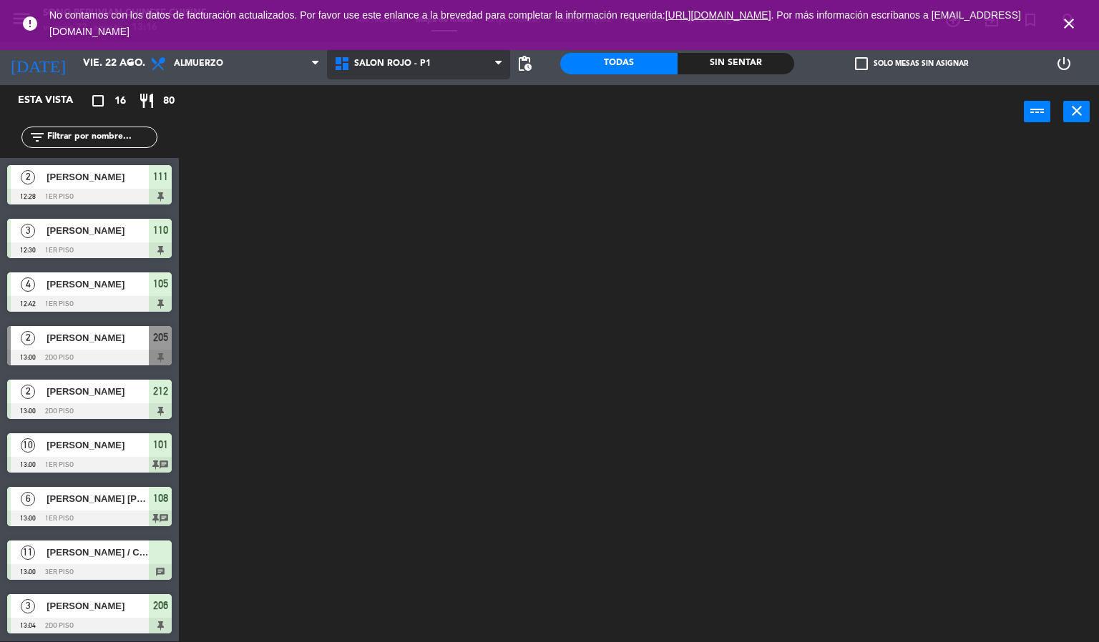
click at [408, 64] on span "SALON ROJO - P1" at bounding box center [392, 64] width 77 height 10
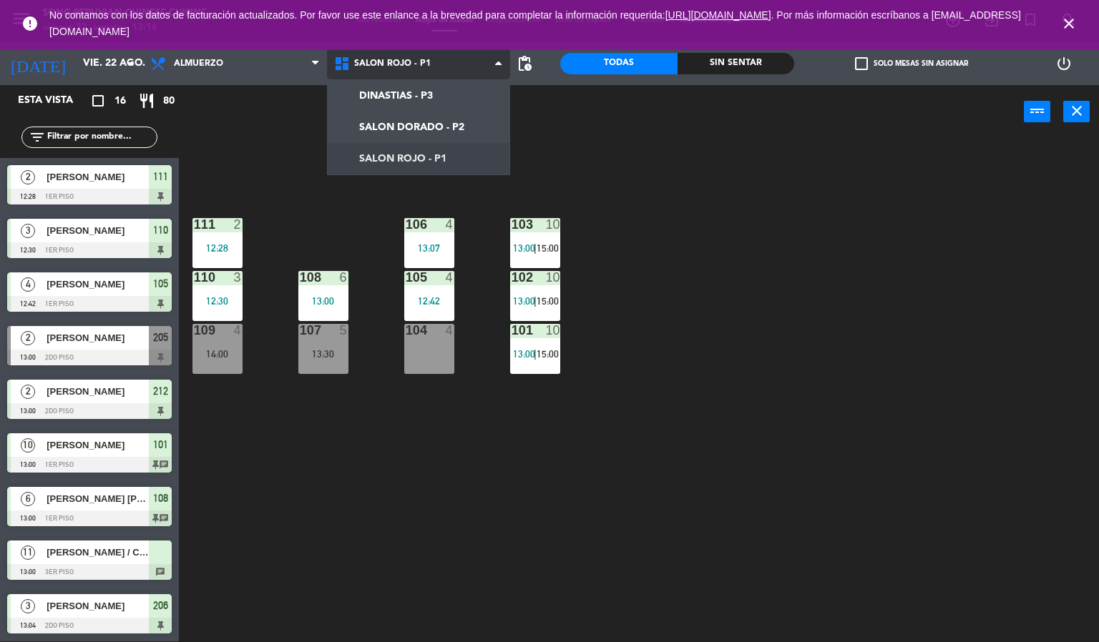
click at [413, 94] on ng-component "menu Song Peruvian Chinese Cuisine [DATE] 22. agosto - 13:16 Mis reservas Mapa …" at bounding box center [549, 320] width 1099 height 643
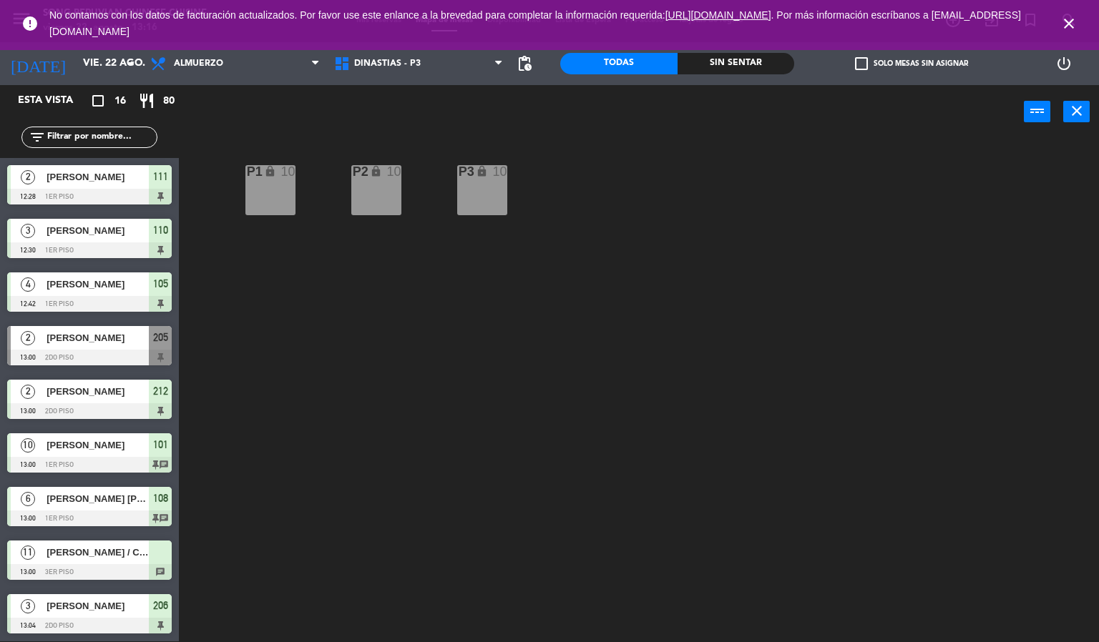
click at [1064, 21] on icon "close" at bounding box center [1068, 23] width 17 height 17
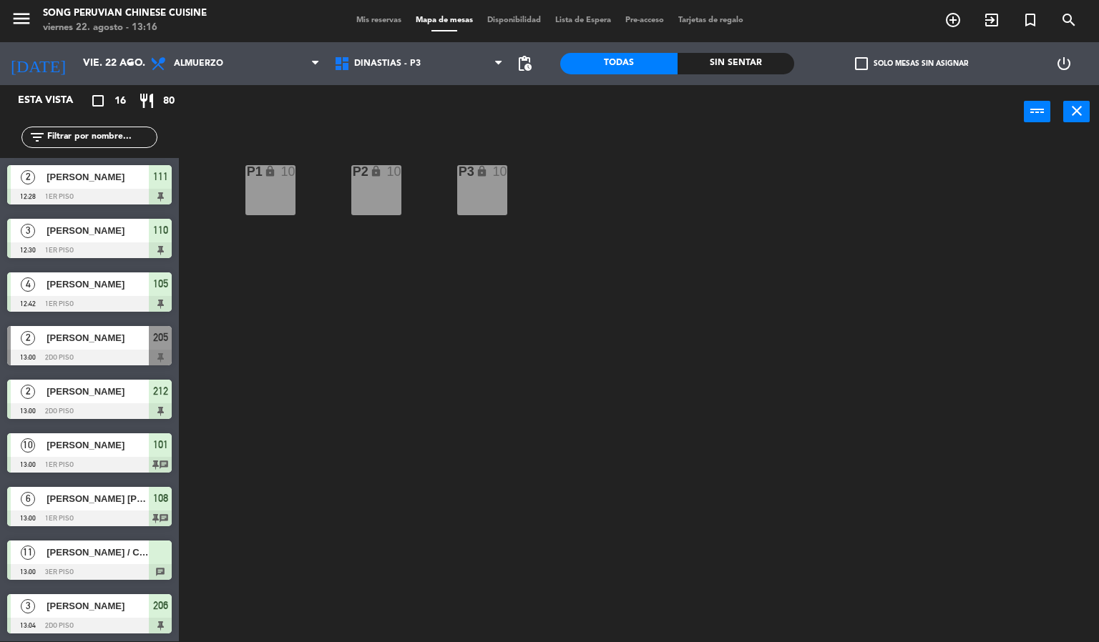
click at [528, 329] on div "P2 lock 10 P3 lock 10 P1 lock 10" at bounding box center [644, 390] width 909 height 503
click at [103, 559] on span "[PERSON_NAME] / CHEF [PERSON_NAME]" at bounding box center [97, 552] width 102 height 15
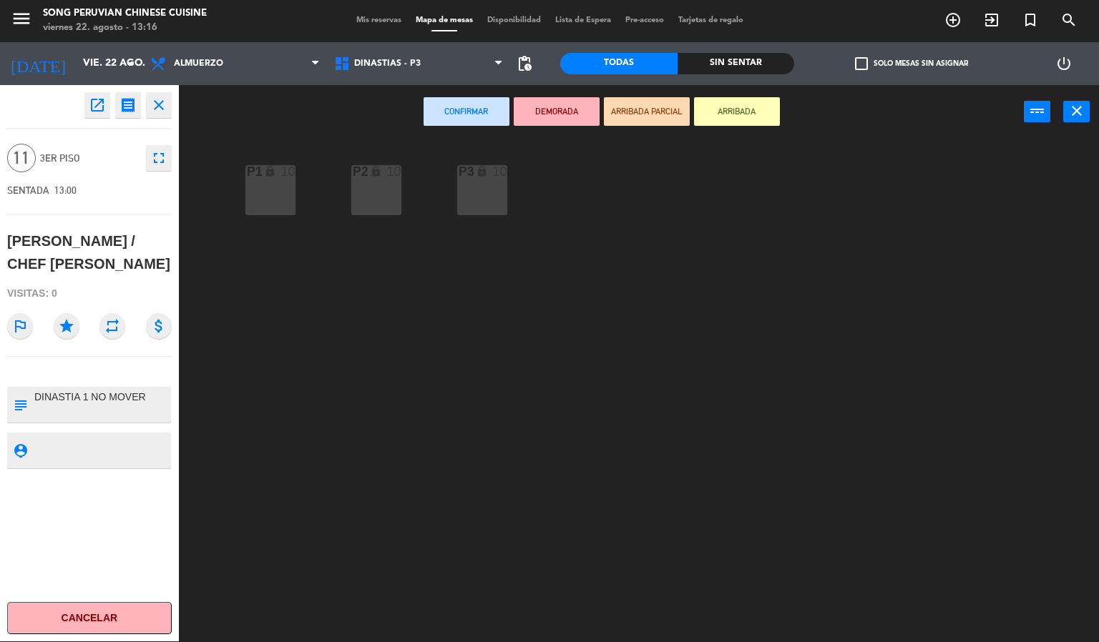
click at [267, 172] on icon "lock" at bounding box center [270, 171] width 12 height 12
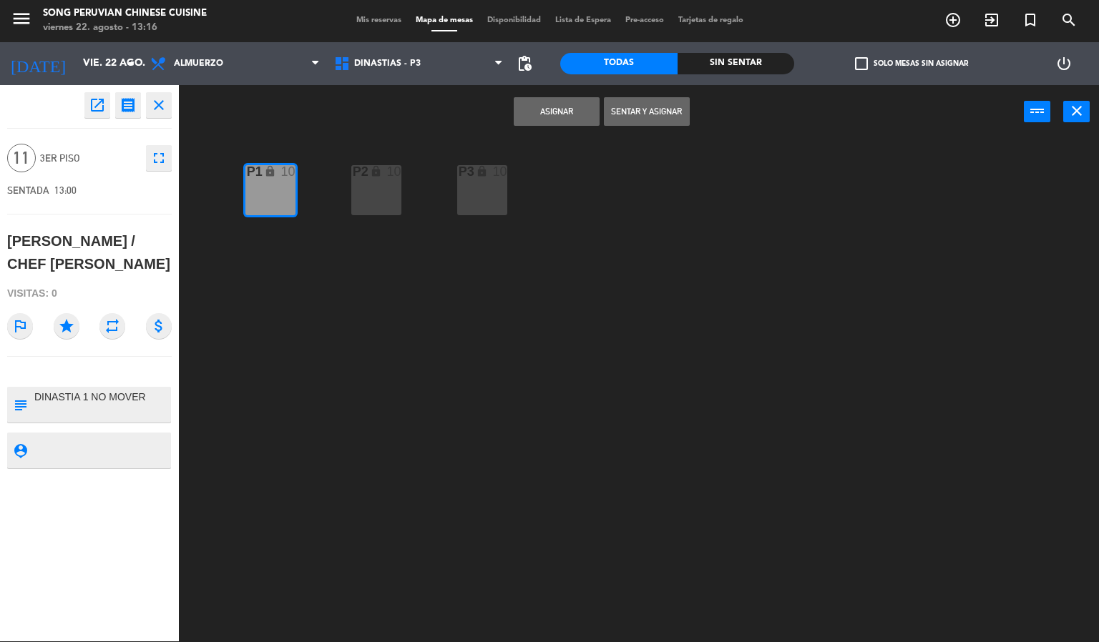
click at [539, 103] on button "Asignar" at bounding box center [557, 111] width 86 height 29
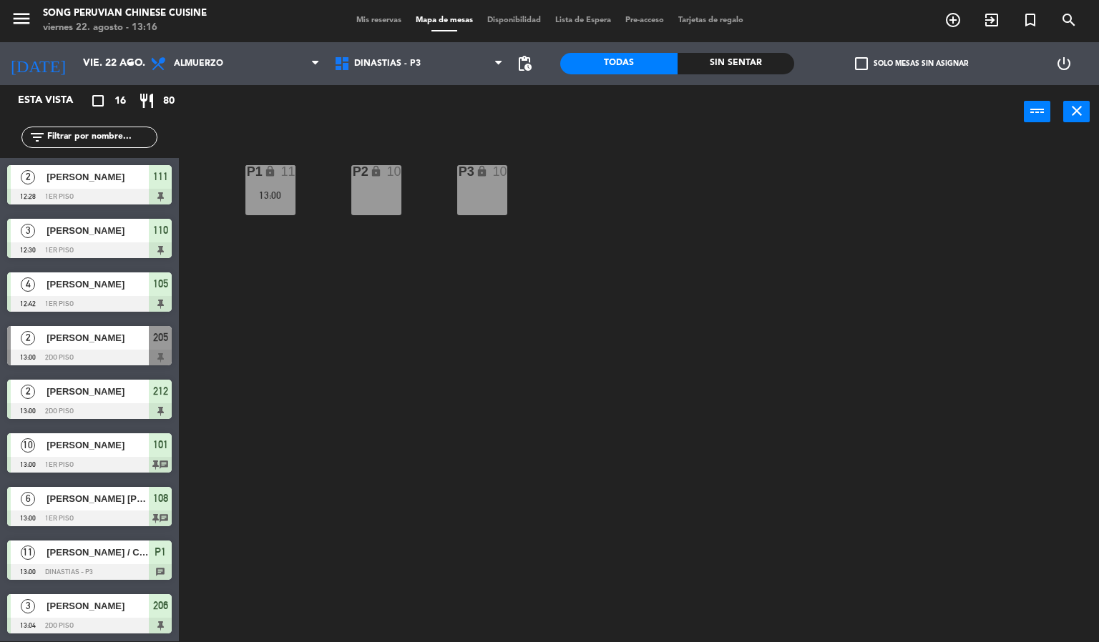
click at [286, 194] on div "13:00" at bounding box center [270, 195] width 50 height 10
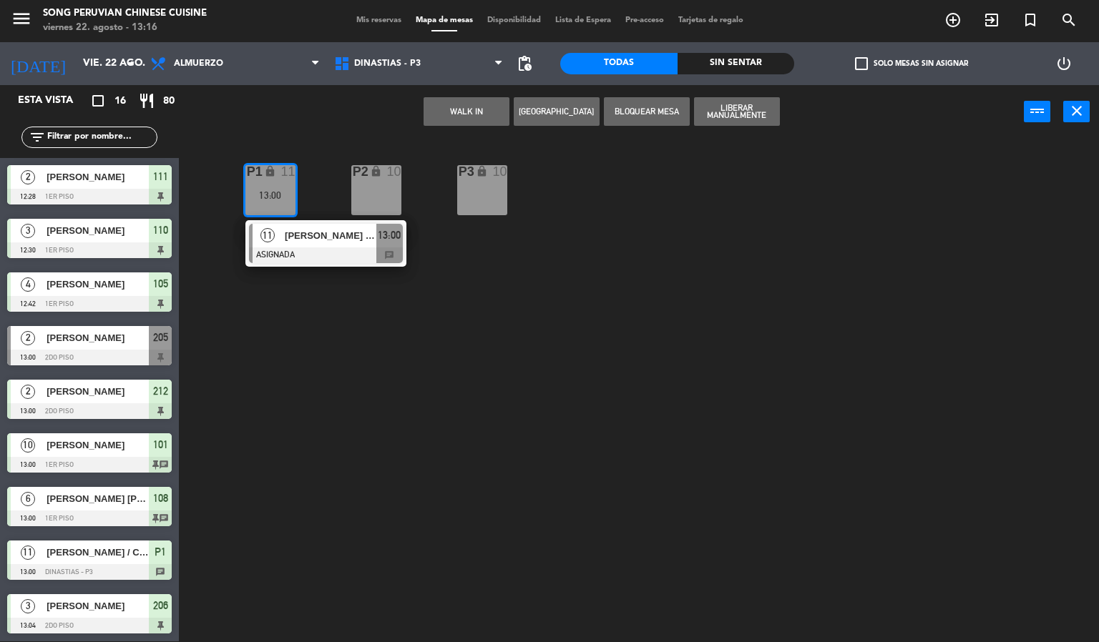
click at [329, 235] on span "[PERSON_NAME] / CHEF [PERSON_NAME]" at bounding box center [331, 235] width 92 height 15
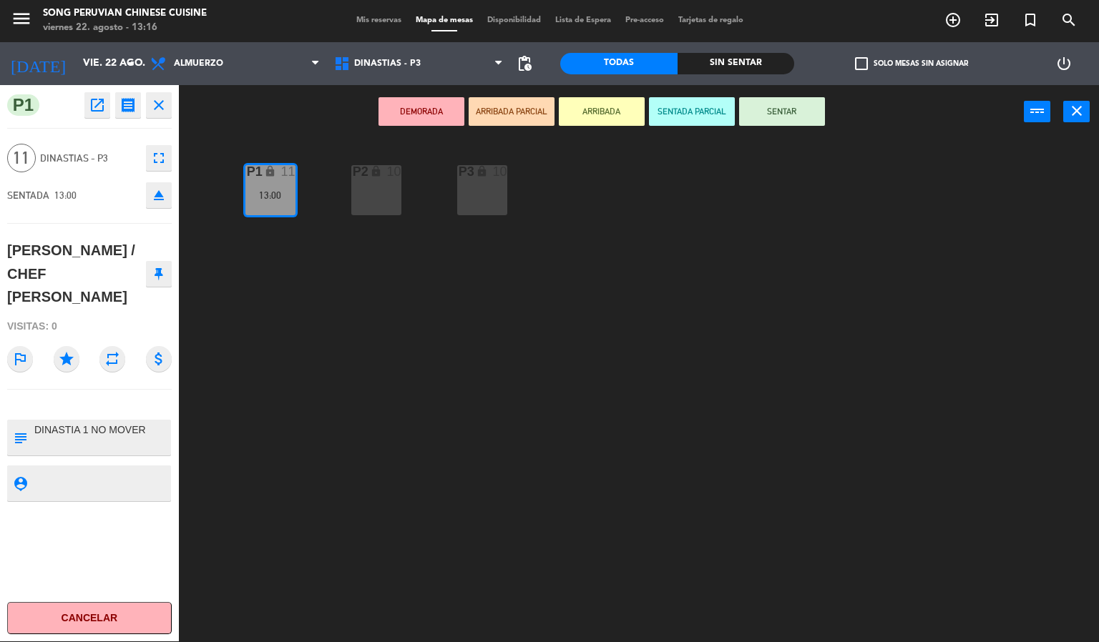
click at [780, 104] on button "SENTAR" at bounding box center [782, 111] width 86 height 29
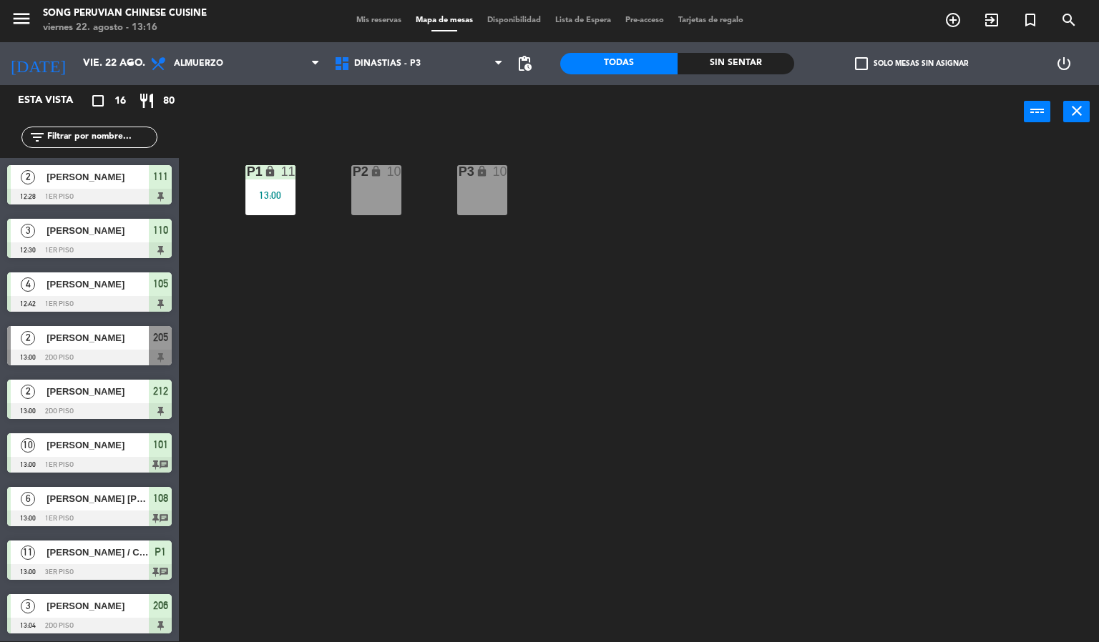
click at [706, 282] on div "P2 lock 10 P3 lock 10 P1 lock 11 13:00" at bounding box center [644, 390] width 909 height 503
click at [421, 77] on span "DINASTIAS - P3" at bounding box center [419, 63] width 184 height 31
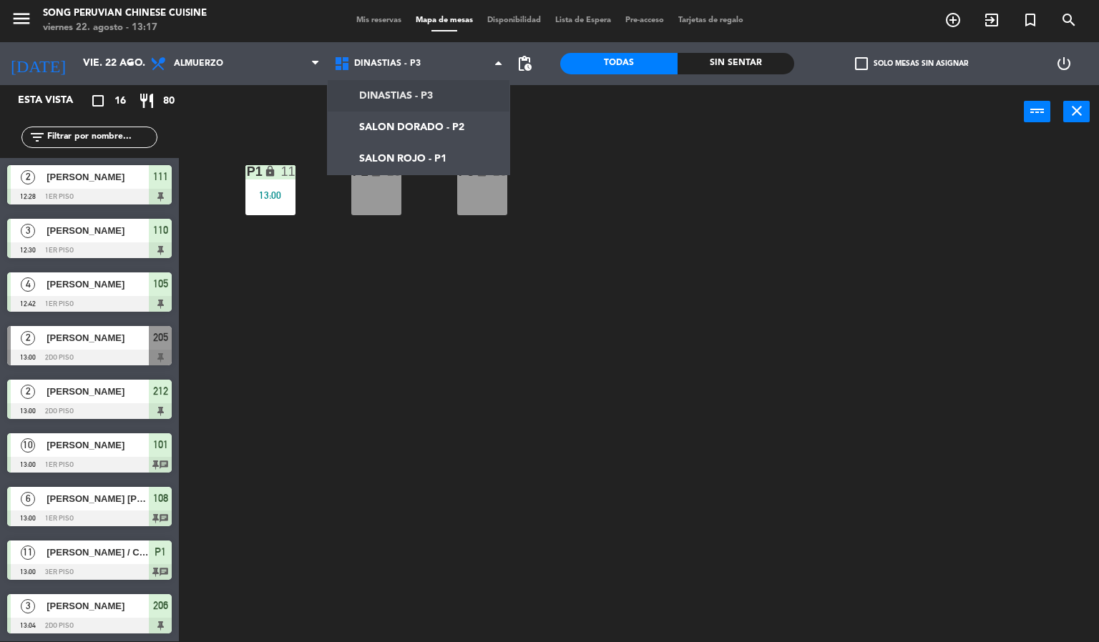
click at [682, 526] on div "P2 lock 10 P3 lock 10 P1 lock 11 13:00" at bounding box center [644, 390] width 909 height 503
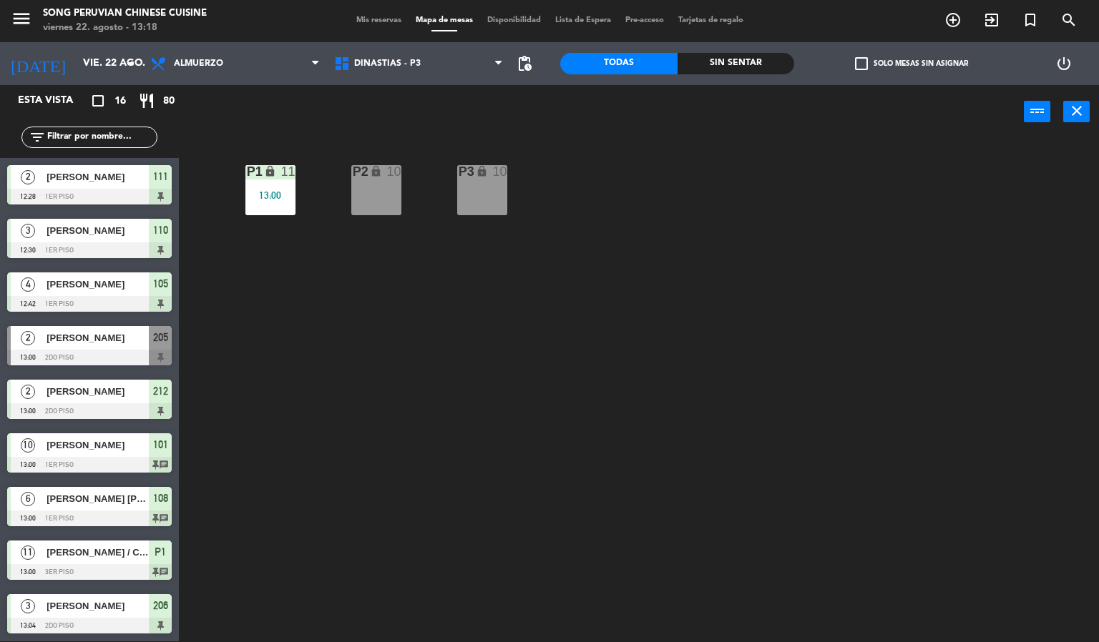
click at [578, 389] on div "P2 lock 10 P3 lock 10 P1 lock 11 13:00" at bounding box center [644, 390] width 909 height 503
click at [741, 63] on div "Sin sentar" at bounding box center [735, 63] width 117 height 21
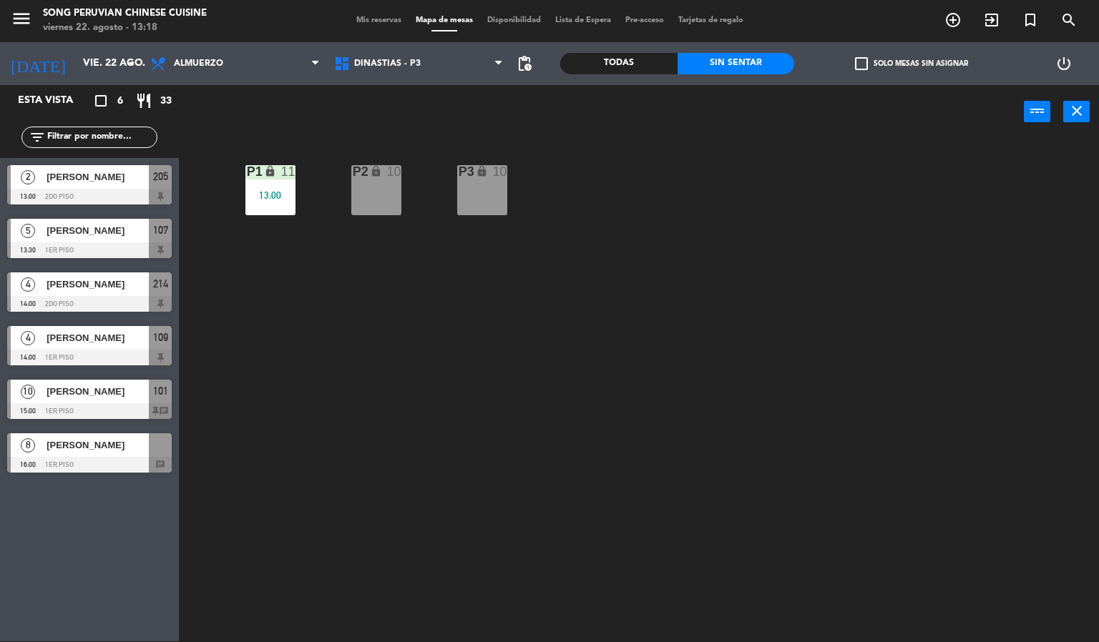
click at [124, 242] on div at bounding box center [89, 250] width 165 height 16
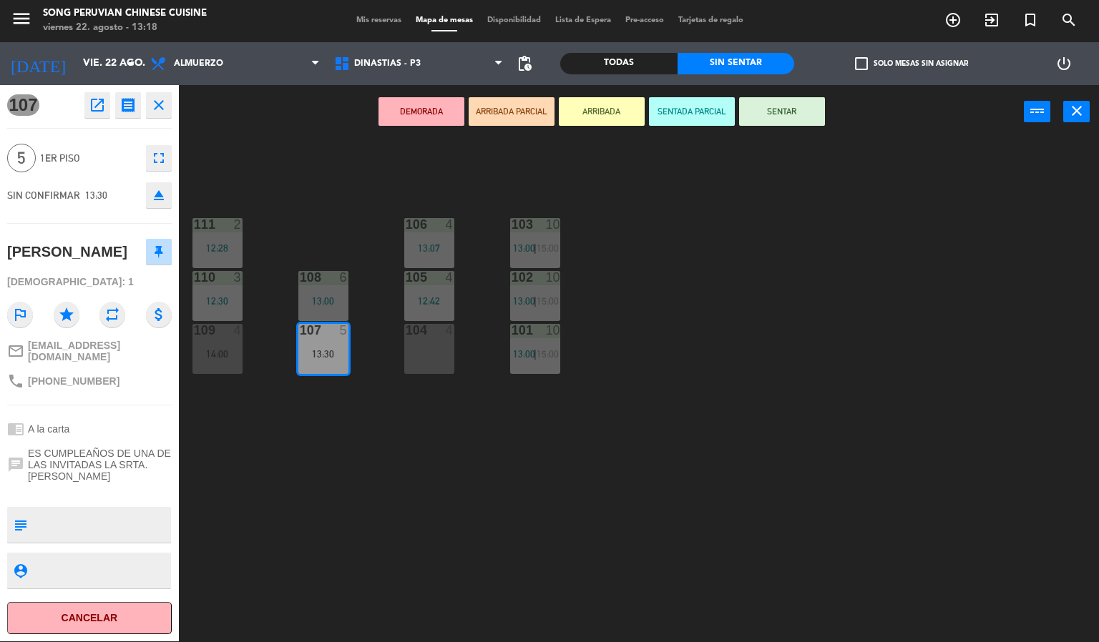
click at [694, 109] on button "SENTADA PARCIAL" at bounding box center [692, 111] width 86 height 29
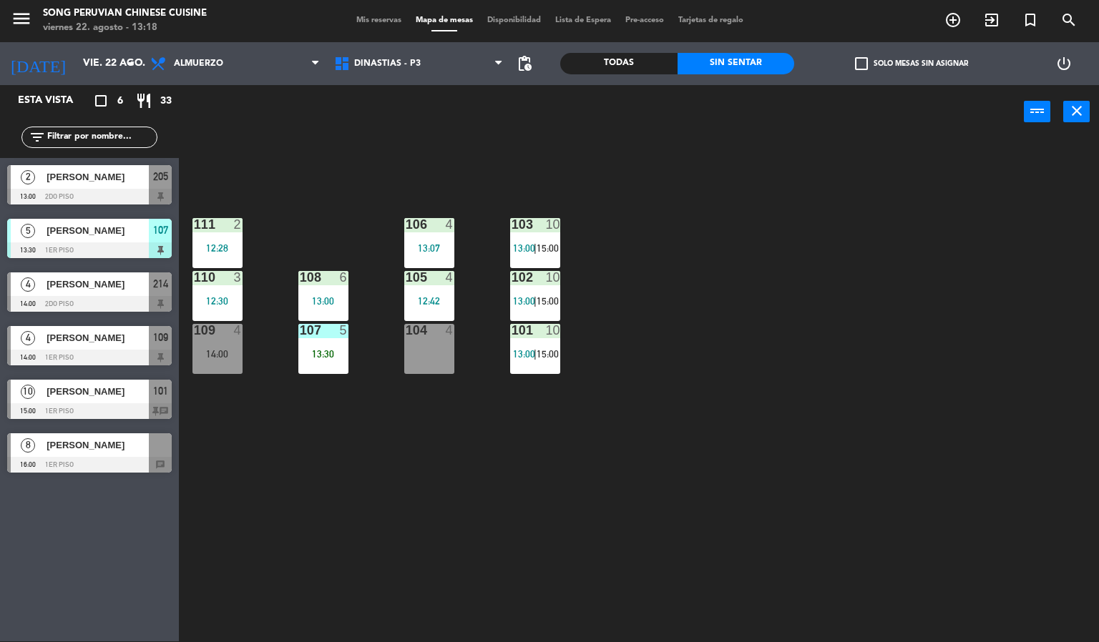
click at [715, 331] on div "103 10 13:00 | 15:00 106 4 13:07 111 2 12:28 102 10 13:00 | 15:00 105 4 12:42 1…" at bounding box center [644, 390] width 909 height 503
click at [312, 354] on div "13:30" at bounding box center [323, 354] width 50 height 10
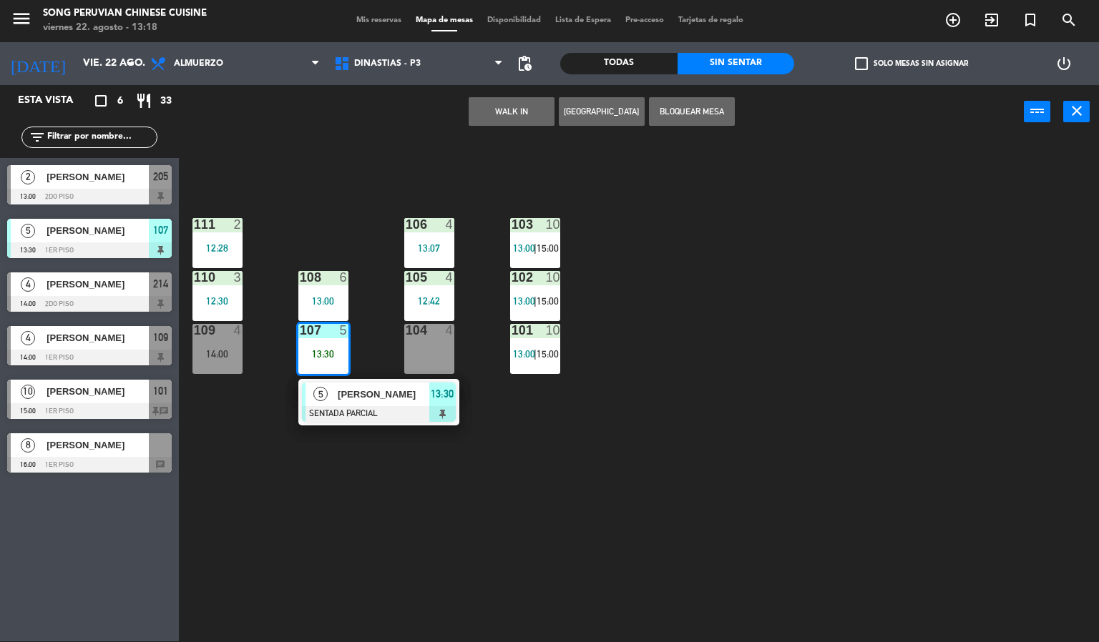
click at [373, 410] on div at bounding box center [379, 414] width 154 height 16
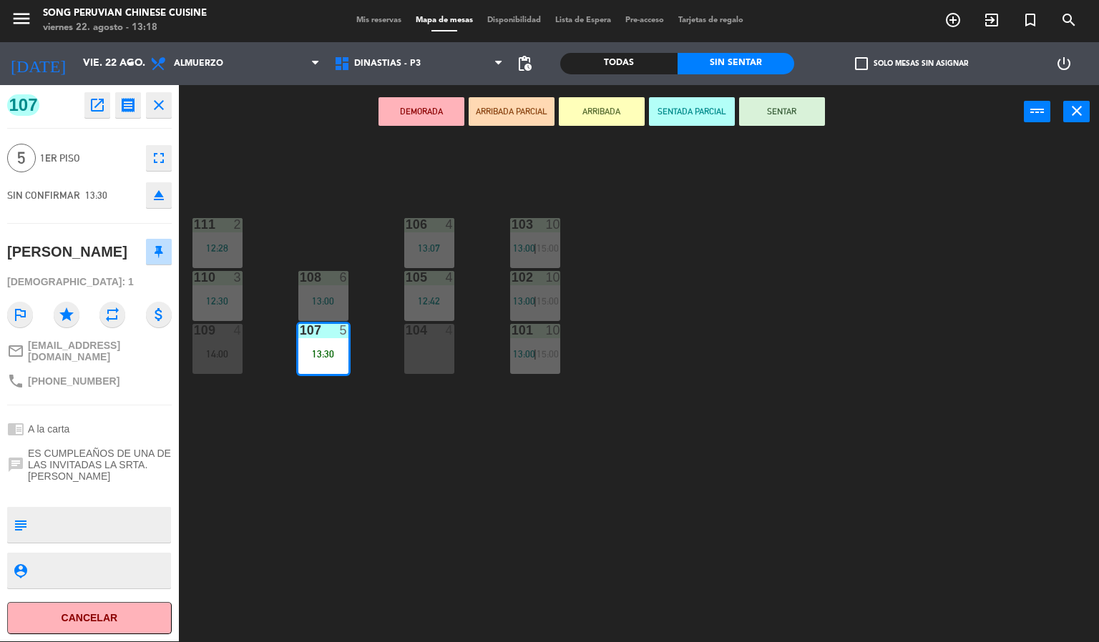
click at [346, 557] on div "103 10 13:00 | 15:00 106 4 13:07 111 2 12:28 102 10 13:00 | 15:00 105 4 12:42 1…" at bounding box center [644, 390] width 909 height 503
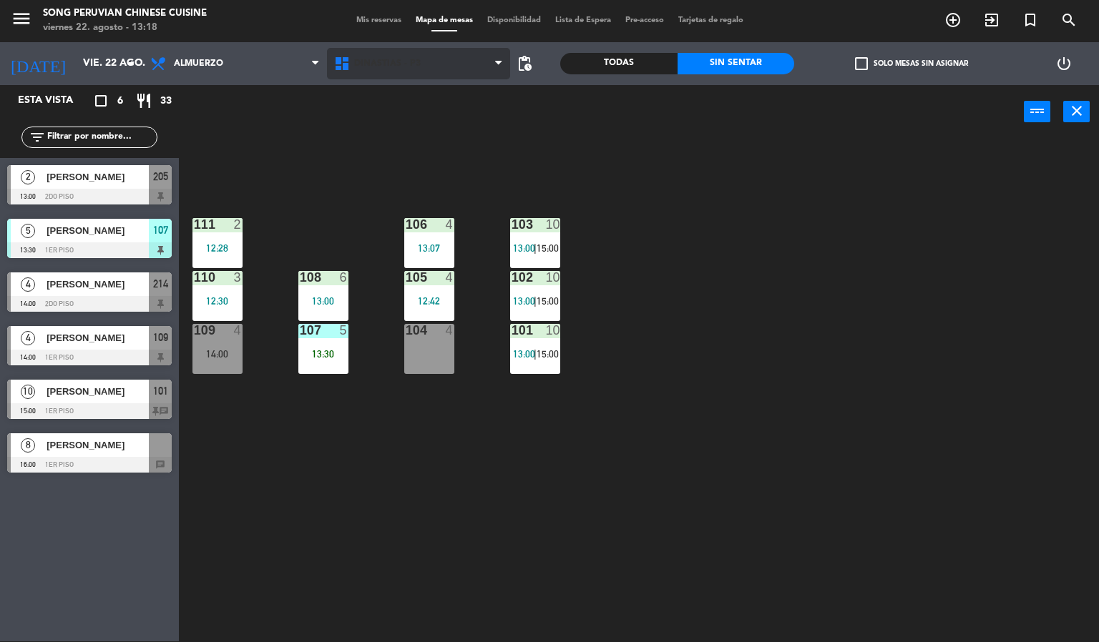
click at [401, 63] on span "DINASTIAS - P3" at bounding box center [387, 64] width 67 height 10
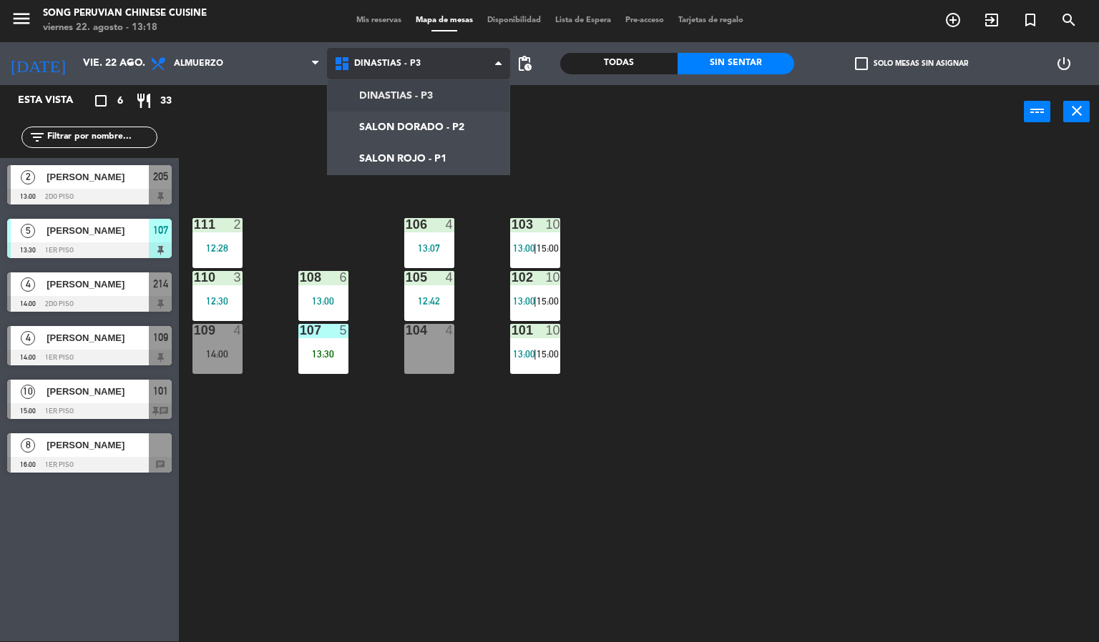
click at [427, 123] on ng-component "menu Song Peruvian Chinese Cuisine [DATE] 22. agosto - 13:18 Mis reservas Mapa …" at bounding box center [549, 320] width 1099 height 643
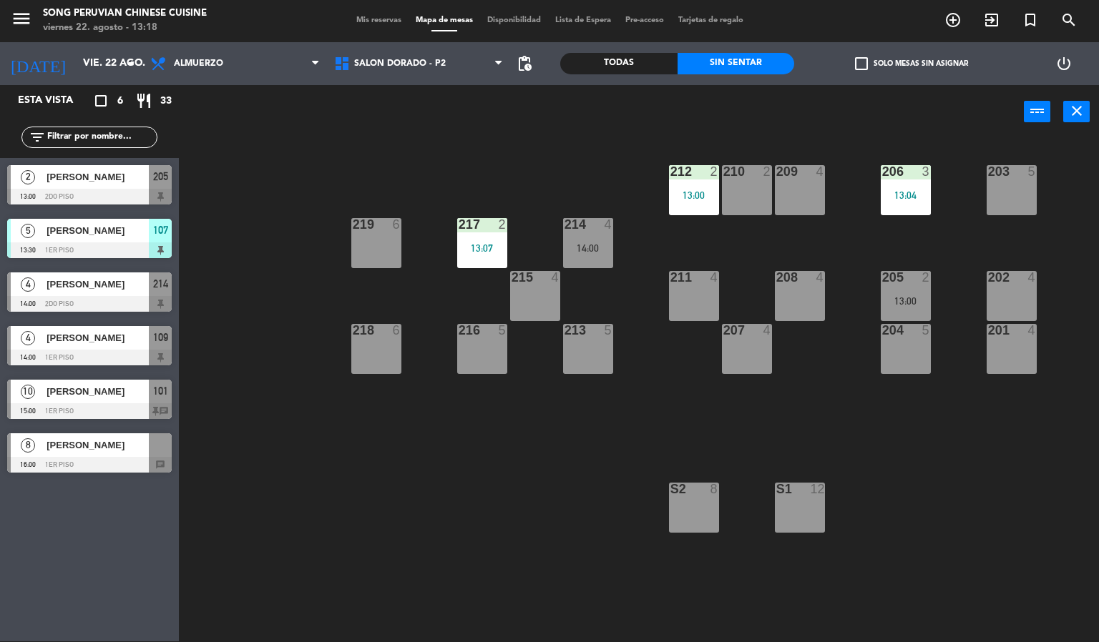
click at [466, 546] on div "203 5 206 3 13:04 210 2 212 2 13:00 209 4 214 4 14:00 217 2 13:07 219 6 202 4 2…" at bounding box center [644, 390] width 909 height 503
click at [476, 489] on div "203 5 206 3 13:04 210 2 212 2 13:00 209 4 214 4 14:00 217 2 13:07 219 6 202 4 2…" at bounding box center [644, 390] width 909 height 503
click at [1007, 181] on div "203 5" at bounding box center [1011, 190] width 50 height 50
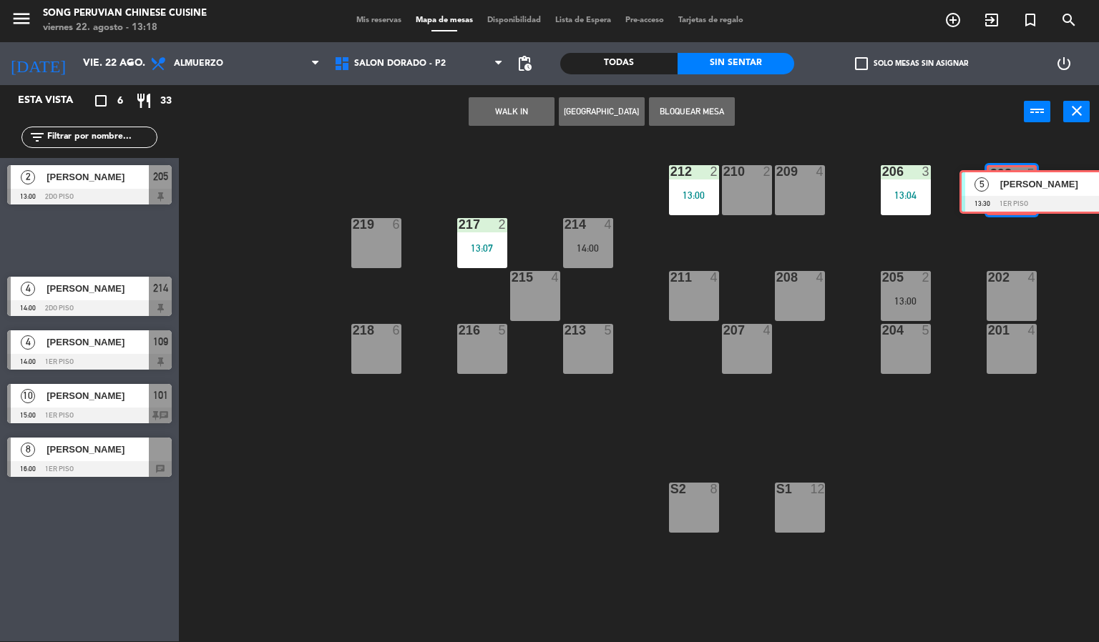
drag, startPoint x: 48, startPoint y: 245, endPoint x: 1000, endPoint y: 197, distance: 953.3
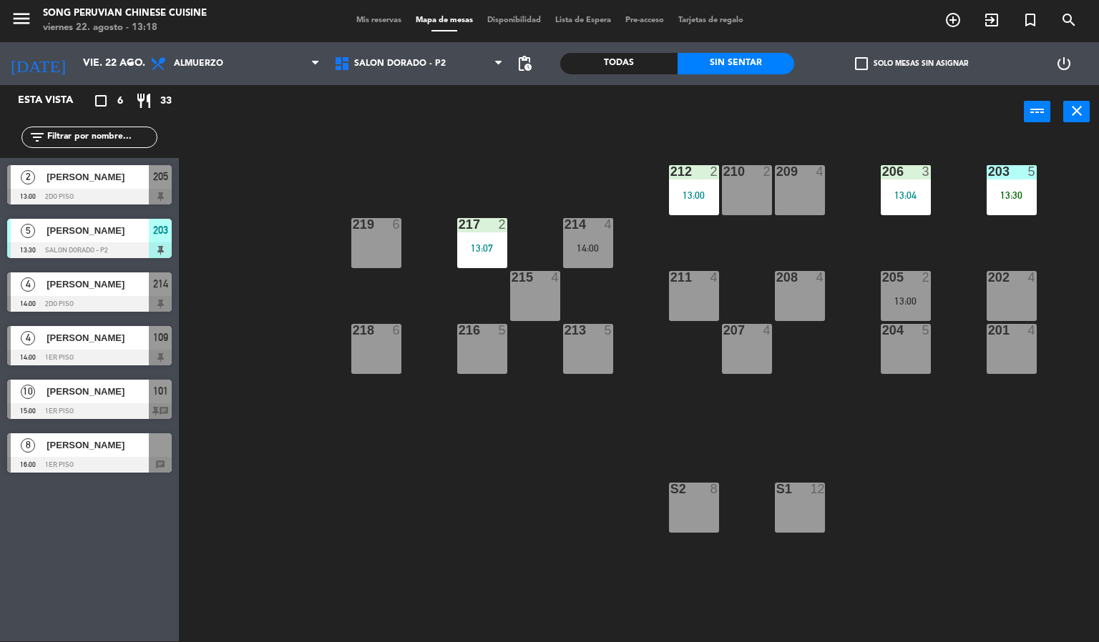
click at [1014, 197] on div "13:30" at bounding box center [1011, 195] width 50 height 10
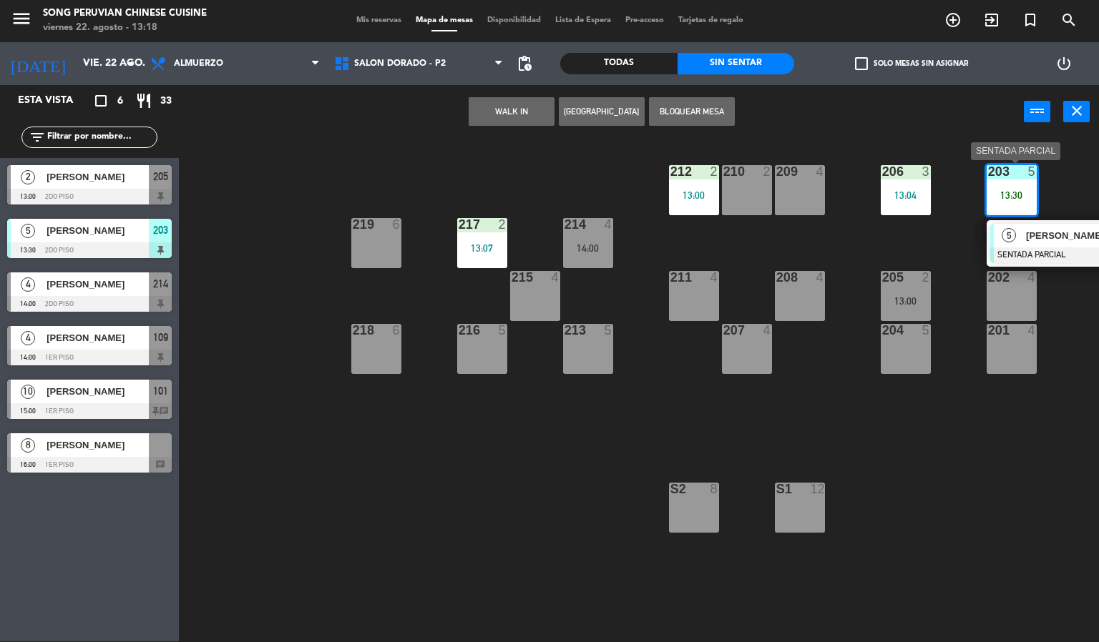
click at [1054, 239] on span "[PERSON_NAME]" at bounding box center [1072, 235] width 92 height 15
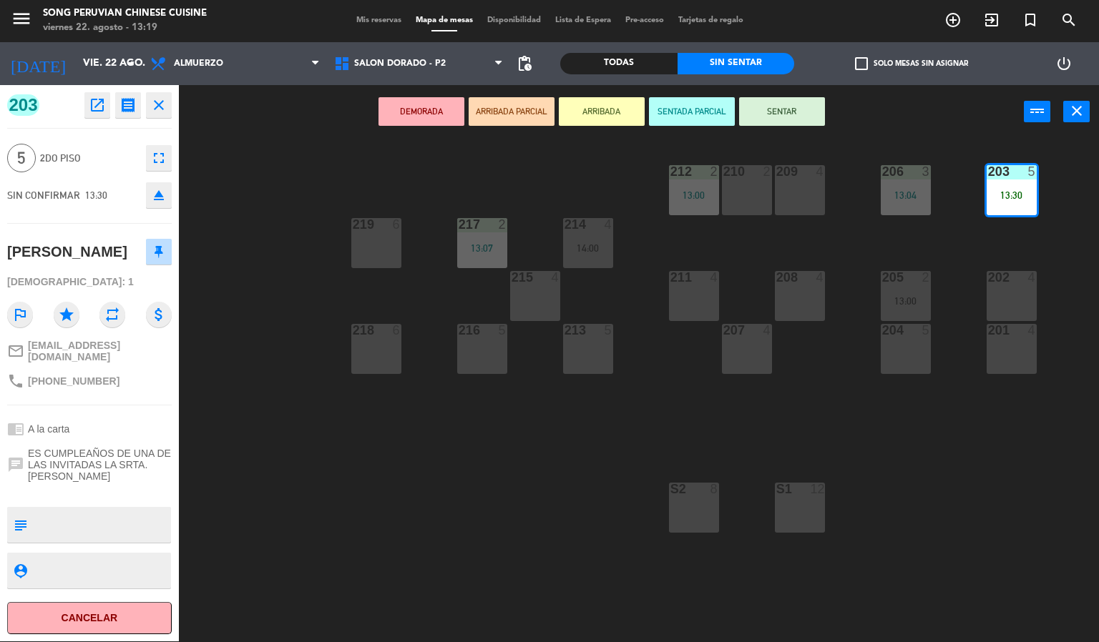
click at [793, 109] on button "SENTAR" at bounding box center [782, 111] width 86 height 29
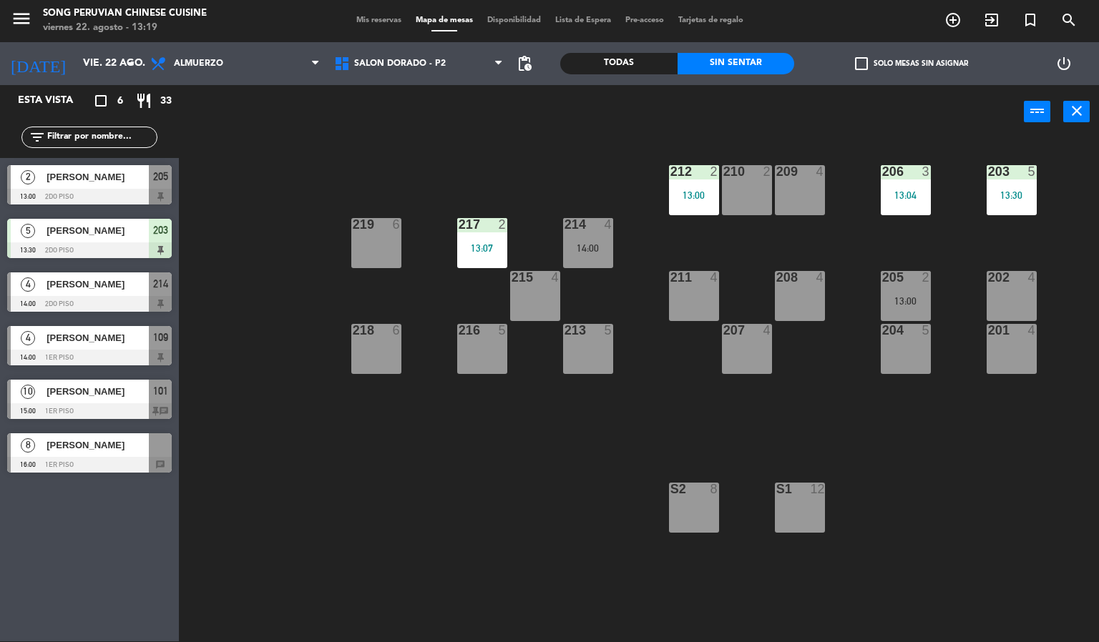
click at [951, 521] on div "203 5 13:30 206 3 13:04 210 2 212 2 13:00 209 4 214 4 14:00 217 2 13:07 219 6 2…" at bounding box center [644, 390] width 909 height 503
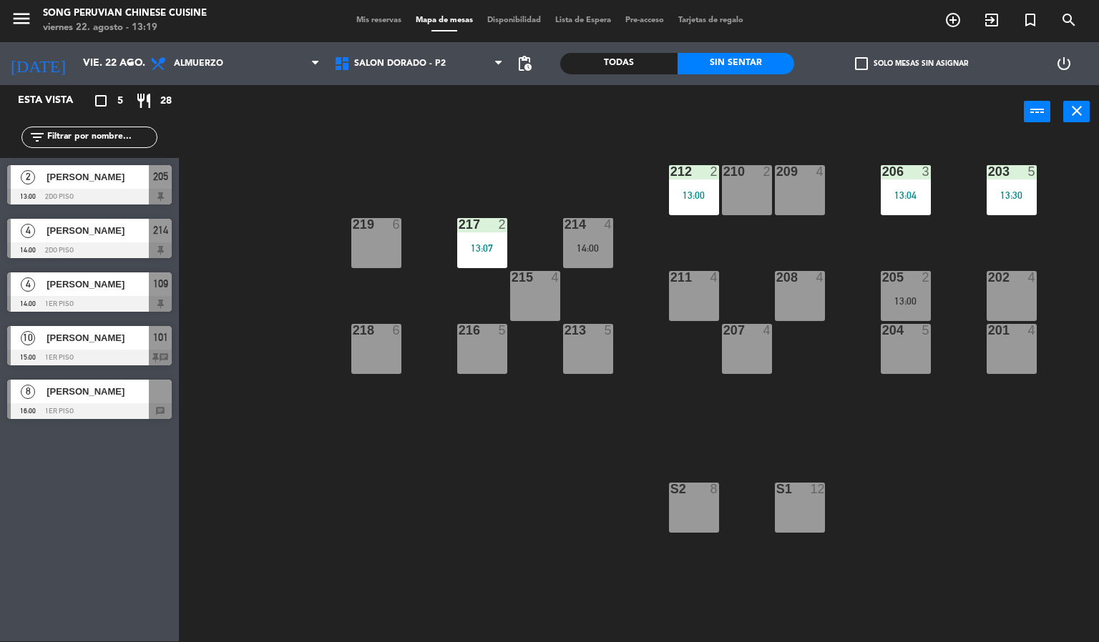
click at [487, 561] on div "203 5 13:30 206 3 13:04 210 2 212 2 13:00 209 4 214 4 14:00 217 2 13:07 219 6 2…" at bounding box center [644, 390] width 909 height 503
click at [485, 455] on div "203 5 13:30 206 3 13:04 210 2 212 2 13:00 209 4 214 4 14:00 217 2 13:07 219 6 2…" at bounding box center [644, 390] width 909 height 503
click at [516, 498] on div "203 5 13:30 206 3 13:04 210 2 212 2 13:00 209 4 214 4 14:00 217 2 13:07 219 6 2…" at bounding box center [644, 390] width 909 height 503
click at [586, 247] on div "14:00" at bounding box center [588, 248] width 50 height 10
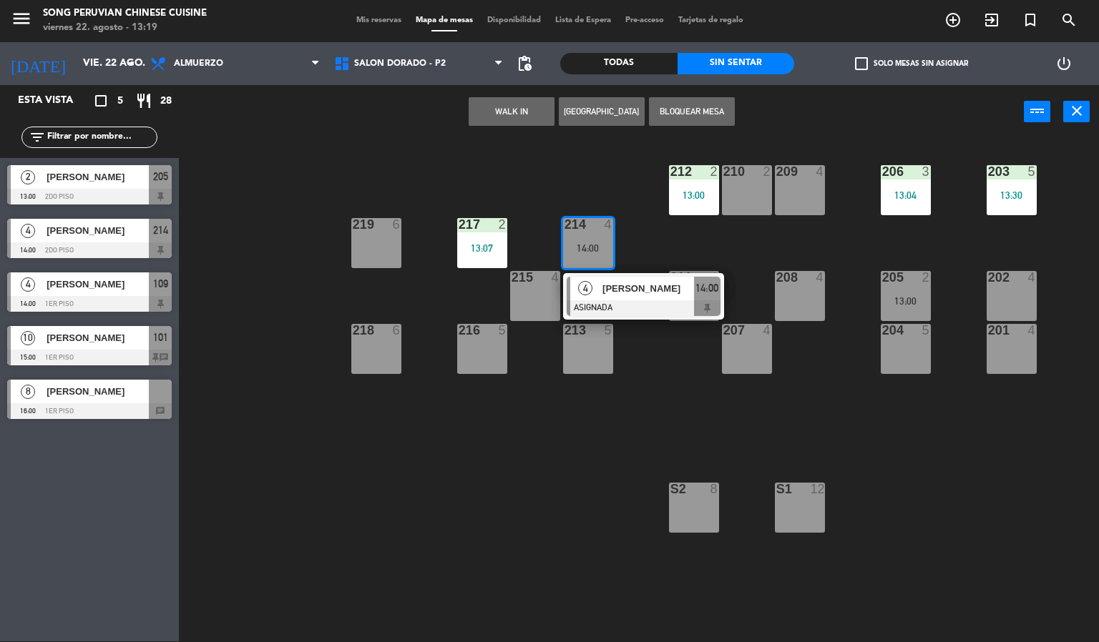
click at [798, 172] on div at bounding box center [800, 171] width 24 height 13
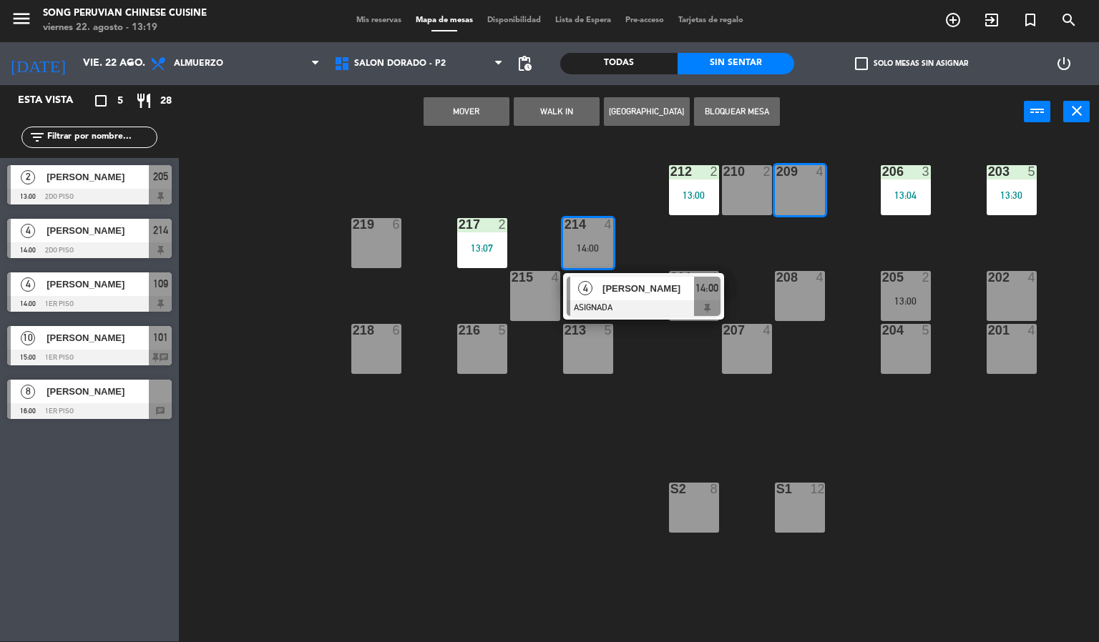
click at [479, 105] on button "Mover" at bounding box center [466, 111] width 86 height 29
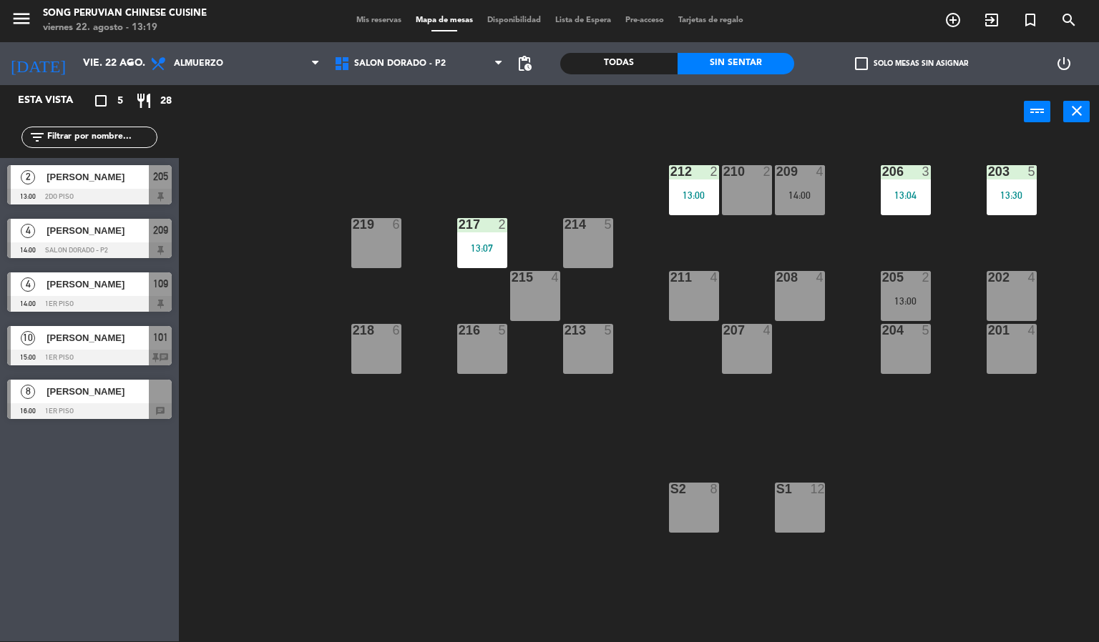
click at [449, 484] on div "203 5 13:30 206 3 13:04 210 2 212 2 13:00 209 4 14:00 214 5 217 2 13:07 219 6 2…" at bounding box center [644, 390] width 909 height 503
click at [580, 361] on div "213 5" at bounding box center [588, 349] width 50 height 50
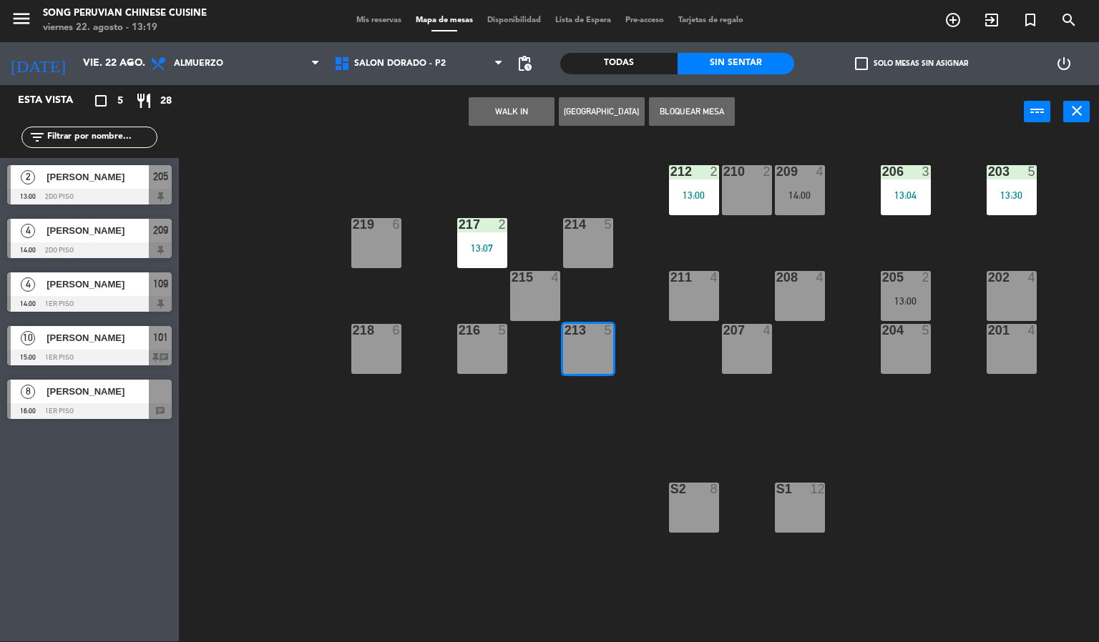
click at [668, 389] on div "203 5 13:30 206 3 13:04 210 2 212 2 13:00 209 4 14:00 214 5 217 2 13:07 219 6 2…" at bounding box center [644, 390] width 909 height 503
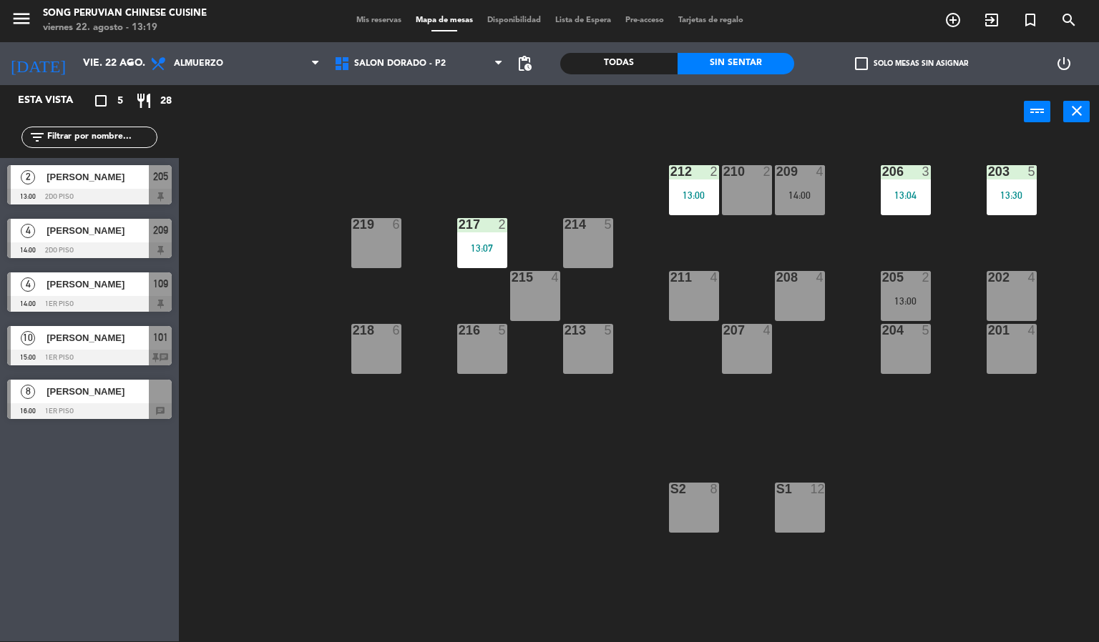
click at [594, 326] on div at bounding box center [588, 330] width 24 height 13
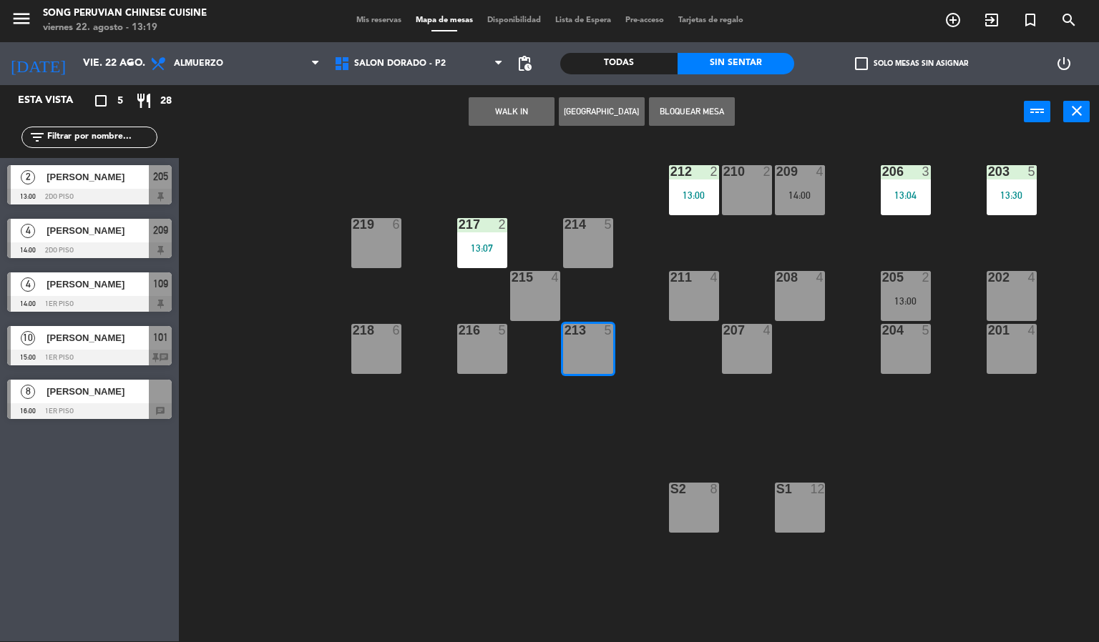
click at [620, 105] on button "[GEOGRAPHIC_DATA]" at bounding box center [602, 111] width 86 height 29
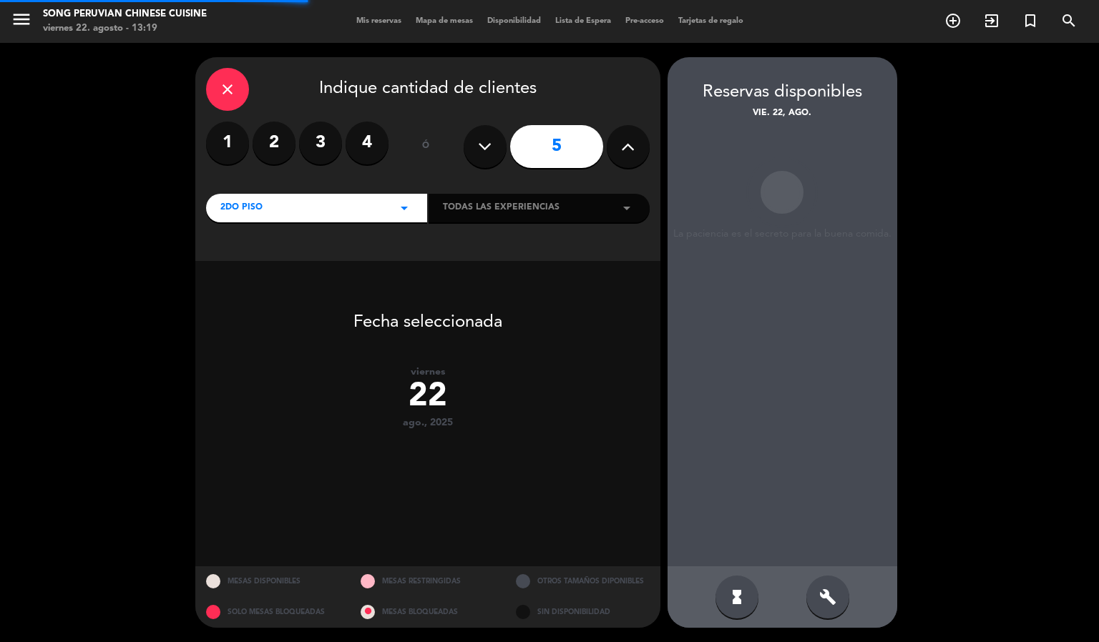
click at [627, 146] on icon at bounding box center [628, 146] width 14 height 21
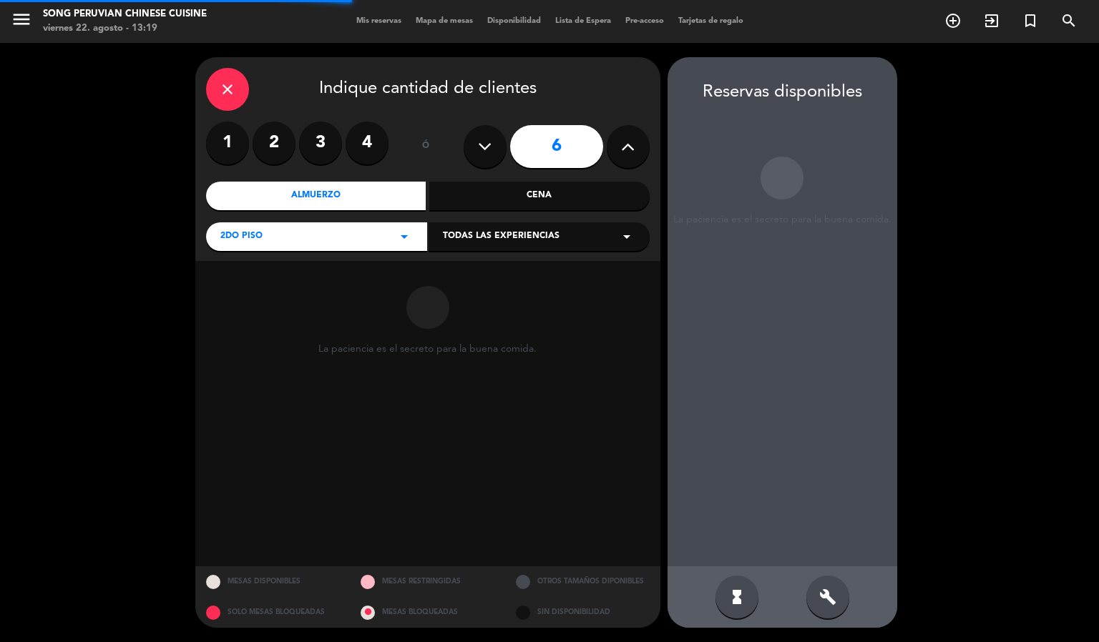
click at [629, 146] on icon at bounding box center [628, 146] width 14 height 21
click at [627, 146] on icon at bounding box center [628, 146] width 14 height 21
click at [642, 150] on button at bounding box center [628, 146] width 43 height 43
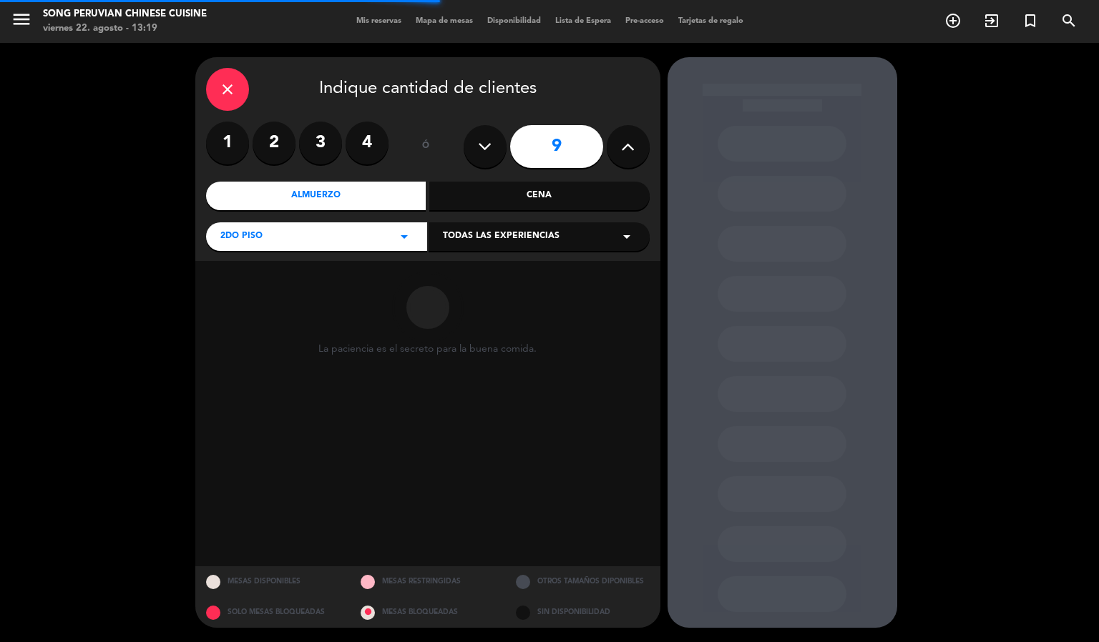
click at [646, 152] on button at bounding box center [628, 146] width 43 height 43
click at [640, 152] on button at bounding box center [628, 146] width 43 height 43
click at [629, 146] on icon at bounding box center [628, 146] width 14 height 21
click at [627, 146] on icon at bounding box center [628, 146] width 14 height 21
click at [629, 146] on icon at bounding box center [628, 146] width 14 height 21
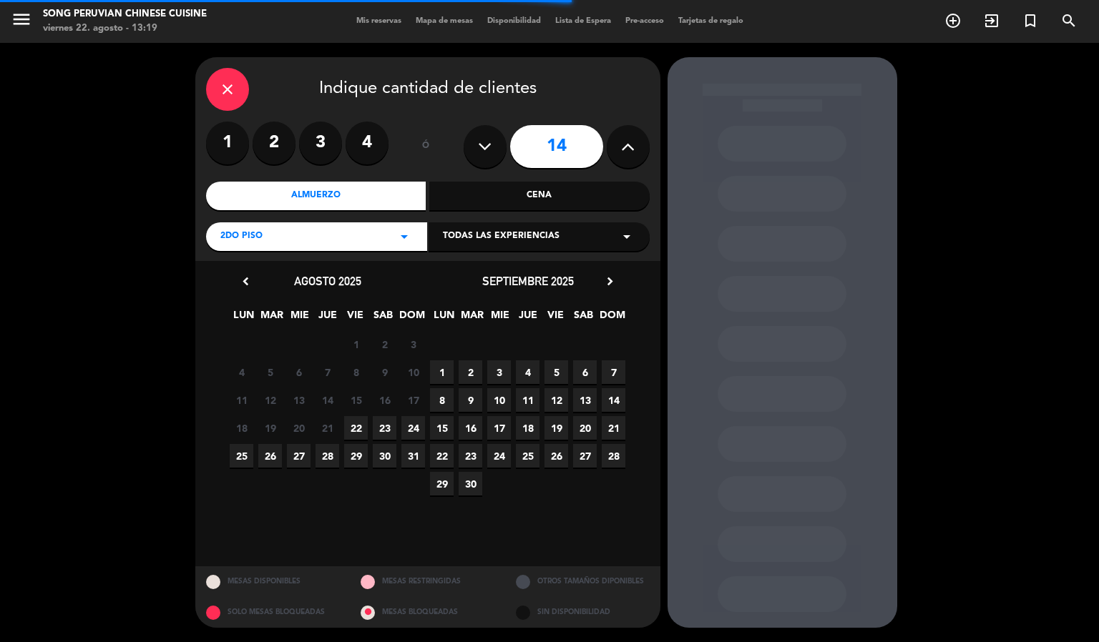
click at [627, 152] on icon at bounding box center [628, 146] width 14 height 21
type input "15"
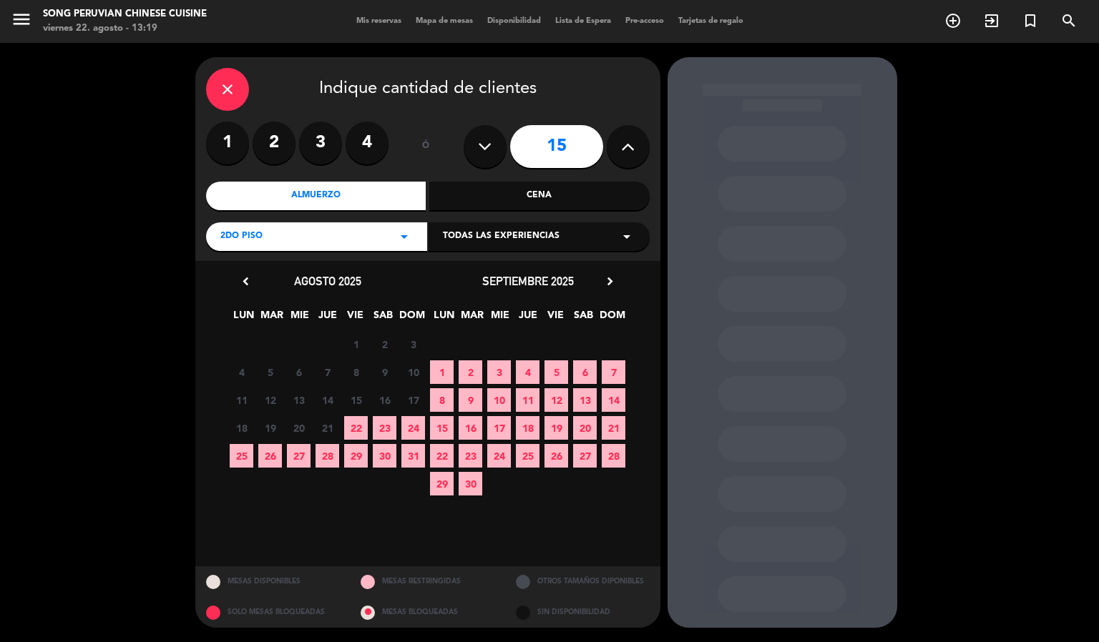
click at [356, 429] on span "22" at bounding box center [356, 428] width 24 height 24
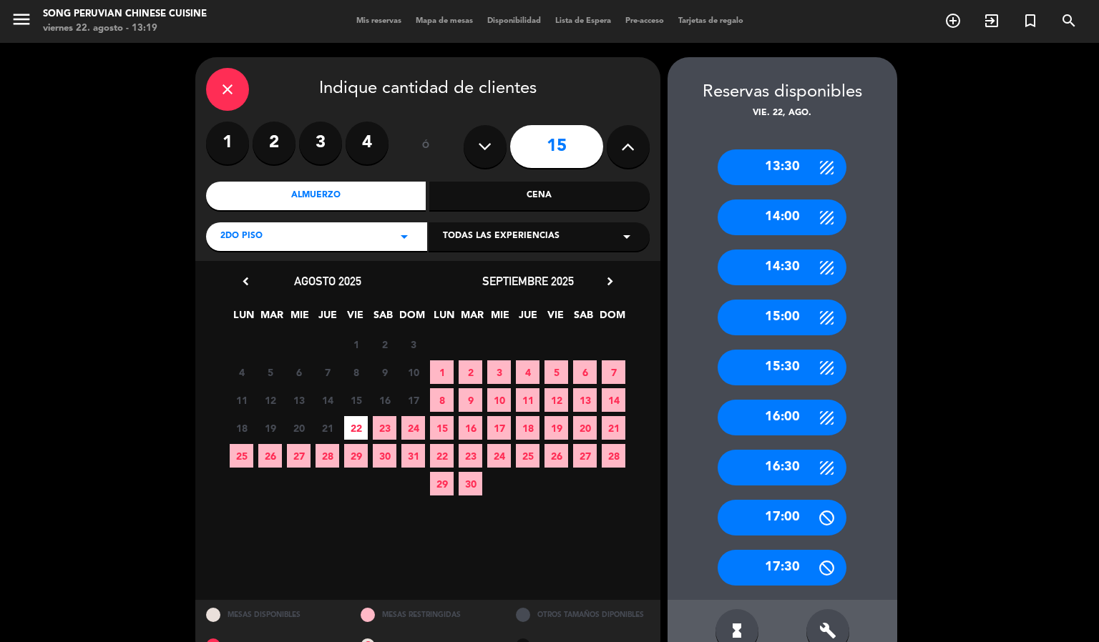
click at [226, 91] on icon "close" at bounding box center [227, 89] width 17 height 17
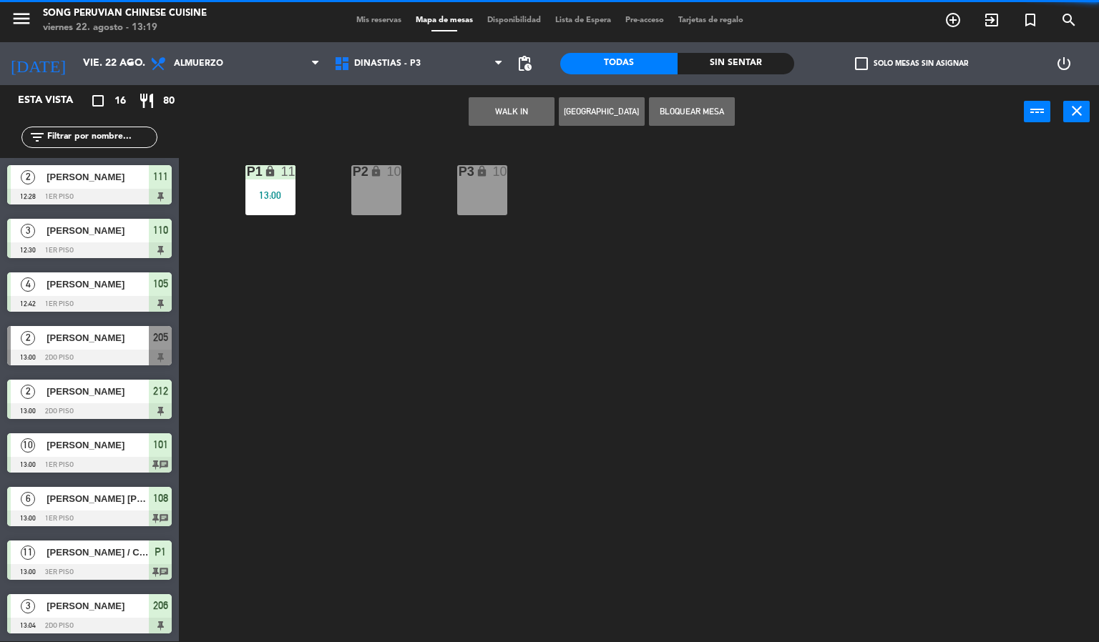
click at [391, 544] on div "P2 lock 10 P3 lock 10 P1 lock 11 13:00" at bounding box center [644, 390] width 909 height 503
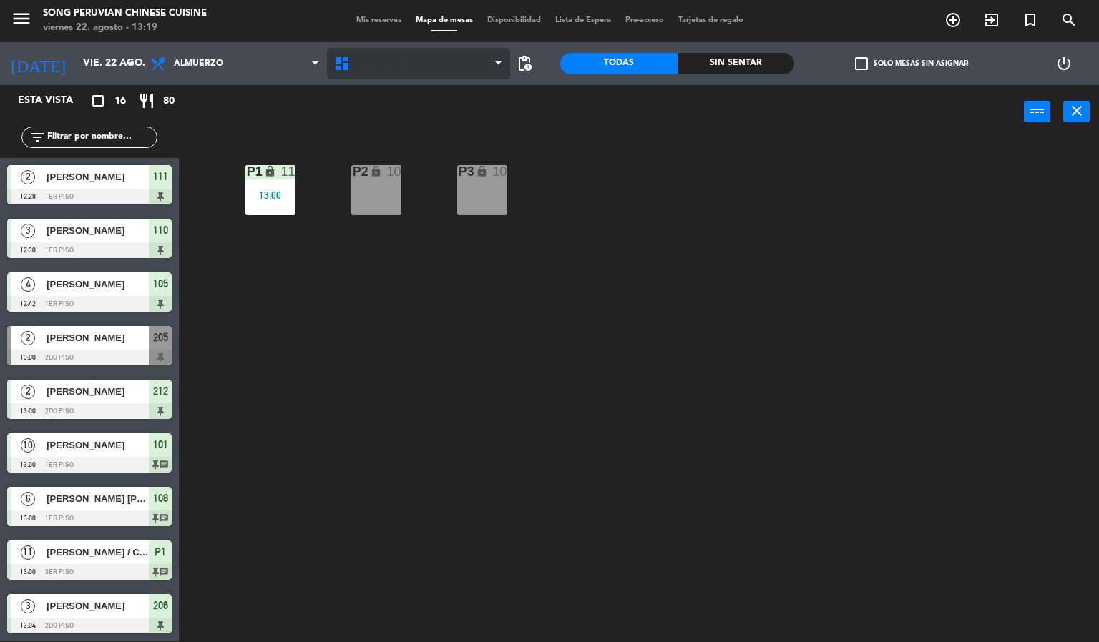
click at [415, 54] on span "DINASTIAS - P3" at bounding box center [419, 63] width 184 height 31
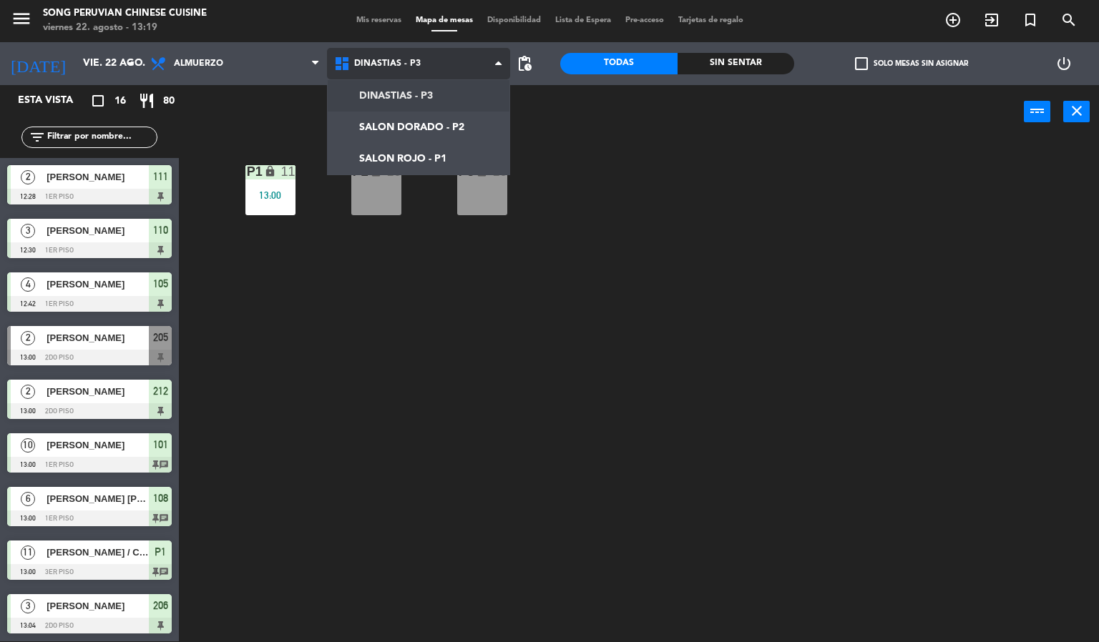
click at [449, 129] on ng-component "menu Song Peruvian Chinese Cuisine [DATE] 22. agosto - 13:19 Mis reservas Mapa …" at bounding box center [549, 320] width 1099 height 643
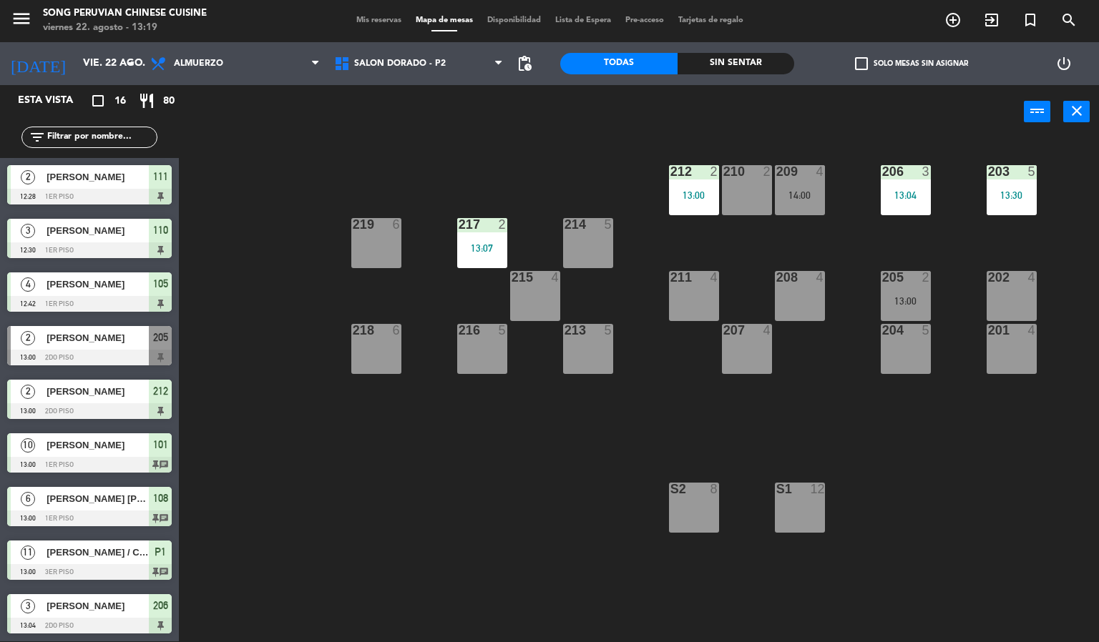
click at [594, 353] on div "213 5" at bounding box center [588, 349] width 50 height 50
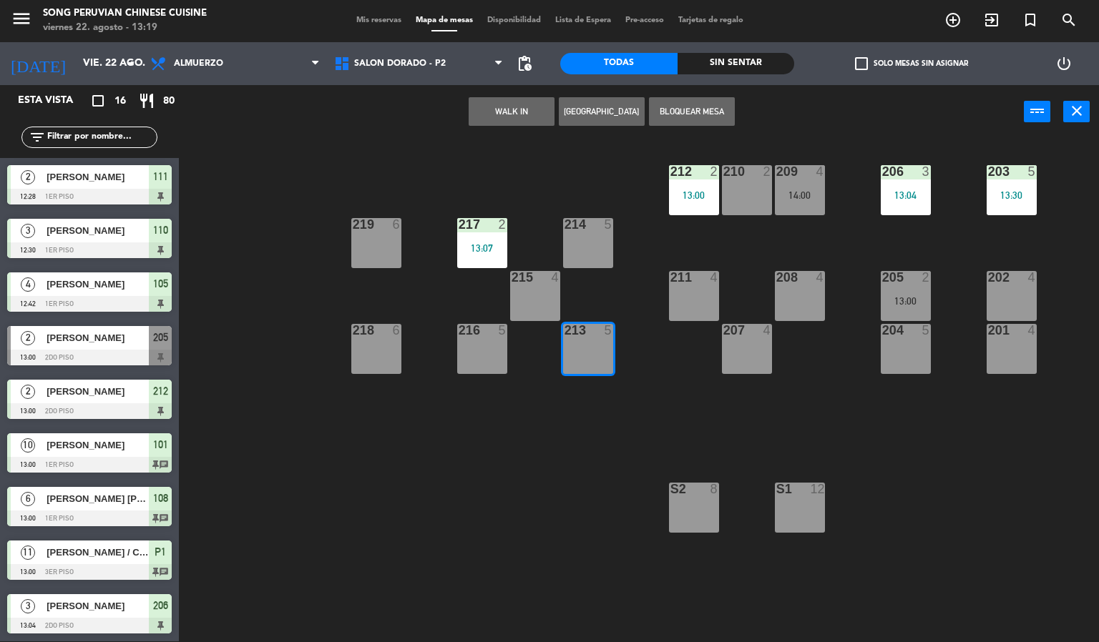
click at [503, 104] on button "WALK IN" at bounding box center [512, 111] width 86 height 29
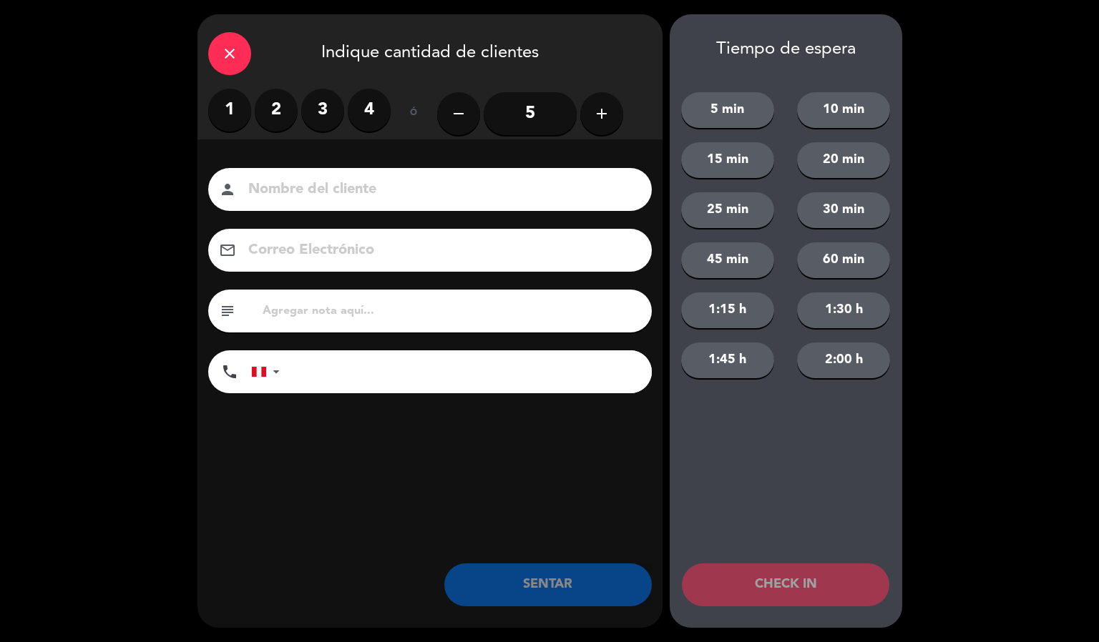
click at [614, 116] on button "add" at bounding box center [601, 113] width 43 height 43
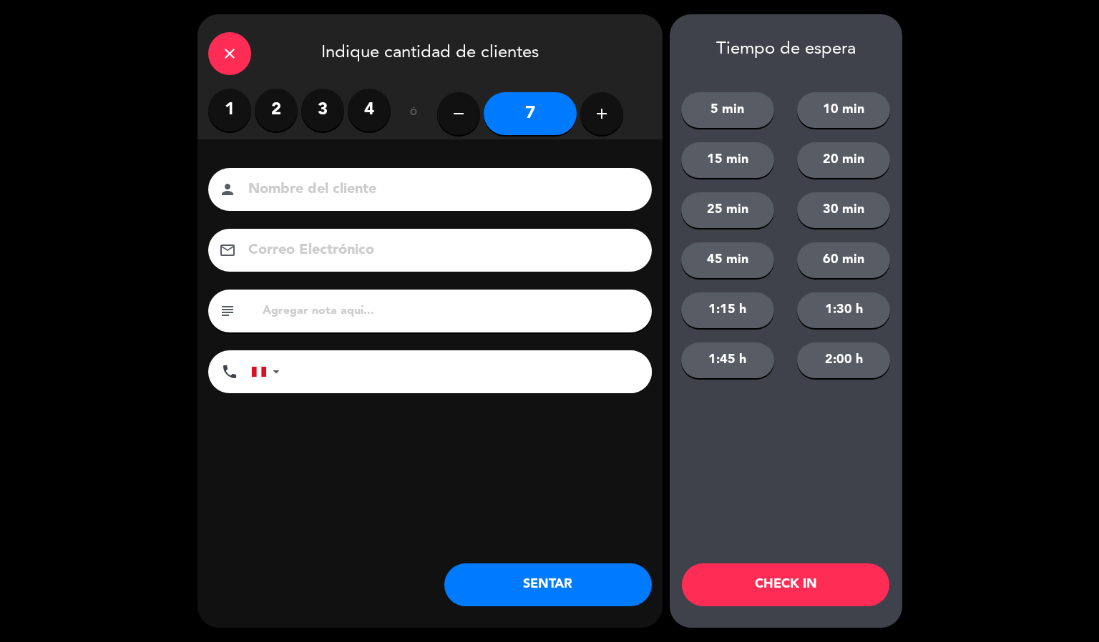
click at [603, 114] on icon "add" at bounding box center [601, 113] width 17 height 17
click at [616, 119] on button "add" at bounding box center [601, 113] width 43 height 43
click at [620, 119] on button "add" at bounding box center [601, 113] width 43 height 43
click at [614, 119] on button "add" at bounding box center [601, 113] width 43 height 43
click at [620, 120] on button "add" at bounding box center [601, 113] width 43 height 43
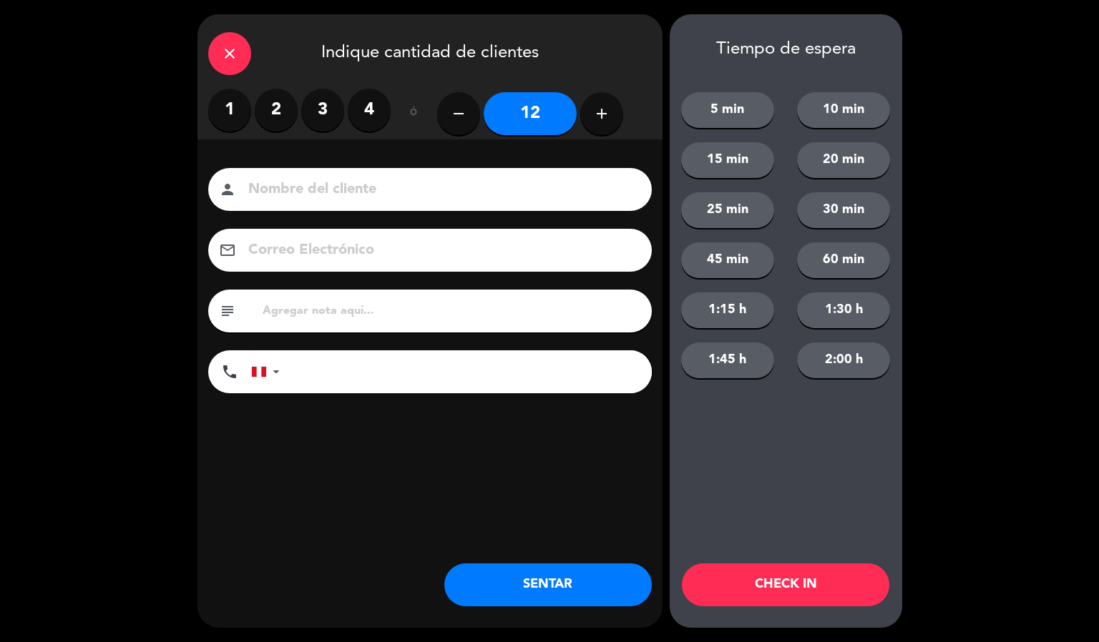
click at [618, 118] on button "add" at bounding box center [601, 113] width 43 height 43
click at [621, 114] on button "add" at bounding box center [601, 113] width 43 height 43
click at [619, 112] on button "add" at bounding box center [601, 113] width 43 height 43
type input "15"
click at [543, 180] on input at bounding box center [440, 189] width 386 height 25
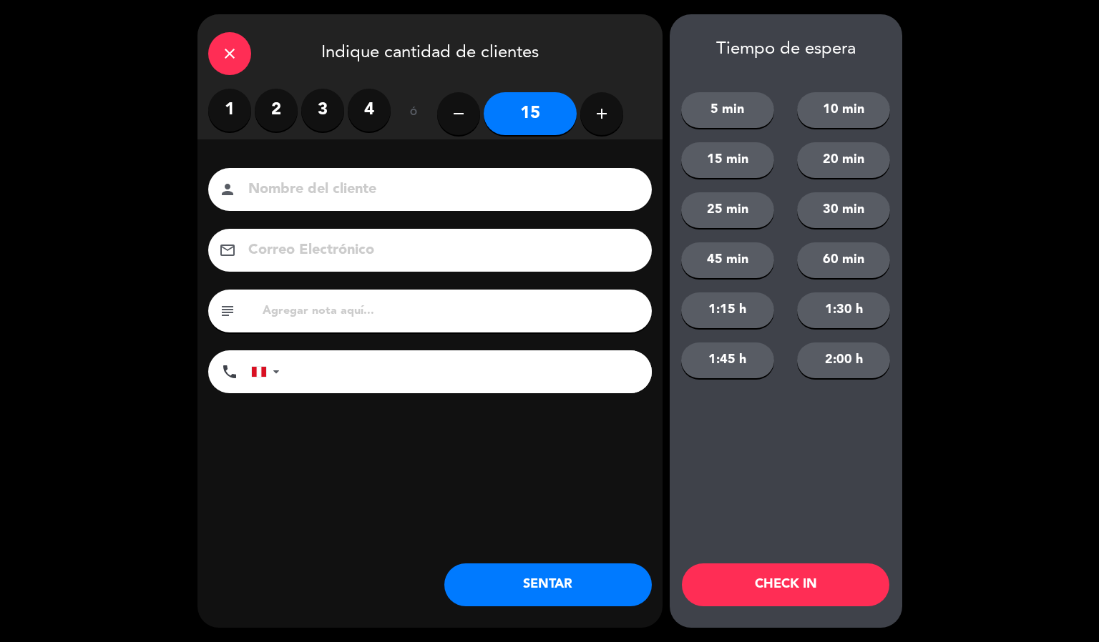
click at [494, 314] on input "text" at bounding box center [451, 311] width 380 height 20
type input "8A - 7N"
click at [413, 183] on input at bounding box center [440, 189] width 386 height 25
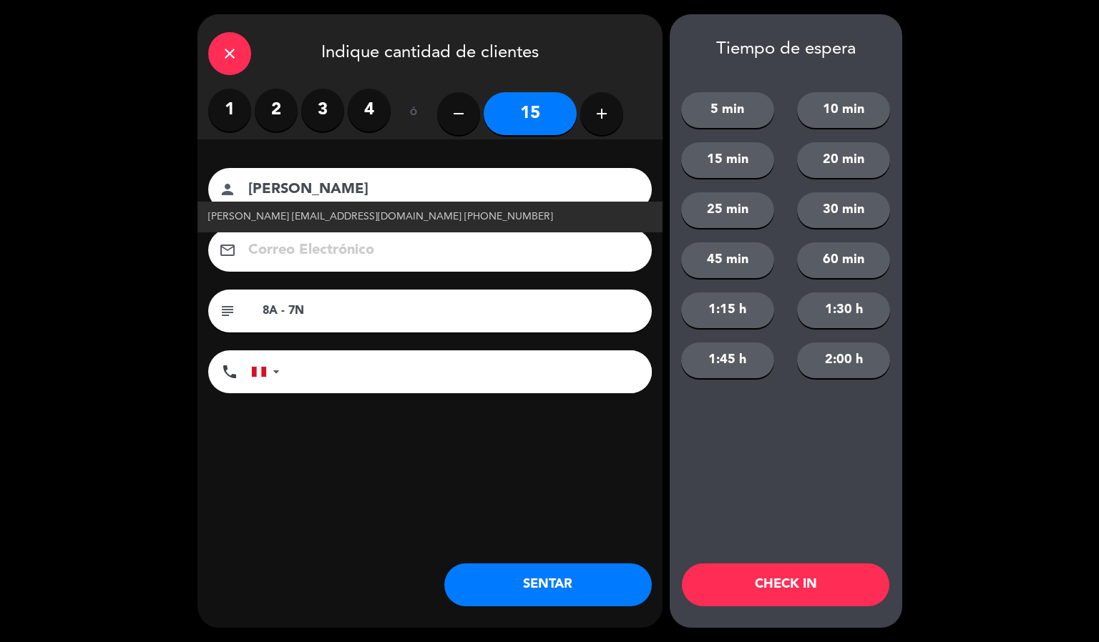
click at [406, 215] on span "[PERSON_NAME] [EMAIL_ADDRESS][DOMAIN_NAME] [PHONE_NUMBER]" at bounding box center [380, 217] width 345 height 16
type input "[PERSON_NAME]"
type input "[EMAIL_ADDRESS][DOMAIN_NAME]"
type input "[PHONE_NUMBER]"
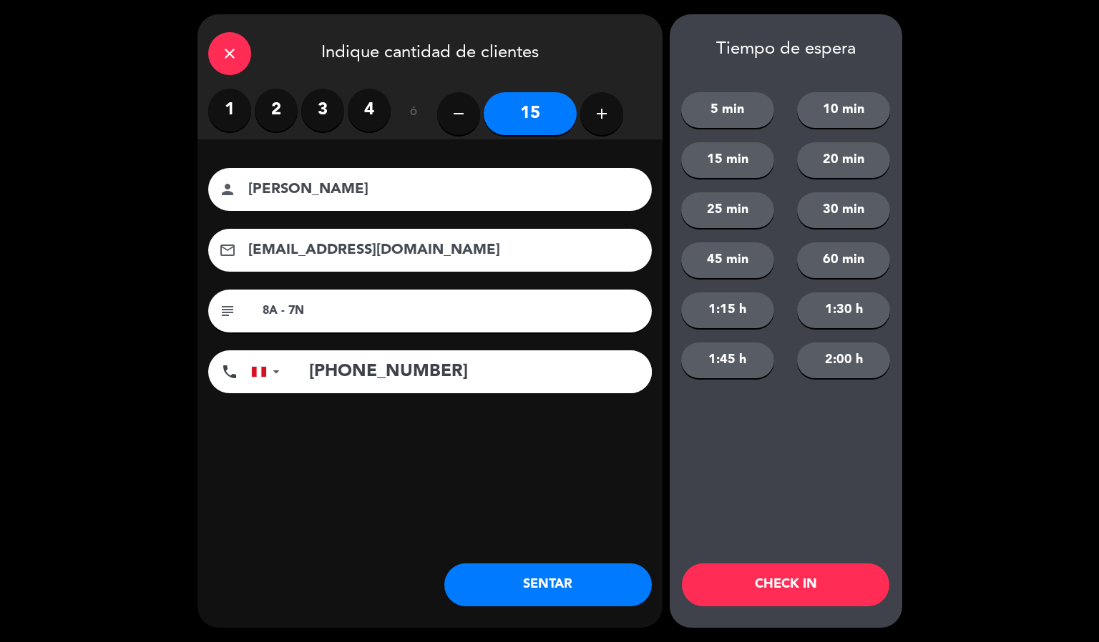
click at [738, 582] on button "CHECK IN" at bounding box center [785, 585] width 207 height 43
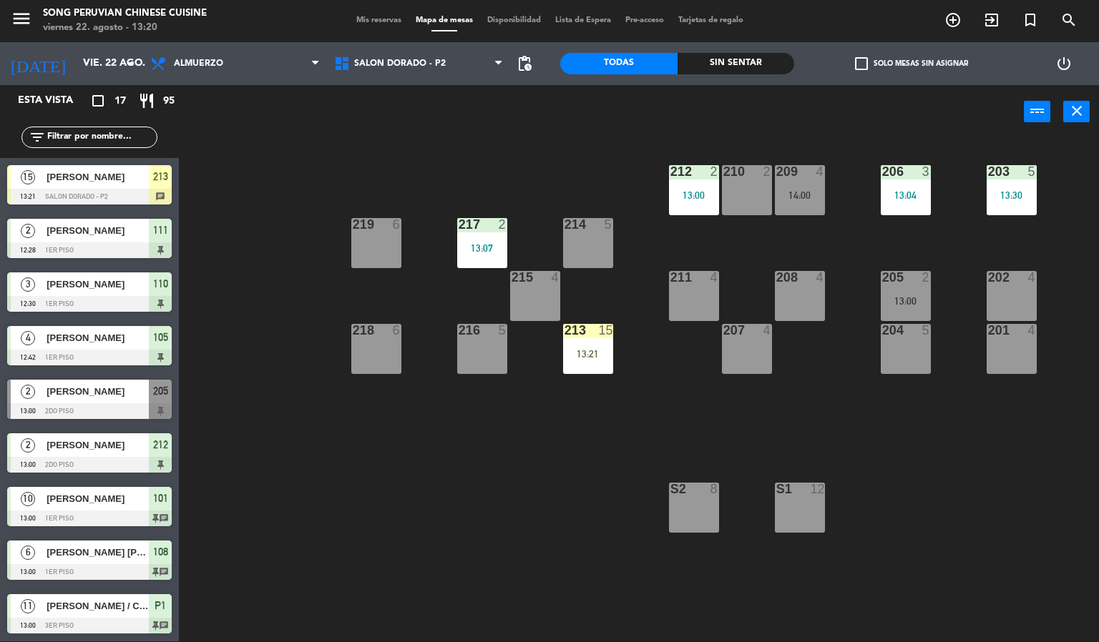
click at [576, 509] on div "203 5 13:30 206 3 13:04 210 2 212 2 13:00 209 4 14:00 214 5 217 2 13:07 219 6 2…" at bounding box center [644, 390] width 909 height 503
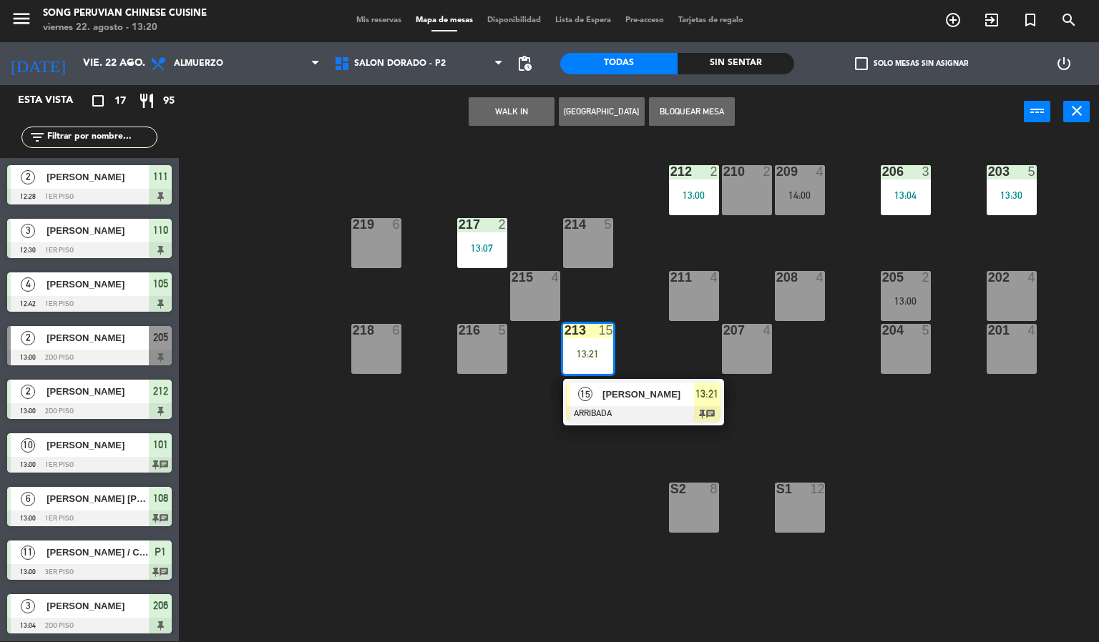
click at [601, 406] on div at bounding box center [644, 414] width 154 height 16
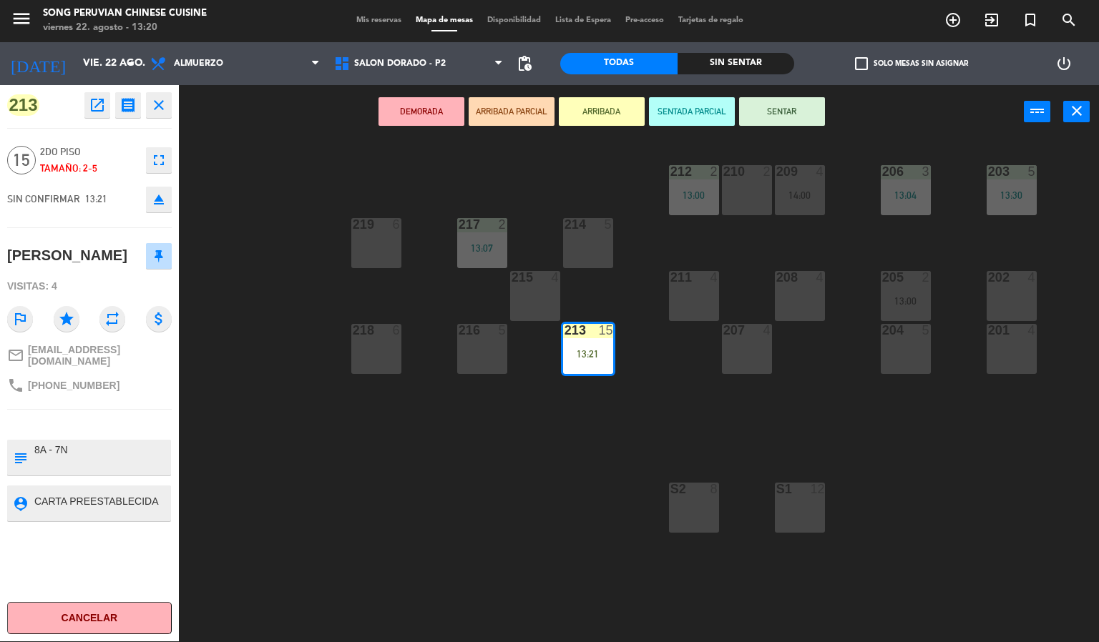
click at [157, 202] on icon "eject" at bounding box center [158, 199] width 17 height 17
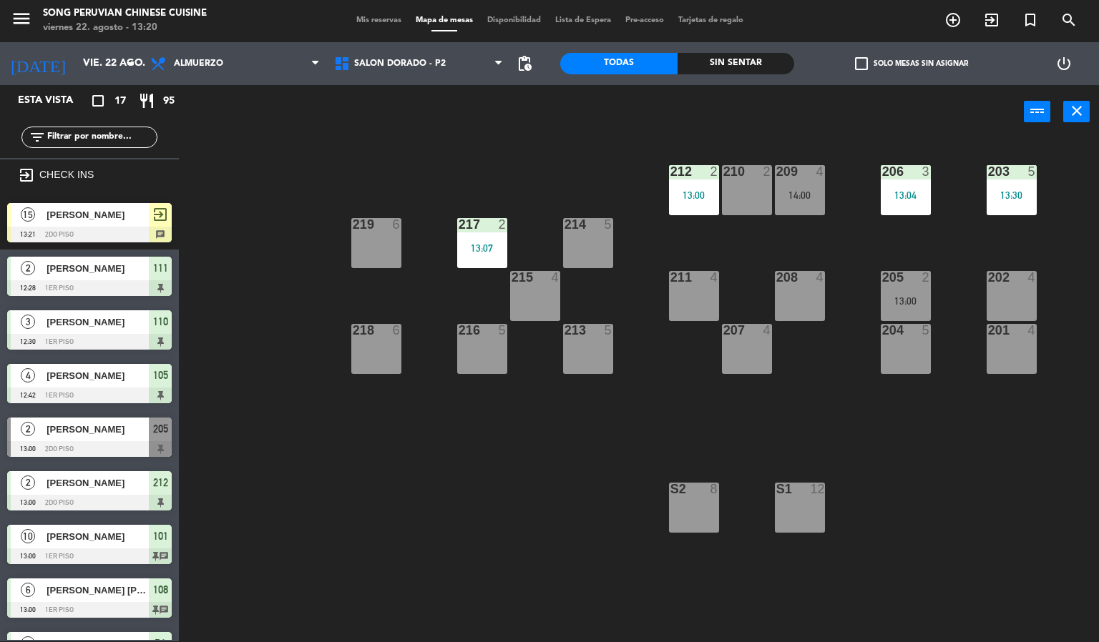
click at [112, 222] on span "[PERSON_NAME]" at bounding box center [97, 214] width 102 height 15
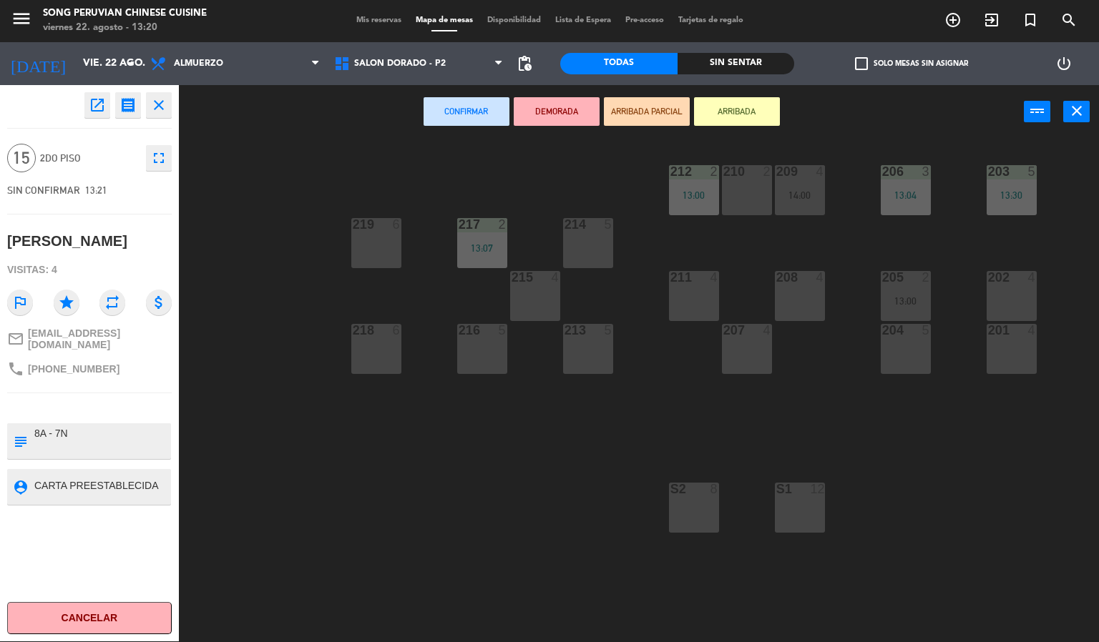
click at [597, 348] on div "213 5" at bounding box center [588, 349] width 50 height 50
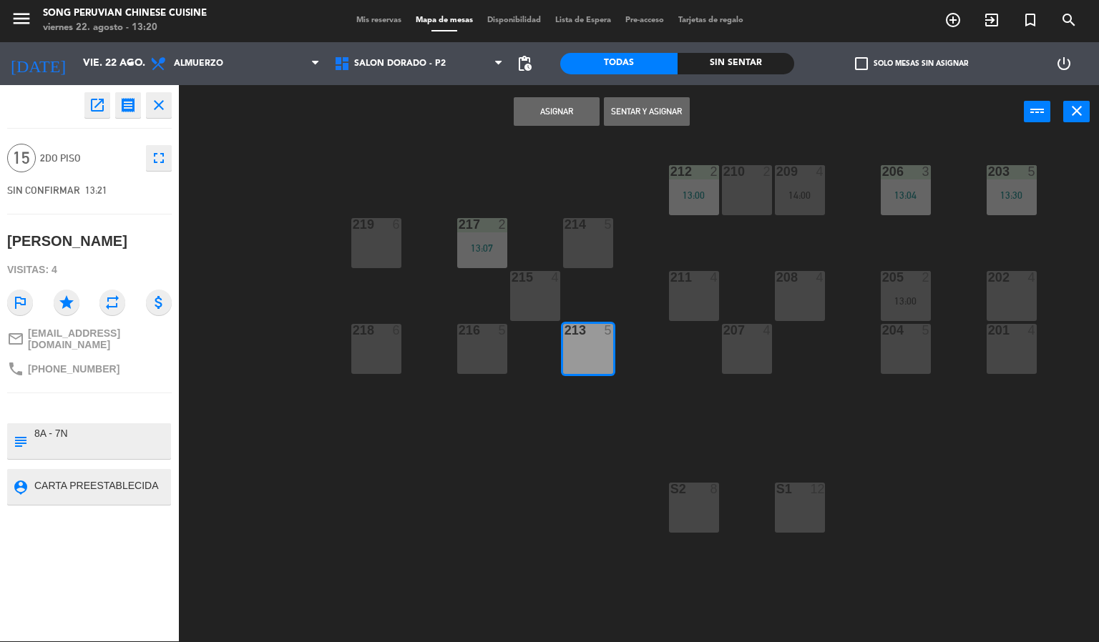
click at [515, 303] on div "215 4" at bounding box center [535, 296] width 50 height 50
click at [590, 237] on div "214 5" at bounding box center [588, 243] width 50 height 50
click at [534, 106] on button "Asignar" at bounding box center [557, 111] width 86 height 29
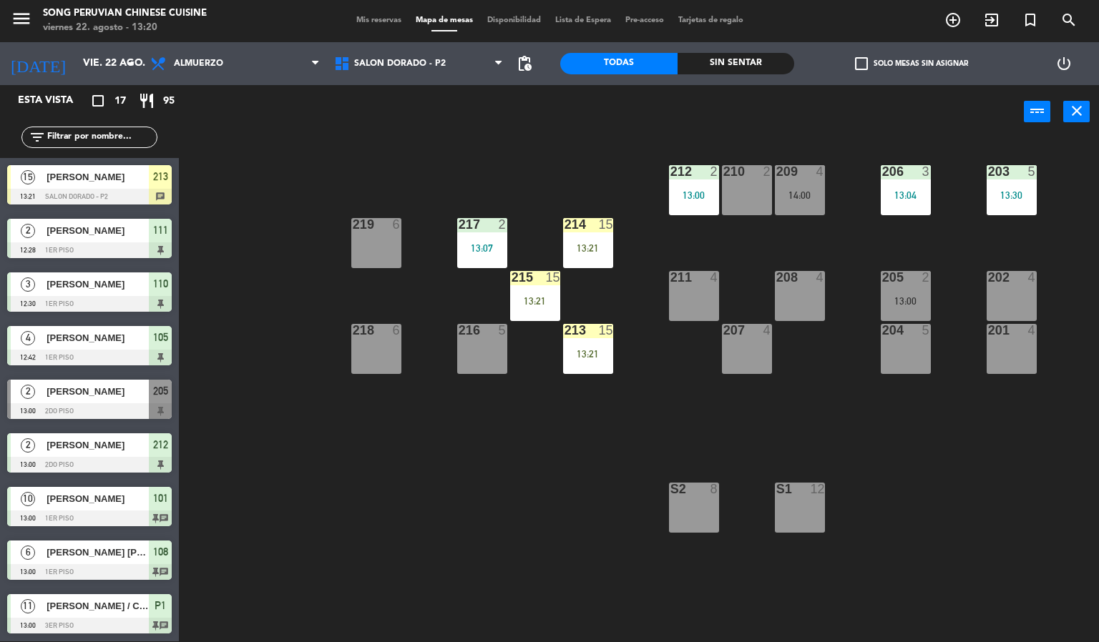
click at [569, 494] on div "203 5 13:30 206 3 13:04 210 2 212 2 13:00 209 4 14:00 214 15 13:21 217 2 13:07 …" at bounding box center [644, 390] width 909 height 503
click at [595, 352] on div "13:21" at bounding box center [588, 354] width 50 height 10
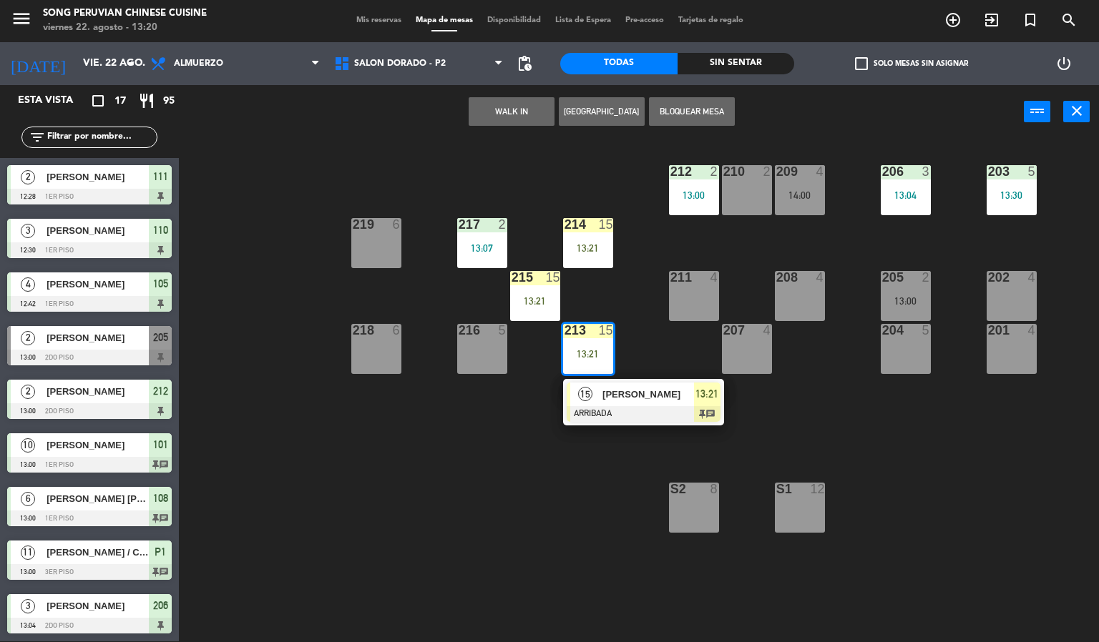
click at [612, 406] on div at bounding box center [644, 414] width 154 height 16
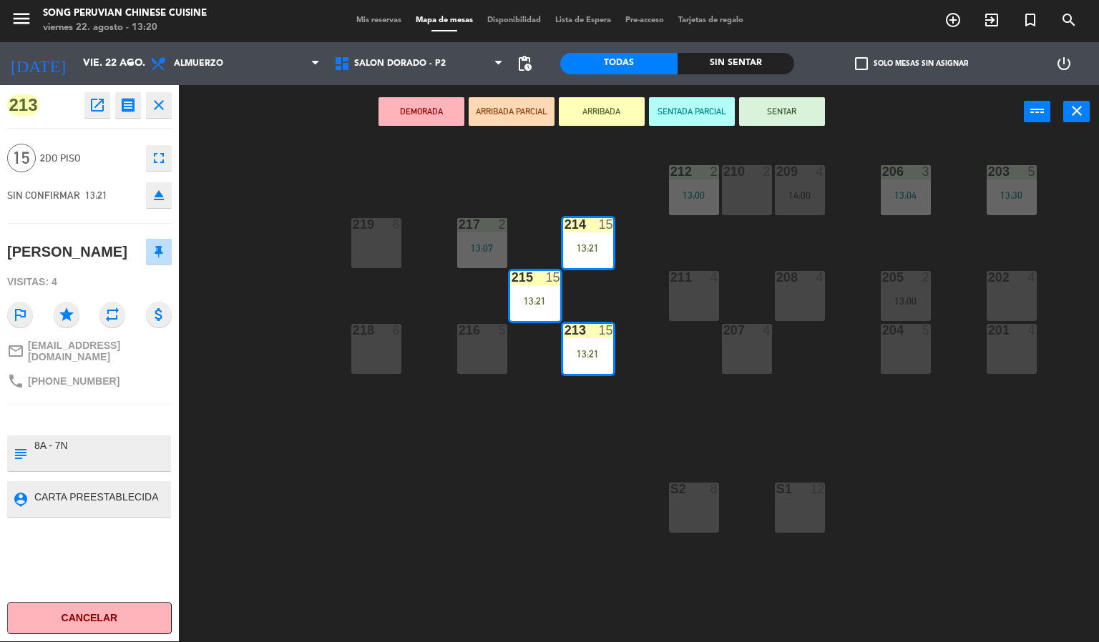
click at [680, 105] on button "SENTADA PARCIAL" at bounding box center [692, 111] width 86 height 29
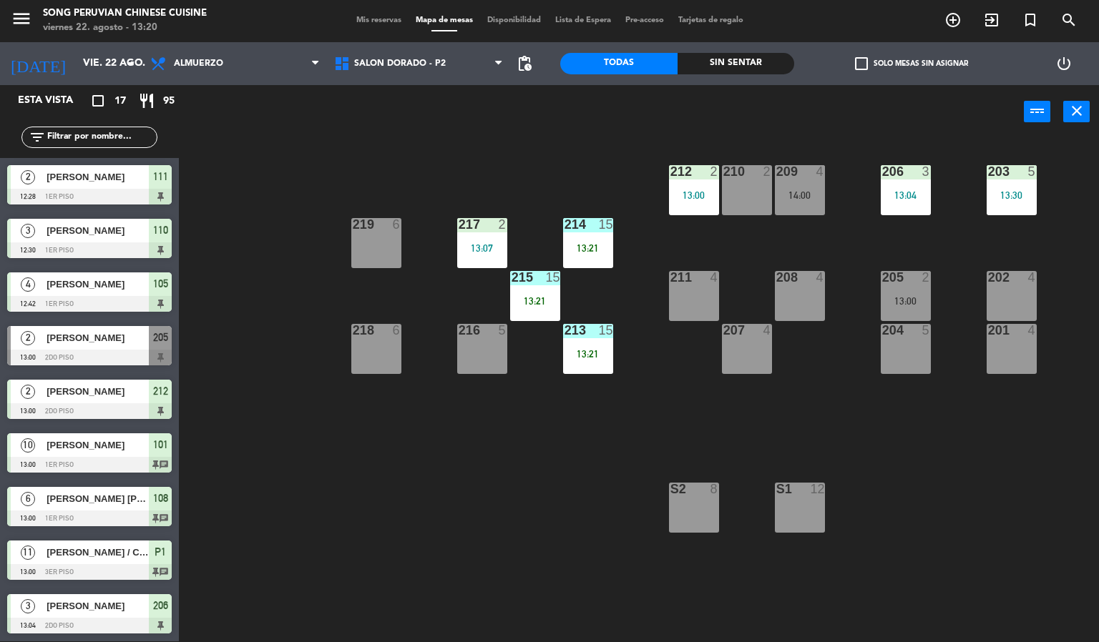
scroll to position [3, 0]
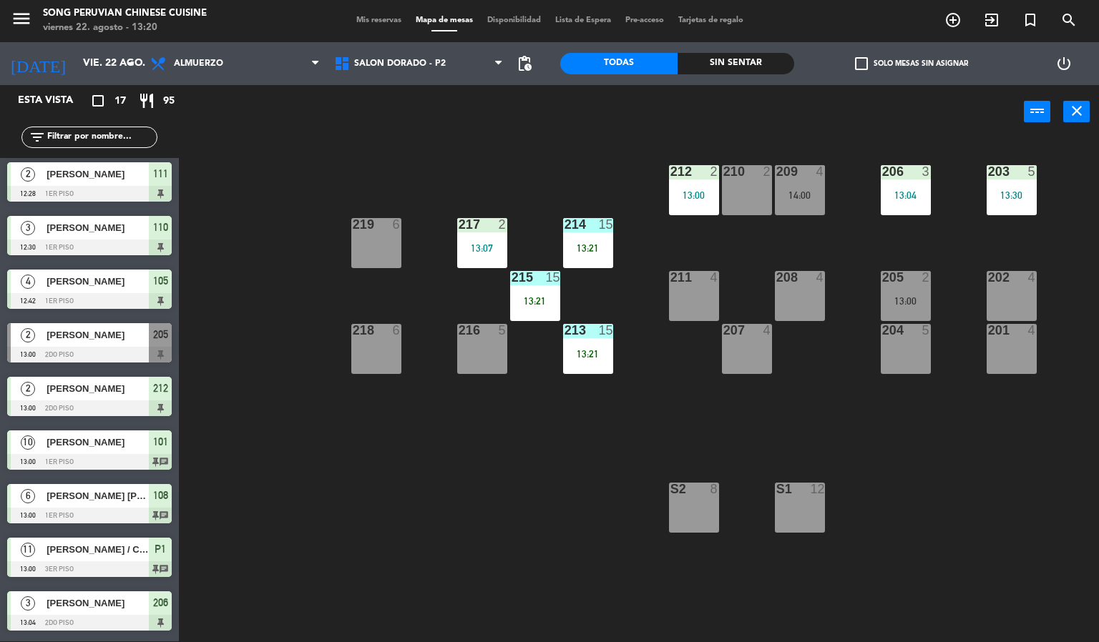
click at [515, 499] on div "203 5 13:30 206 3 13:04 210 2 212 2 13:00 209 4 14:00 214 15 13:21 217 2 13:07 …" at bounding box center [644, 390] width 909 height 503
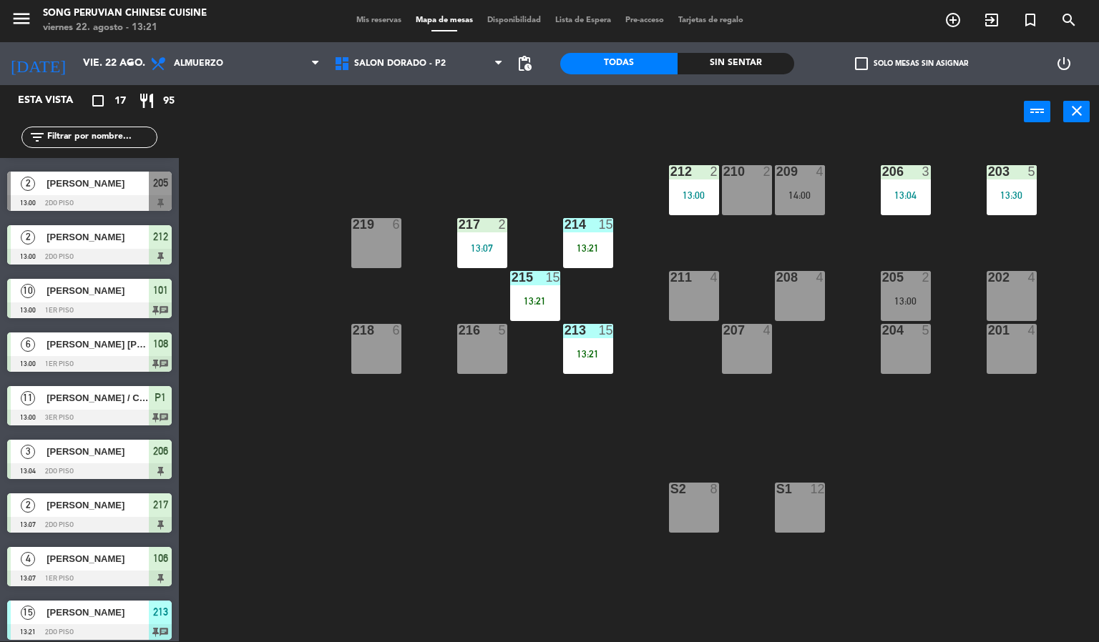
scroll to position [0, 0]
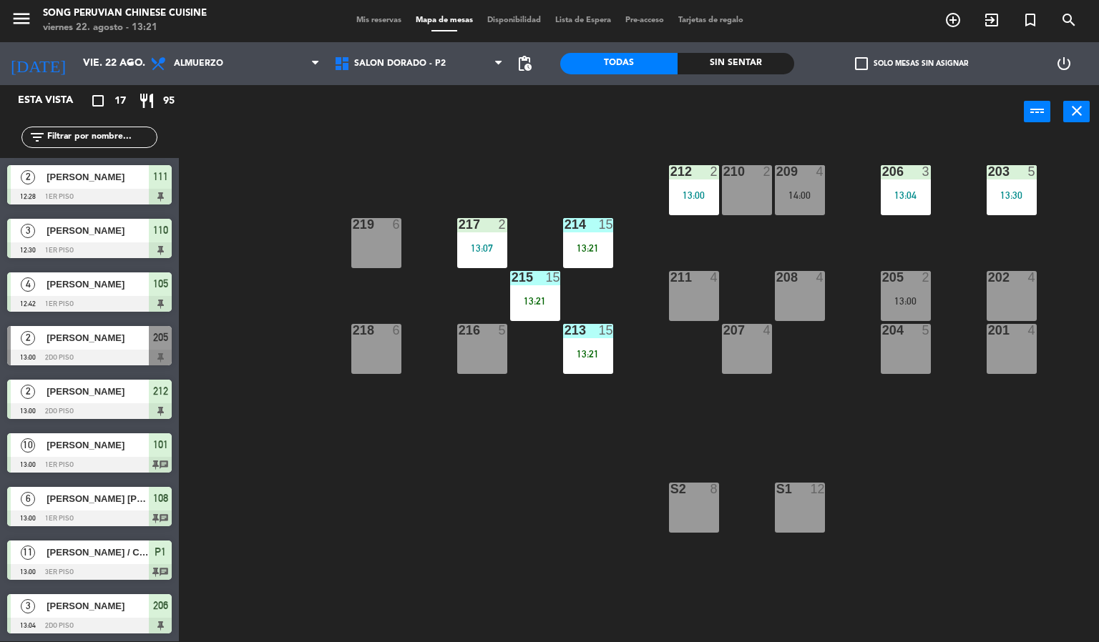
click at [120, 564] on div at bounding box center [89, 572] width 165 height 16
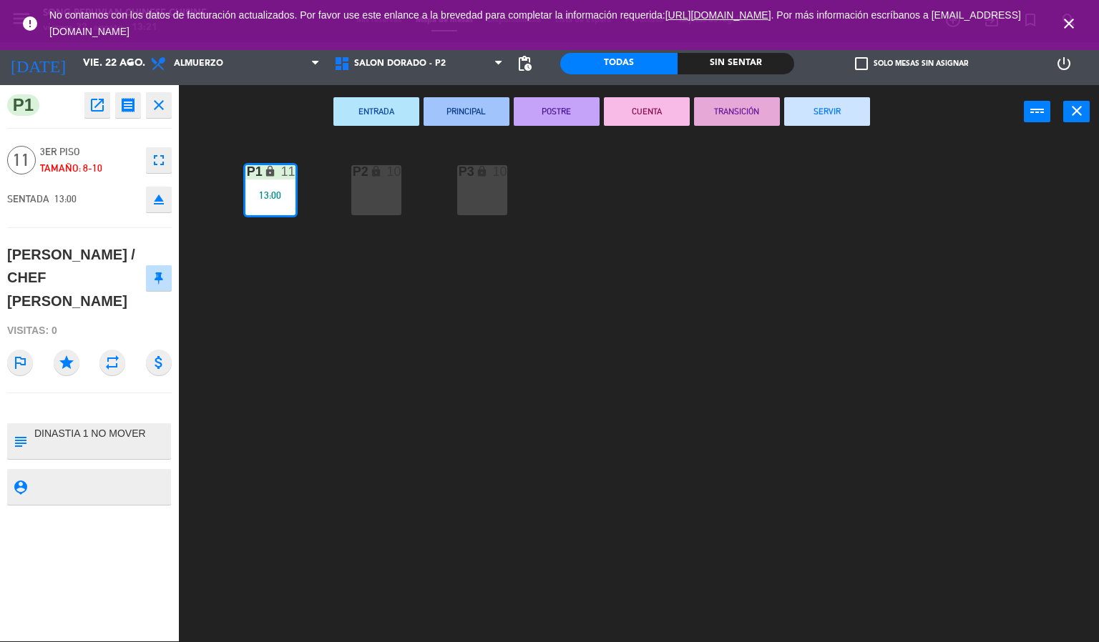
click at [1069, 18] on icon "close" at bounding box center [1068, 23] width 17 height 17
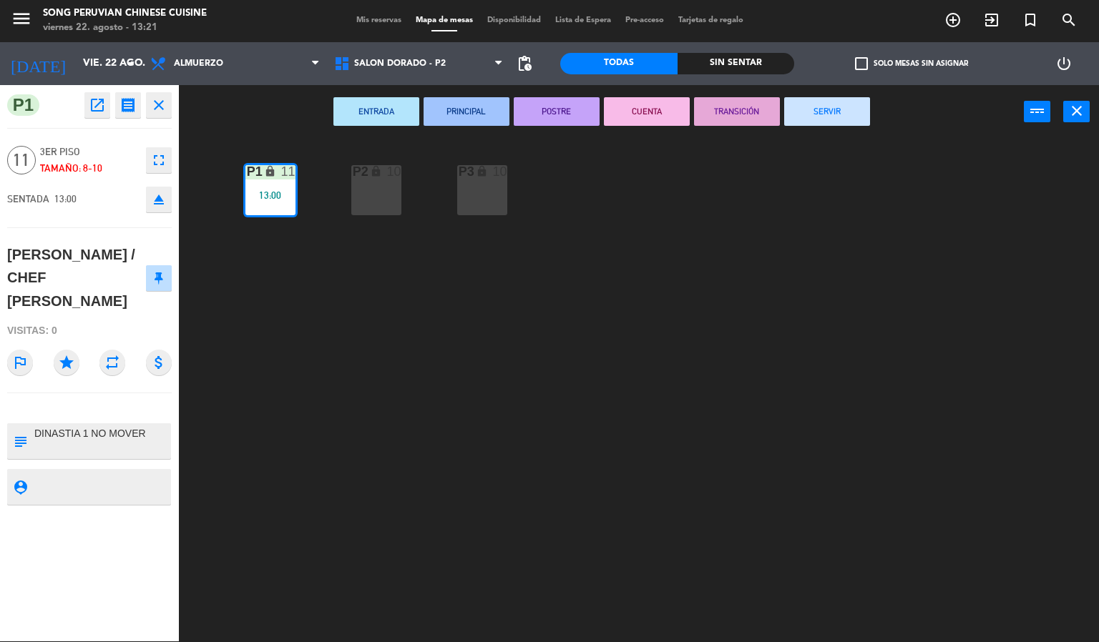
click at [846, 342] on div "P2 lock 10 P3 lock 10 P1 lock 11 13:00" at bounding box center [644, 390] width 909 height 503
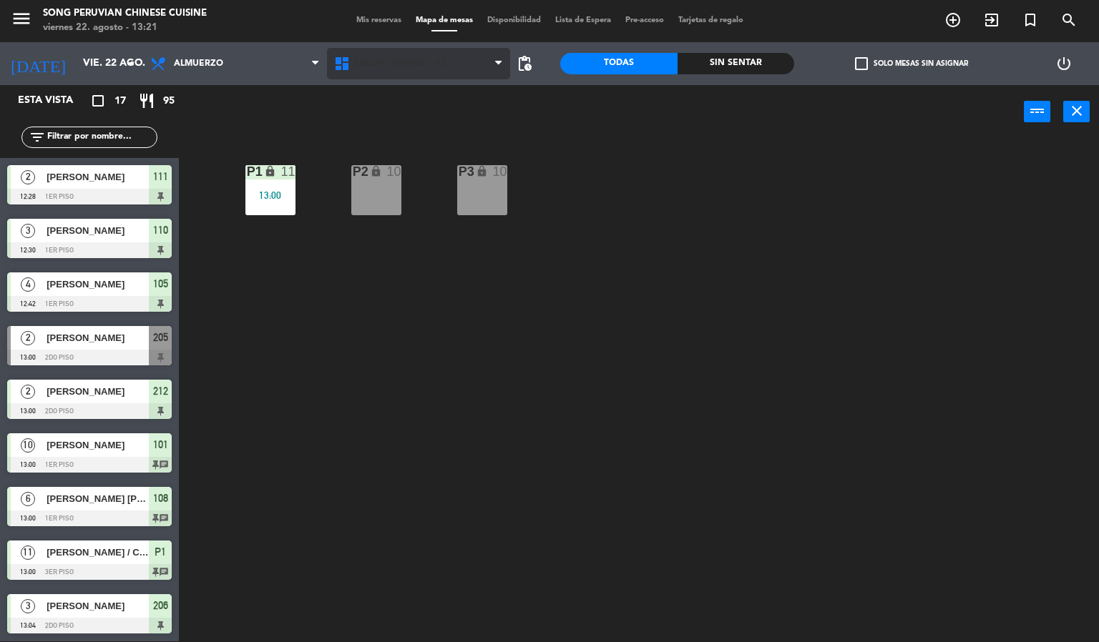
click at [427, 62] on span "SALON DORADO - P2" at bounding box center [400, 64] width 92 height 10
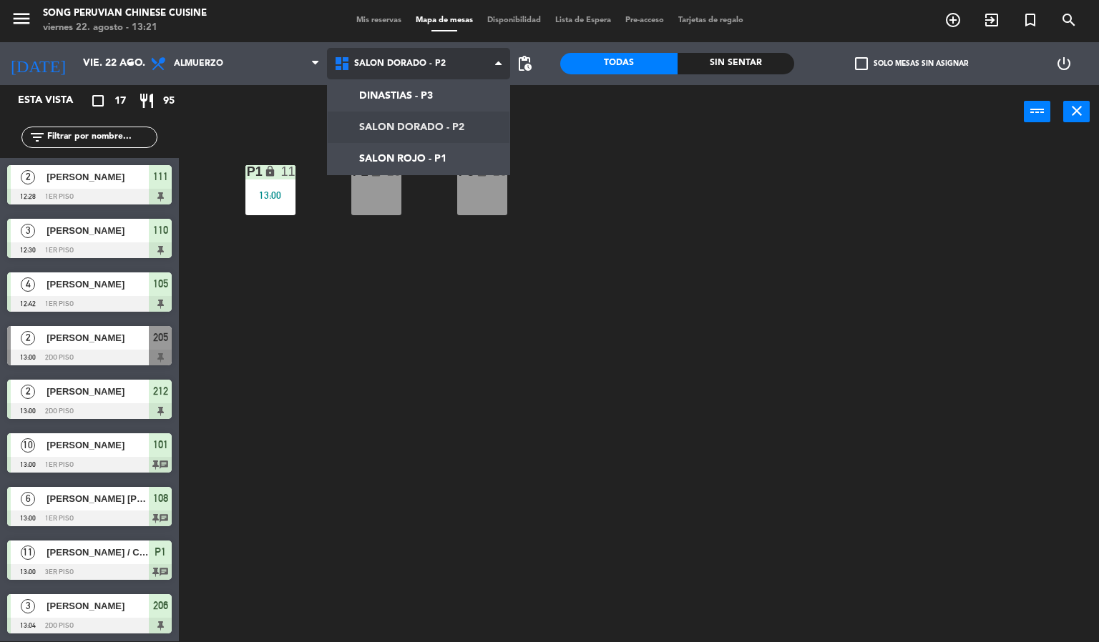
click at [447, 149] on ng-component "menu Song Peruvian Chinese Cuisine [DATE] 22. agosto - 13:21 Mis reservas Mapa …" at bounding box center [549, 320] width 1099 height 643
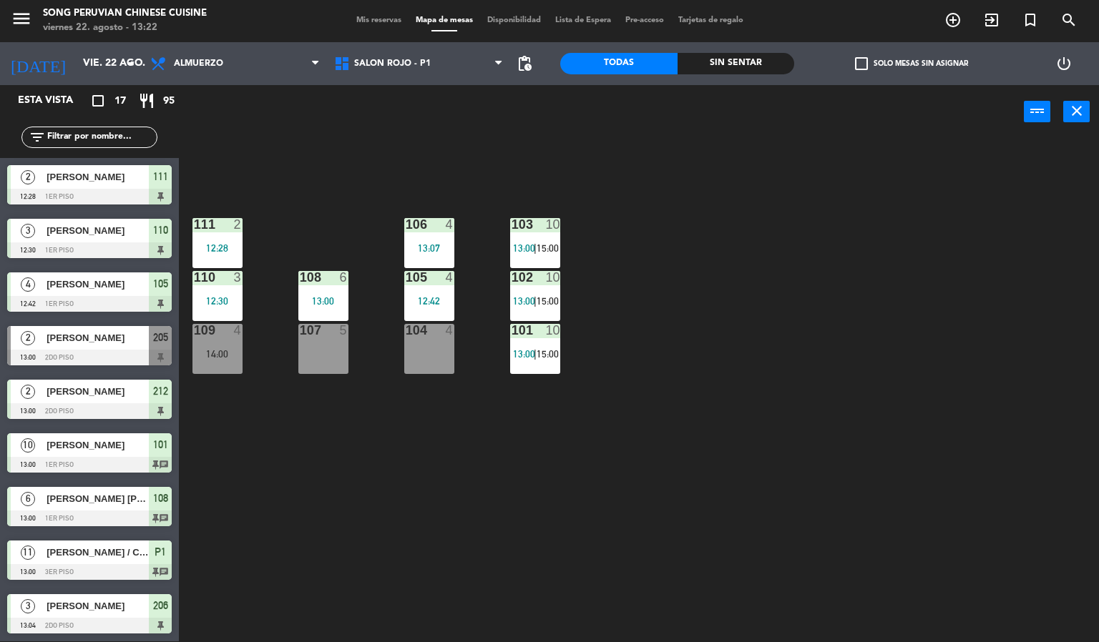
click at [136, 359] on div at bounding box center [89, 358] width 165 height 16
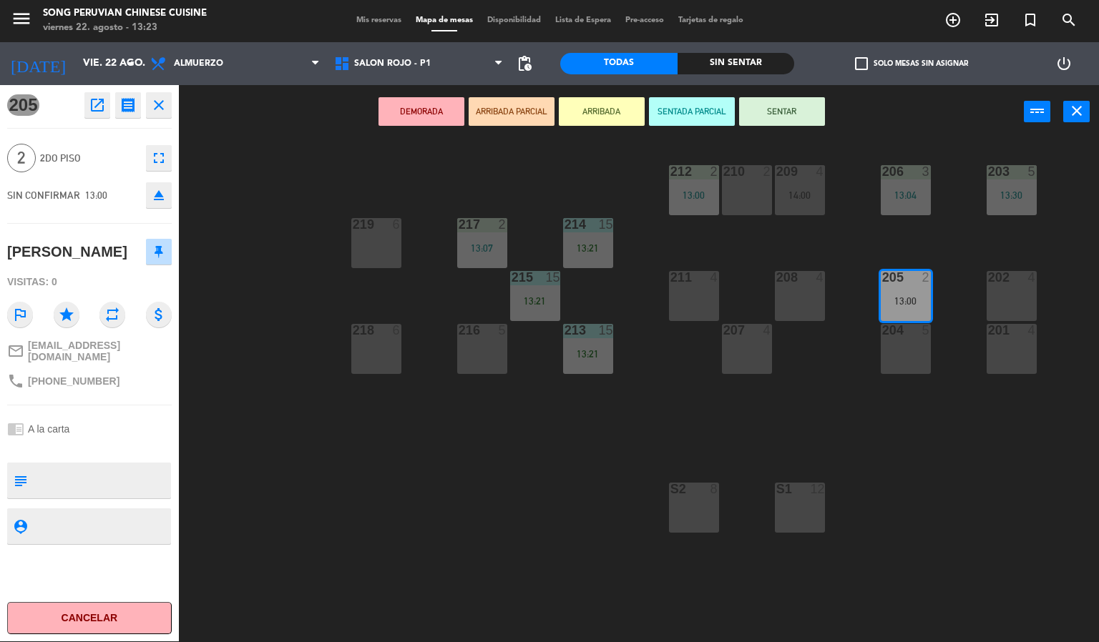
click at [438, 541] on div "203 5 13:30 206 3 13:04 210 2 212 2 13:00 209 4 14:00 214 15 13:21 217 2 13:07 …" at bounding box center [644, 390] width 909 height 503
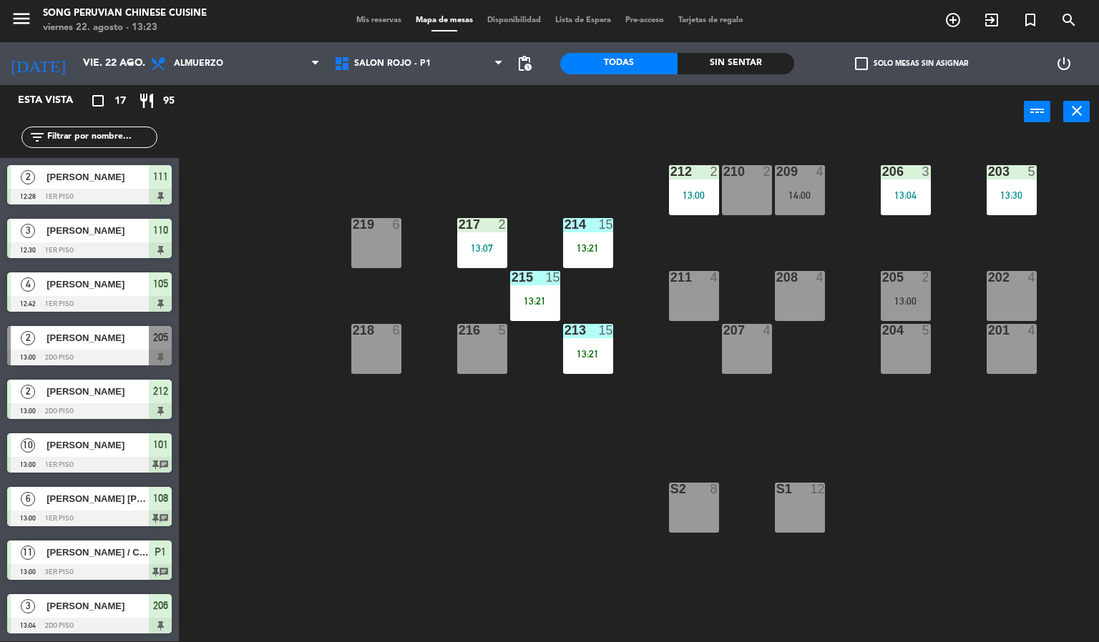
click at [129, 346] on span "[PERSON_NAME]" at bounding box center [97, 337] width 102 height 15
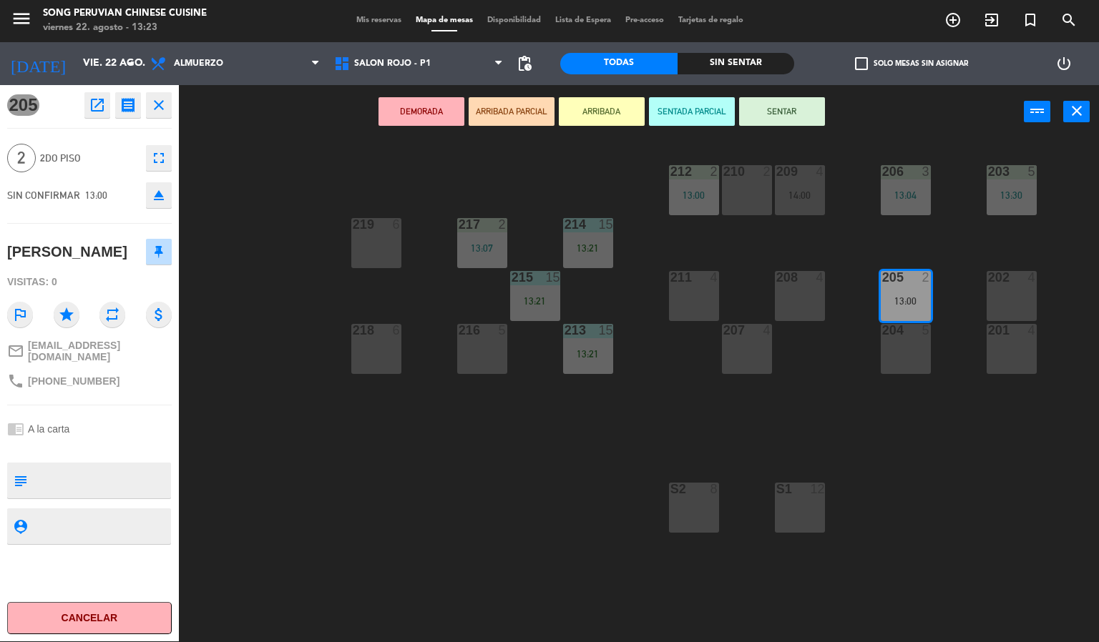
click at [119, 627] on button "Cancelar" at bounding box center [89, 618] width 165 height 32
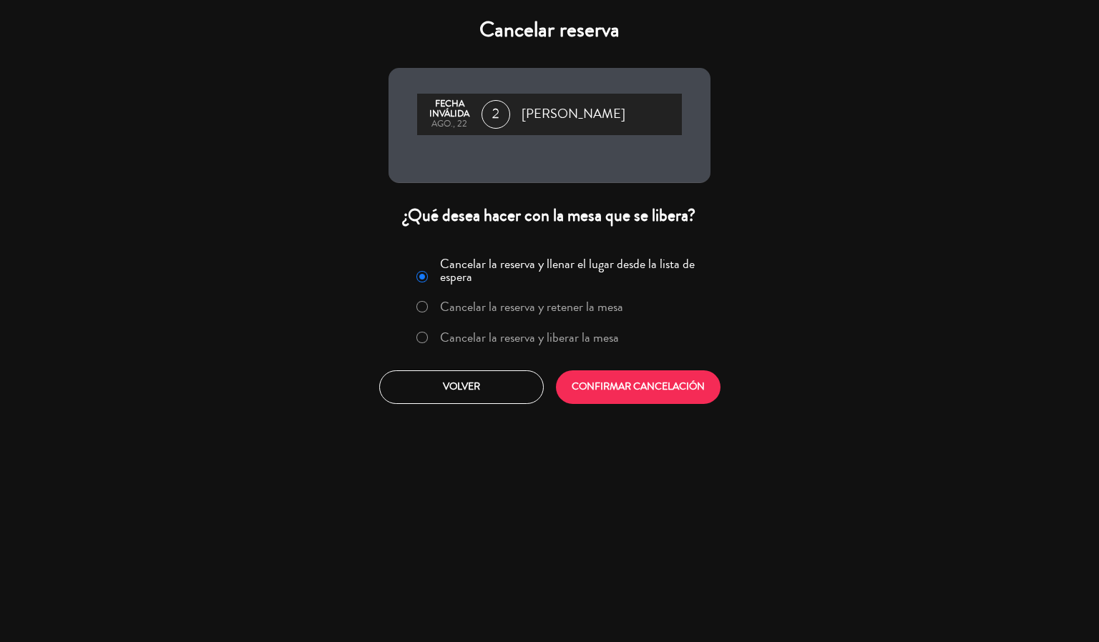
click at [423, 341] on input "Cancelar la reserva y liberar la mesa" at bounding box center [420, 336] width 9 height 9
radio input "true"
click at [646, 400] on button "CONFIRMAR CANCELACIÓN" at bounding box center [638, 388] width 165 height 34
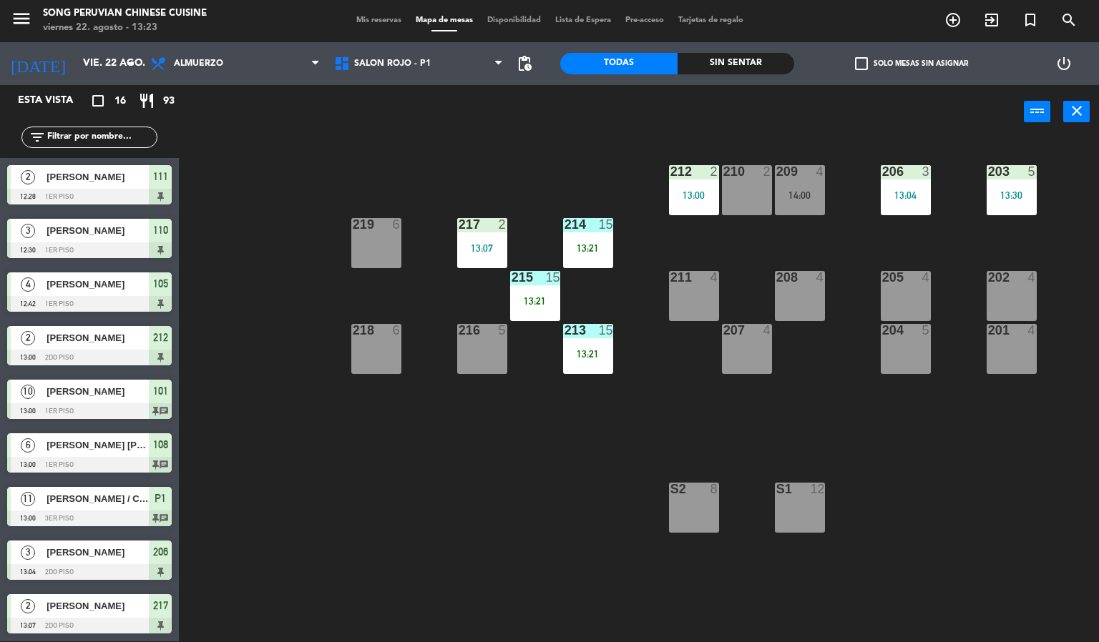
click at [738, 58] on div "Sin sentar" at bounding box center [735, 63] width 117 height 21
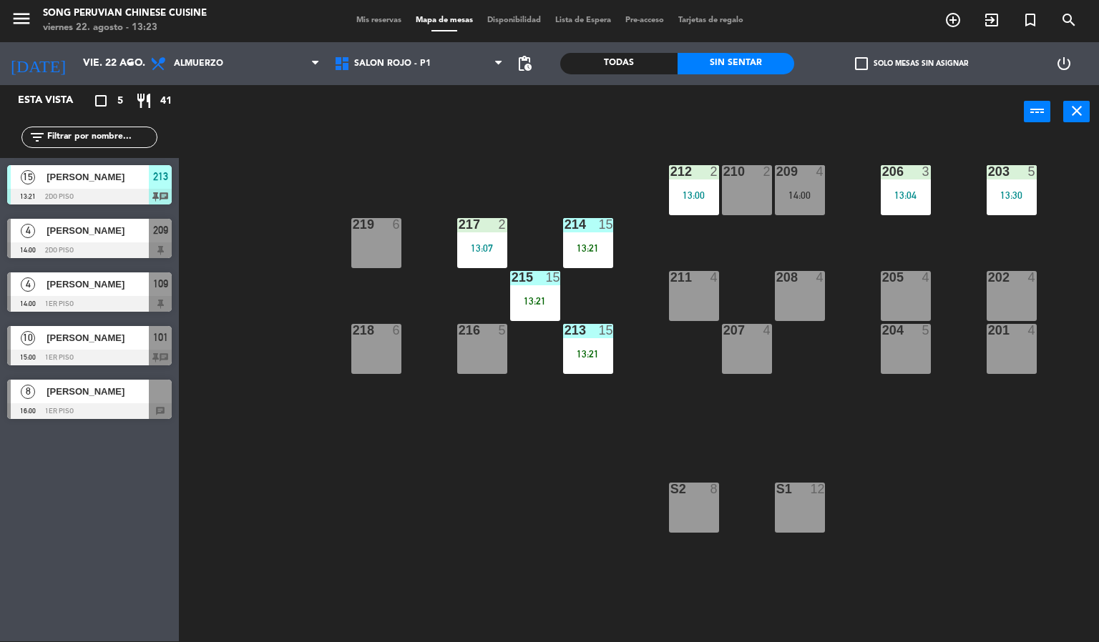
click at [440, 474] on div "203 5 13:30 206 3 13:04 210 2 212 2 13:00 209 4 14:00 214 15 13:21 217 2 13:07 …" at bounding box center [644, 390] width 909 height 503
click at [552, 537] on div "203 5 13:30 206 3 13:04 210 2 212 2 13:00 209 4 14:00 214 15 13:21 217 2 13:07 …" at bounding box center [644, 390] width 909 height 503
